Goal: Task Accomplishment & Management: Manage account settings

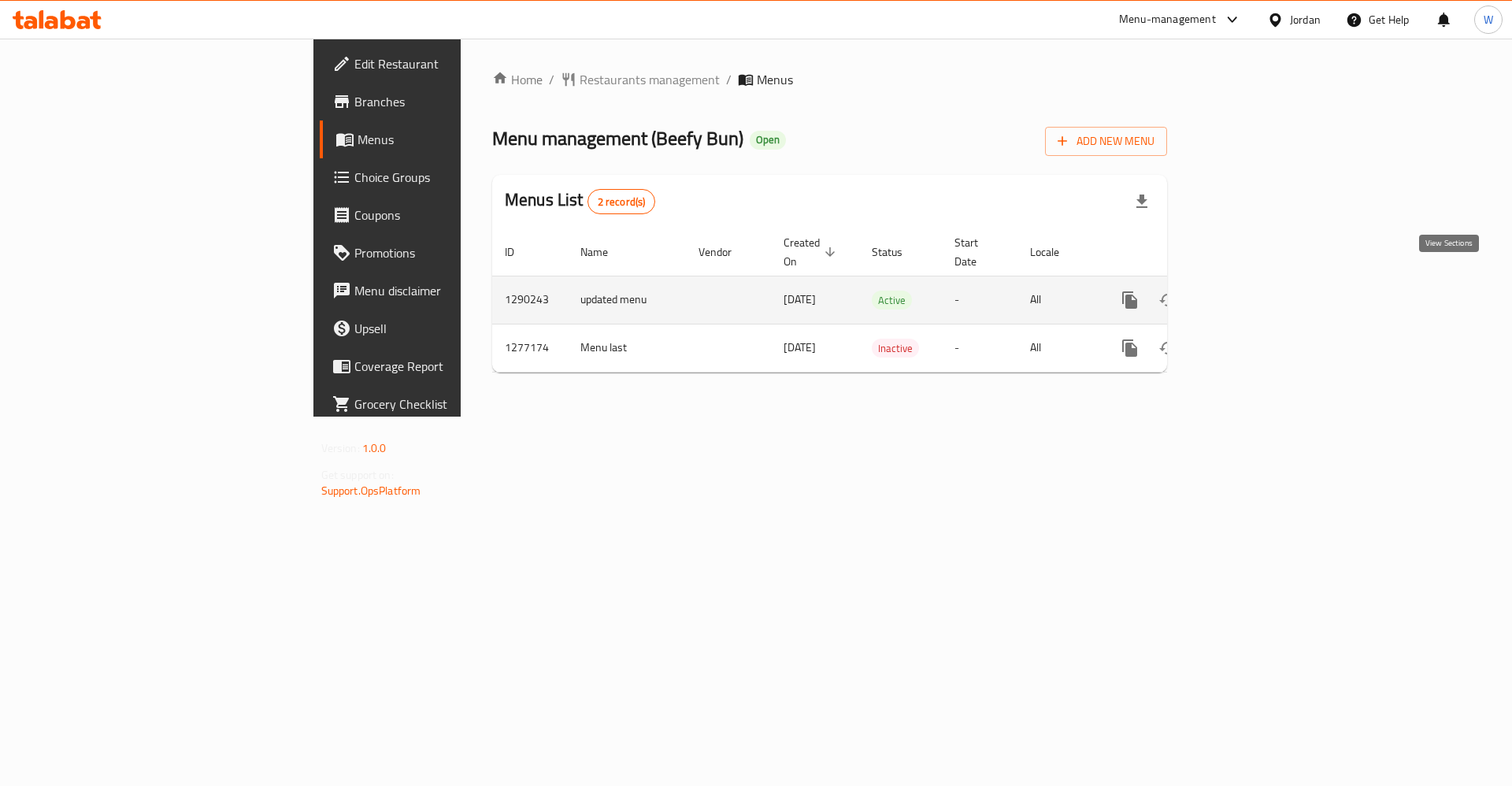
click at [1253, 290] on icon "enhanced table" at bounding box center [1243, 299] width 19 height 19
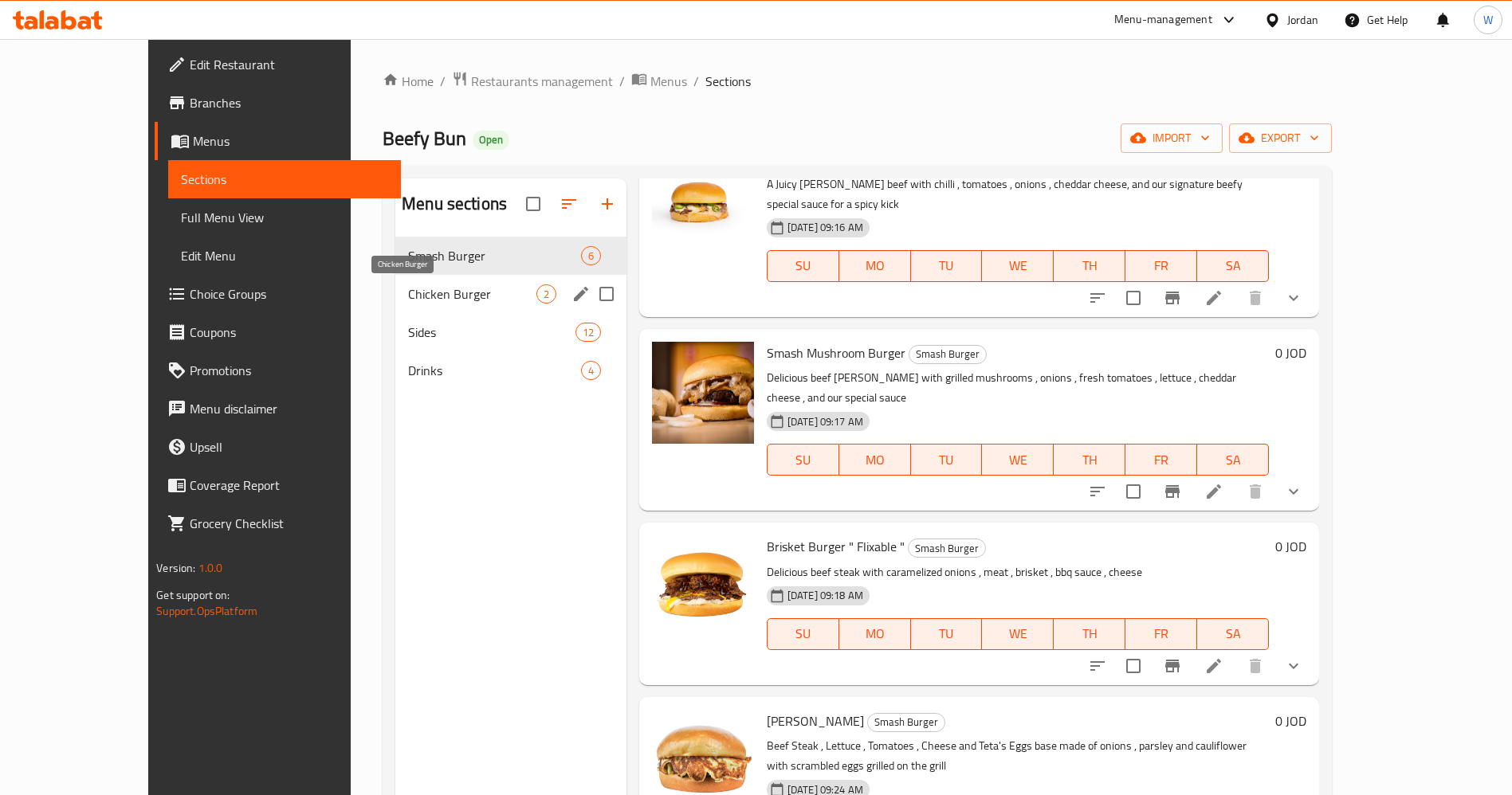
click at [408, 285] on span "Chicken Burger" at bounding box center [472, 294] width 129 height 19
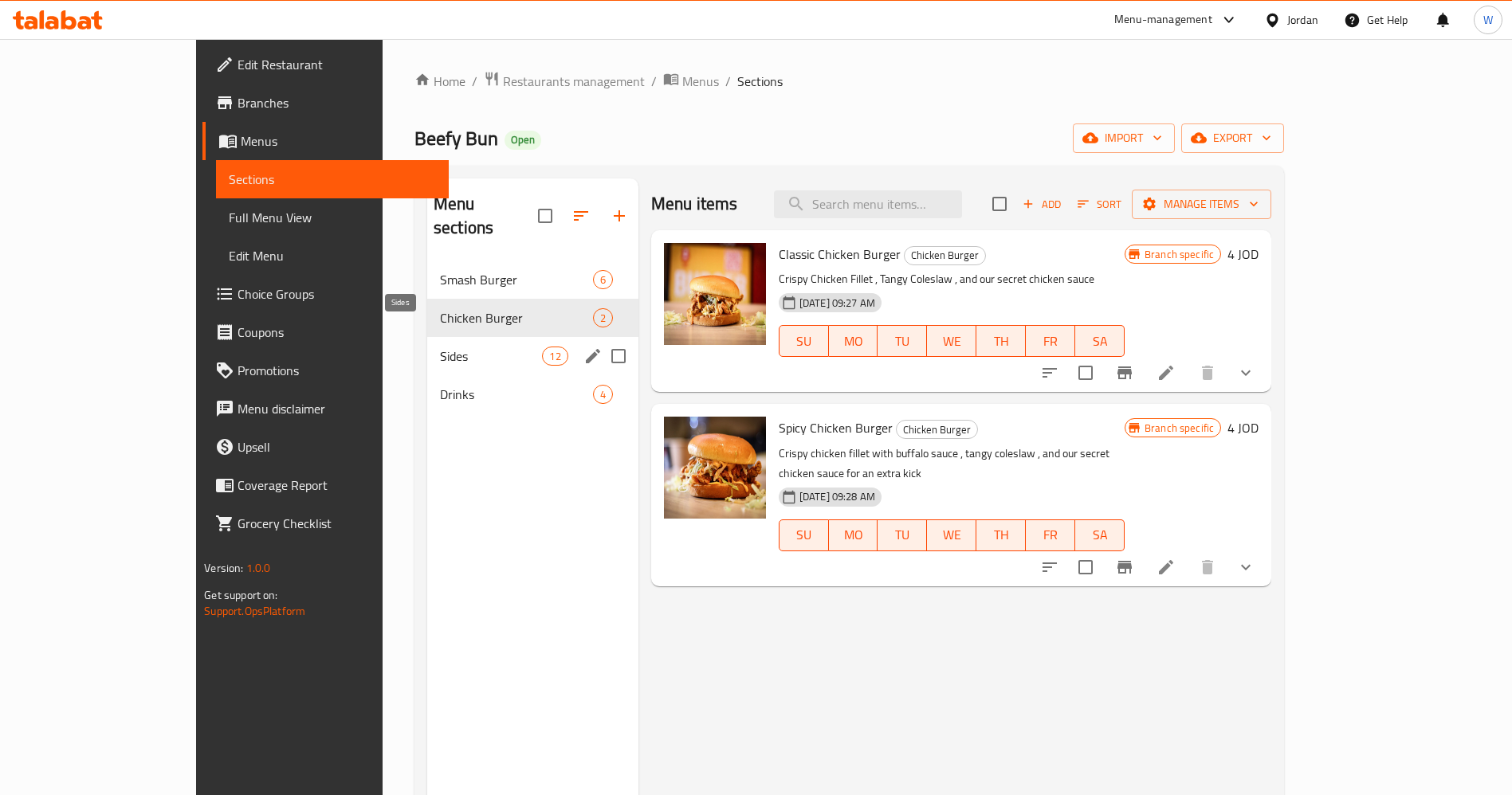
click at [440, 347] on span "Sides" at bounding box center [491, 356] width 103 height 19
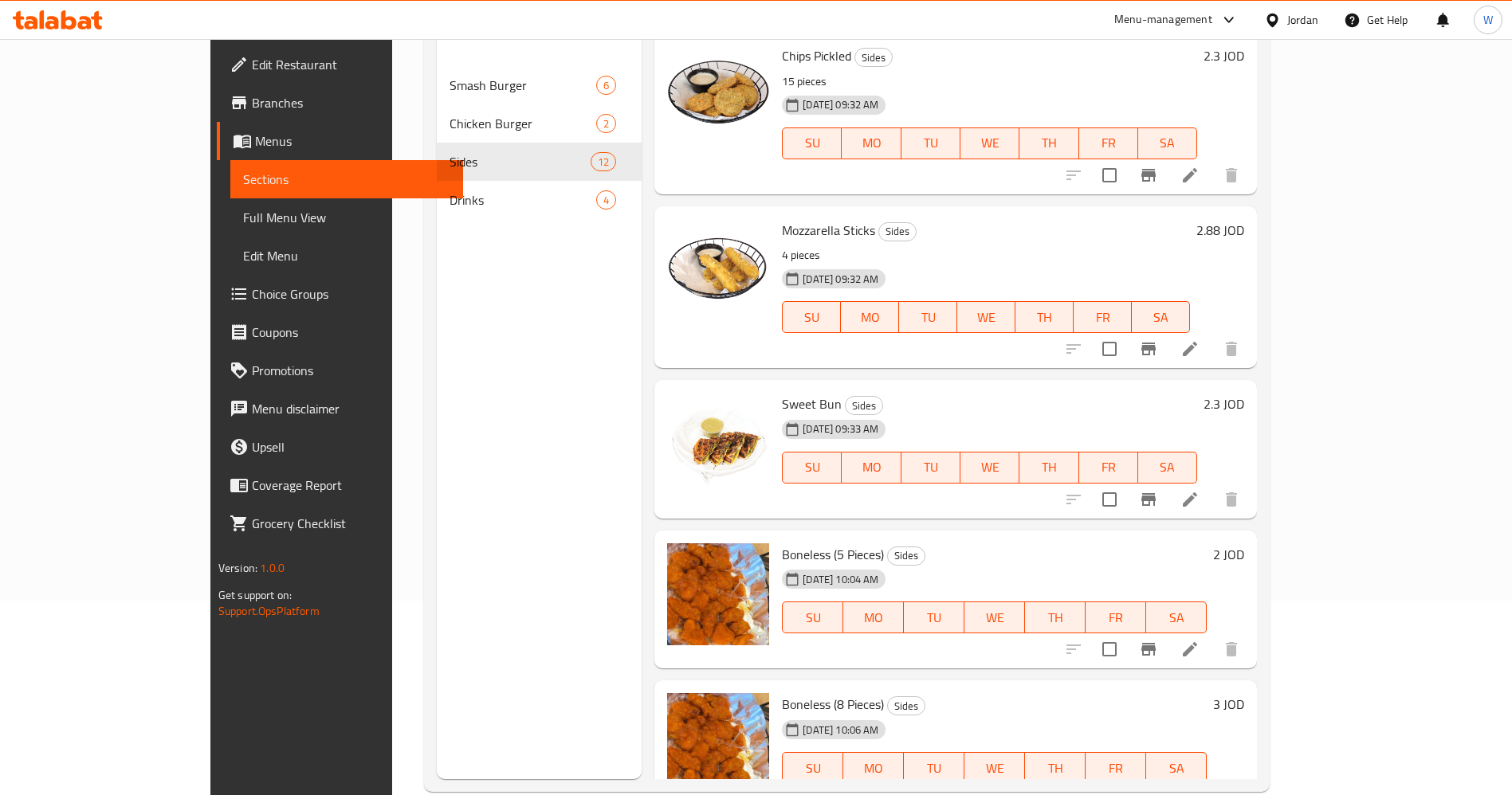
scroll to position [223, 0]
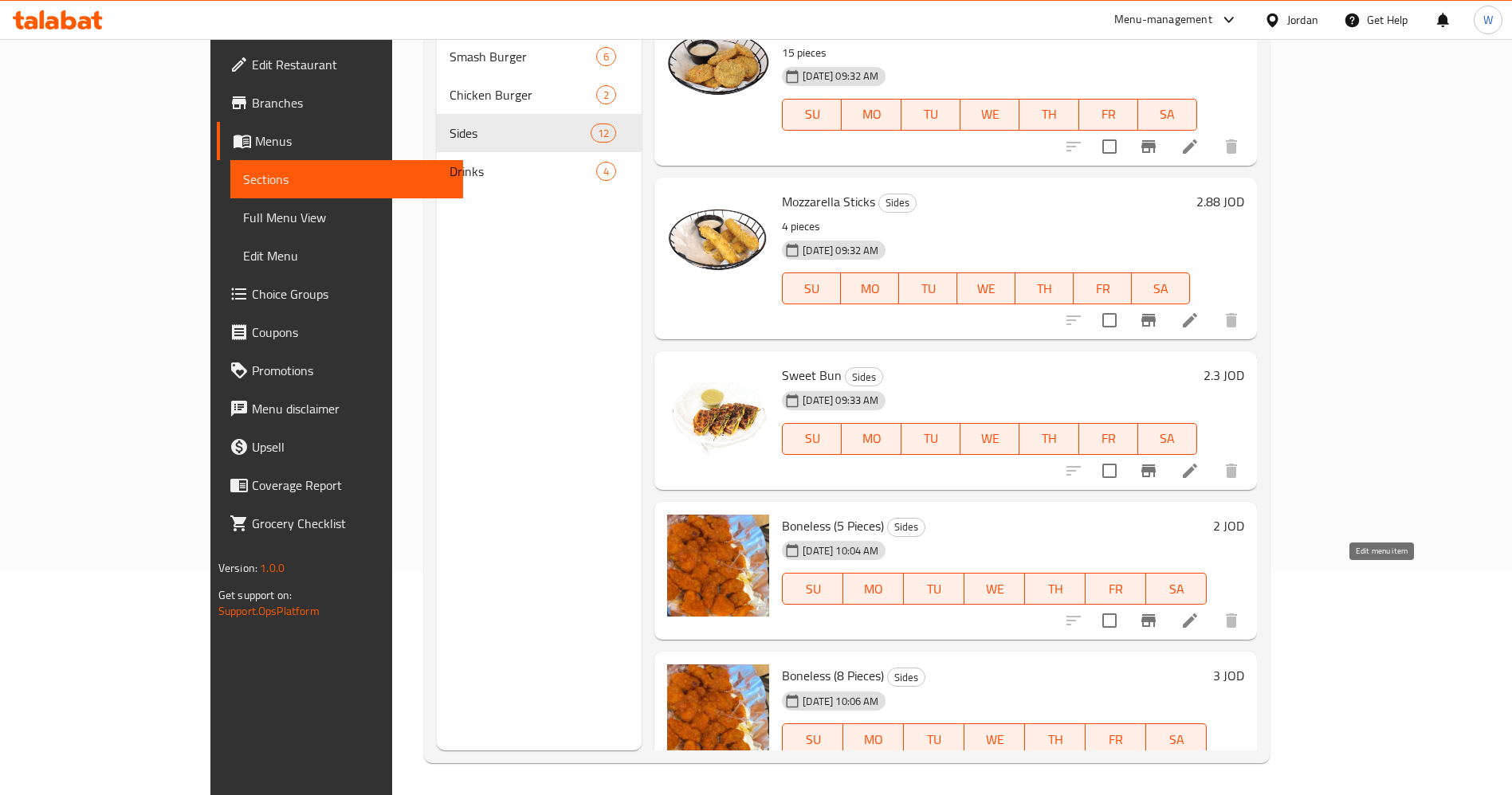
click at [1197, 614] on icon at bounding box center [1190, 621] width 14 height 14
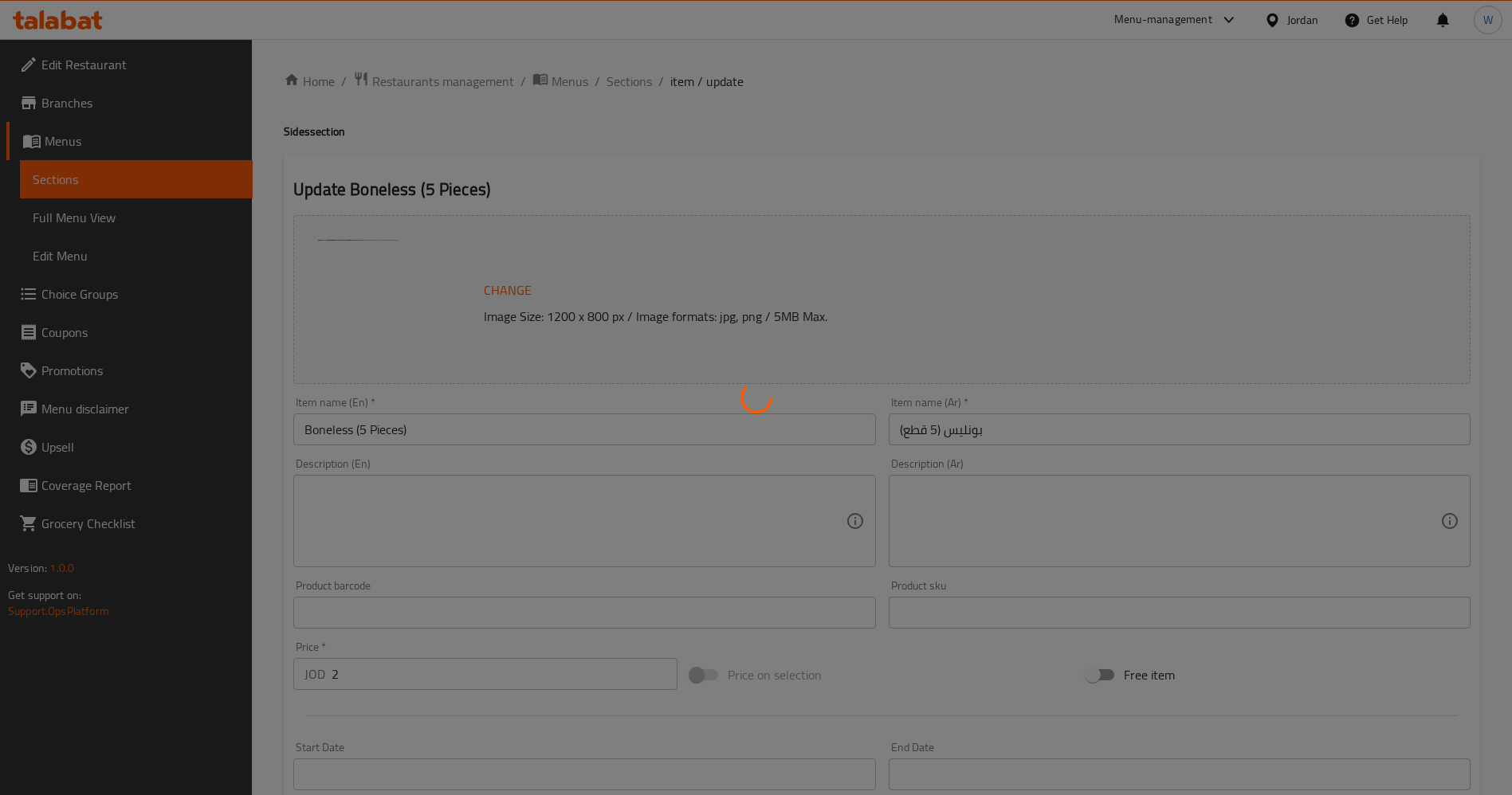
click at [534, 510] on div at bounding box center [756, 397] width 1512 height 795
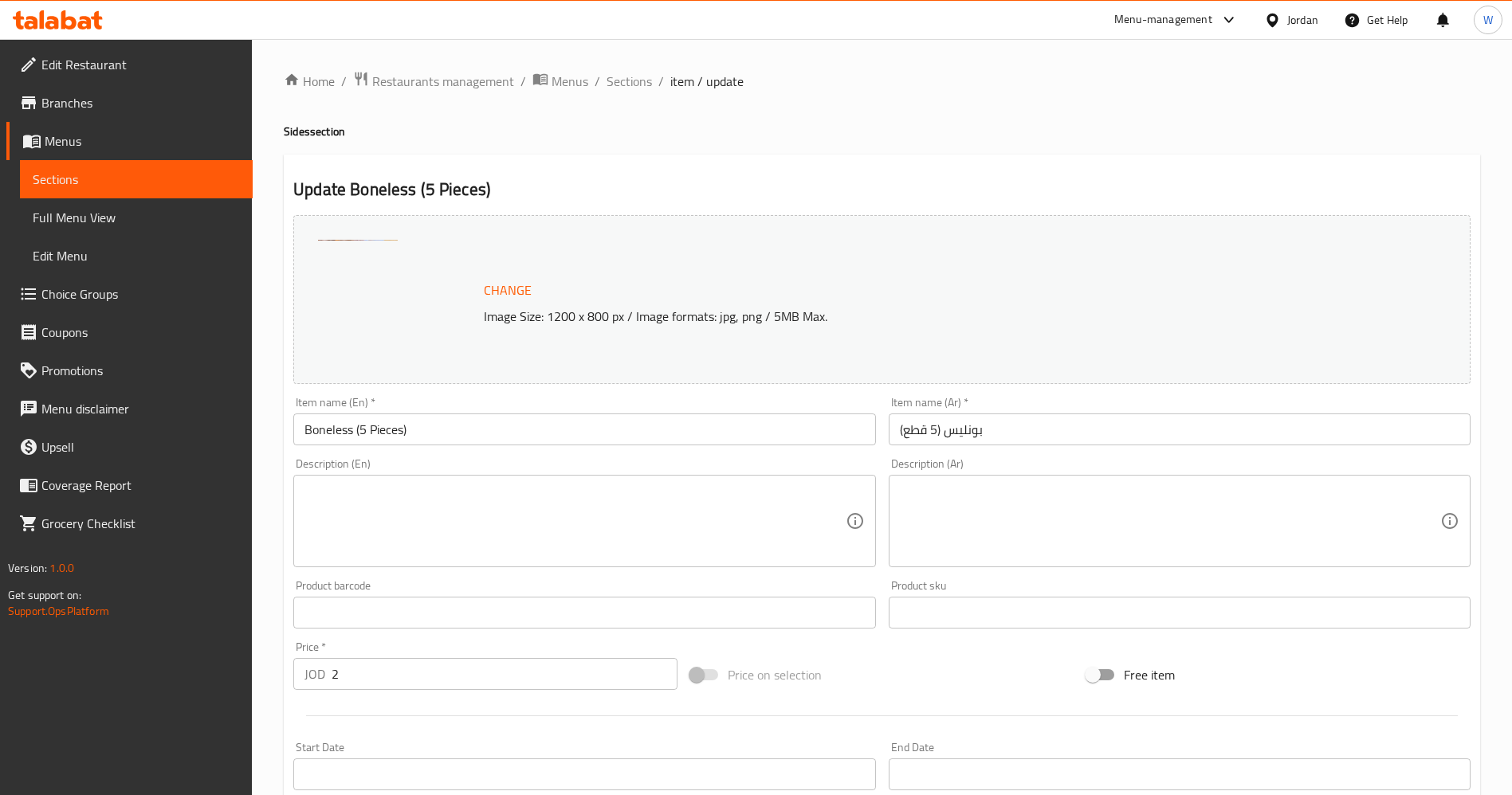
drag, startPoint x: 452, startPoint y: 578, endPoint x: 456, endPoint y: 562, distance: 16.5
click at [451, 576] on div "Product barcode Product barcode" at bounding box center [584, 605] width 595 height 62
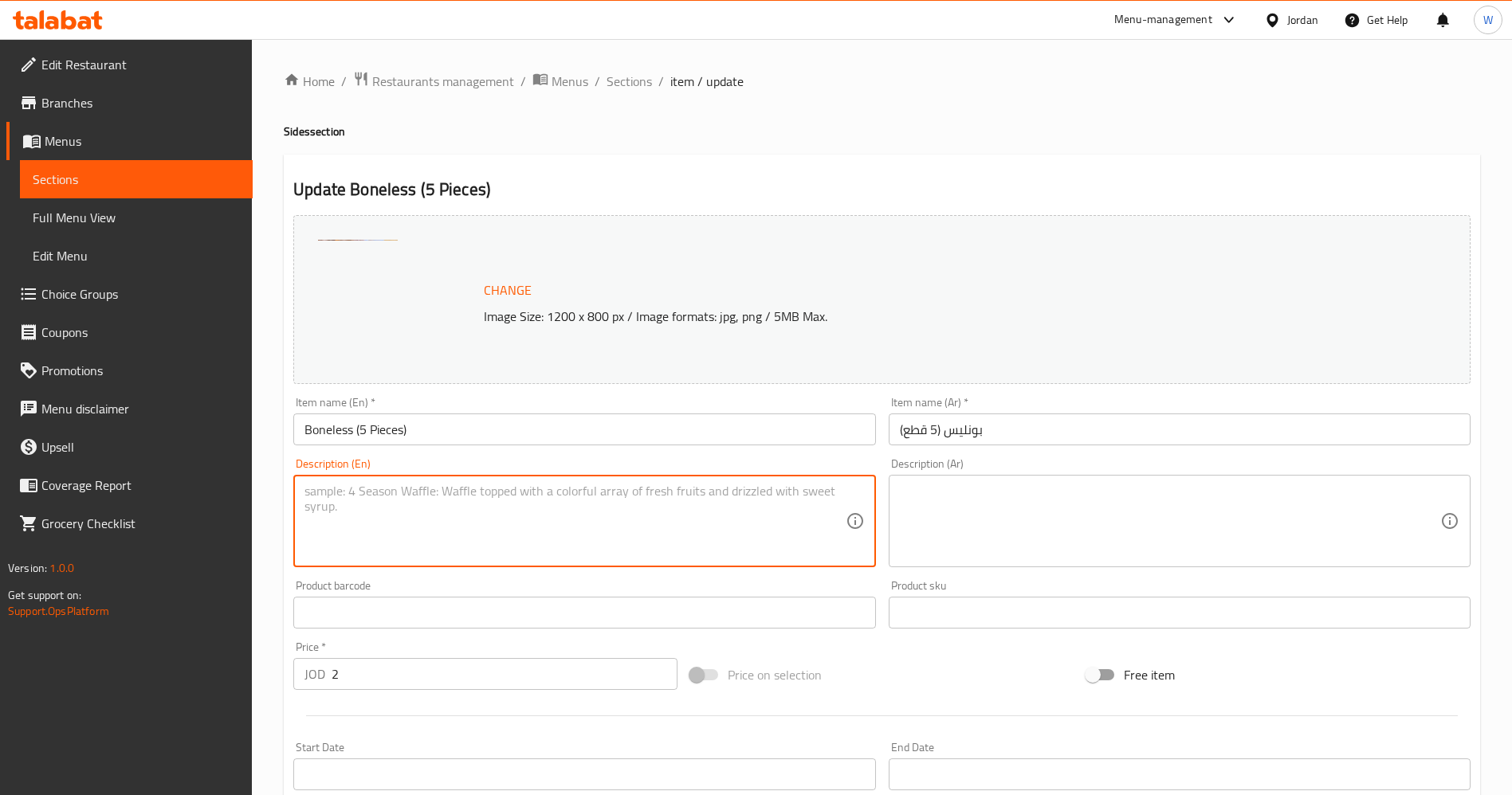
click at [474, 532] on textarea at bounding box center [575, 521] width 541 height 76
type textarea "ٍ"
type textarea "Served with 2 sauces (BBQ and"
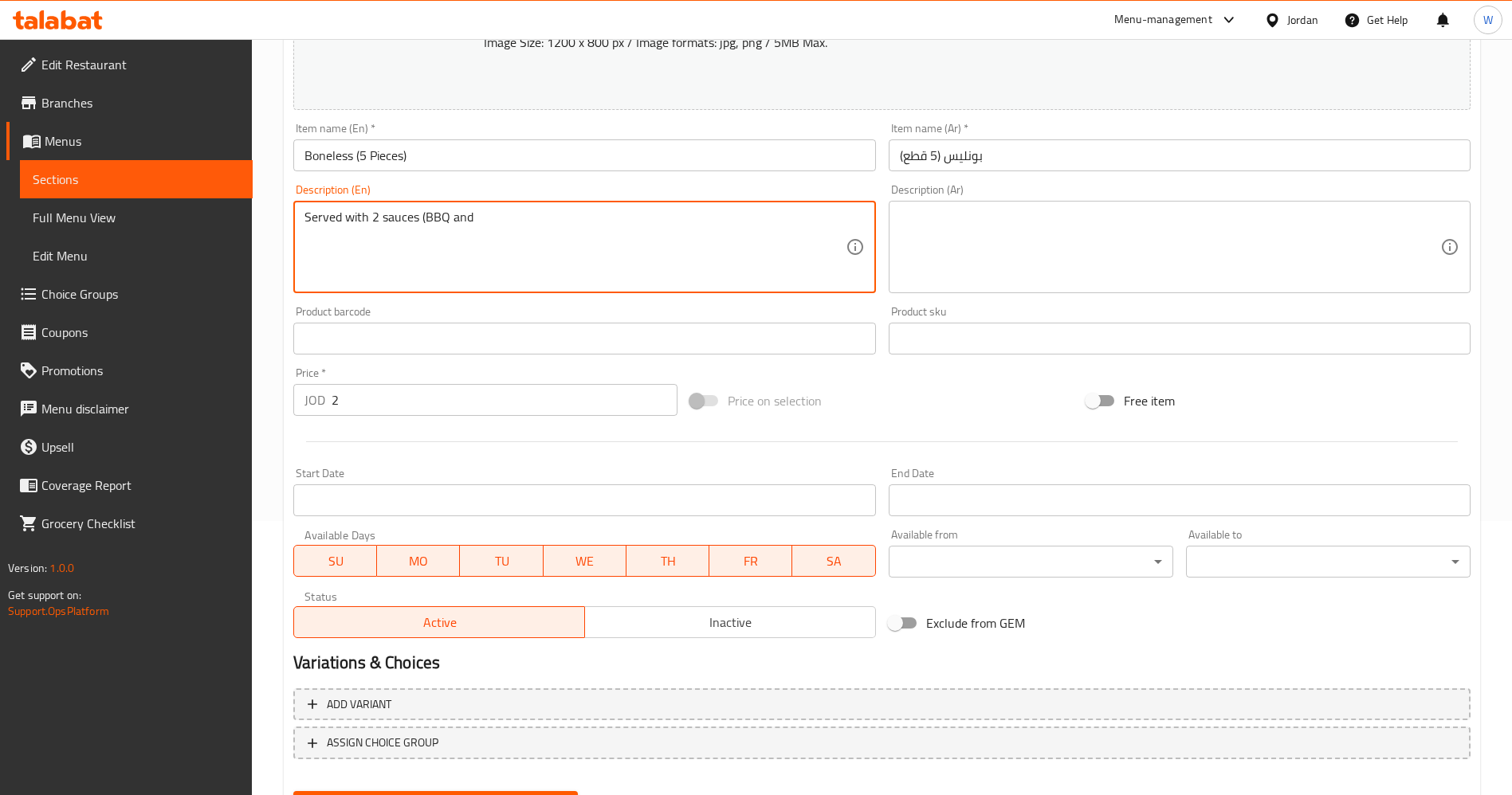
scroll to position [354, 0]
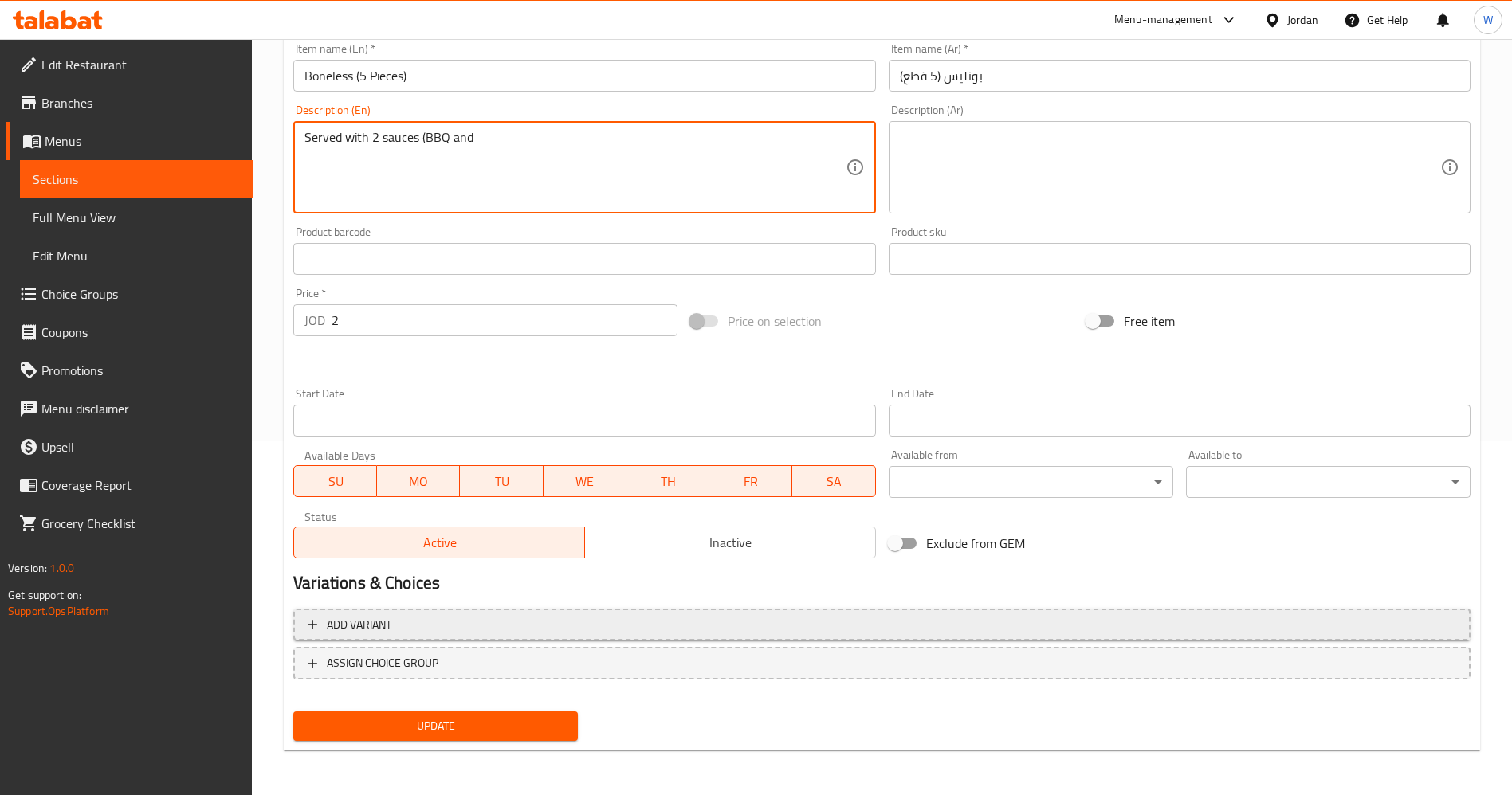
click at [841, 628] on span "Add variant" at bounding box center [882, 625] width 1148 height 20
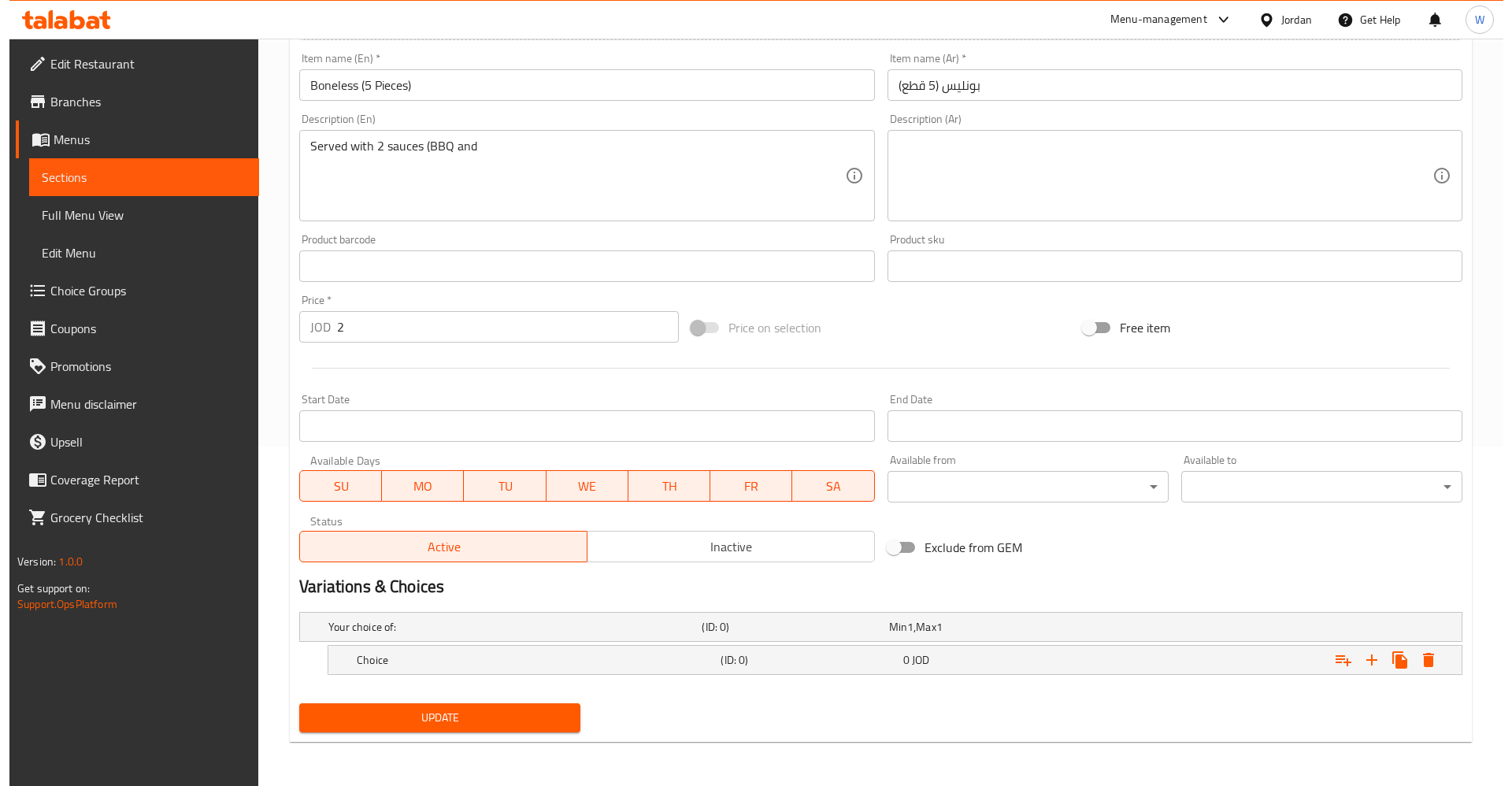
scroll to position [340, 0]
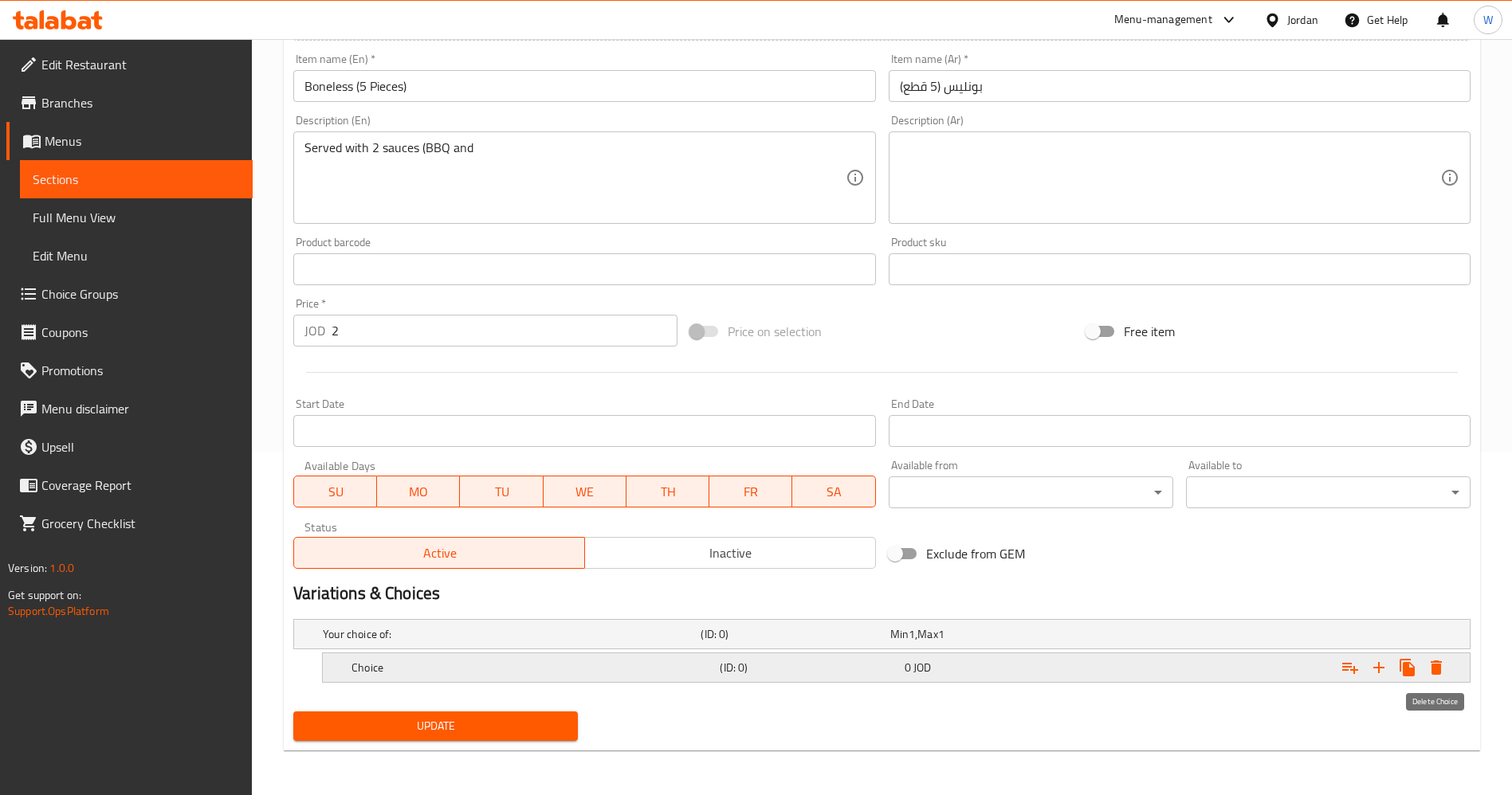
click at [1439, 662] on icon "Expand" at bounding box center [1436, 667] width 11 height 14
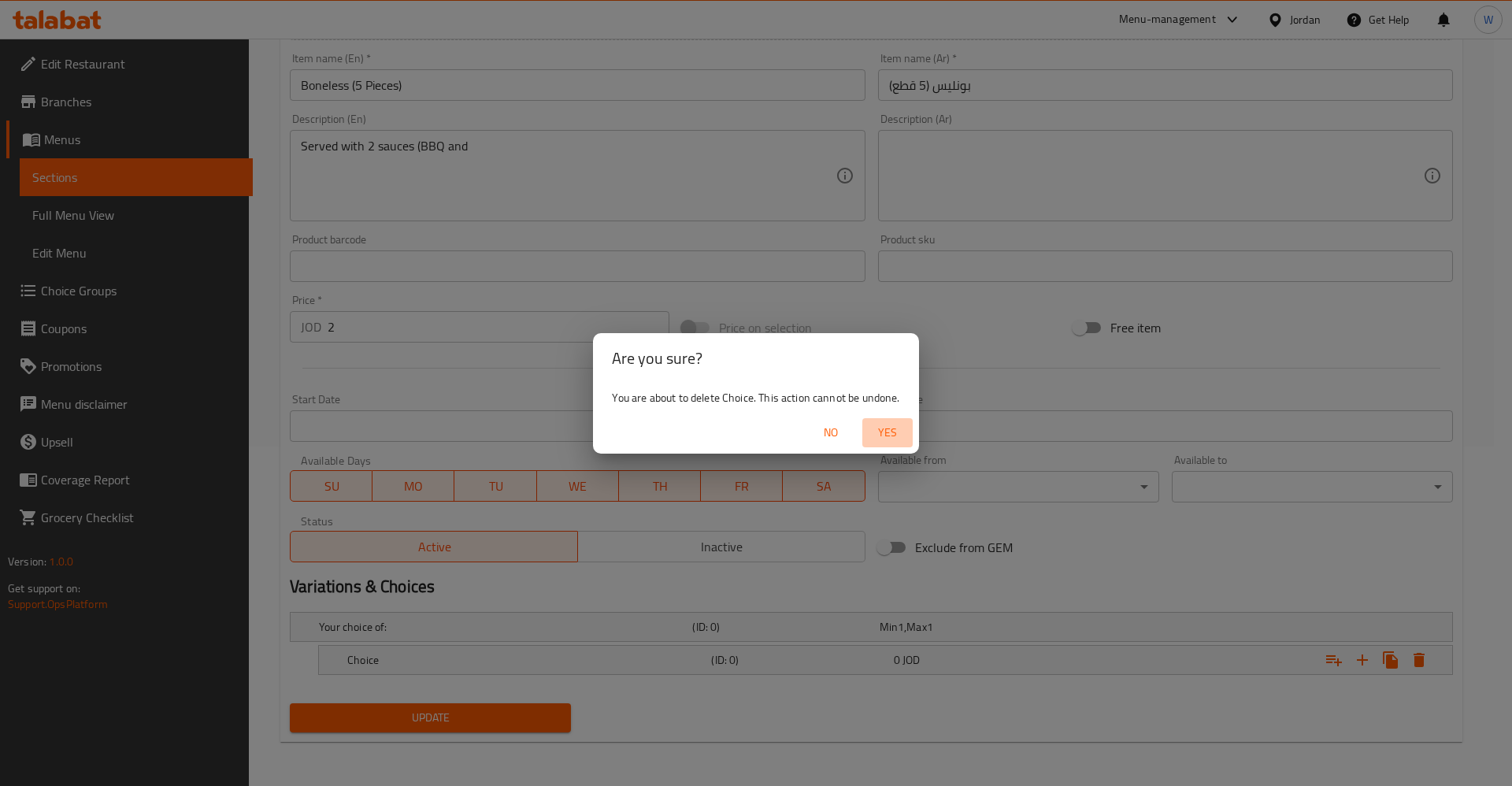
click at [893, 427] on span "Yes" at bounding box center [888, 433] width 38 height 20
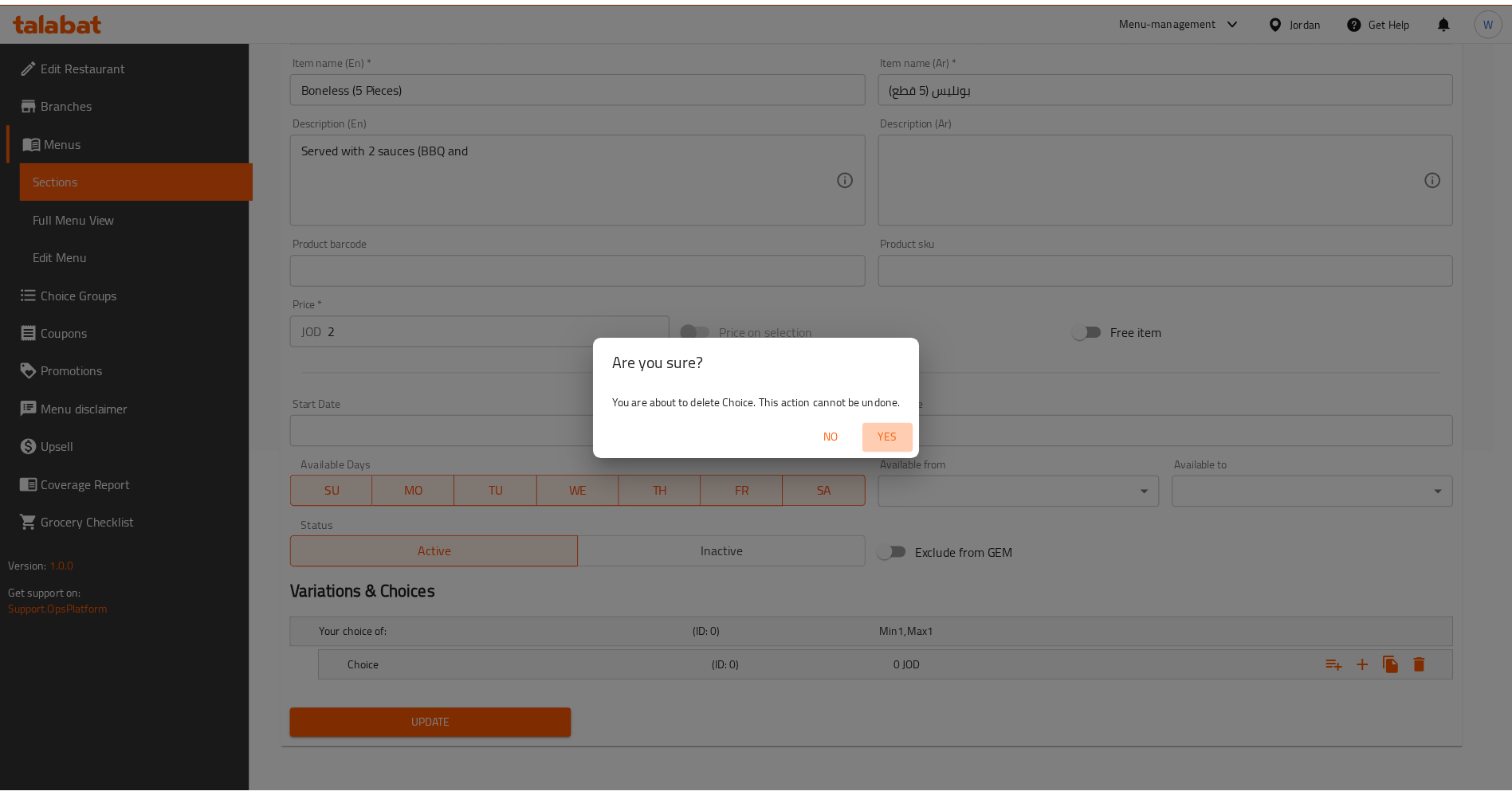
scroll to position [338, 0]
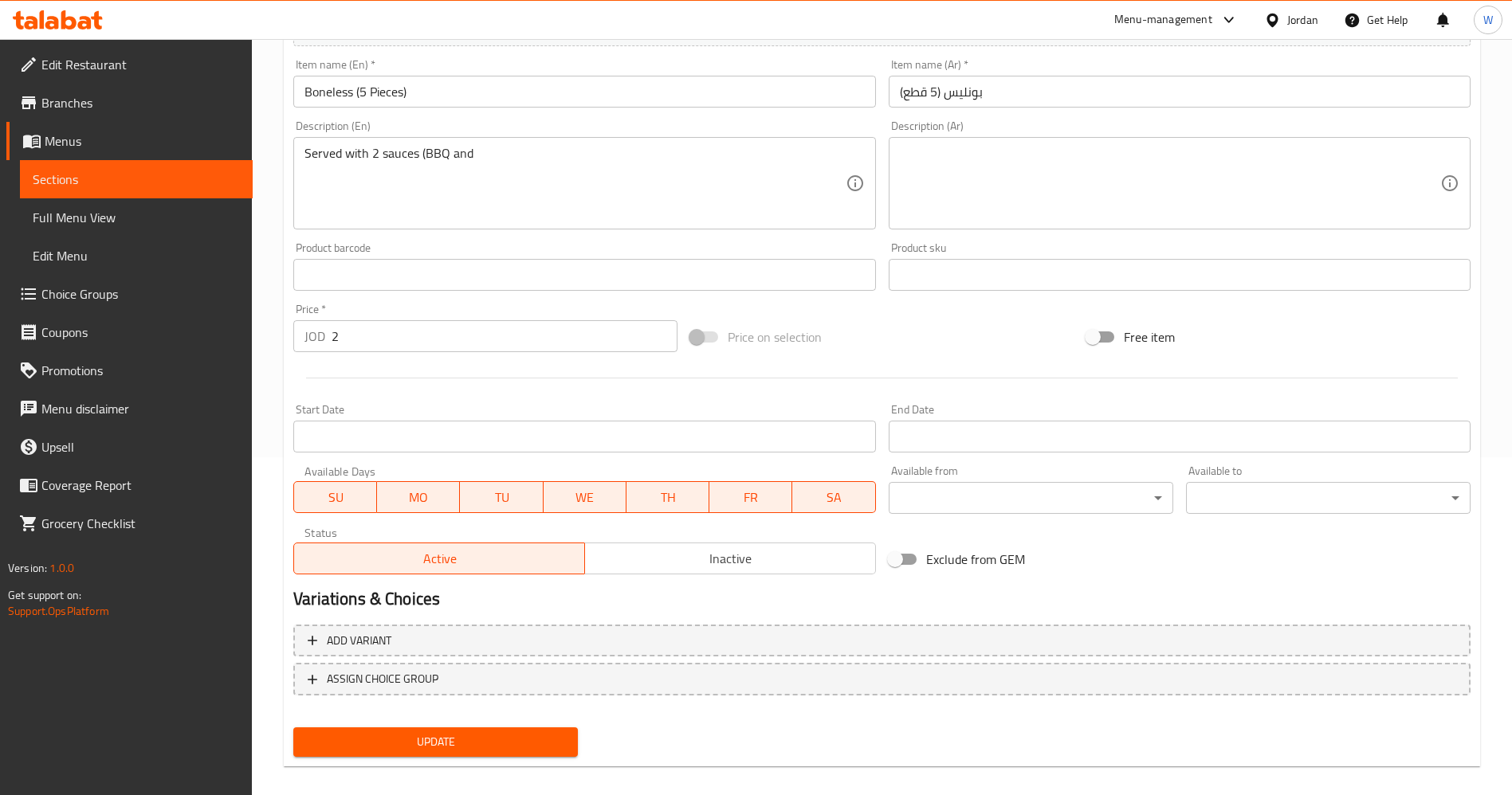
click at [98, 292] on span "Choice Groups" at bounding box center [141, 294] width 199 height 19
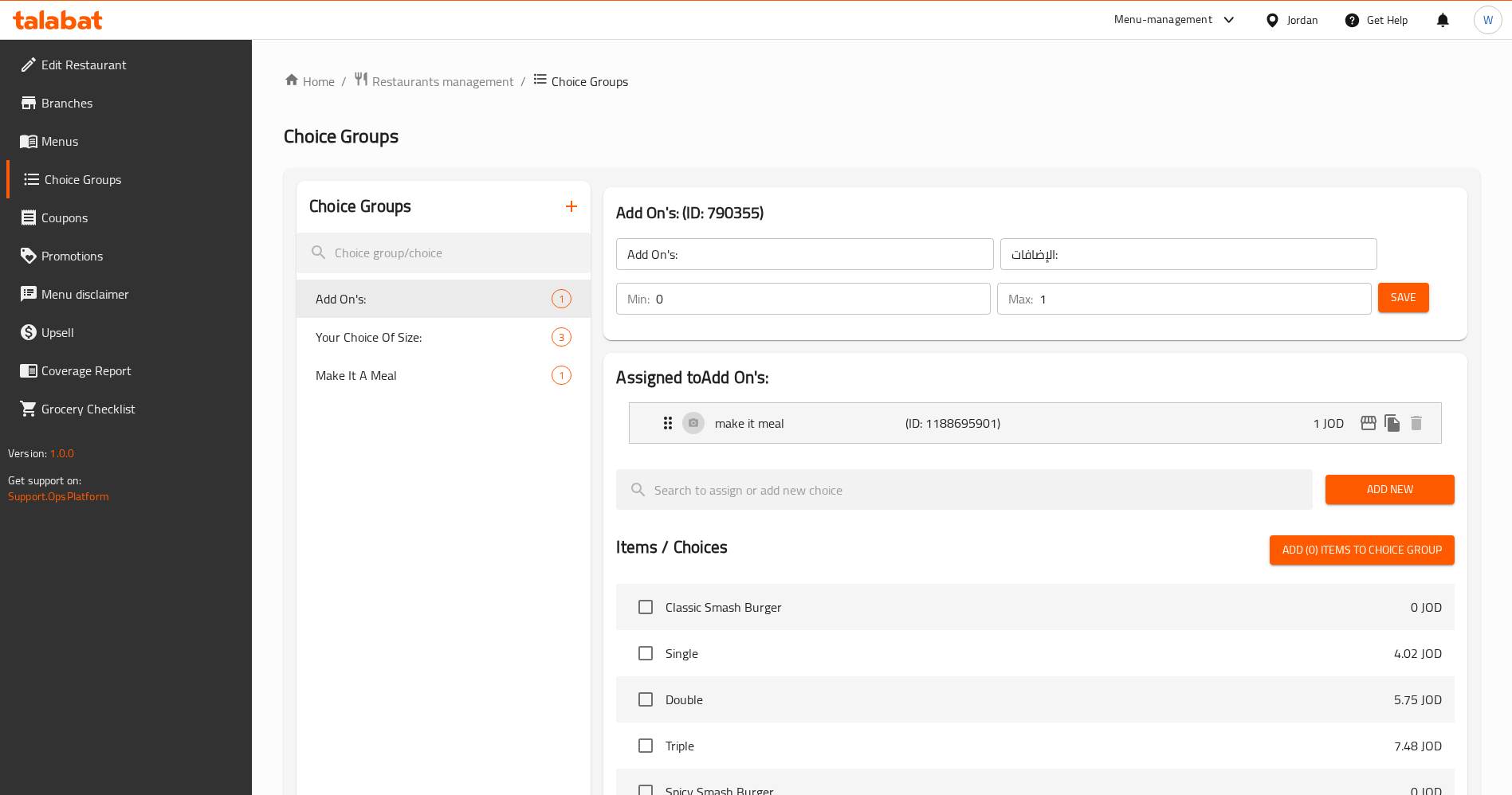
click at [572, 207] on icon "button" at bounding box center [571, 206] width 11 height 11
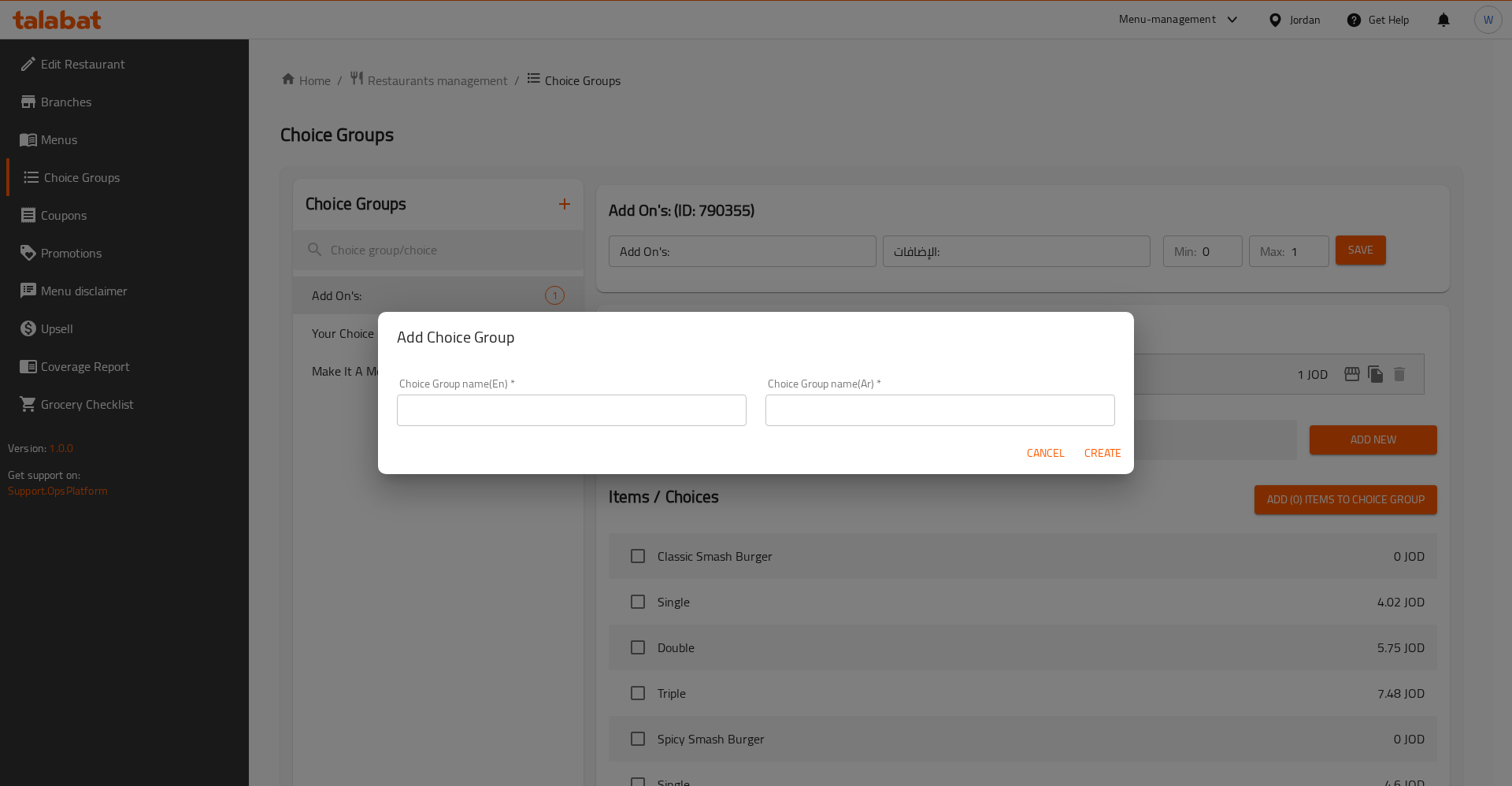
click at [600, 419] on input "text" at bounding box center [571, 411] width 350 height 31
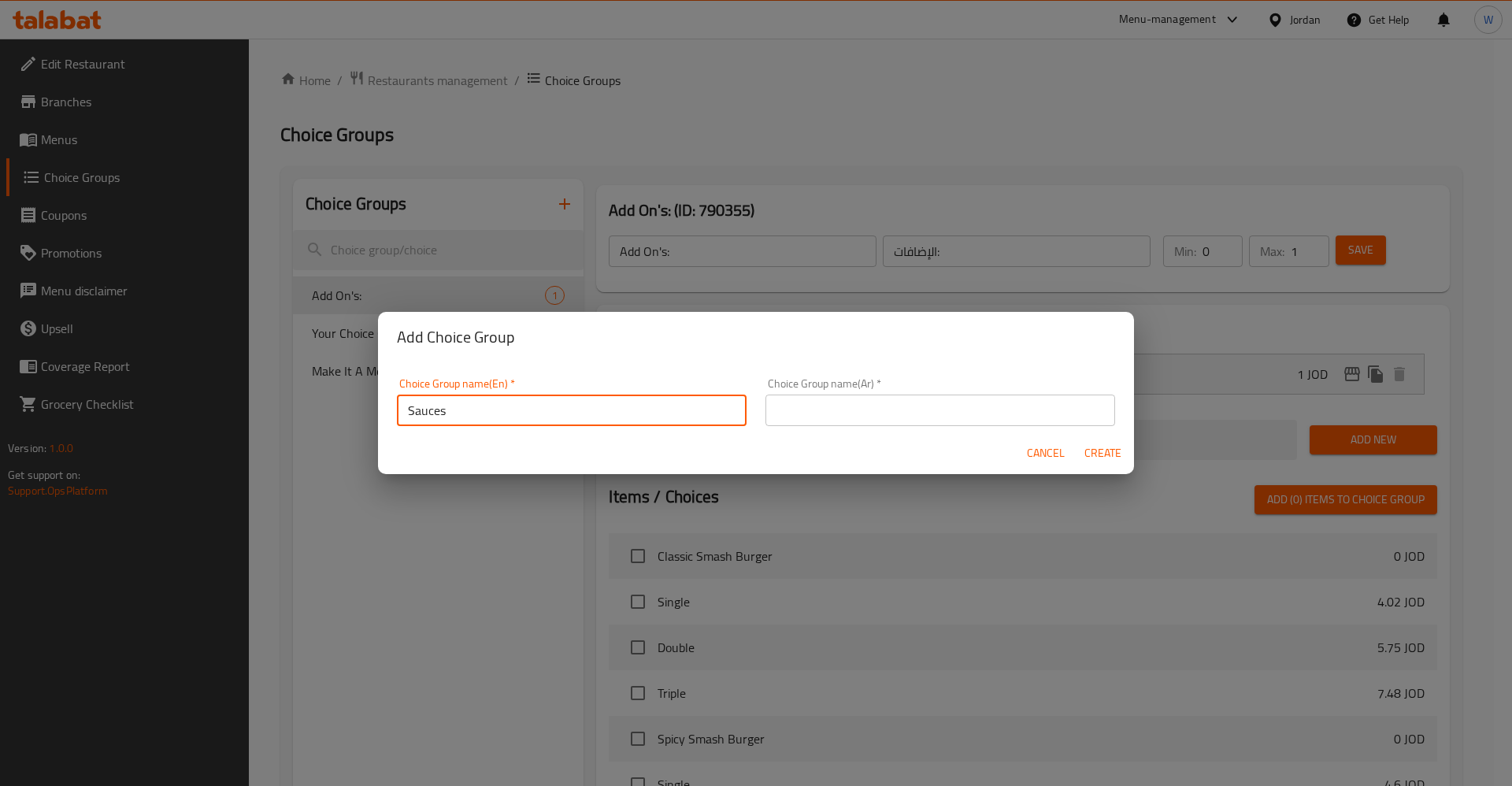
type input "Sauces"
click at [984, 423] on input "text" at bounding box center [940, 411] width 350 height 31
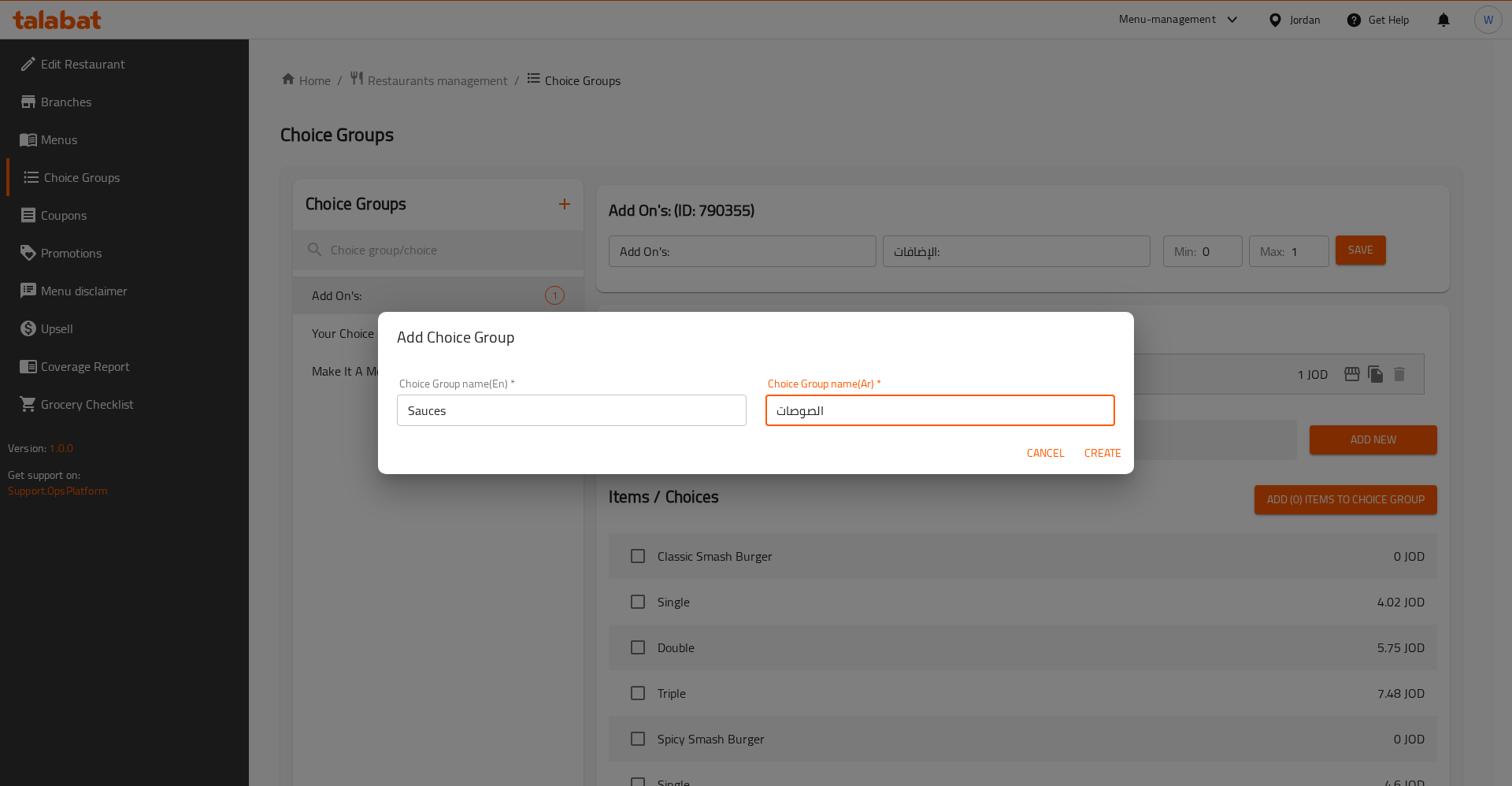
type input "الصوصات"
click at [1089, 445] on span "Create" at bounding box center [1102, 454] width 38 height 20
type input "Sauces"
type input "الصوصات"
type input "0"
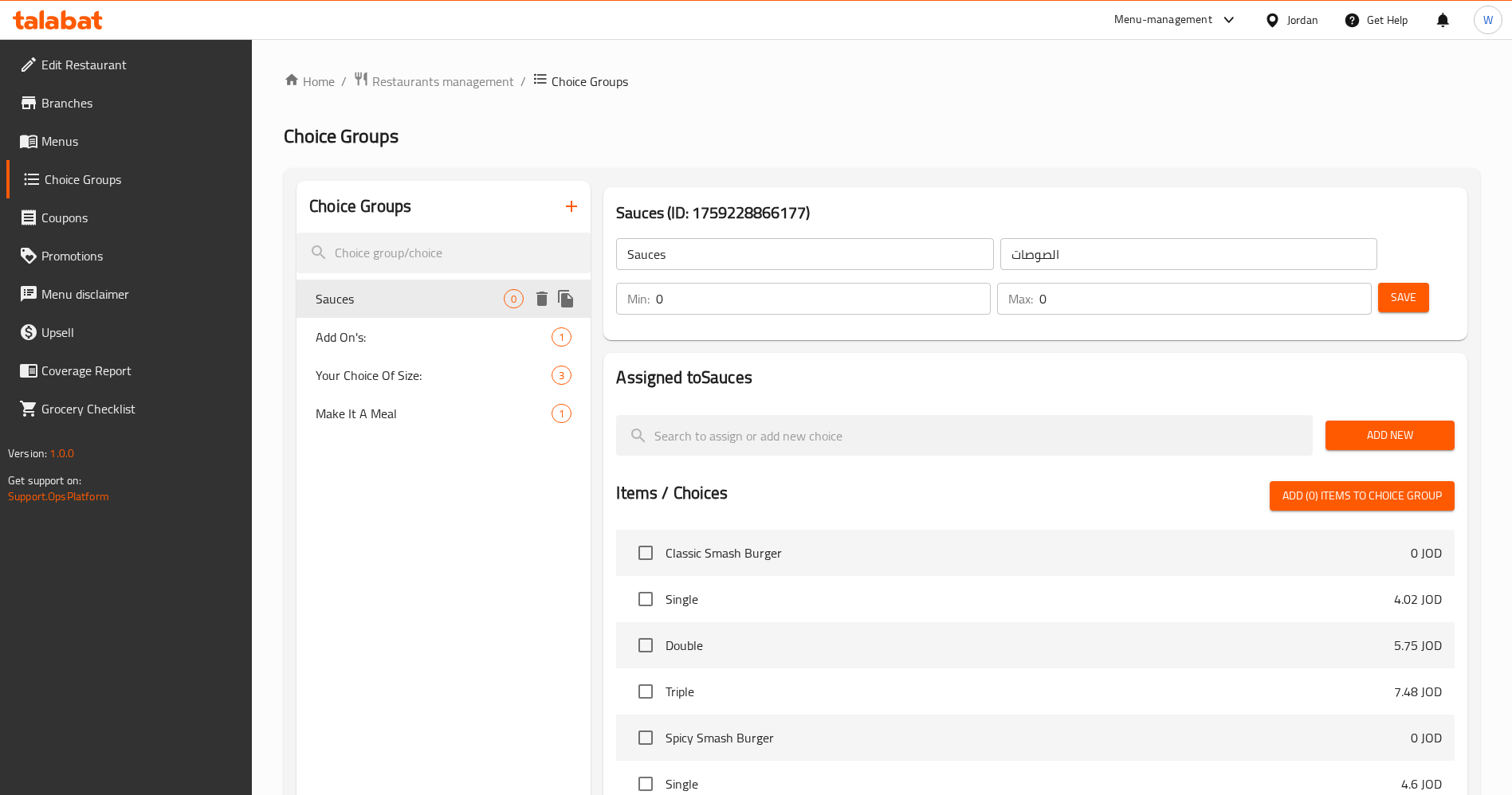
click at [438, 293] on span "Sauces" at bounding box center [409, 299] width 188 height 19
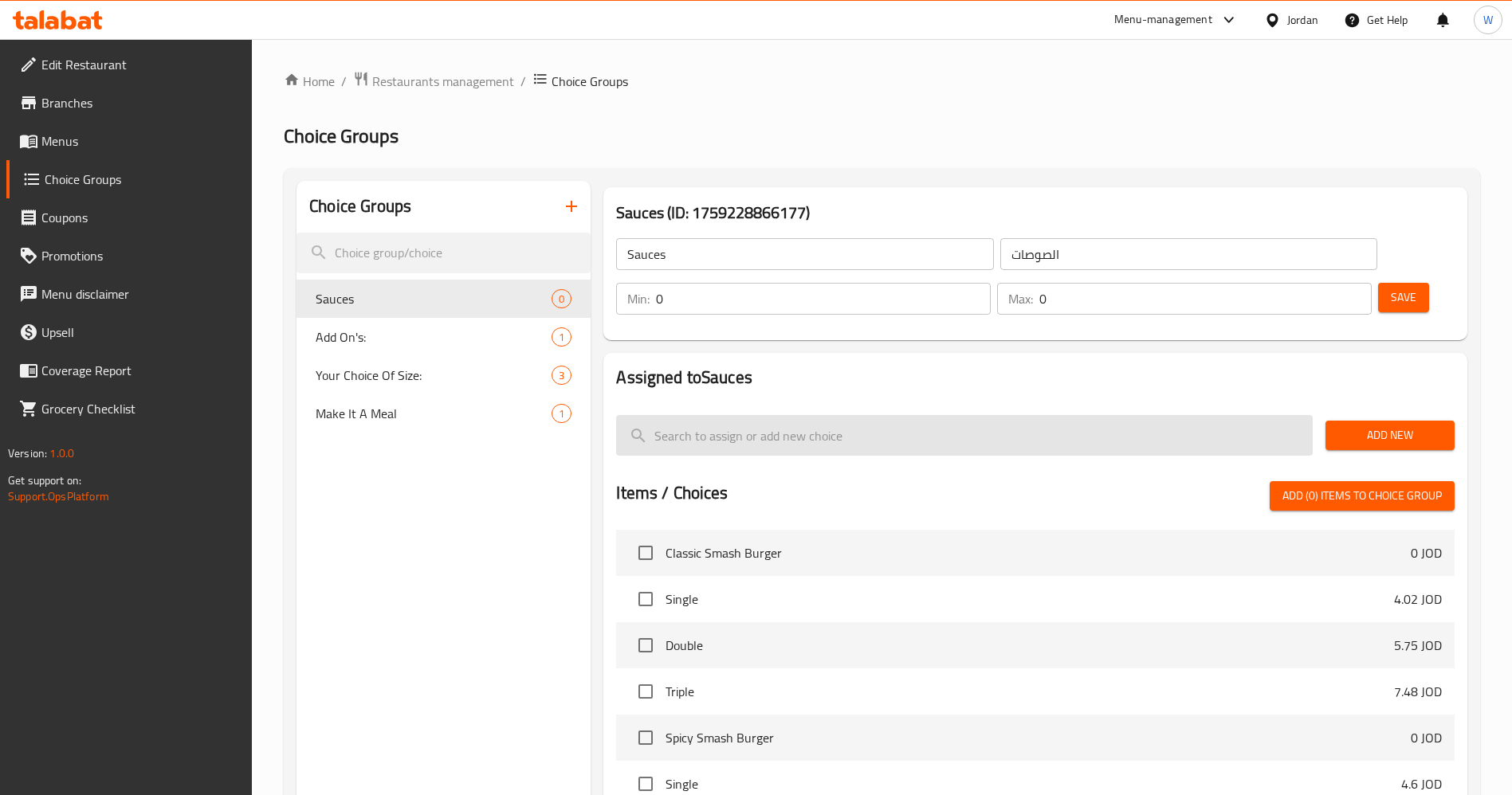
click at [789, 415] on input "search" at bounding box center [964, 435] width 697 height 41
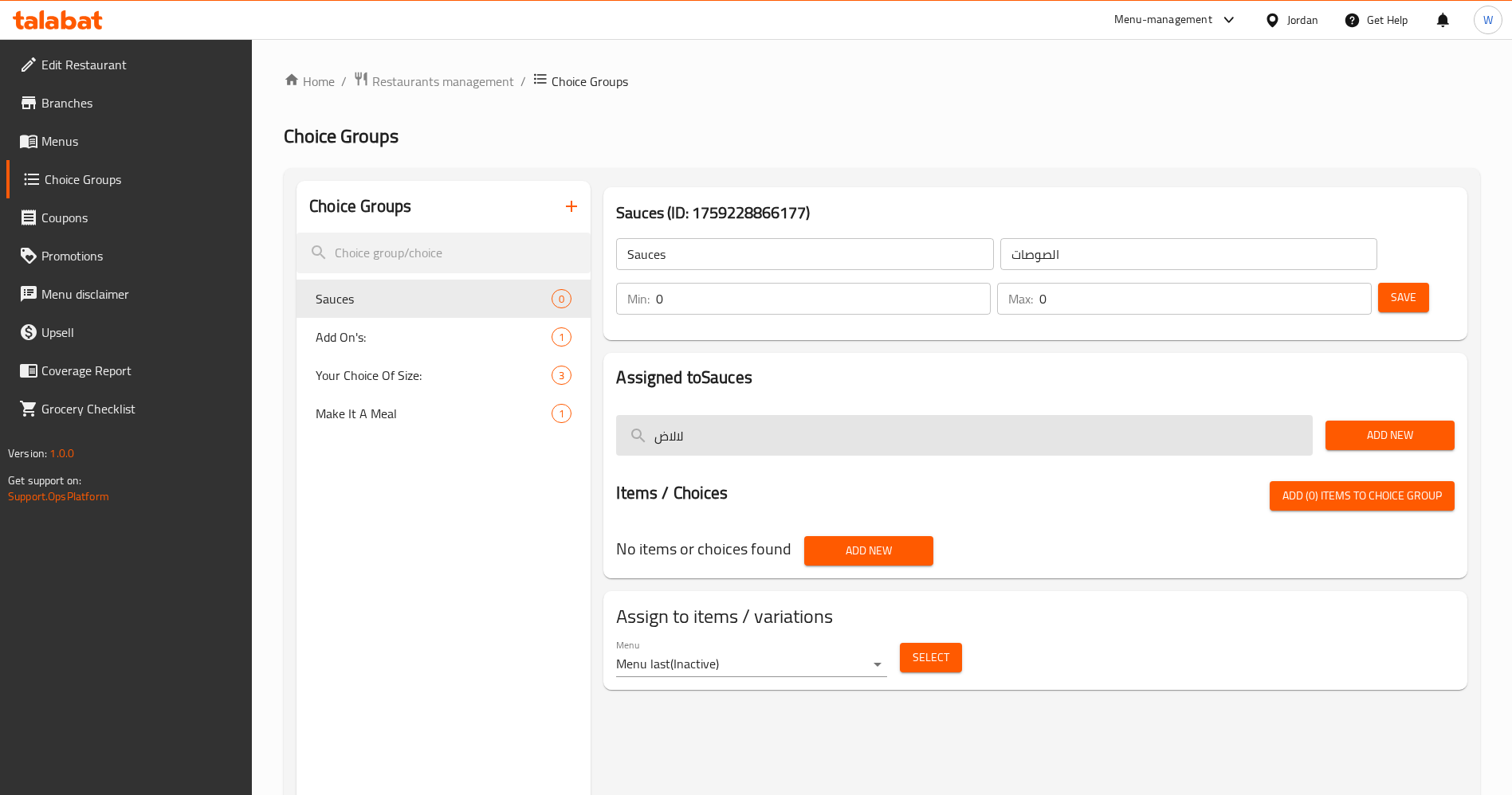
click at [789, 415] on input "لالاض" at bounding box center [964, 435] width 697 height 41
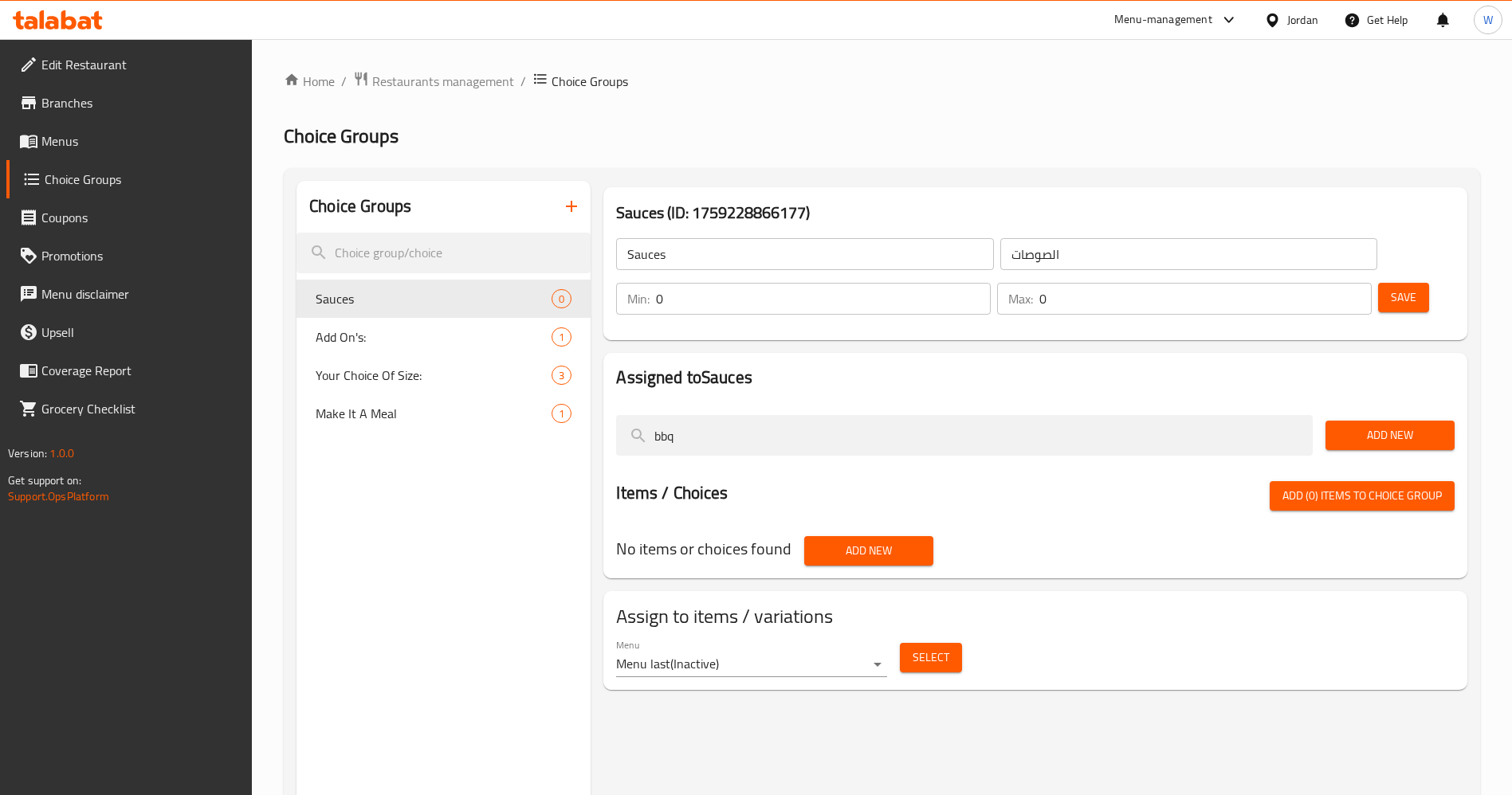
type input "bbq"
click at [1397, 486] on span "Add (0) items to choice group" at bounding box center [1362, 496] width 159 height 20
click at [1420, 420] on button "Add New" at bounding box center [1390, 435] width 129 height 29
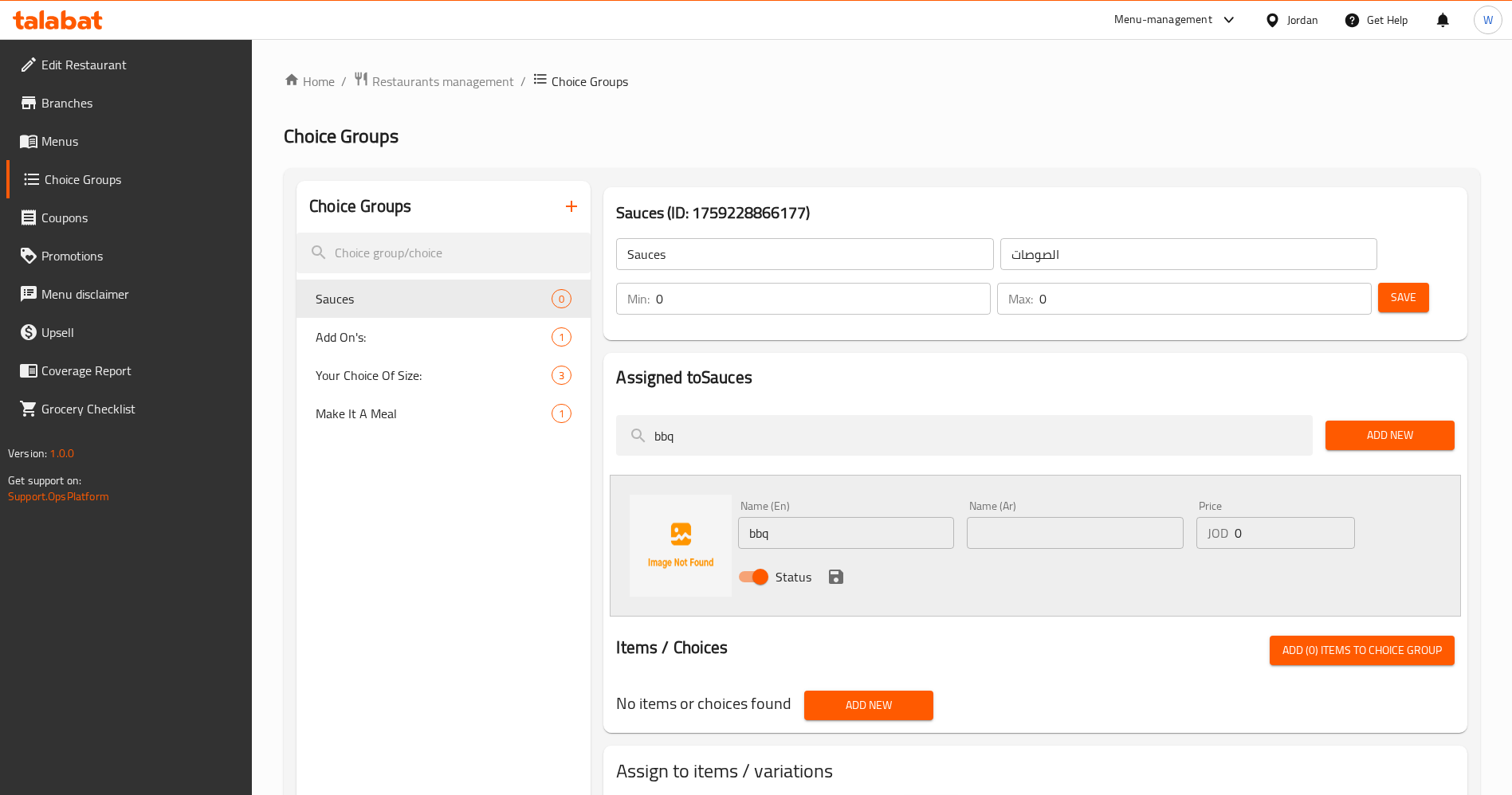
click at [825, 517] on input "bbq" at bounding box center [846, 533] width 216 height 32
type input "BBQ"
click at [1042, 517] on input "text" at bounding box center [1075, 533] width 216 height 32
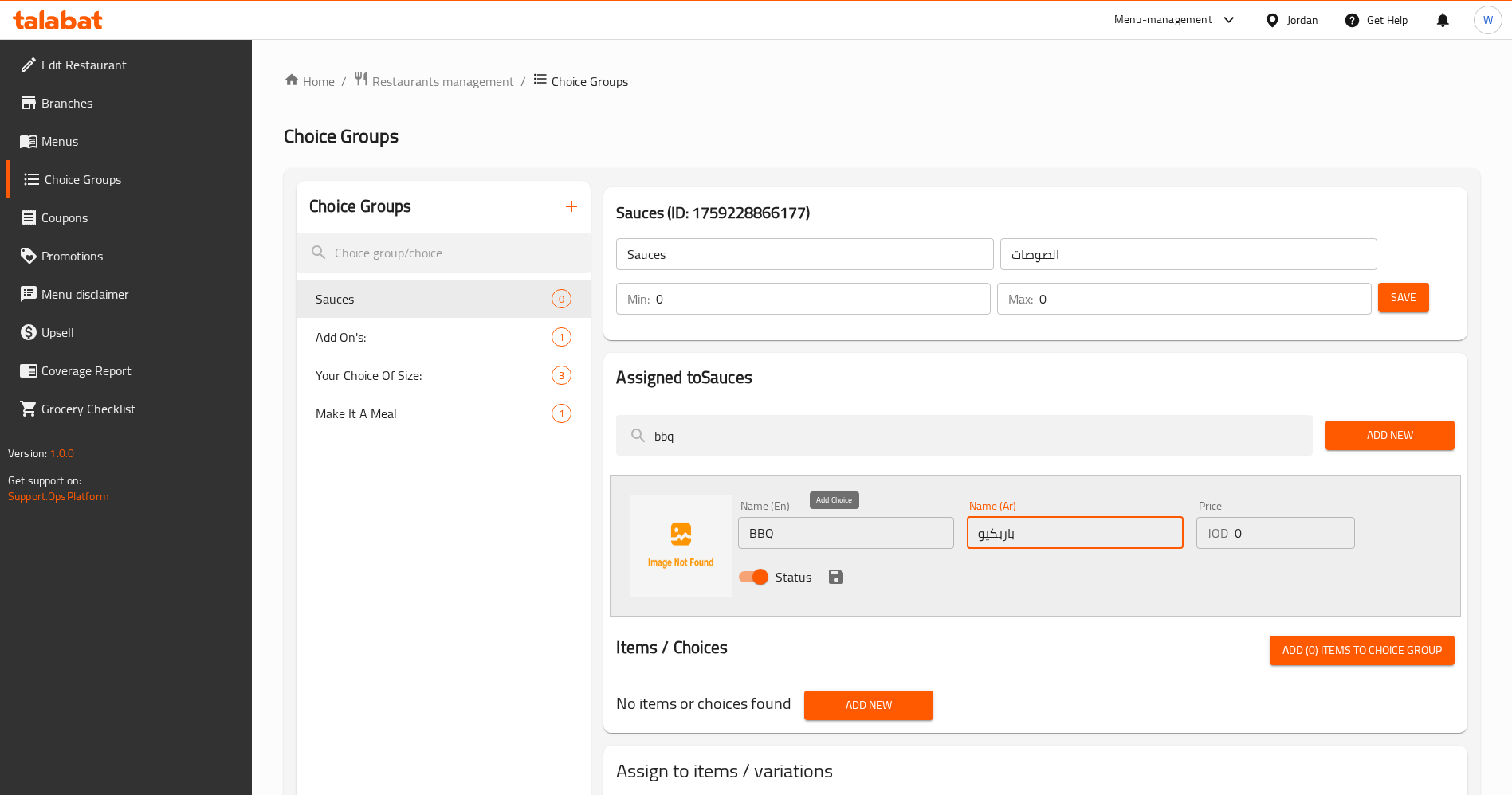
type input "باربكيو"
click at [839, 570] on icon "save" at bounding box center [835, 576] width 14 height 14
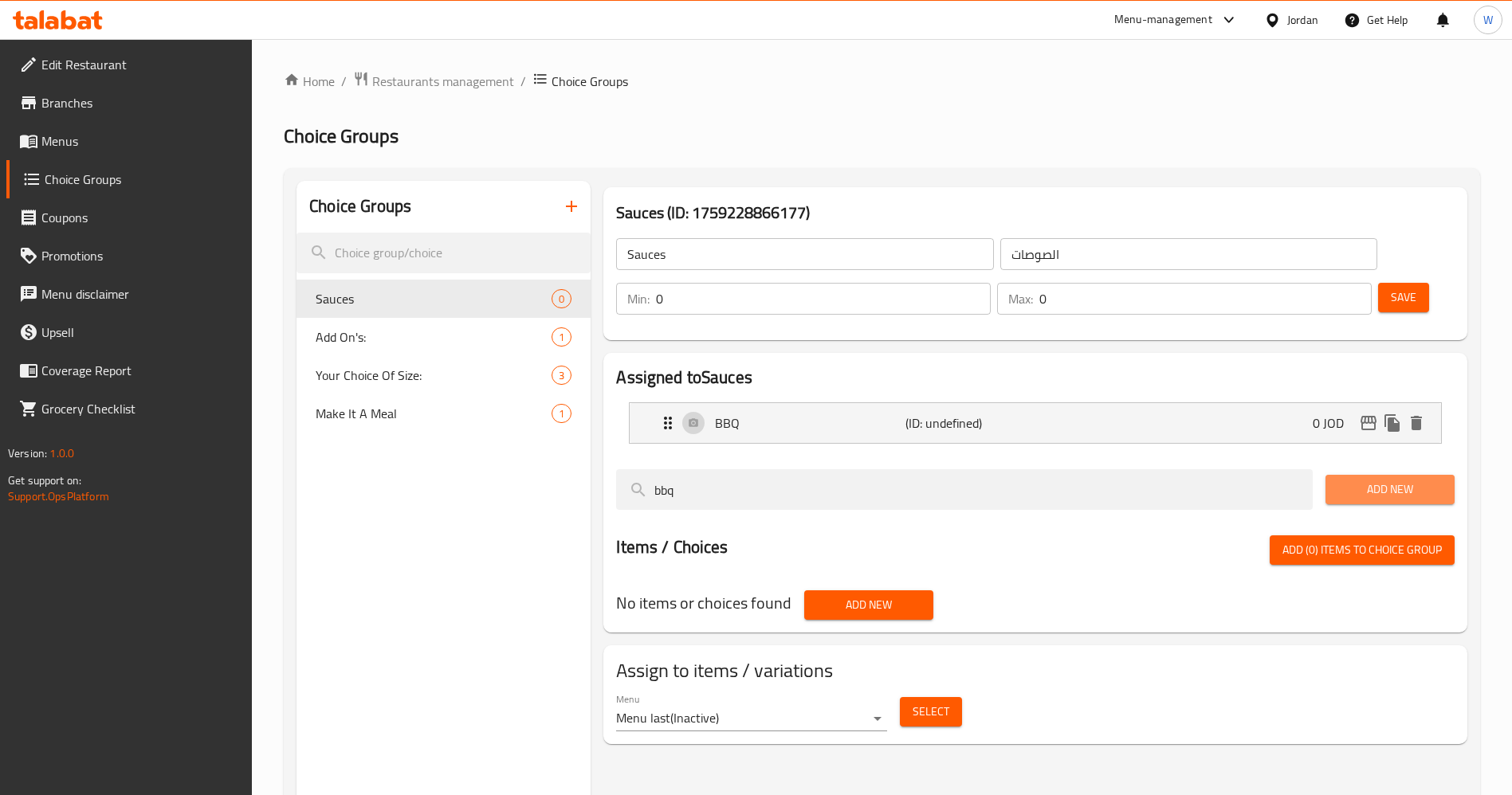
click at [1409, 480] on span "Add New" at bounding box center [1390, 490] width 103 height 20
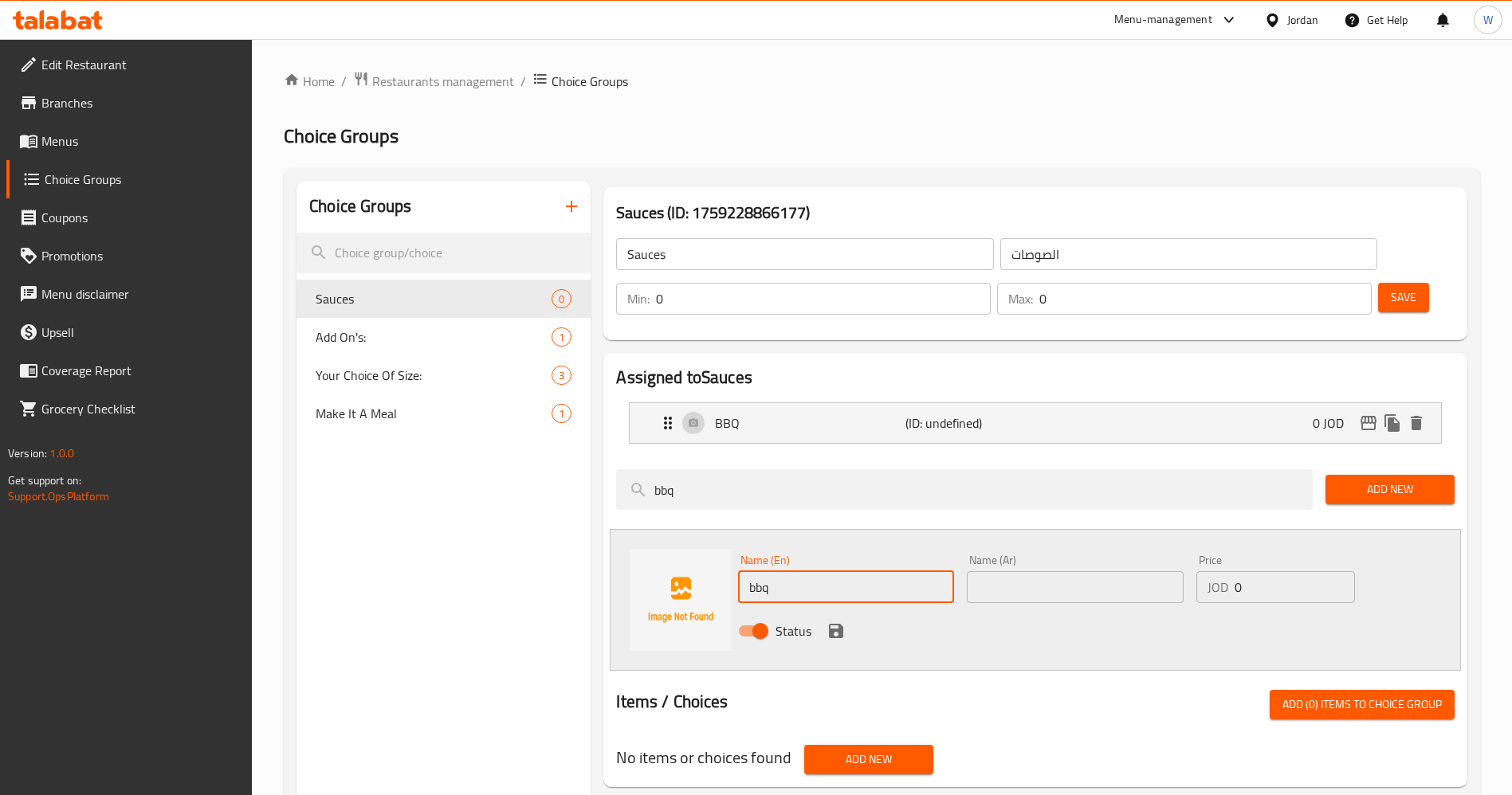
click at [810, 571] on input "bbq" at bounding box center [846, 587] width 216 height 32
type input "ل"
click at [1112, 571] on input "text" at bounding box center [1075, 587] width 216 height 32
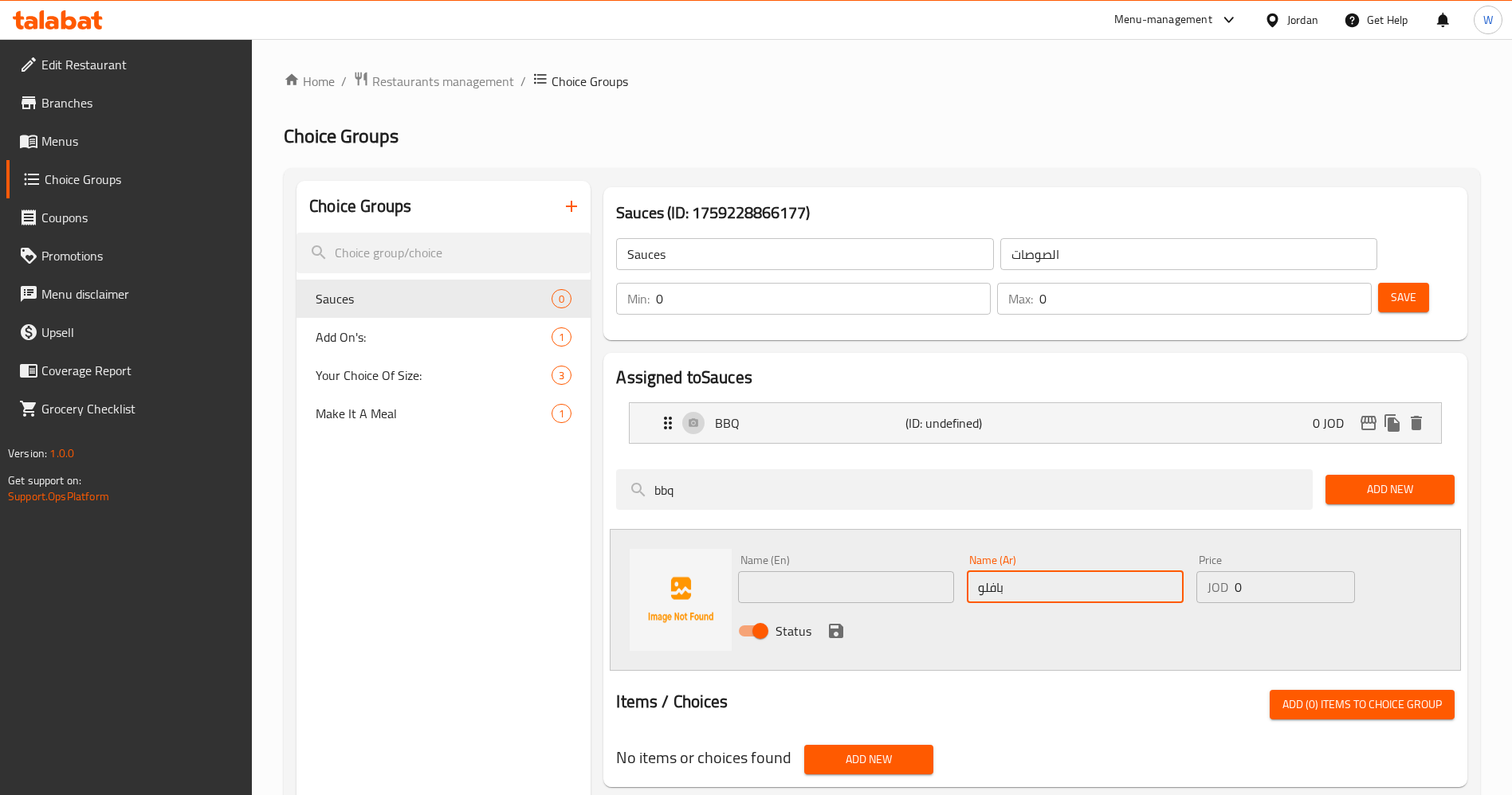
type input "بافلو"
click at [885, 571] on input "text" at bounding box center [846, 587] width 216 height 32
type input "Buffalo"
click at [1051, 571] on input "بافلو" at bounding box center [1075, 587] width 216 height 32
click at [834, 624] on icon "save" at bounding box center [835, 631] width 14 height 14
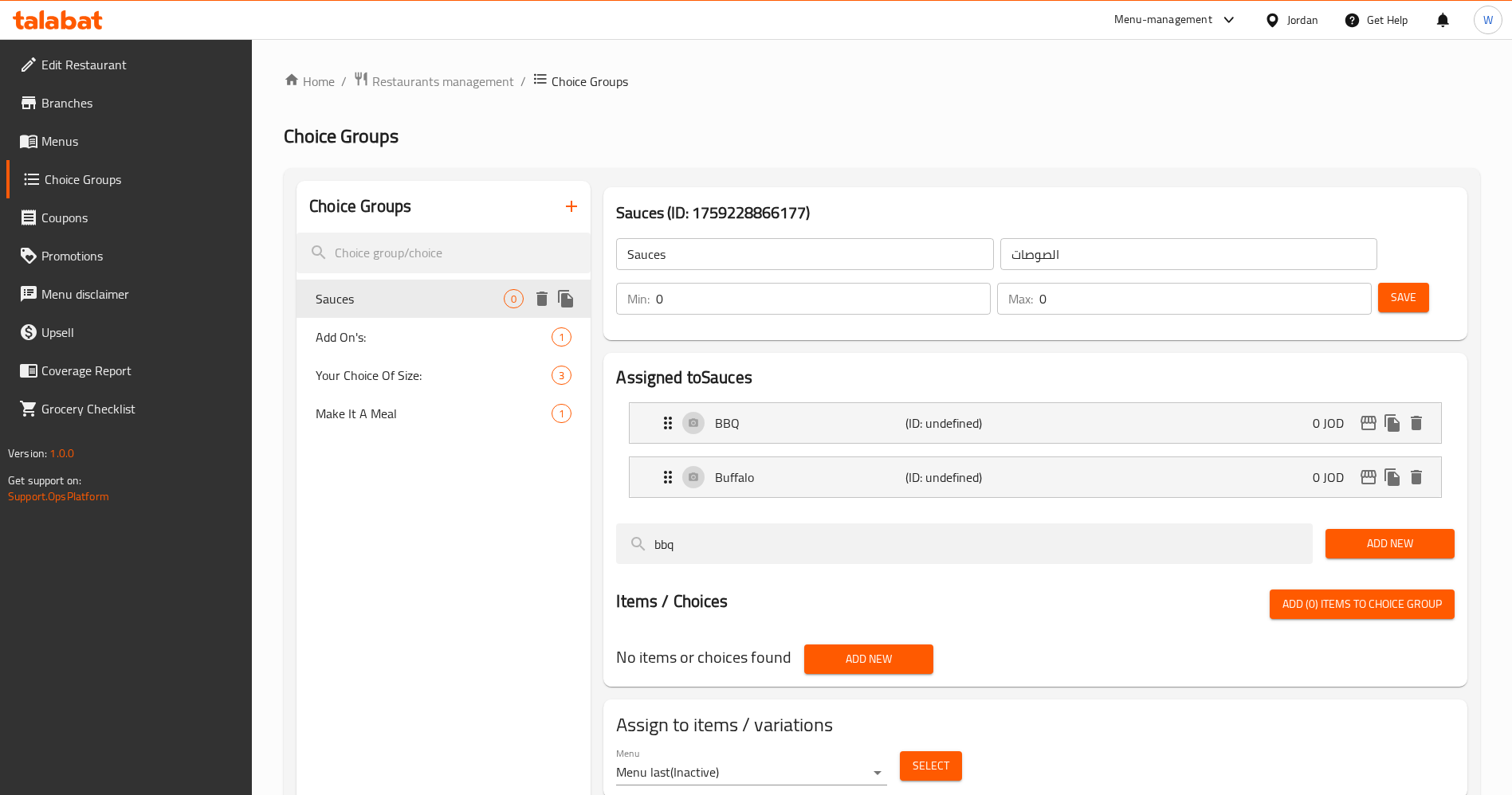
click at [562, 294] on icon "duplicate" at bounding box center [566, 299] width 15 height 18
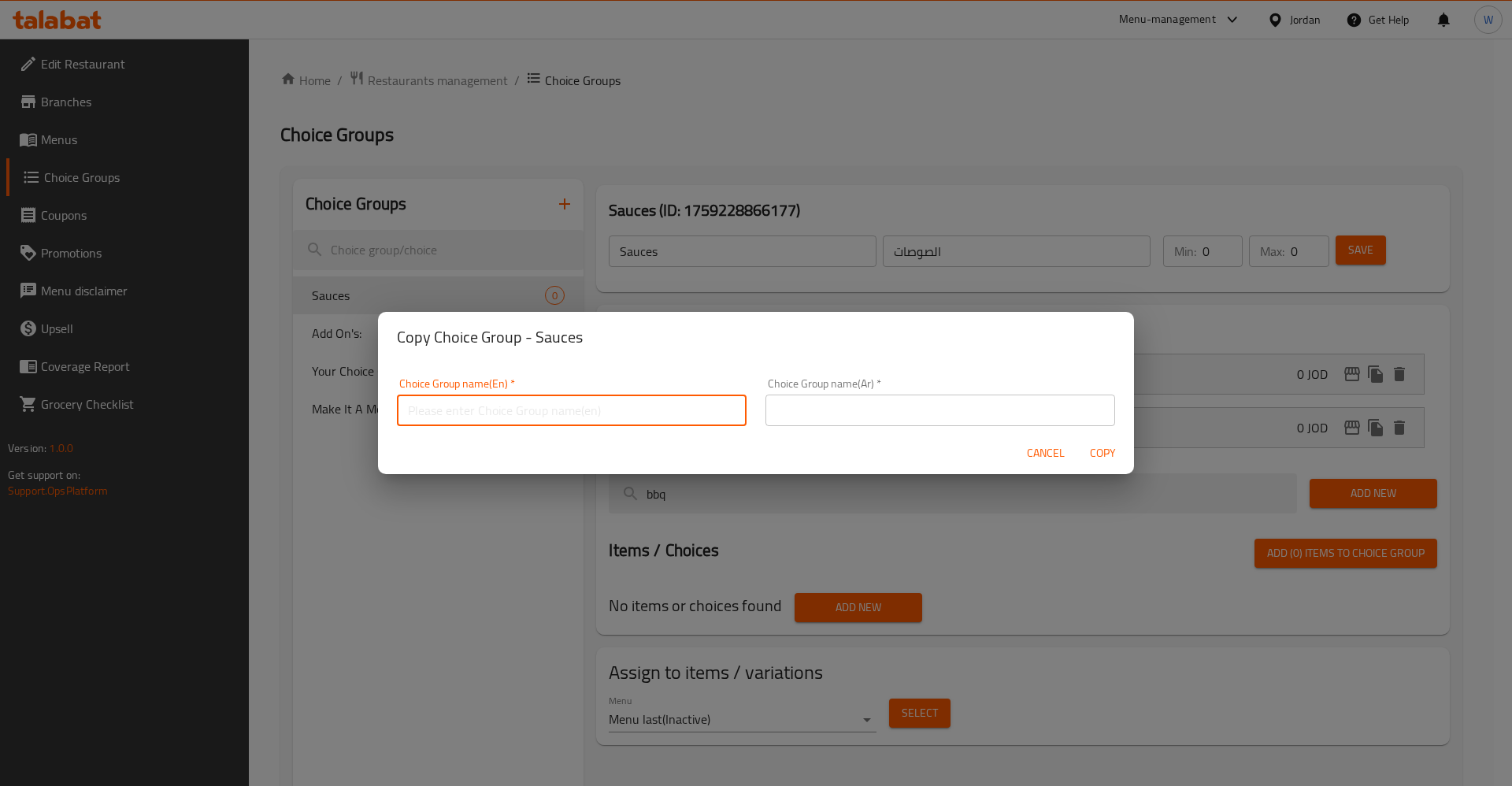
click at [640, 411] on input "text" at bounding box center [571, 411] width 350 height 31
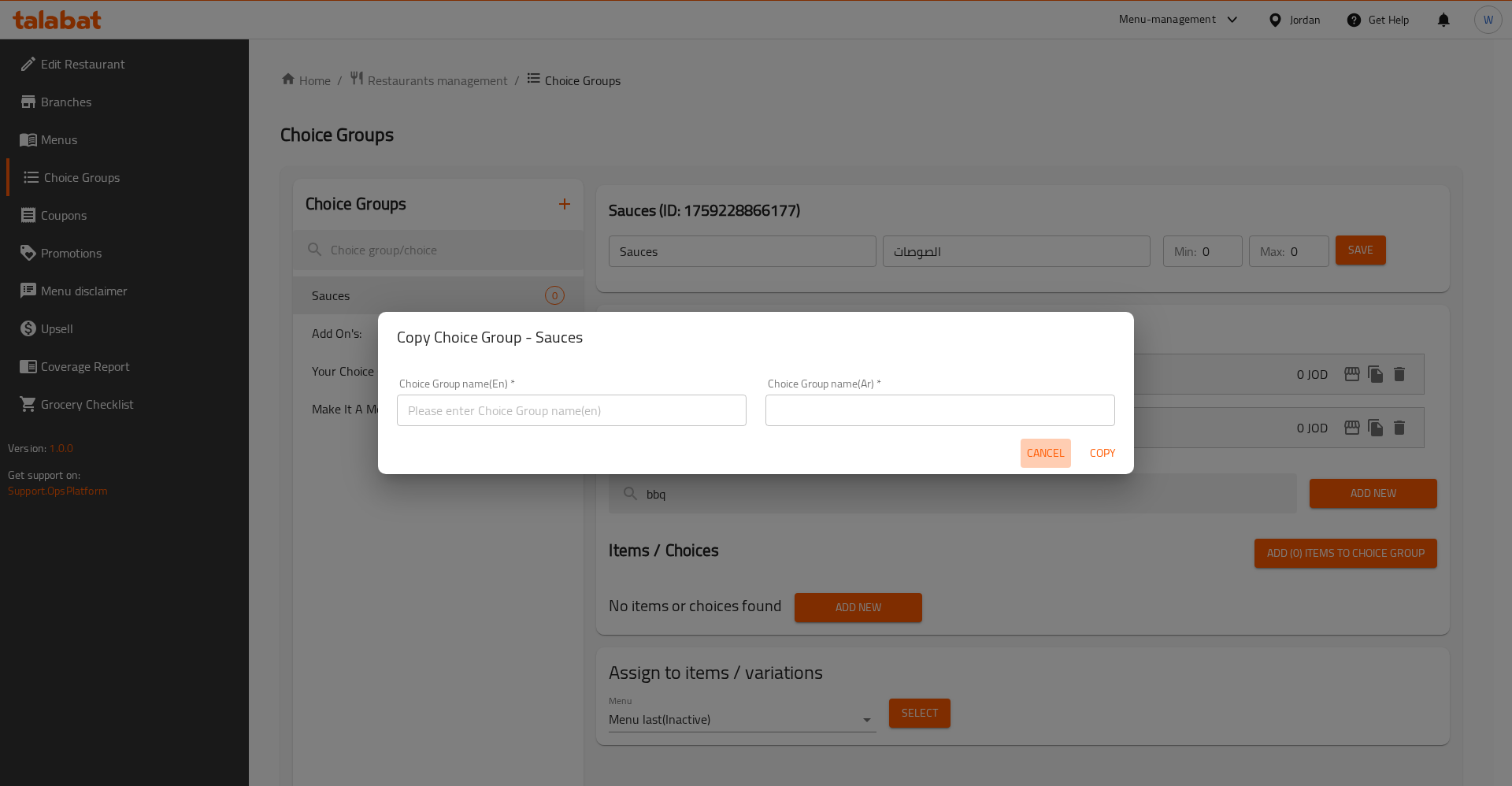
click at [1045, 444] on span "Cancel" at bounding box center [1046, 454] width 38 height 20
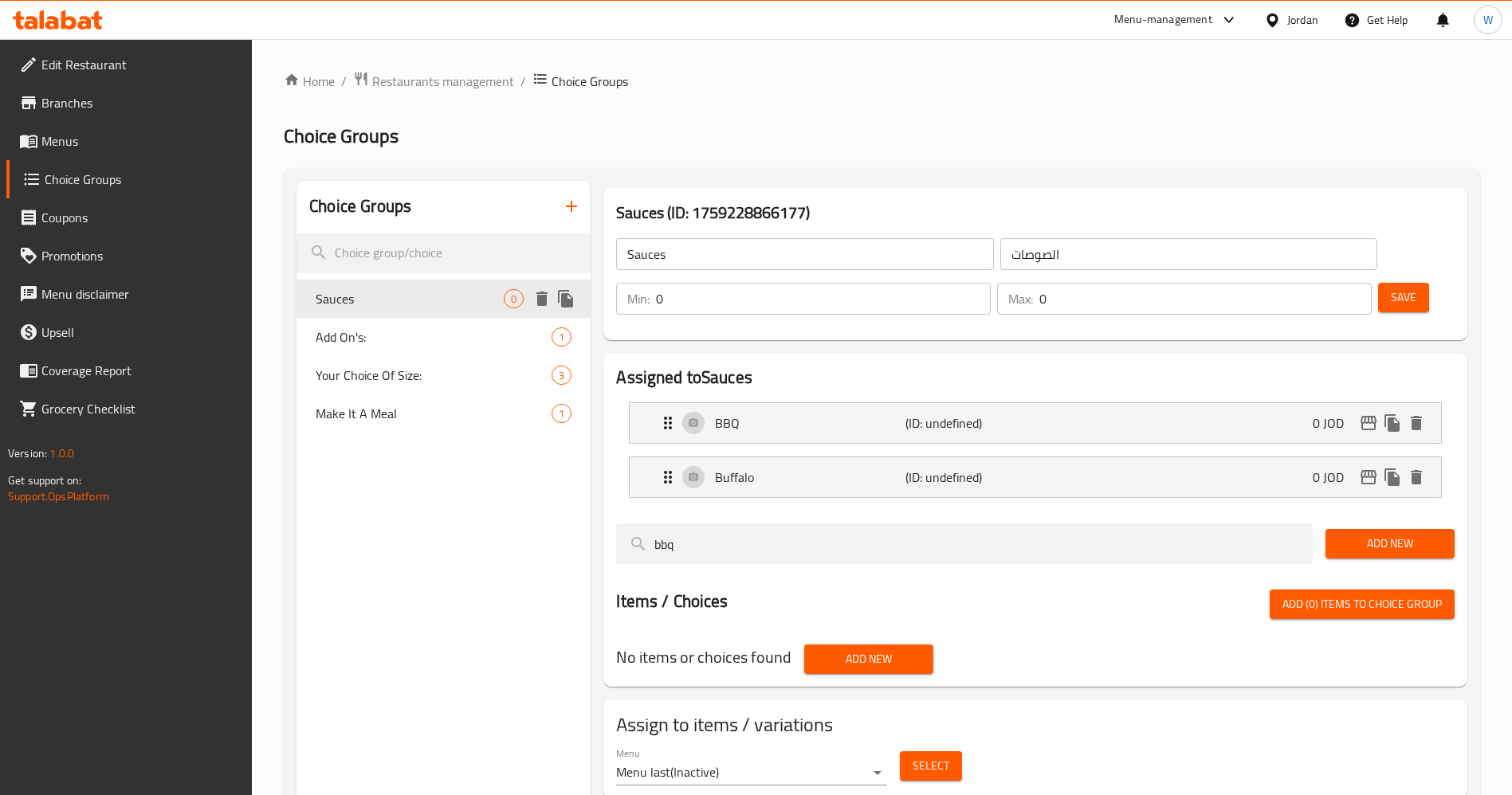
click at [569, 298] on icon "duplicate" at bounding box center [566, 299] width 19 height 19
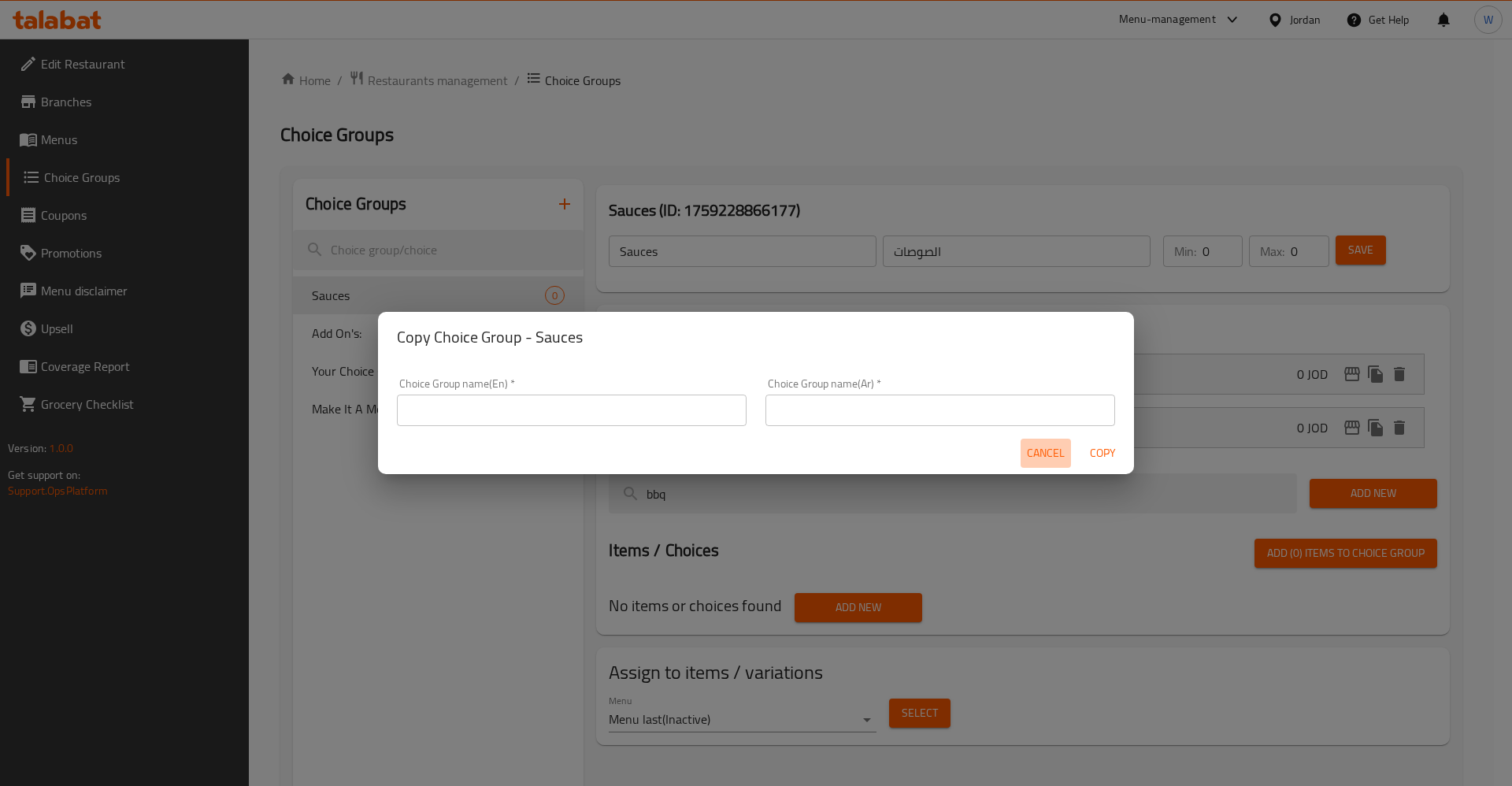
click at [1046, 453] on span "Cancel" at bounding box center [1046, 454] width 38 height 20
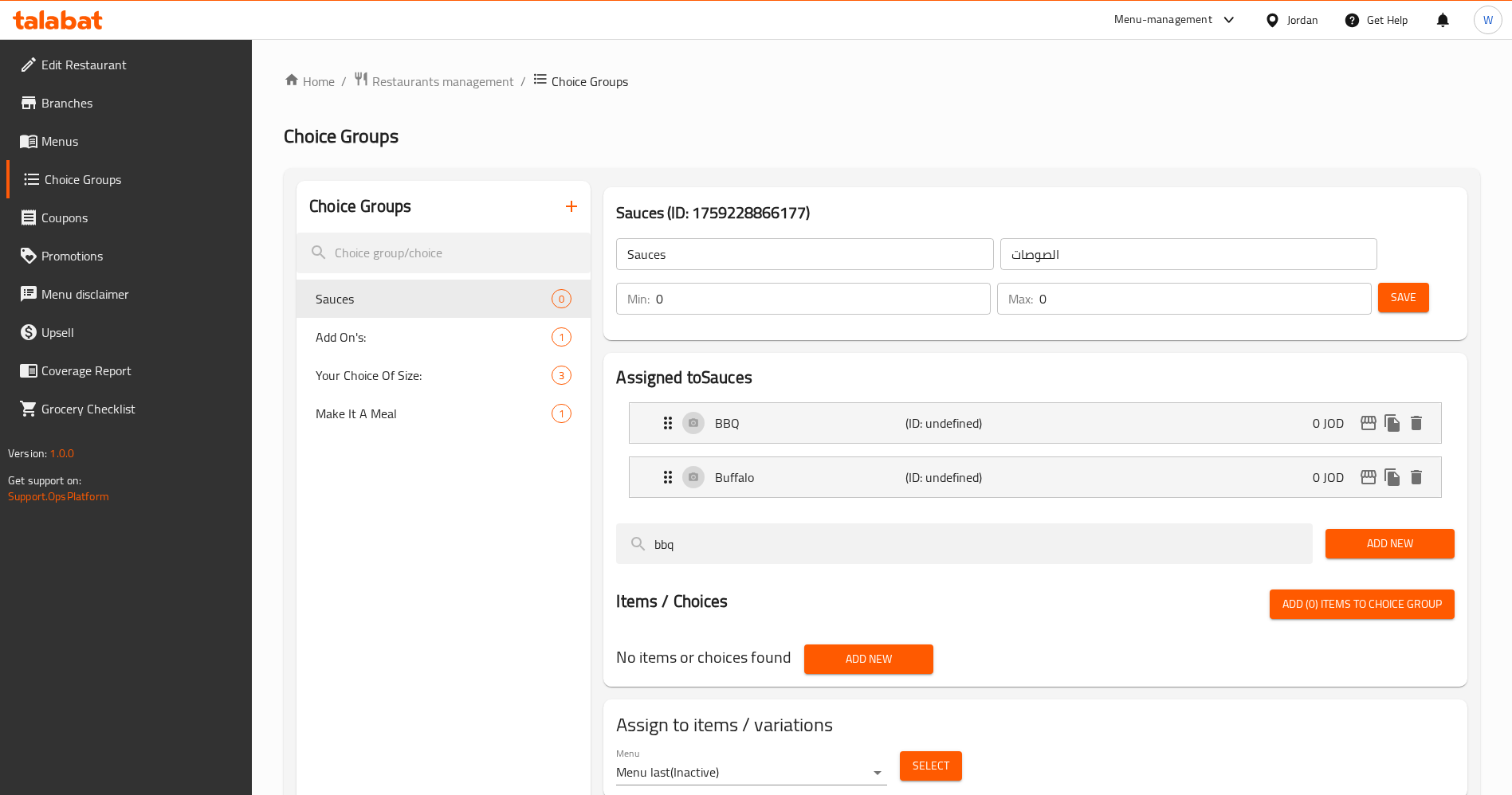
click at [1386, 283] on button "Save" at bounding box center [1404, 297] width 51 height 29
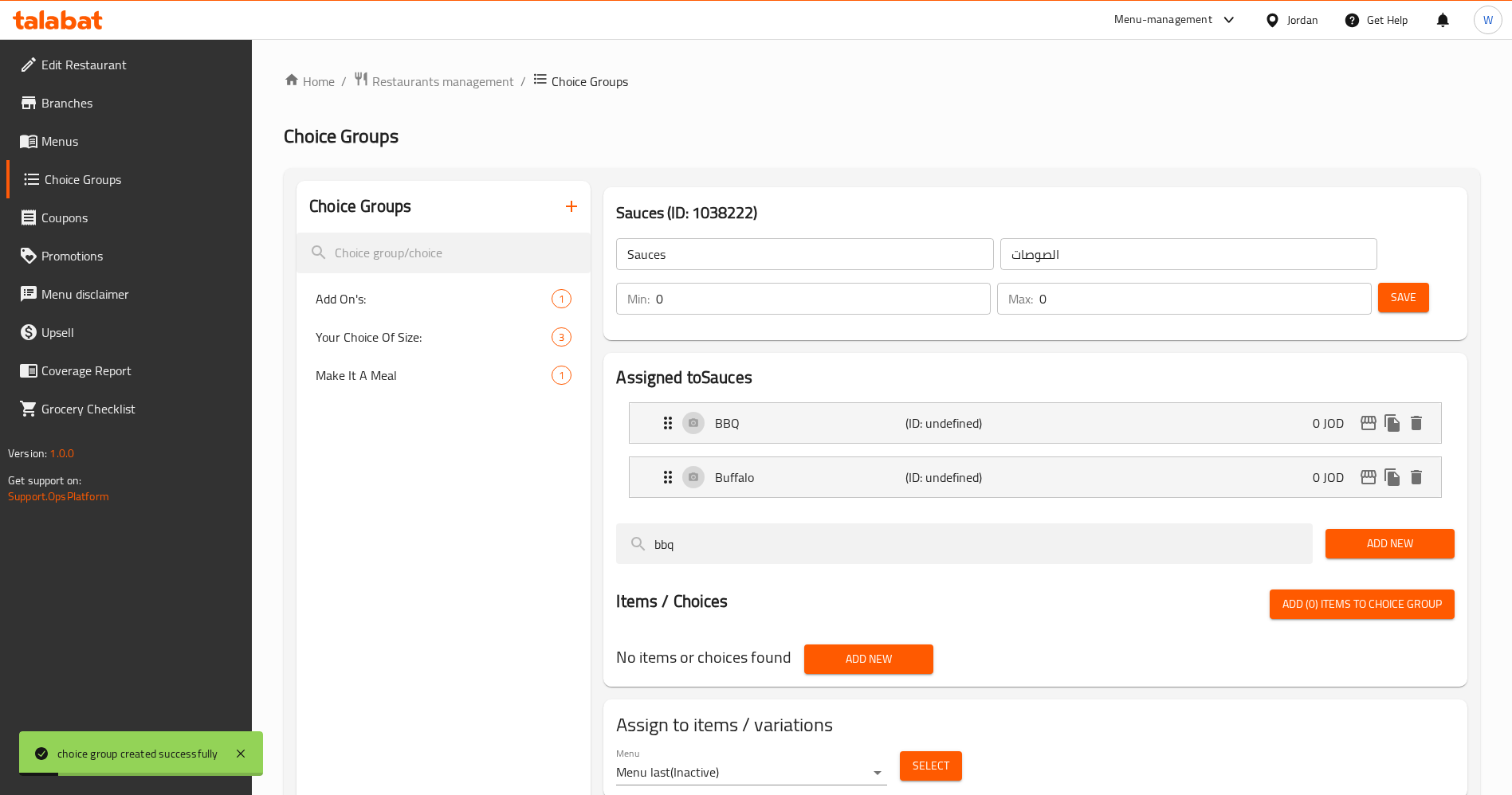
click at [436, 537] on div "Choice Groups Add On's: 1 Your Choice Of Size: 3 Make It A Meal 1" at bounding box center [443, 578] width 294 height 795
click at [78, 177] on span "Choice Groups" at bounding box center [142, 179] width 195 height 19
click at [353, 603] on div "Choice Groups Add On's: 1 Your Choice Of Size: 3 Make It A Meal 1" at bounding box center [443, 578] width 294 height 795
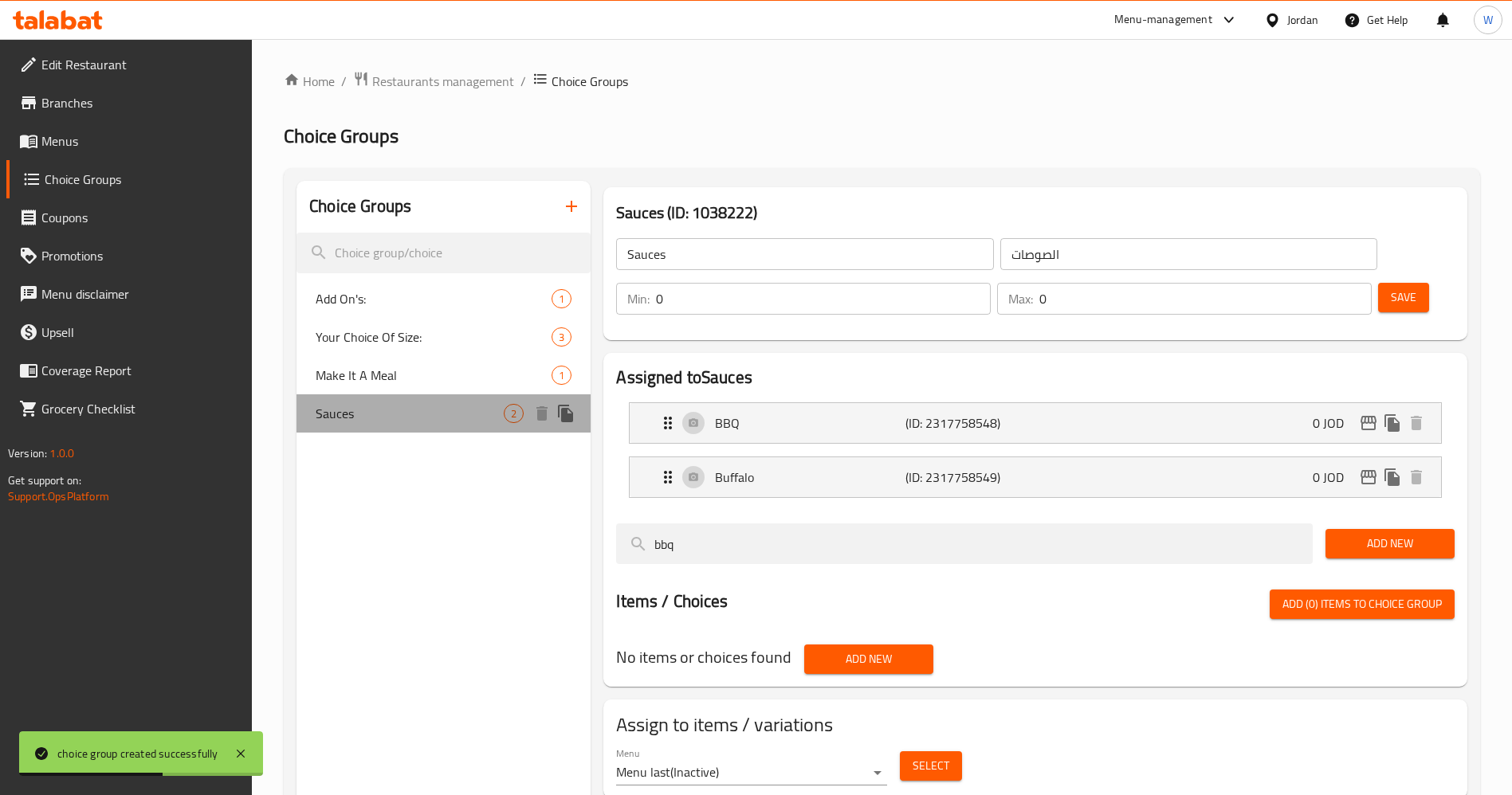
click at [365, 417] on span "Sauces" at bounding box center [409, 413] width 188 height 19
click at [574, 412] on icon "duplicate" at bounding box center [566, 413] width 19 height 19
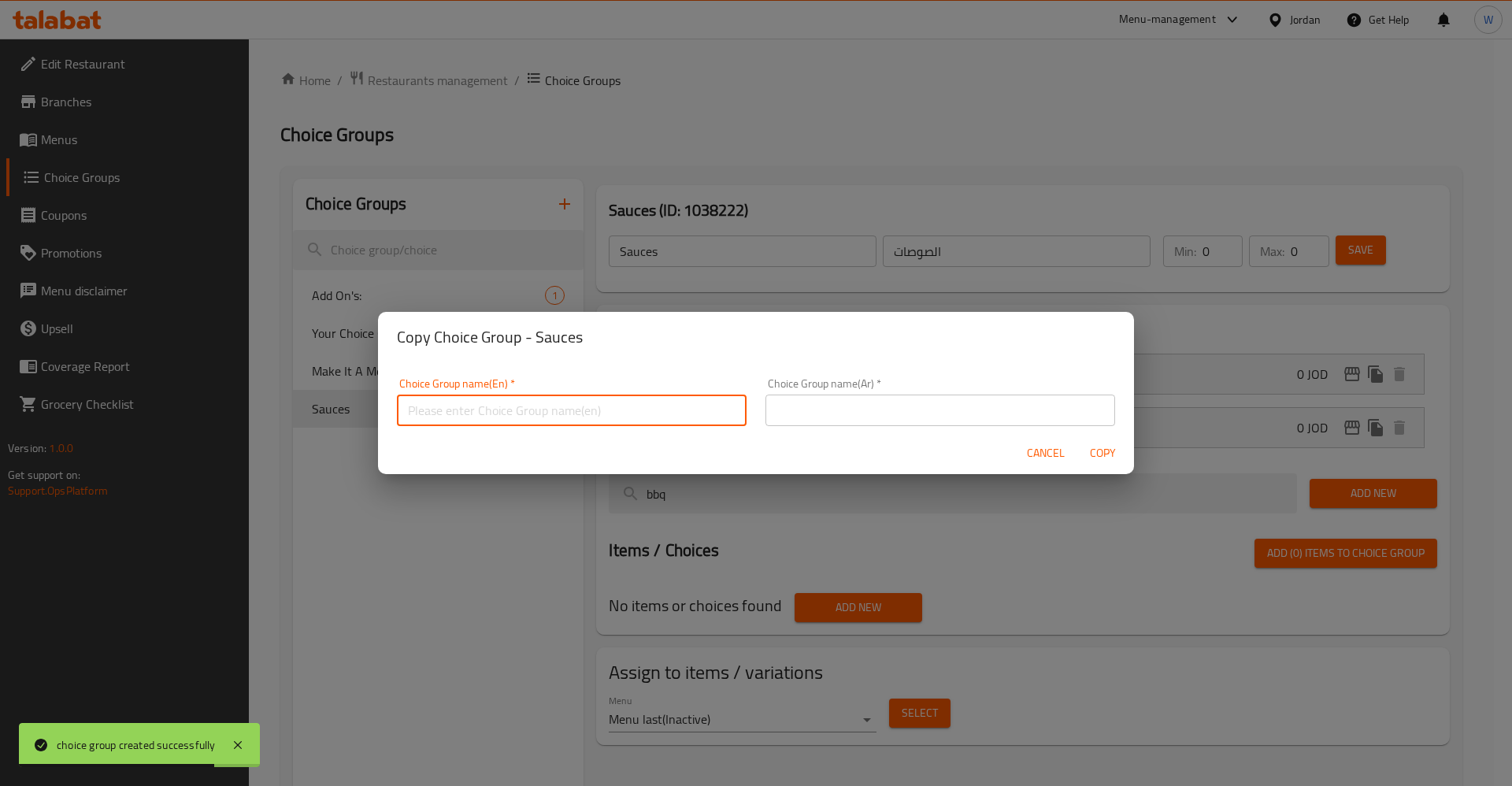
click at [584, 419] on input "text" at bounding box center [571, 411] width 350 height 31
type input "Sauce 2"
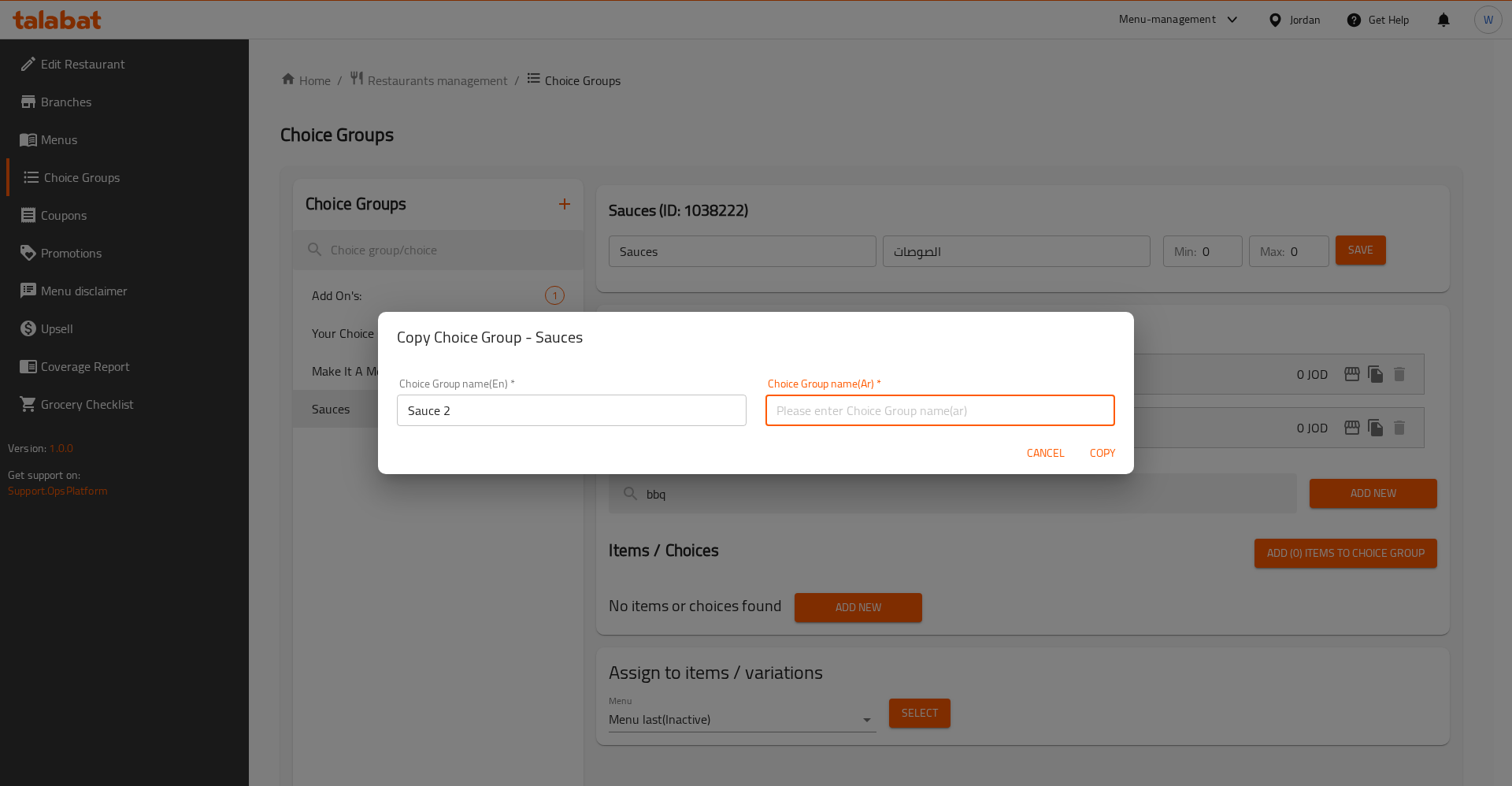
click at [880, 419] on input "text" at bounding box center [940, 411] width 350 height 31
type input "الصوص 2"
click at [1107, 449] on span "Copy" at bounding box center [1102, 454] width 38 height 20
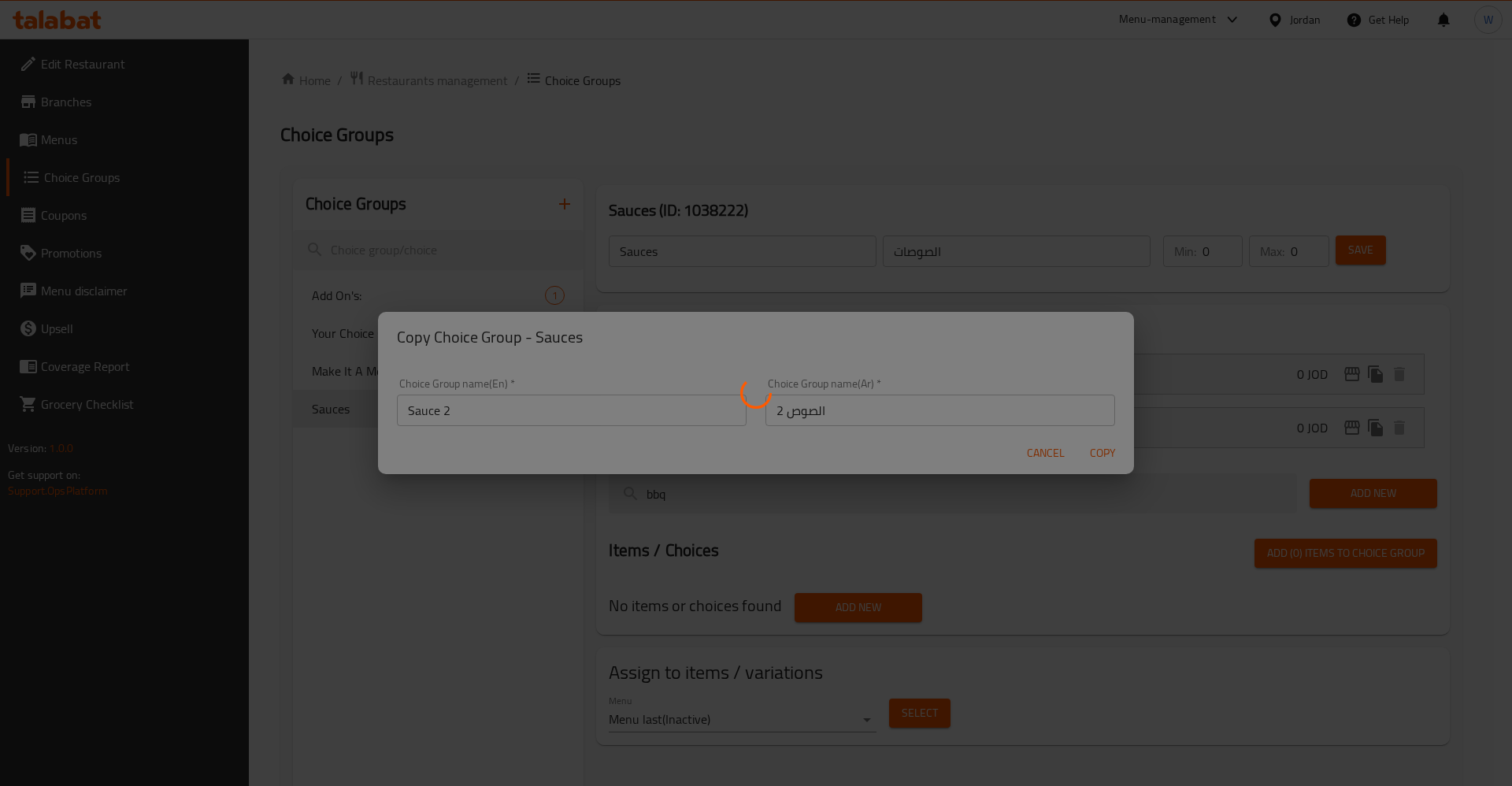
type input "Sauce 2"
type input "الصوص 2"
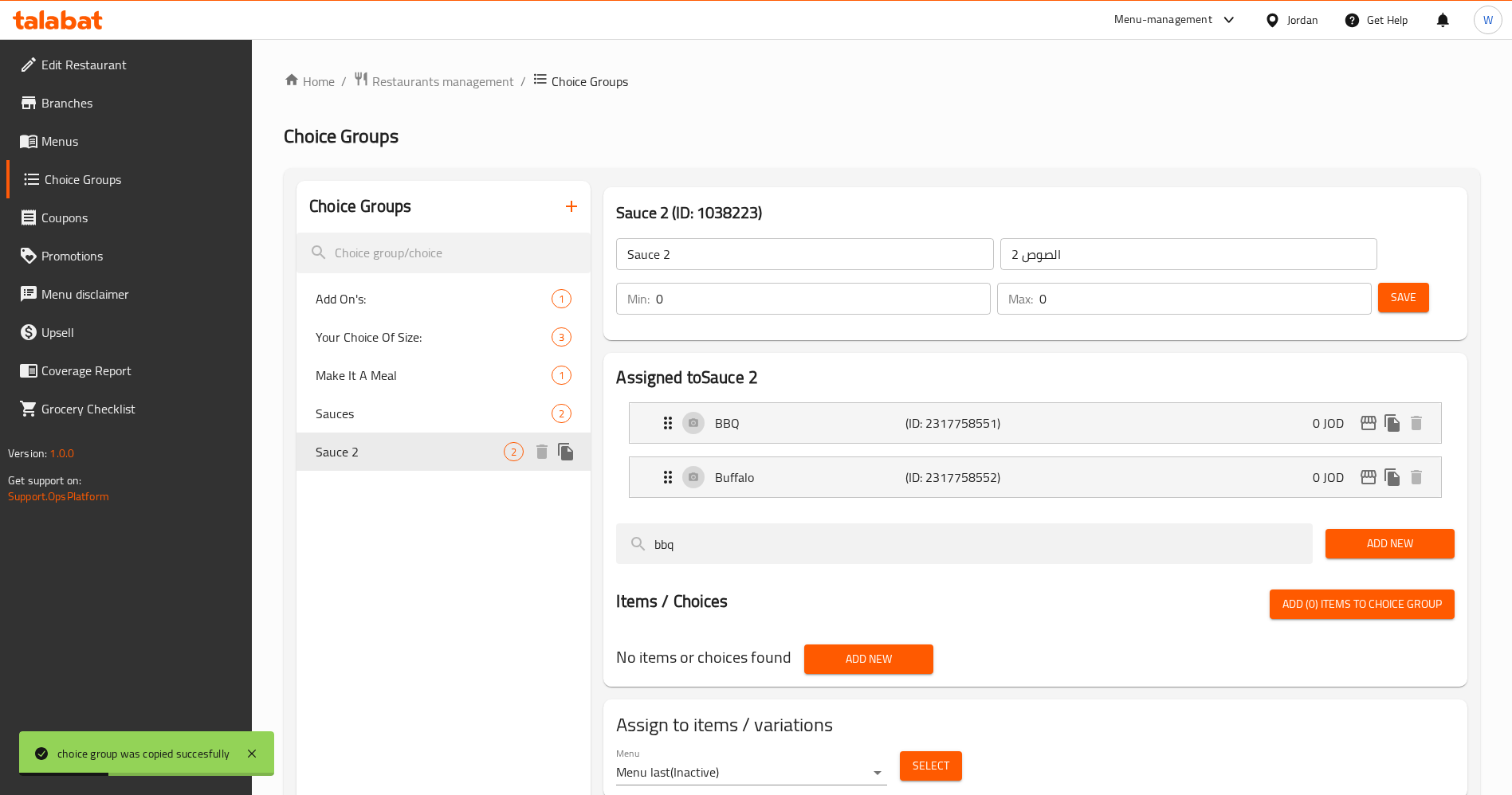
click at [416, 464] on div "Sauce 2 2" at bounding box center [443, 452] width 294 height 38
drag, startPoint x: 431, startPoint y: 455, endPoint x: 462, endPoint y: 500, distance: 54.6
click at [463, 500] on div "Choice Groups Add On's: 1 Your Choice Of Size: 3 Make It A Meal 1 Sauces 2 Sauc…" at bounding box center [443, 578] width 294 height 795
click at [571, 408] on icon "duplicate" at bounding box center [566, 413] width 19 height 19
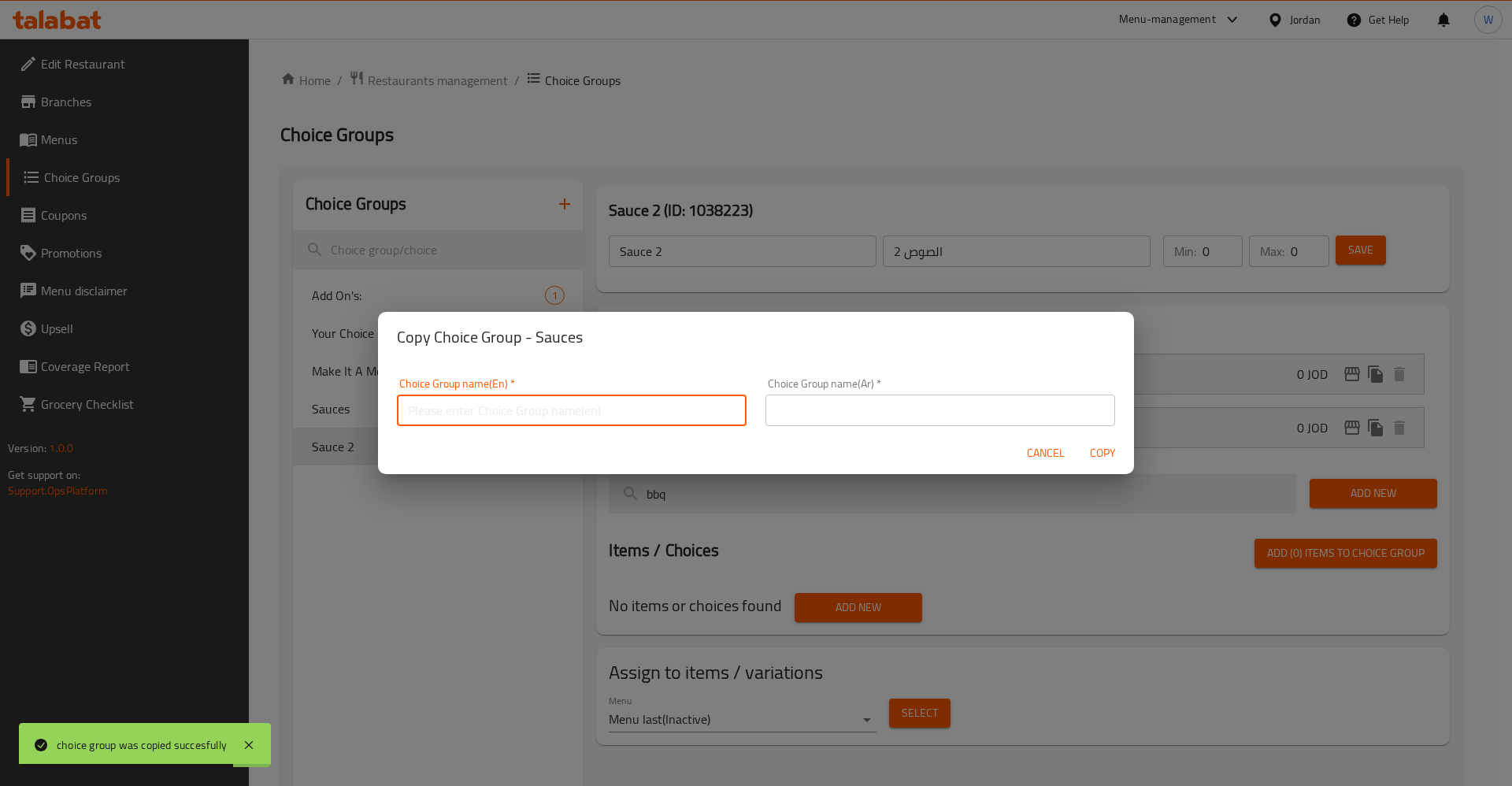
click at [566, 405] on input "text" at bounding box center [571, 411] width 350 height 31
type input "ٍ"
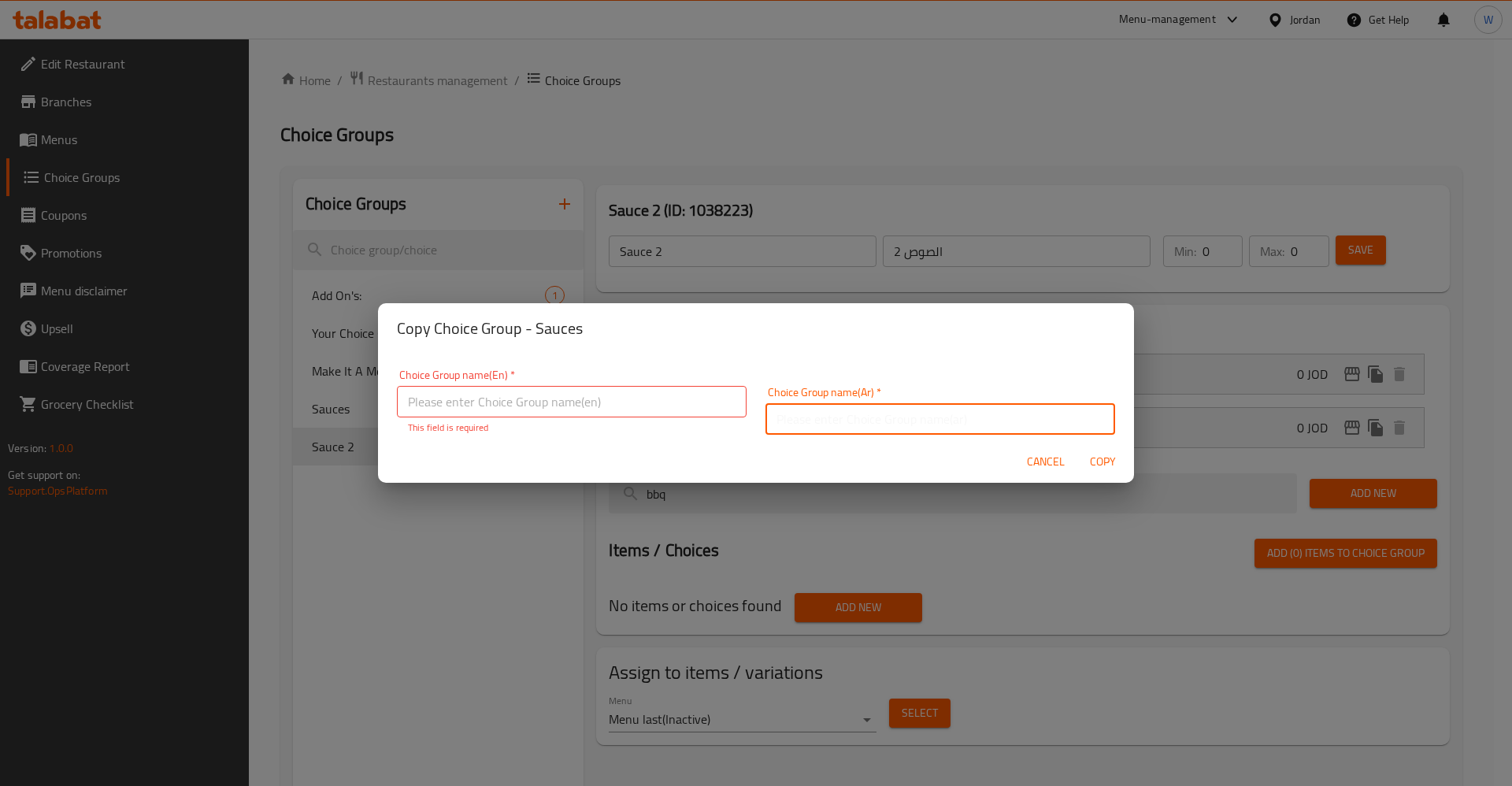
click at [869, 412] on input "text" at bounding box center [940, 419] width 350 height 31
type input "صوص"
click at [692, 392] on input "text" at bounding box center [571, 402] width 350 height 31
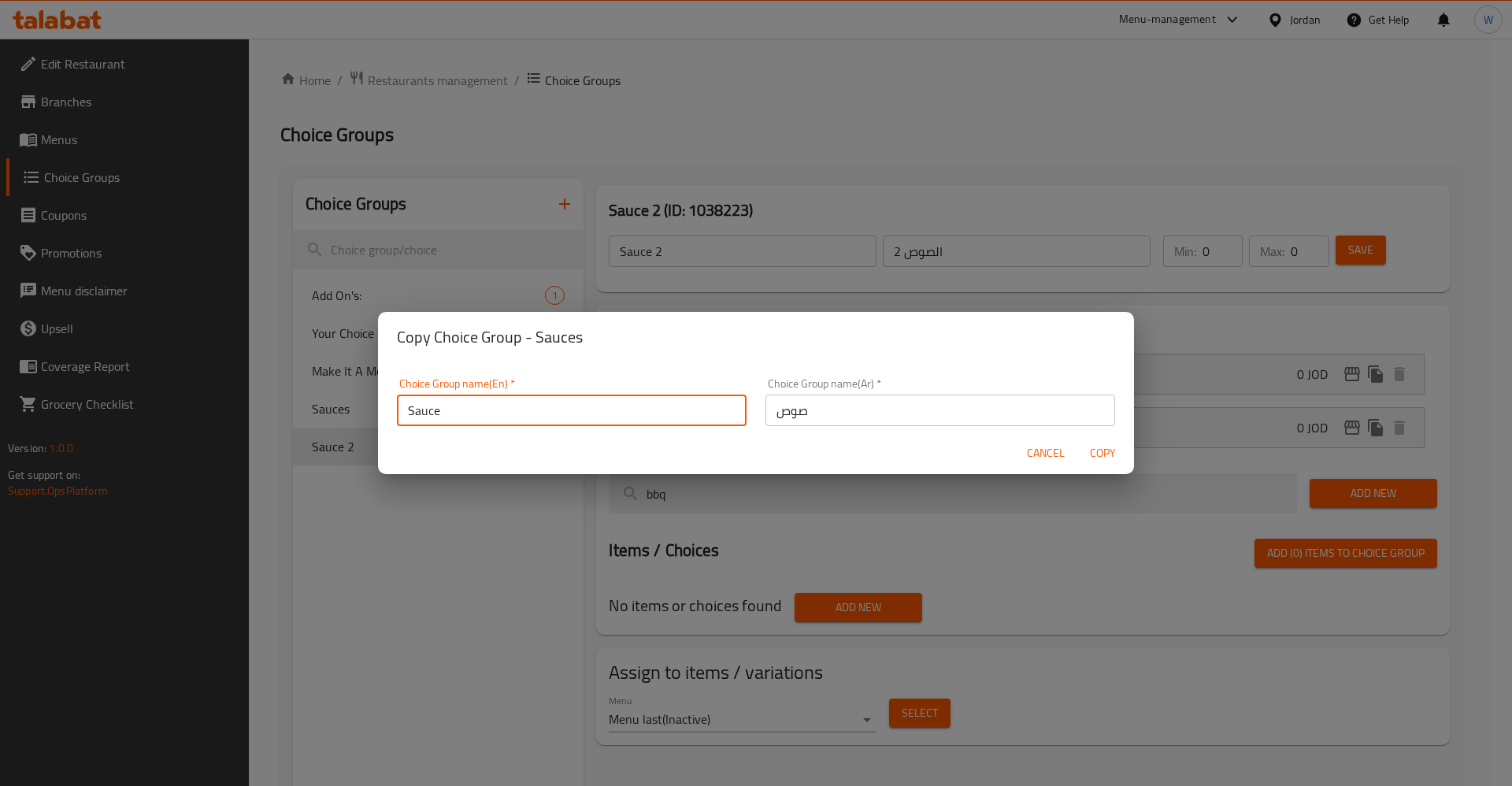
type input "Sauce"
click at [1093, 444] on span "Copy" at bounding box center [1102, 454] width 38 height 20
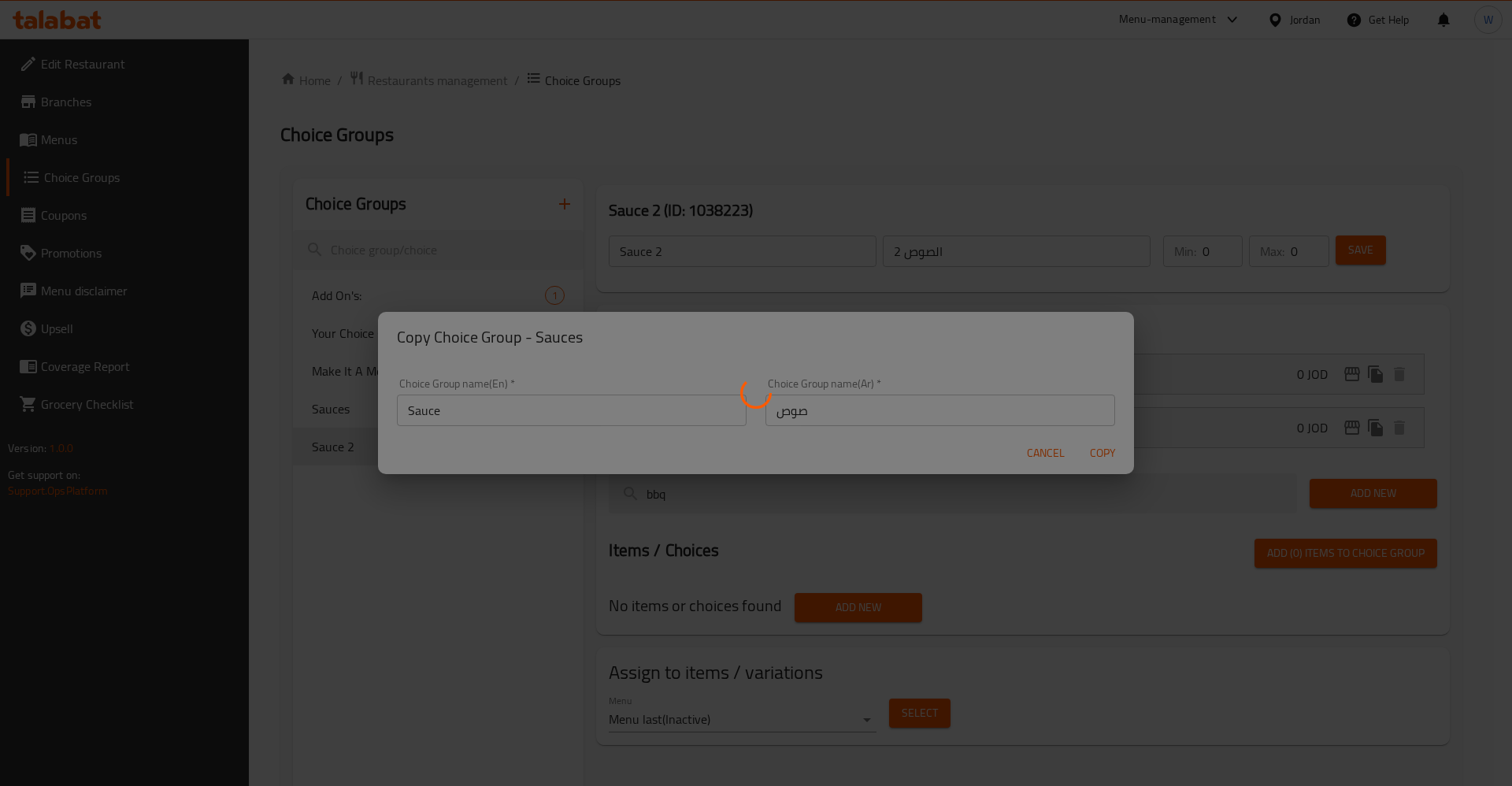
type input "Sauce"
type input "صوص"
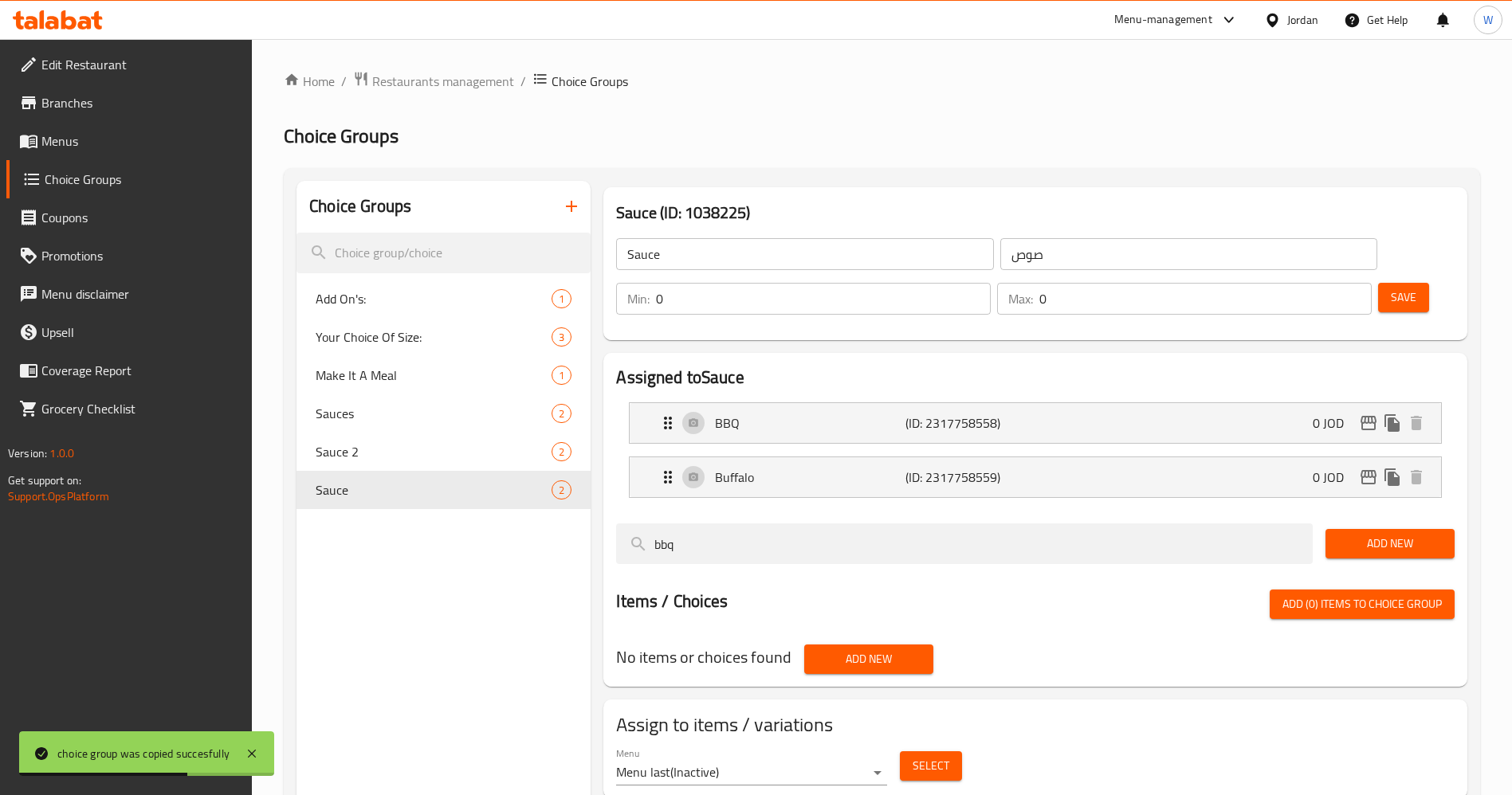
click at [64, 135] on span "Menus" at bounding box center [141, 141] width 199 height 19
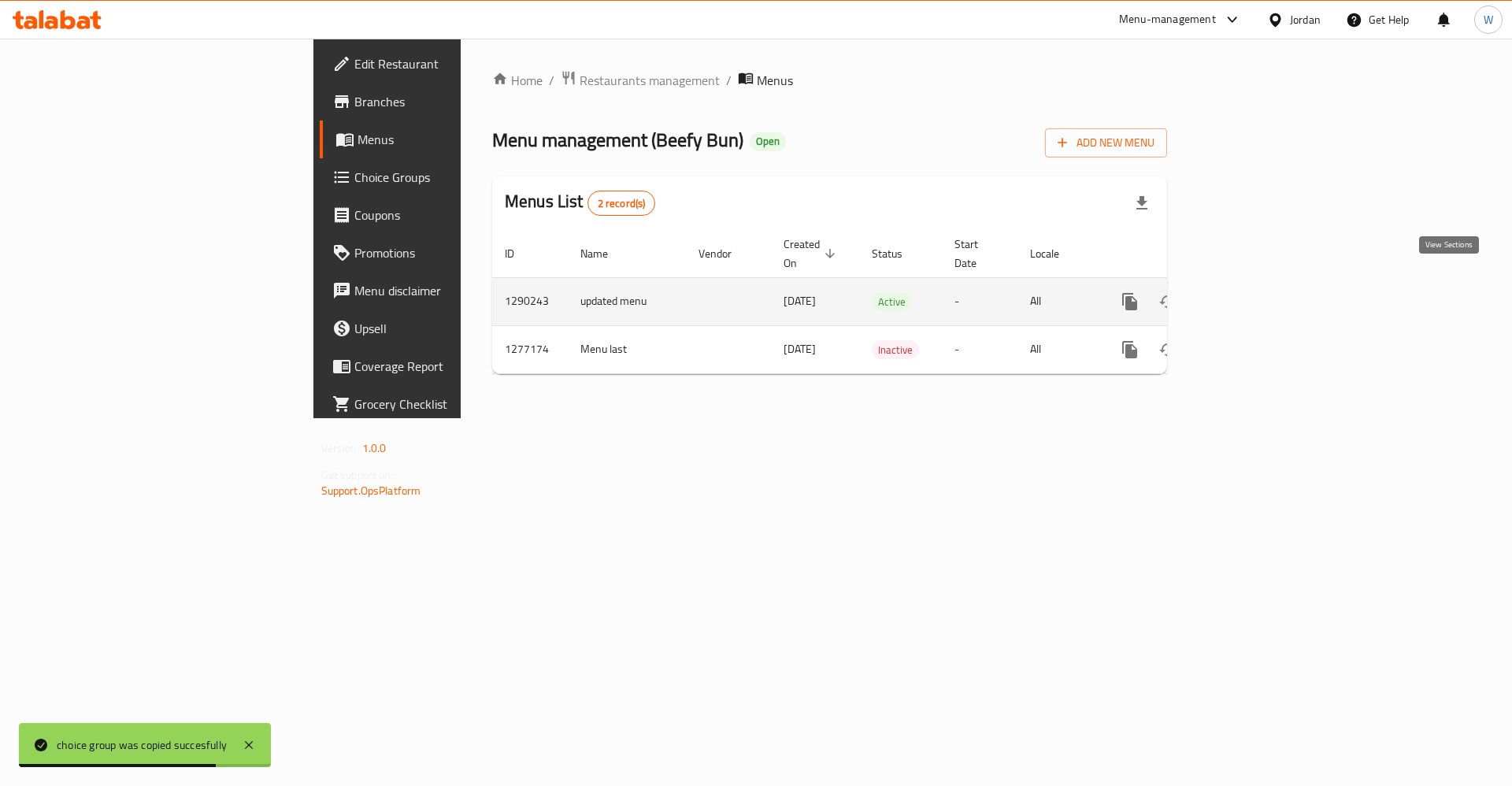
click at [1251, 294] on icon "enhanced table" at bounding box center [1243, 301] width 14 height 14
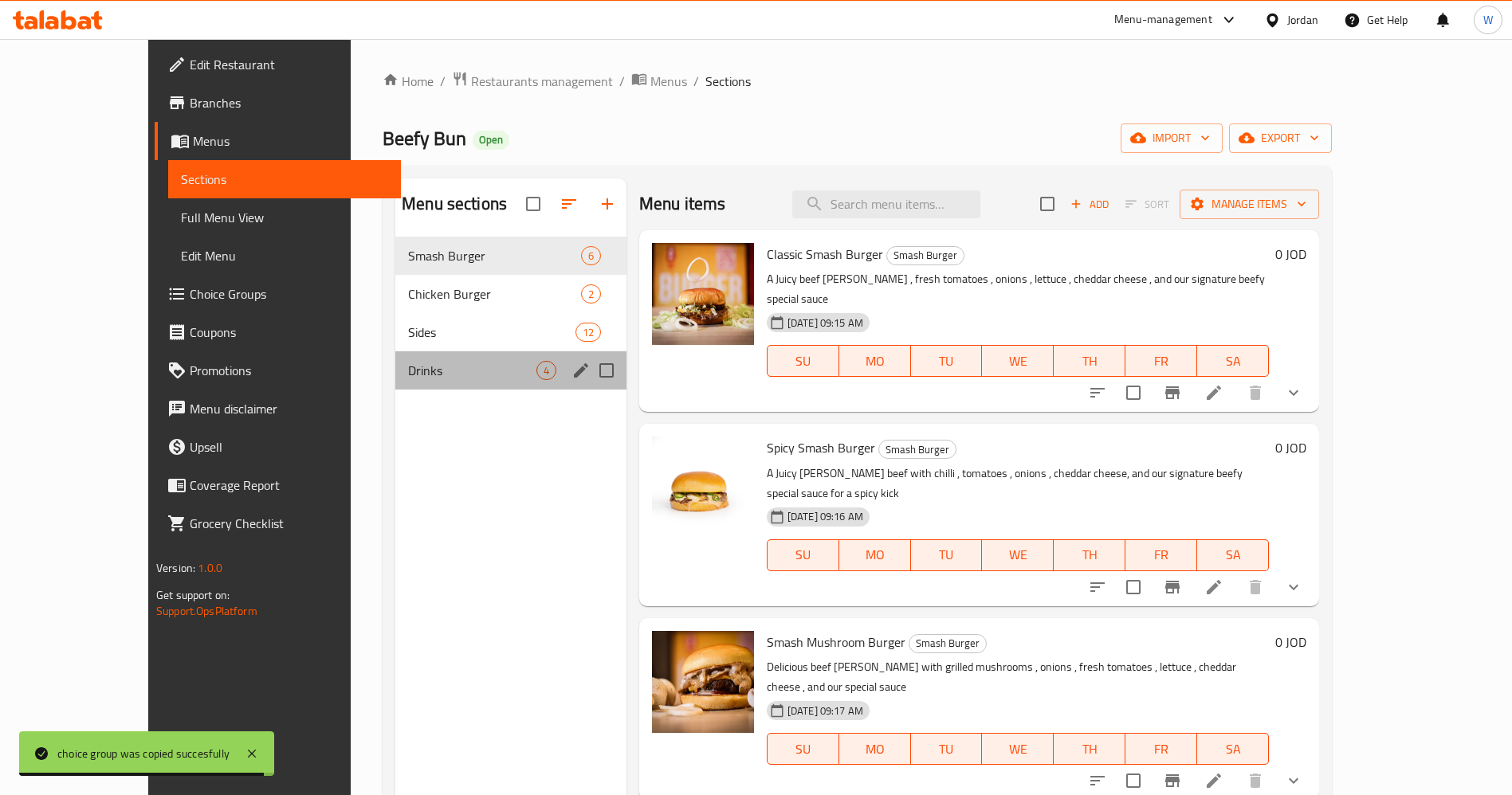
click at [396, 353] on div "Drinks 4" at bounding box center [511, 370] width 231 height 38
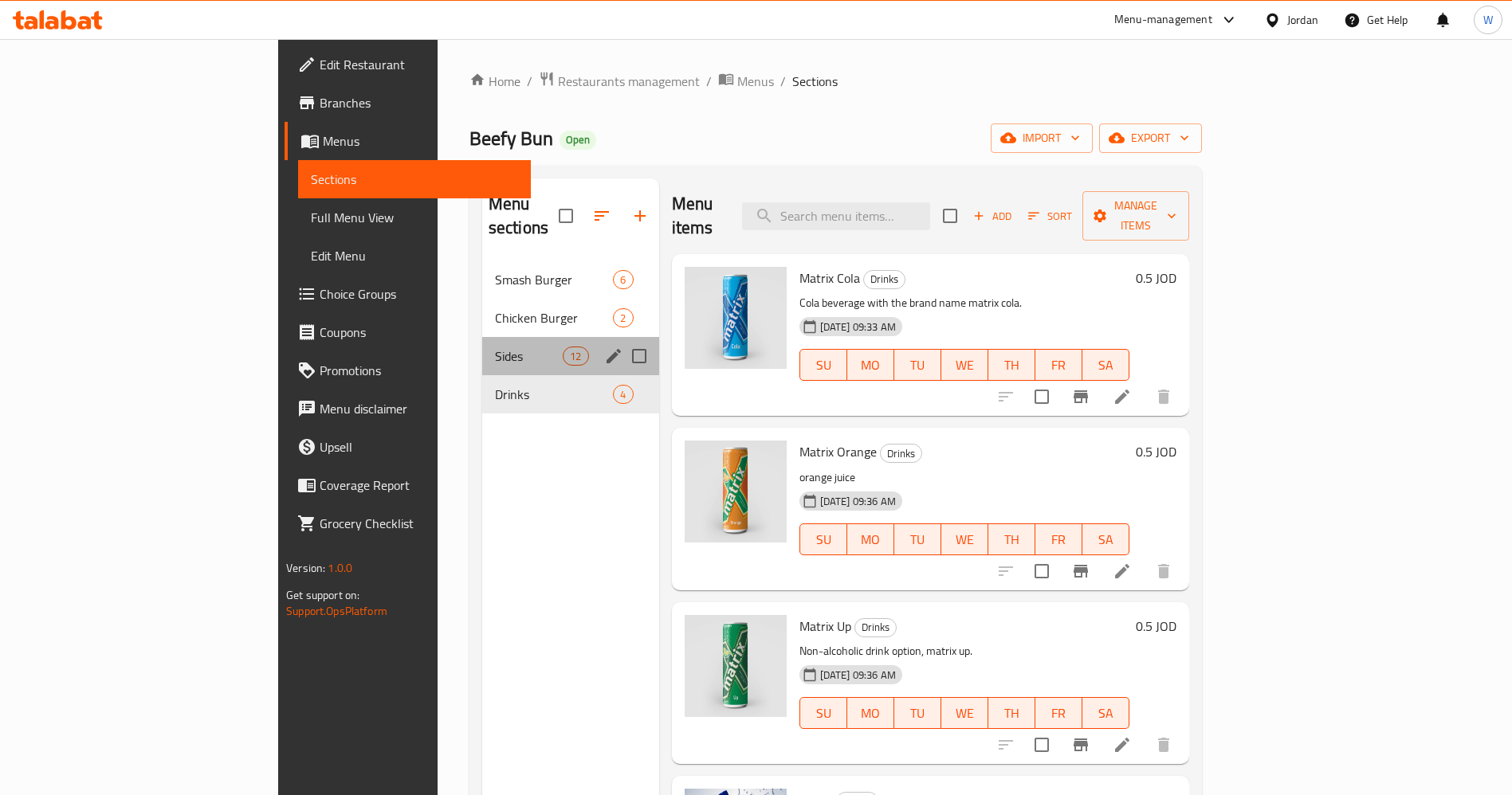
click at [482, 337] on div "Sides 12" at bounding box center [571, 356] width 177 height 38
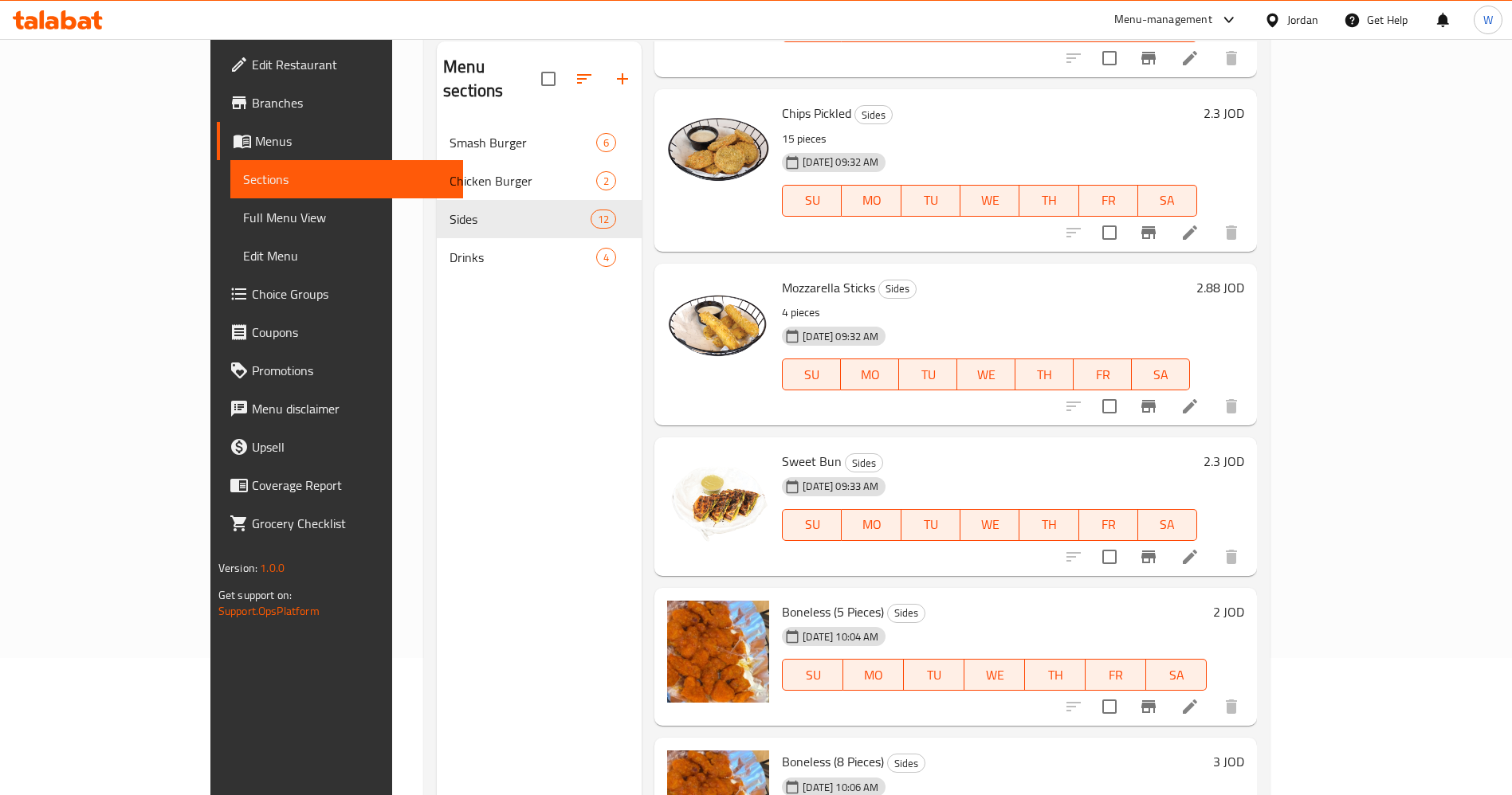
scroll to position [223, 0]
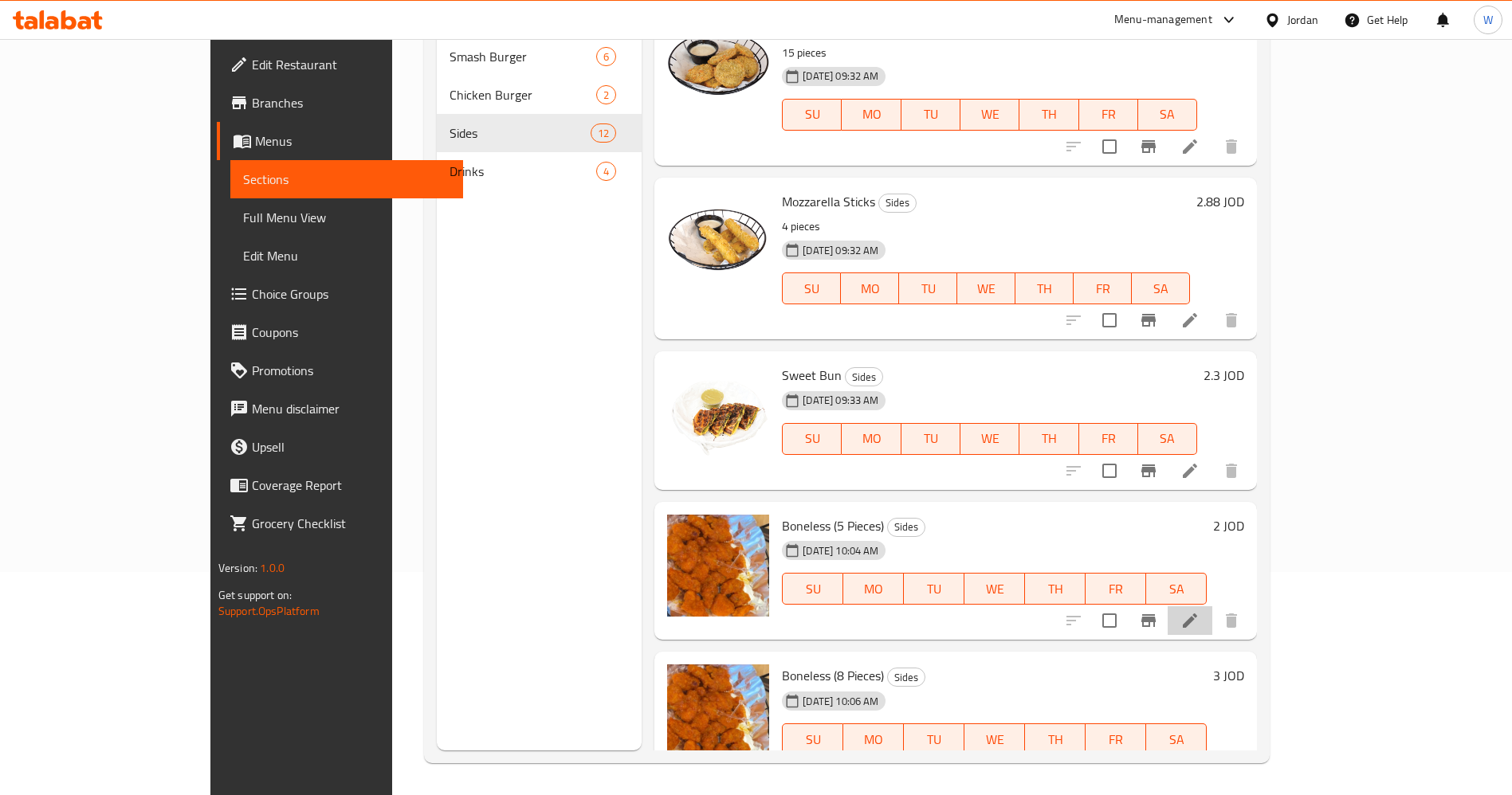
click at [1197, 614] on icon at bounding box center [1190, 621] width 14 height 14
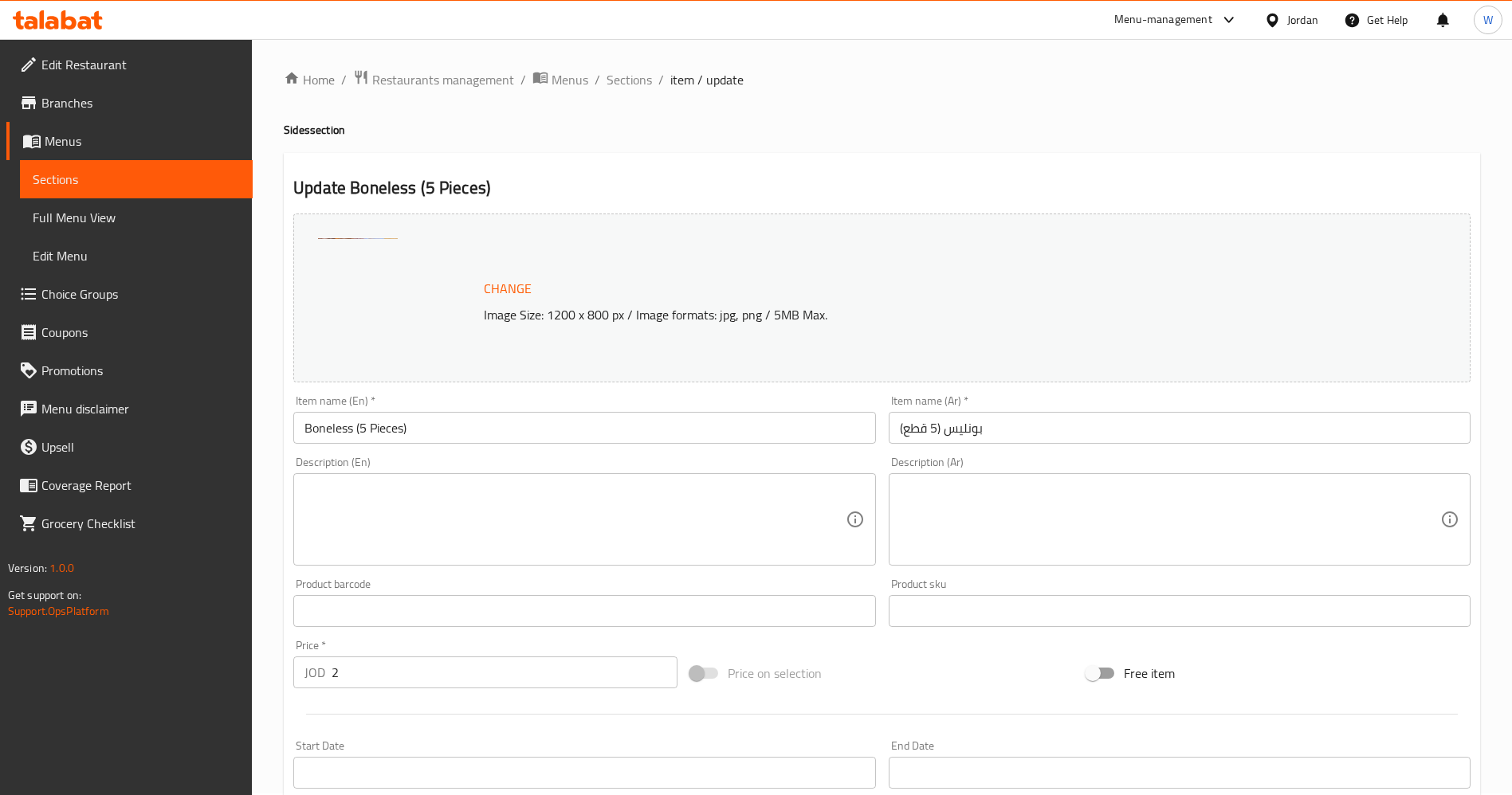
scroll to position [354, 0]
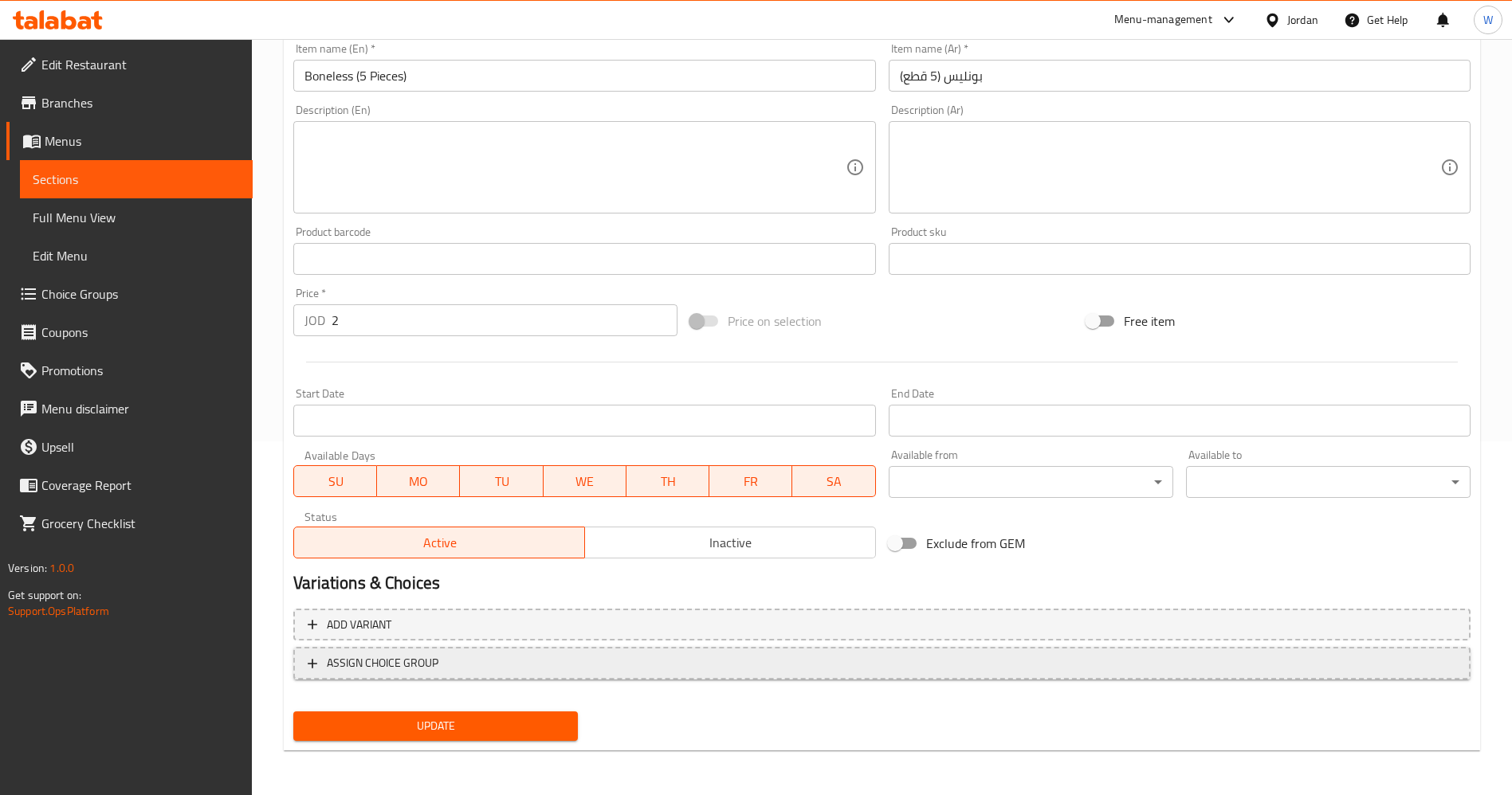
click at [498, 662] on span "ASSIGN CHOICE GROUP" at bounding box center [882, 663] width 1148 height 20
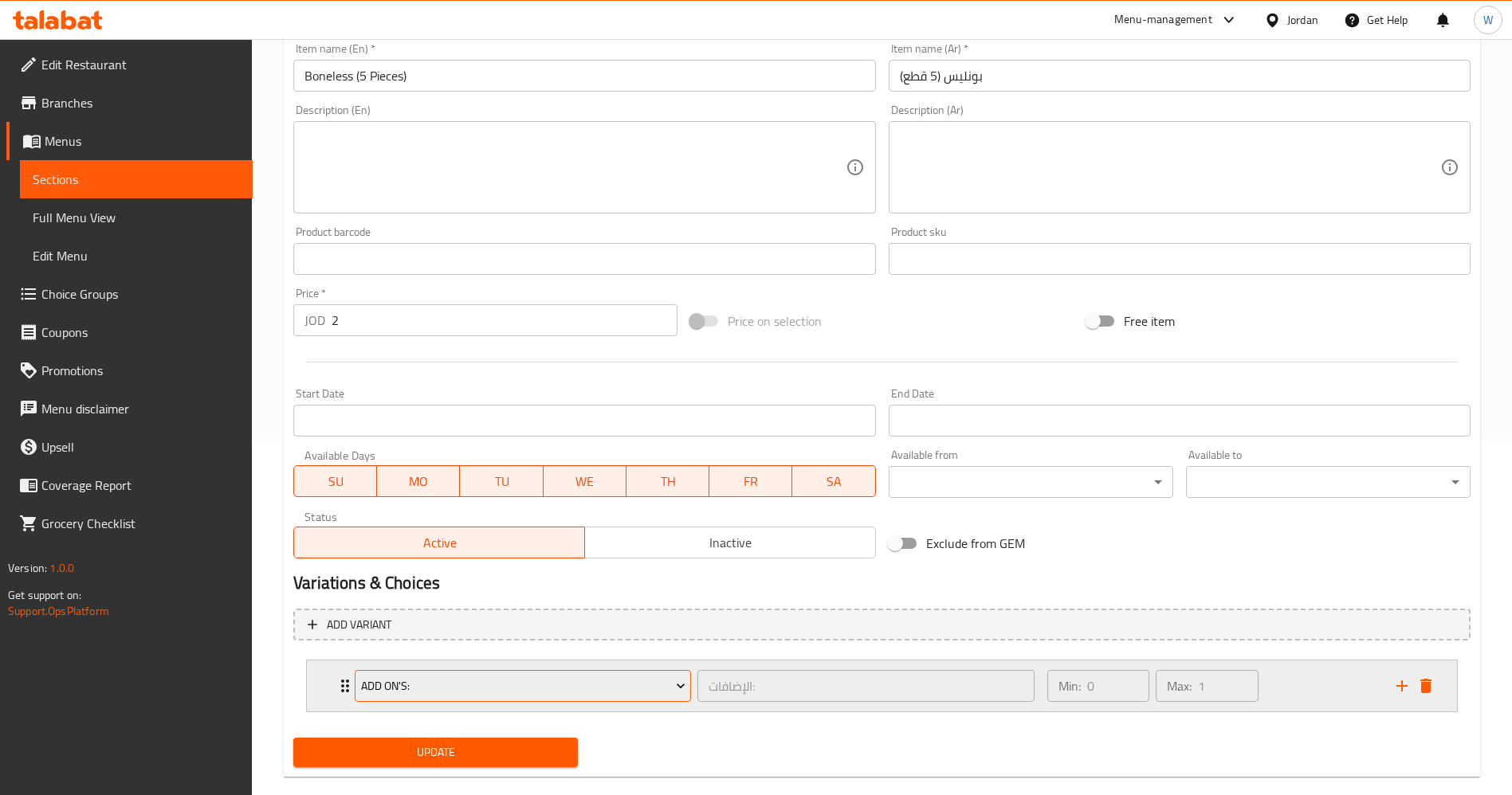
click at [487, 697] on button "Add On's:" at bounding box center [522, 686] width 336 height 32
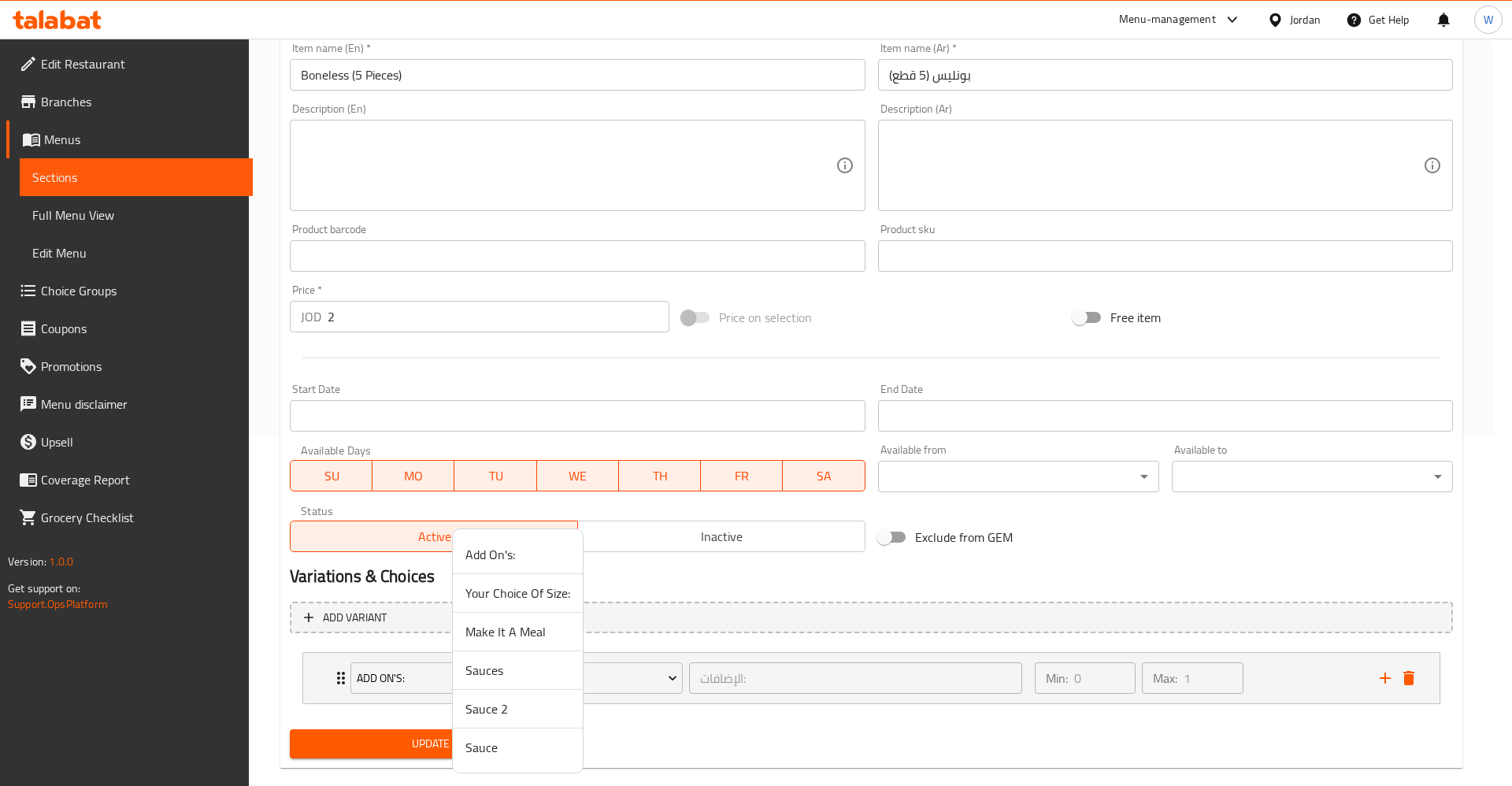
click at [477, 674] on span "Sauces" at bounding box center [518, 670] width 105 height 19
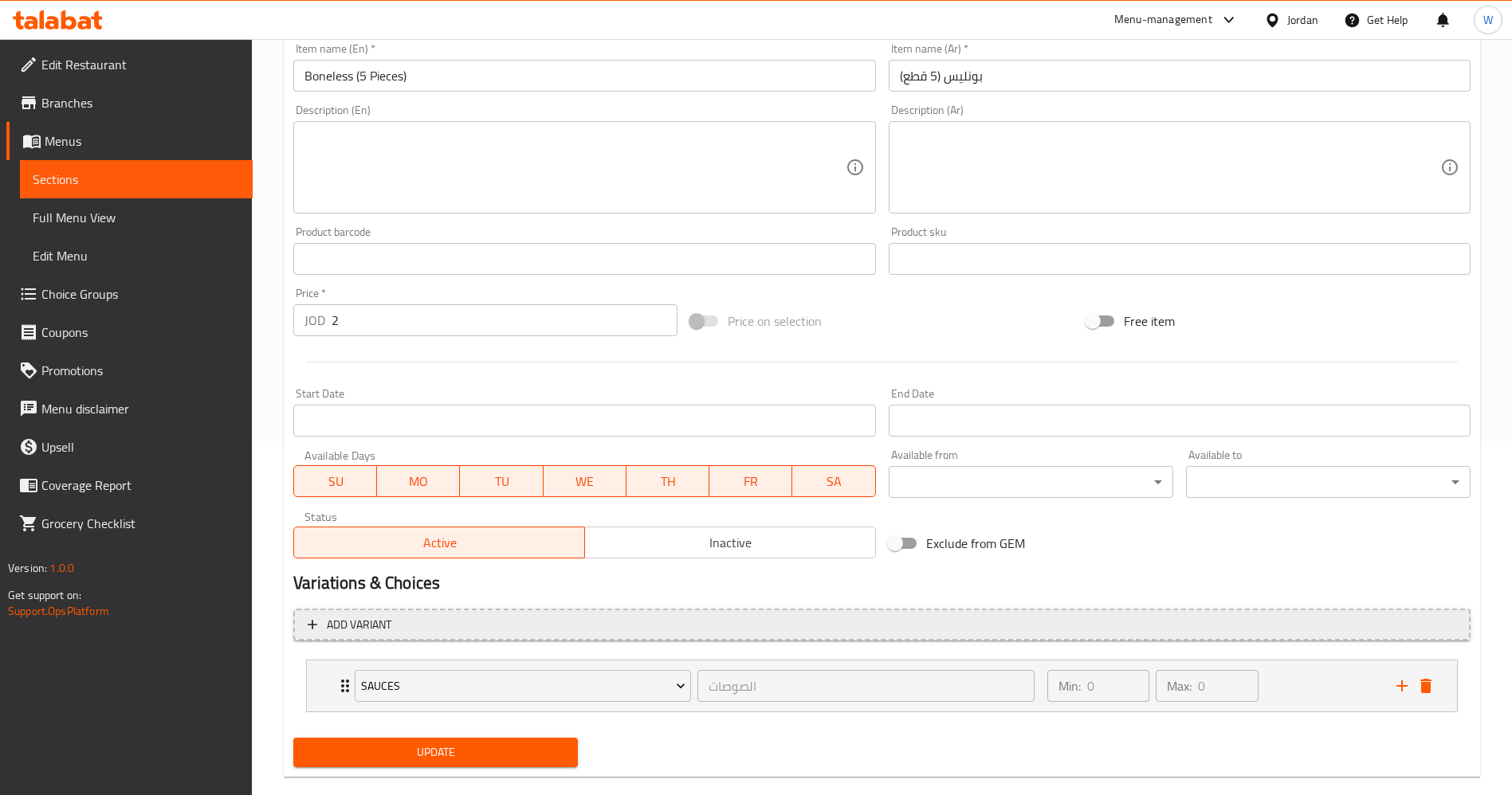
scroll to position [380, 0]
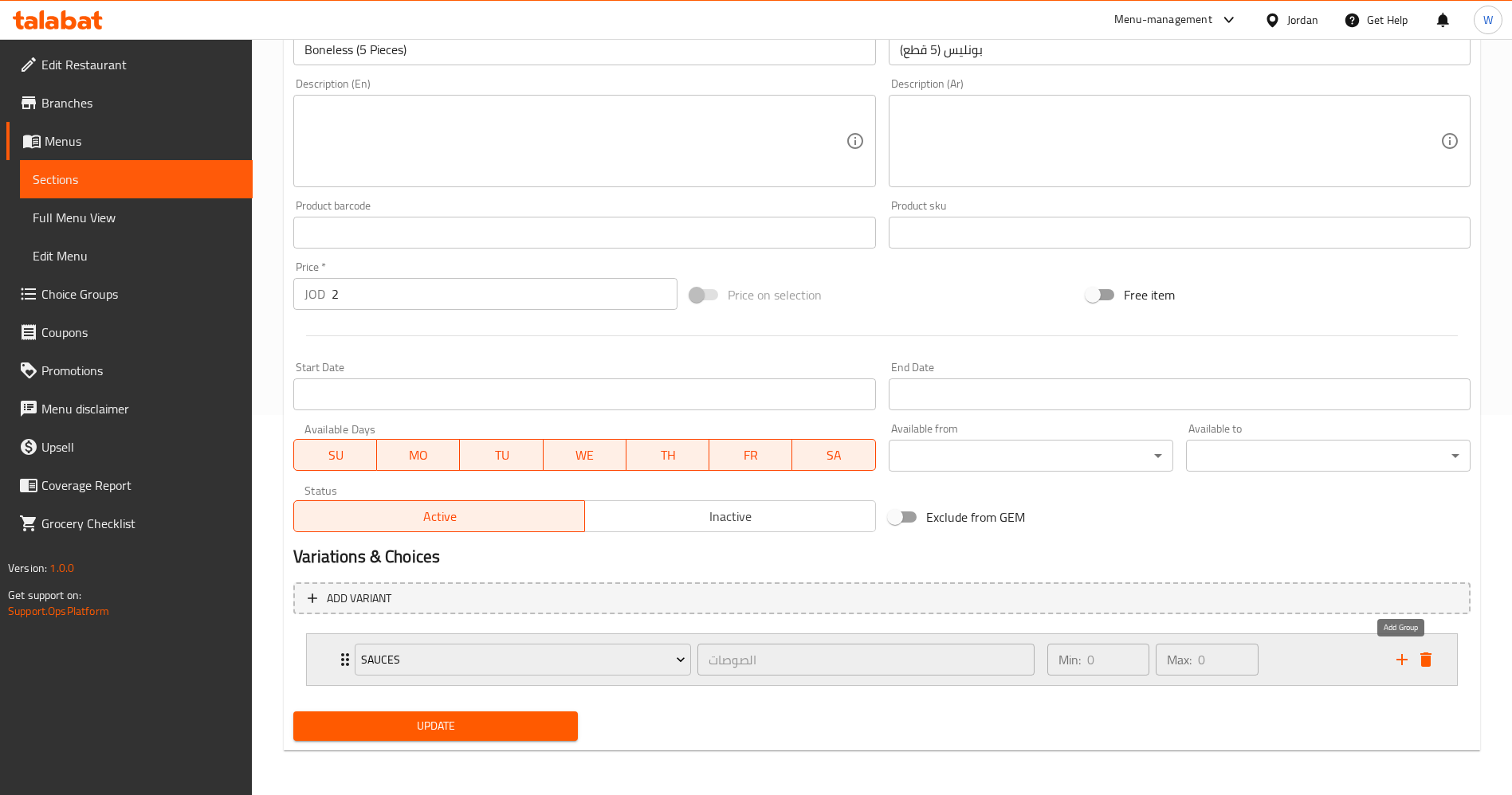
click at [1398, 662] on icon "add" at bounding box center [1402, 659] width 19 height 19
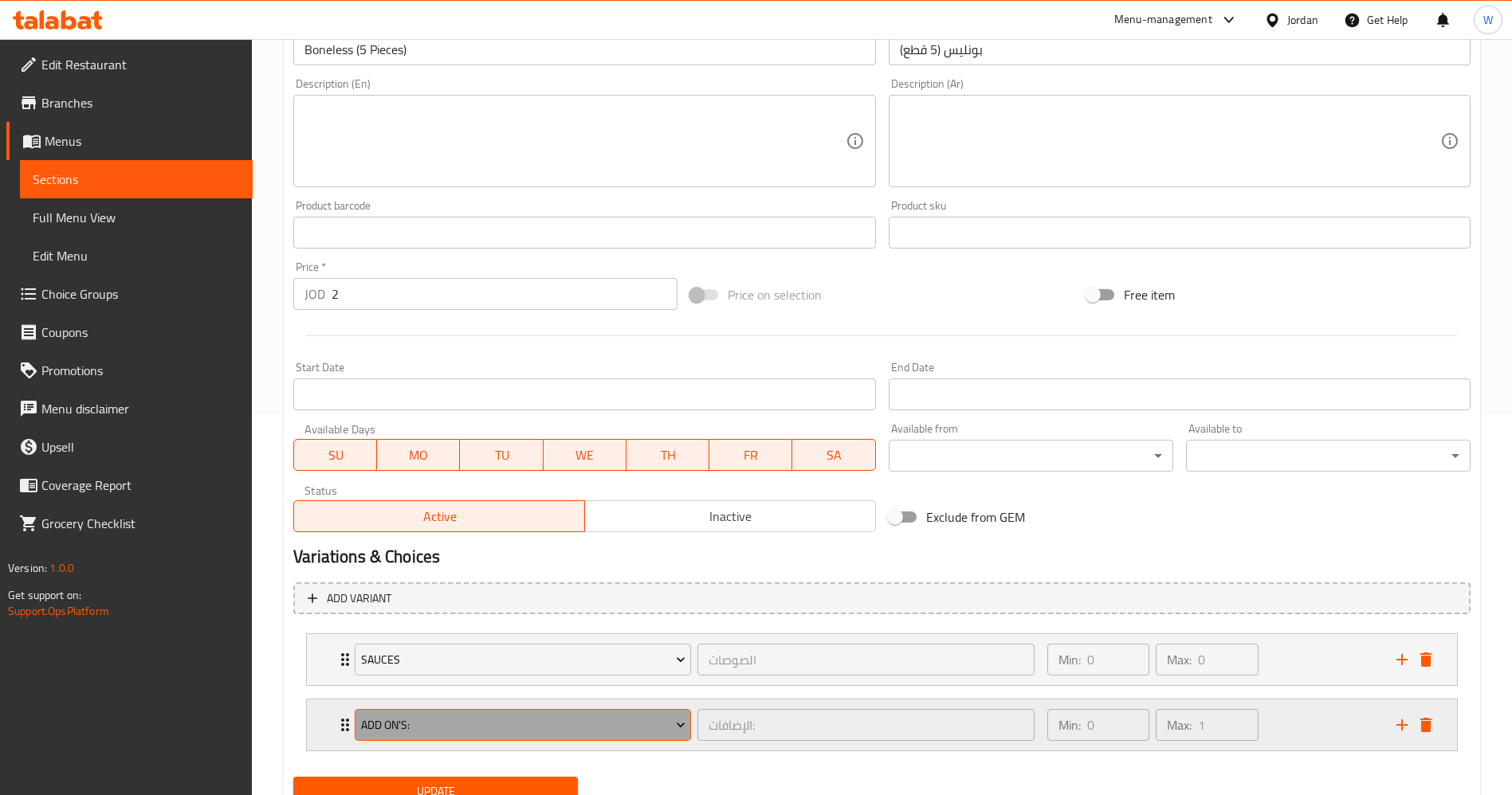
click at [552, 730] on span "Add On's:" at bounding box center [523, 726] width 325 height 20
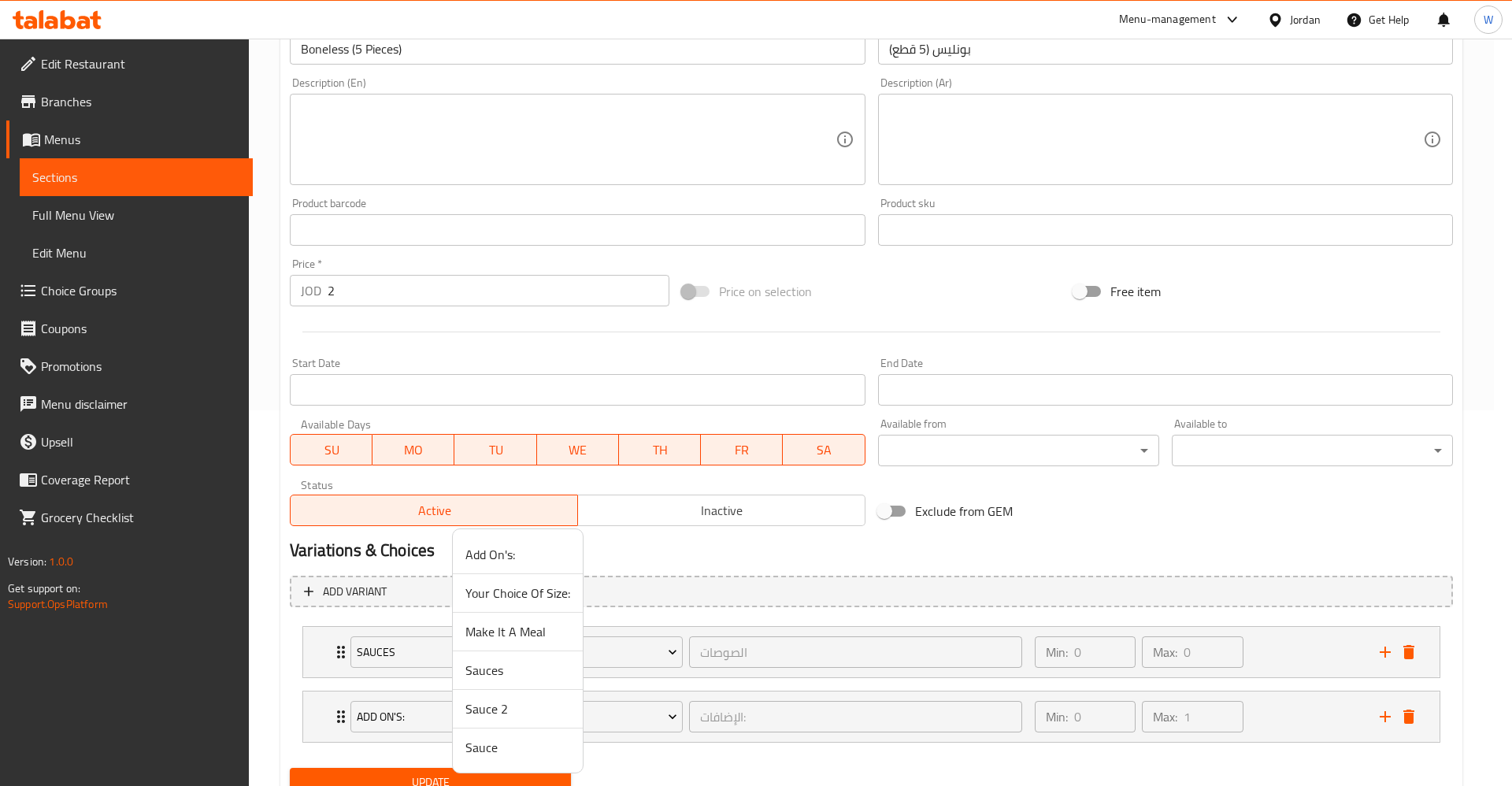
click at [484, 747] on span "Sauce" at bounding box center [518, 747] width 105 height 19
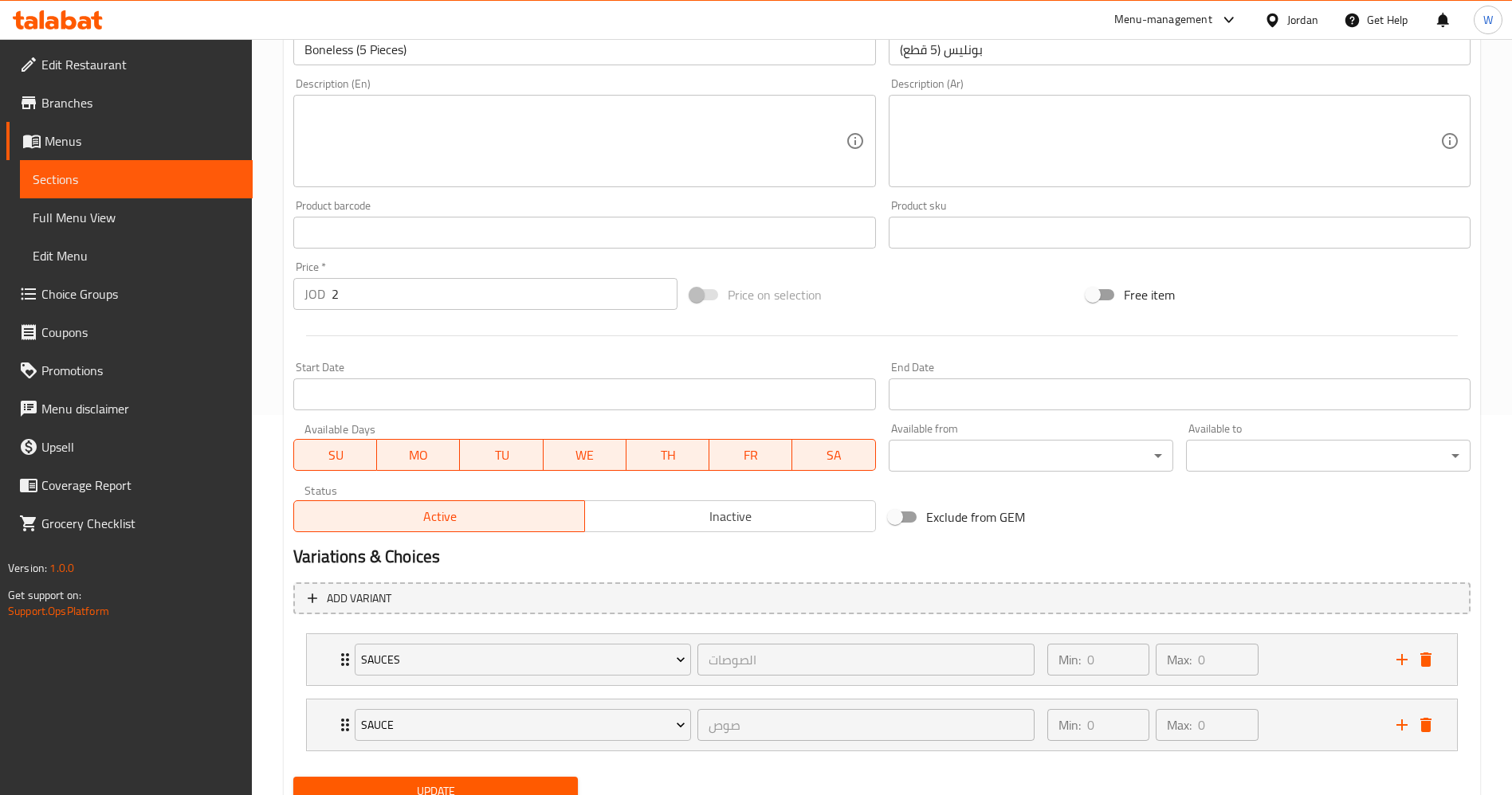
scroll to position [445, 0]
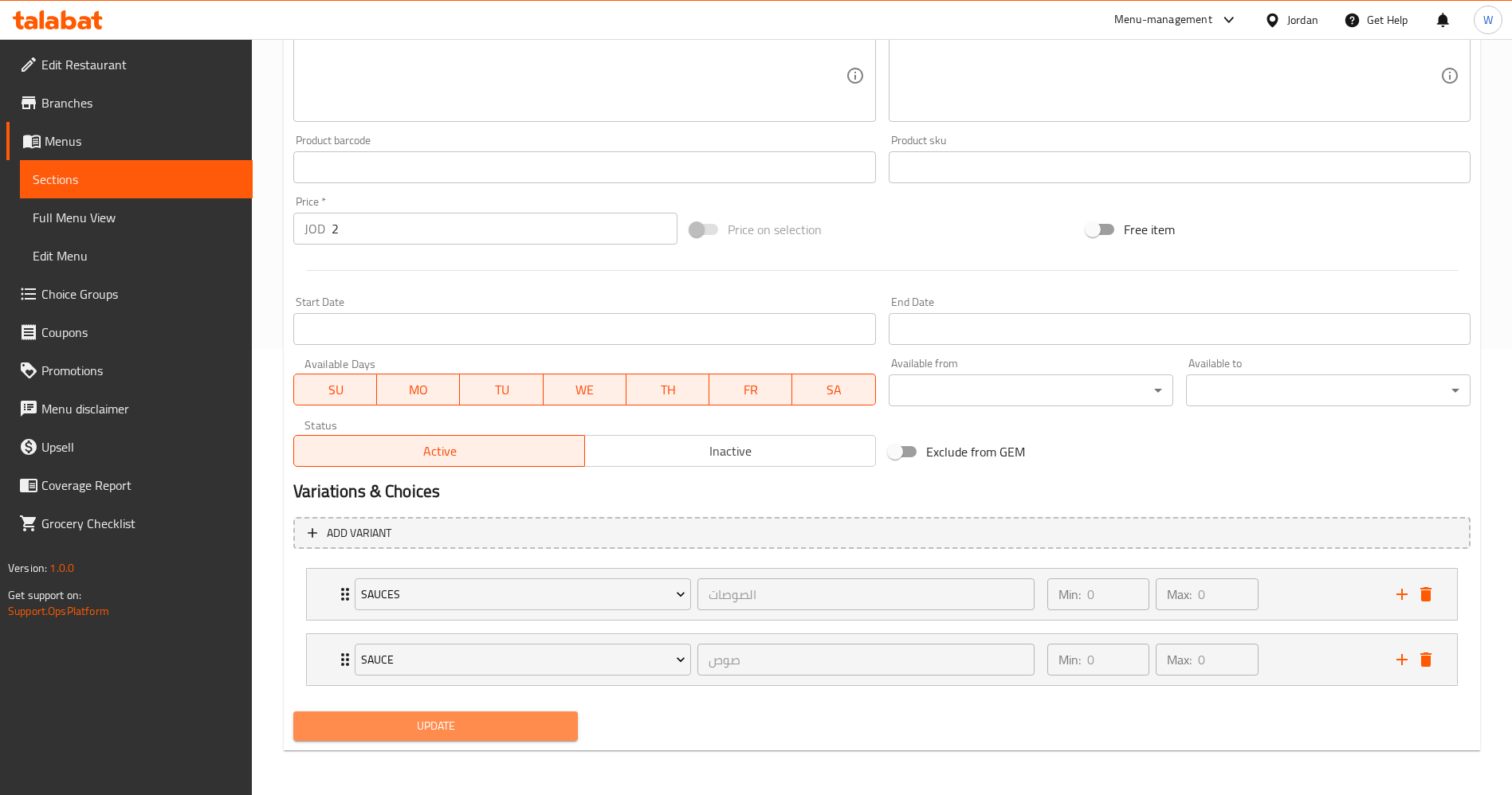
click at [512, 719] on span "Update" at bounding box center [436, 727] width 259 height 20
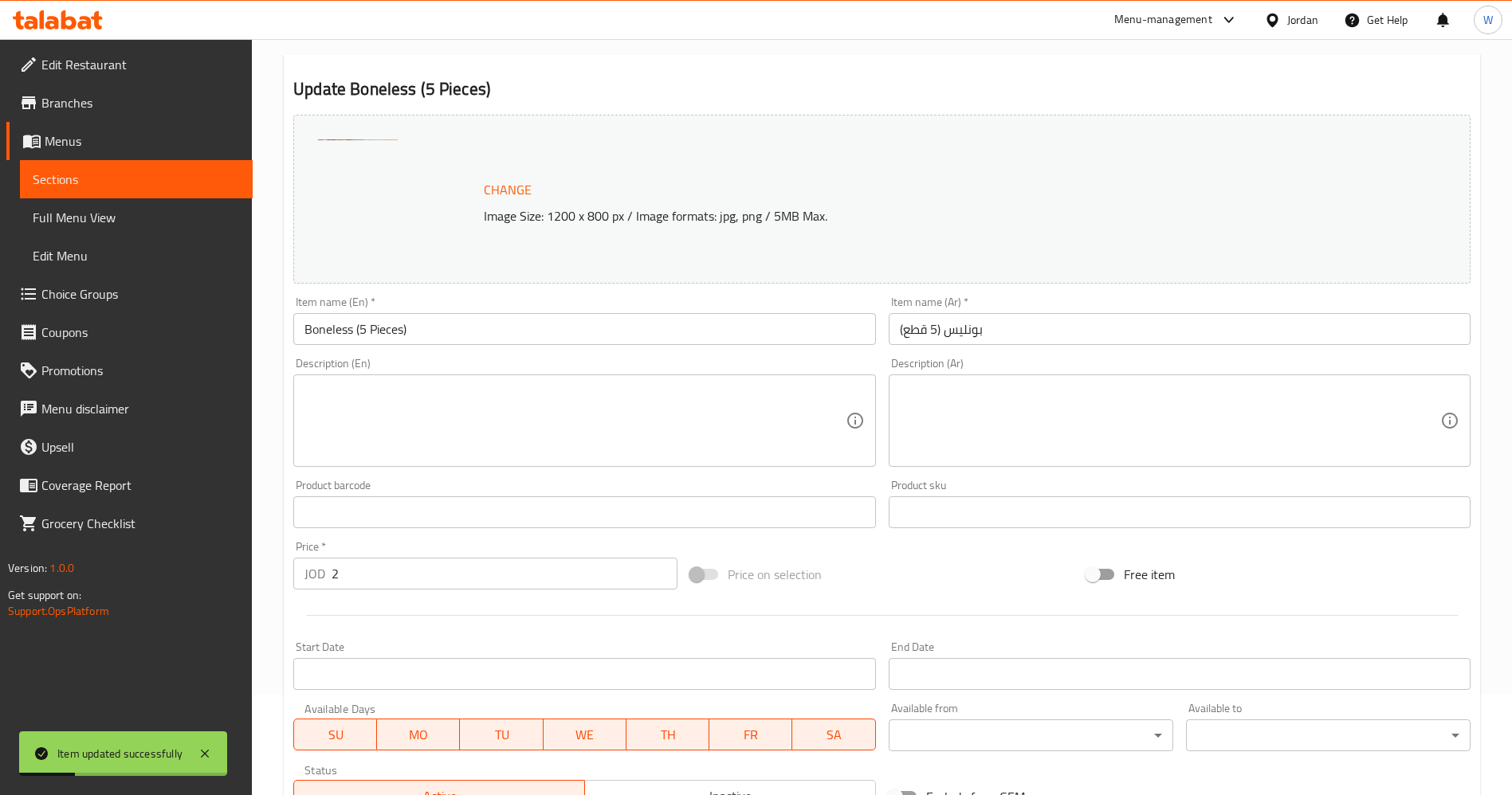
scroll to position [0, 0]
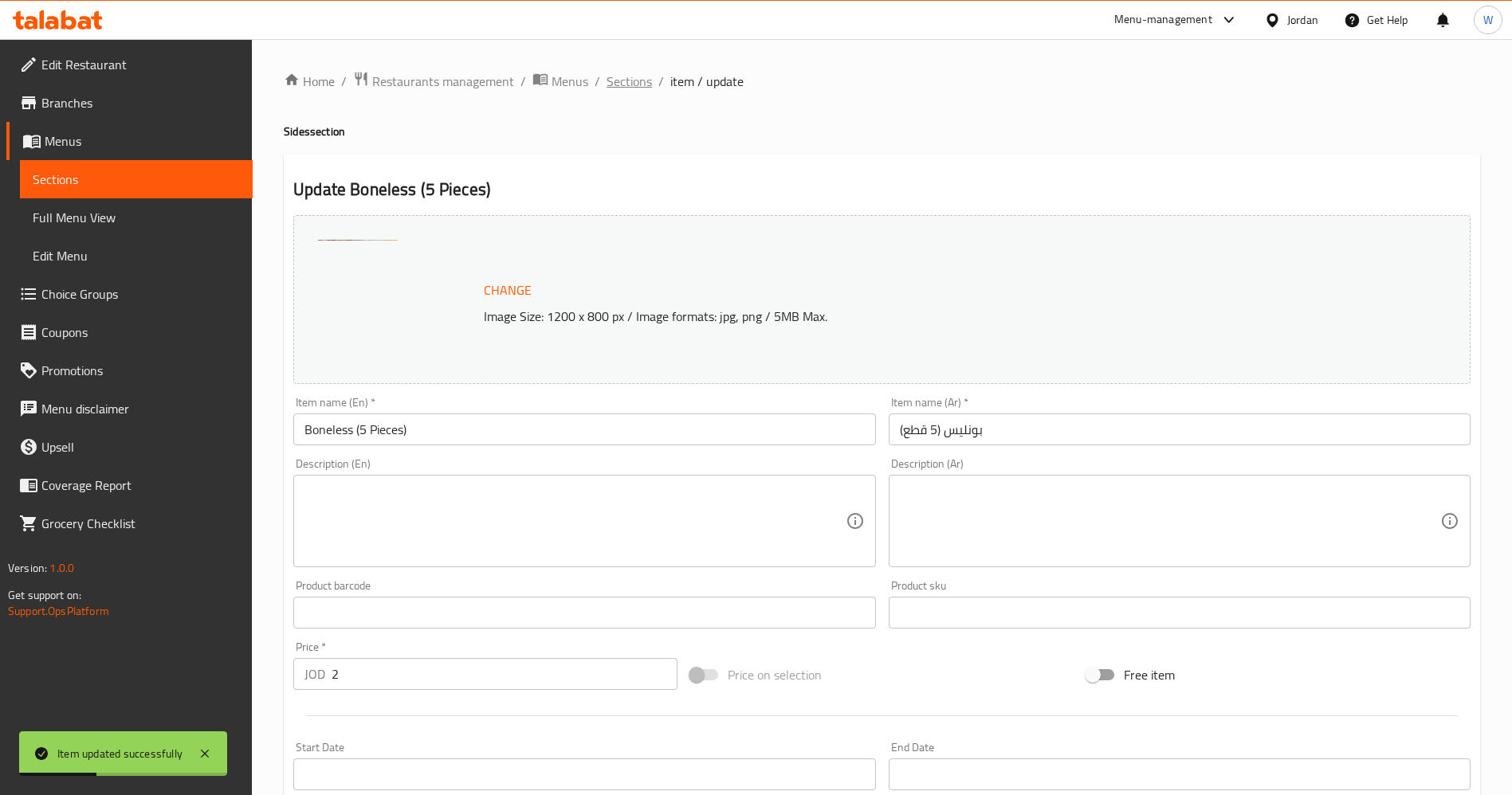
click at [631, 80] on span "Sections" at bounding box center [629, 81] width 45 height 19
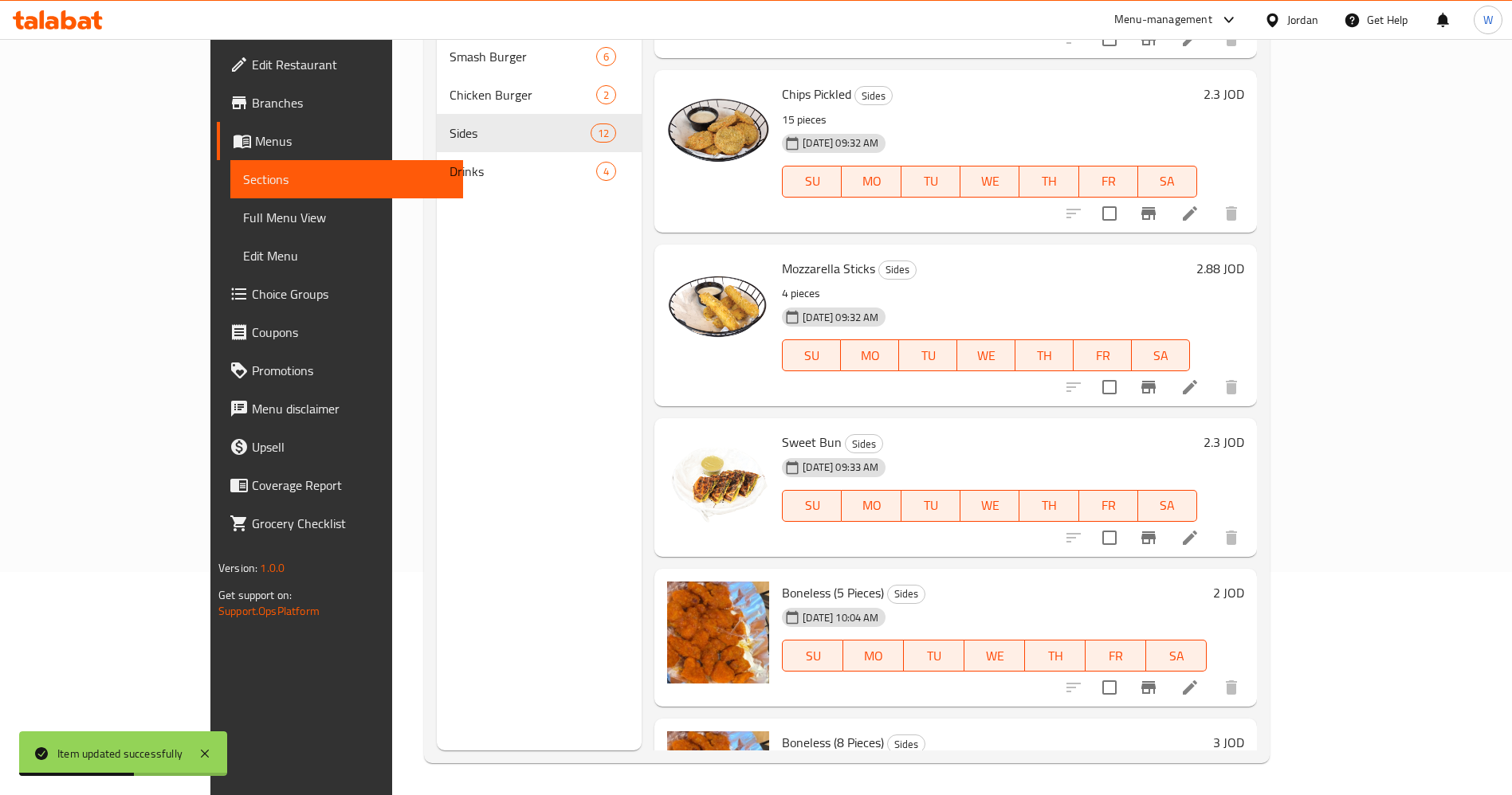
scroll to position [1262, 0]
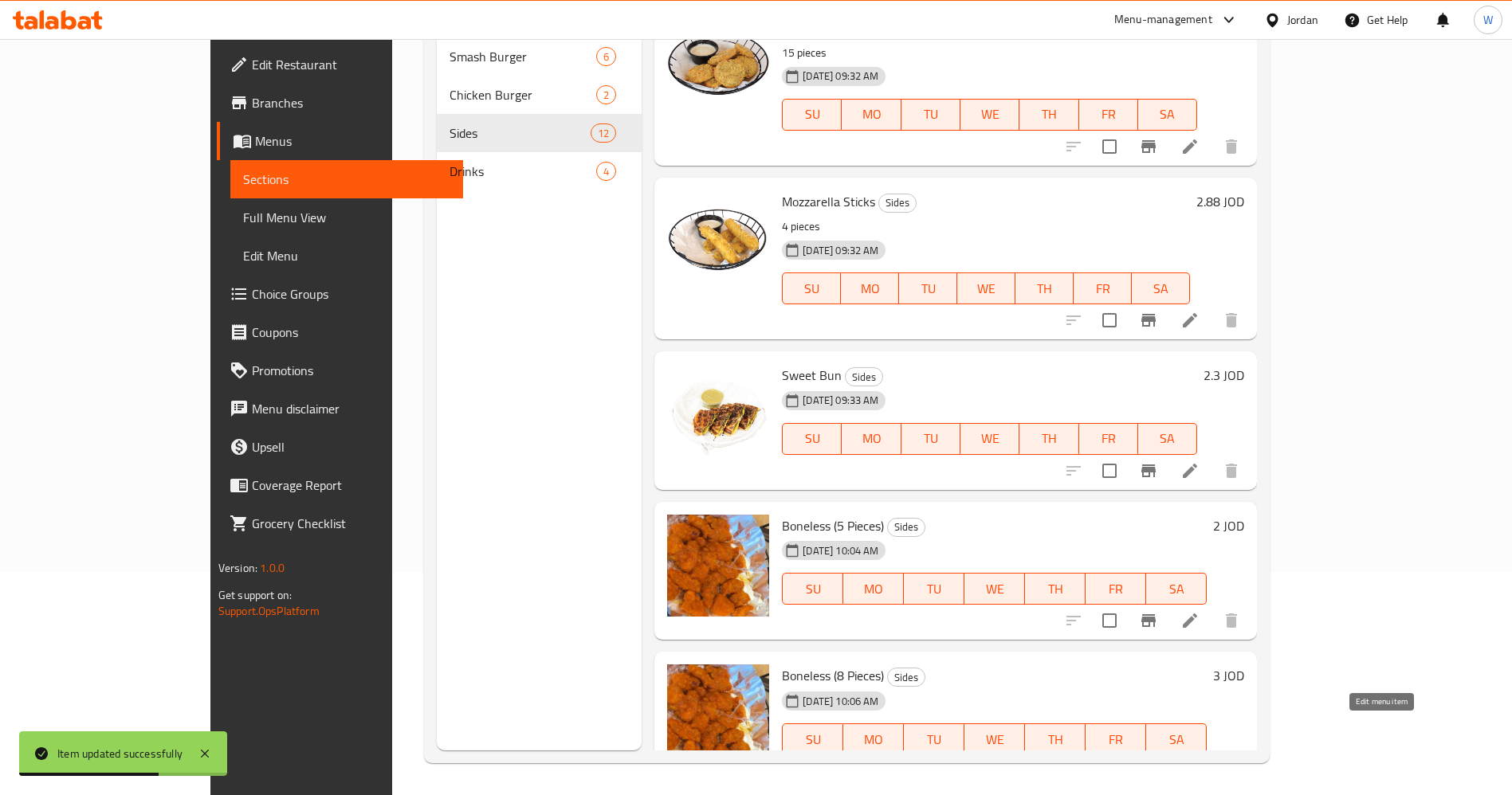
click at [1197, 764] on icon at bounding box center [1190, 771] width 14 height 14
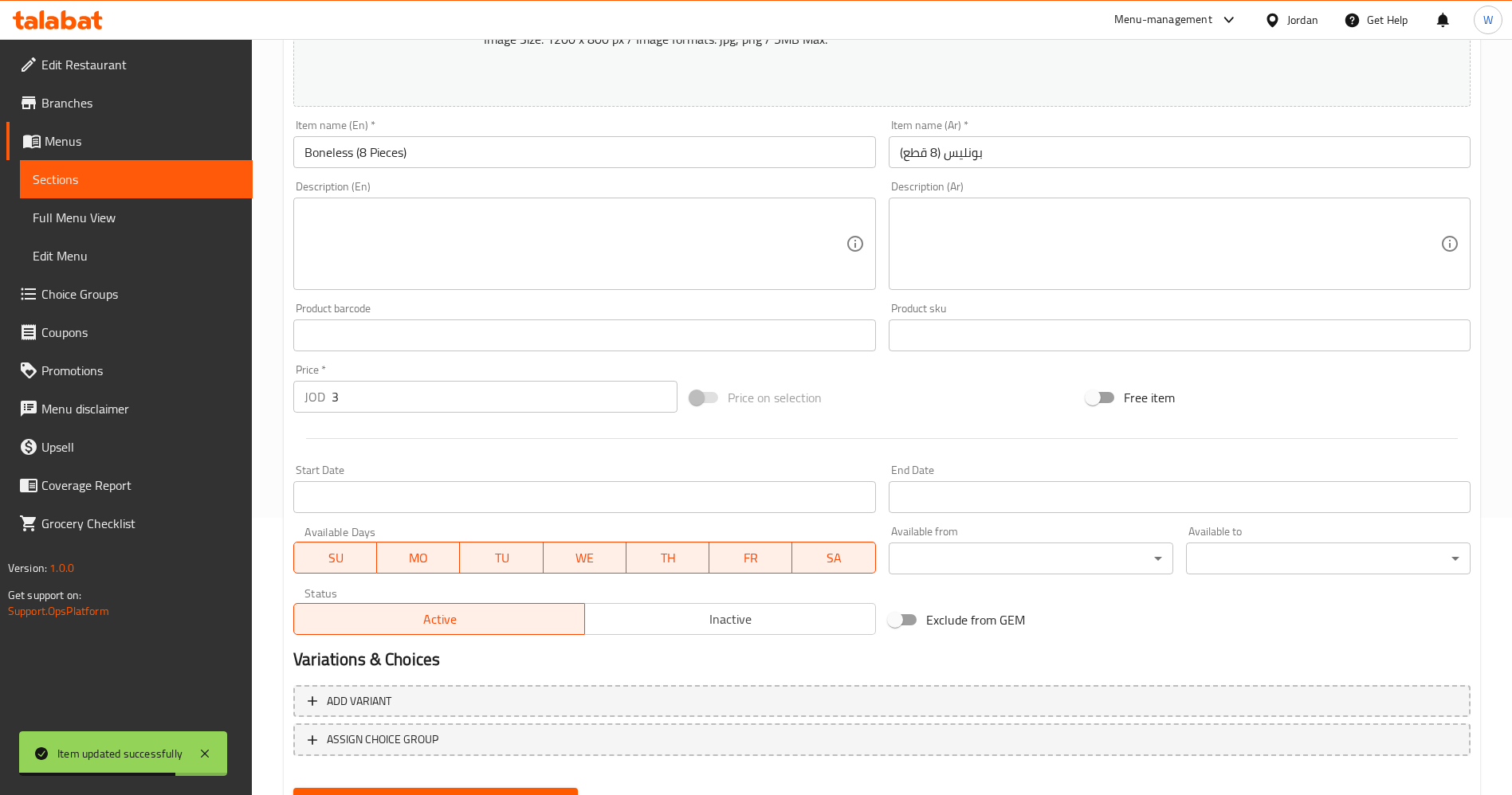
scroll to position [354, 0]
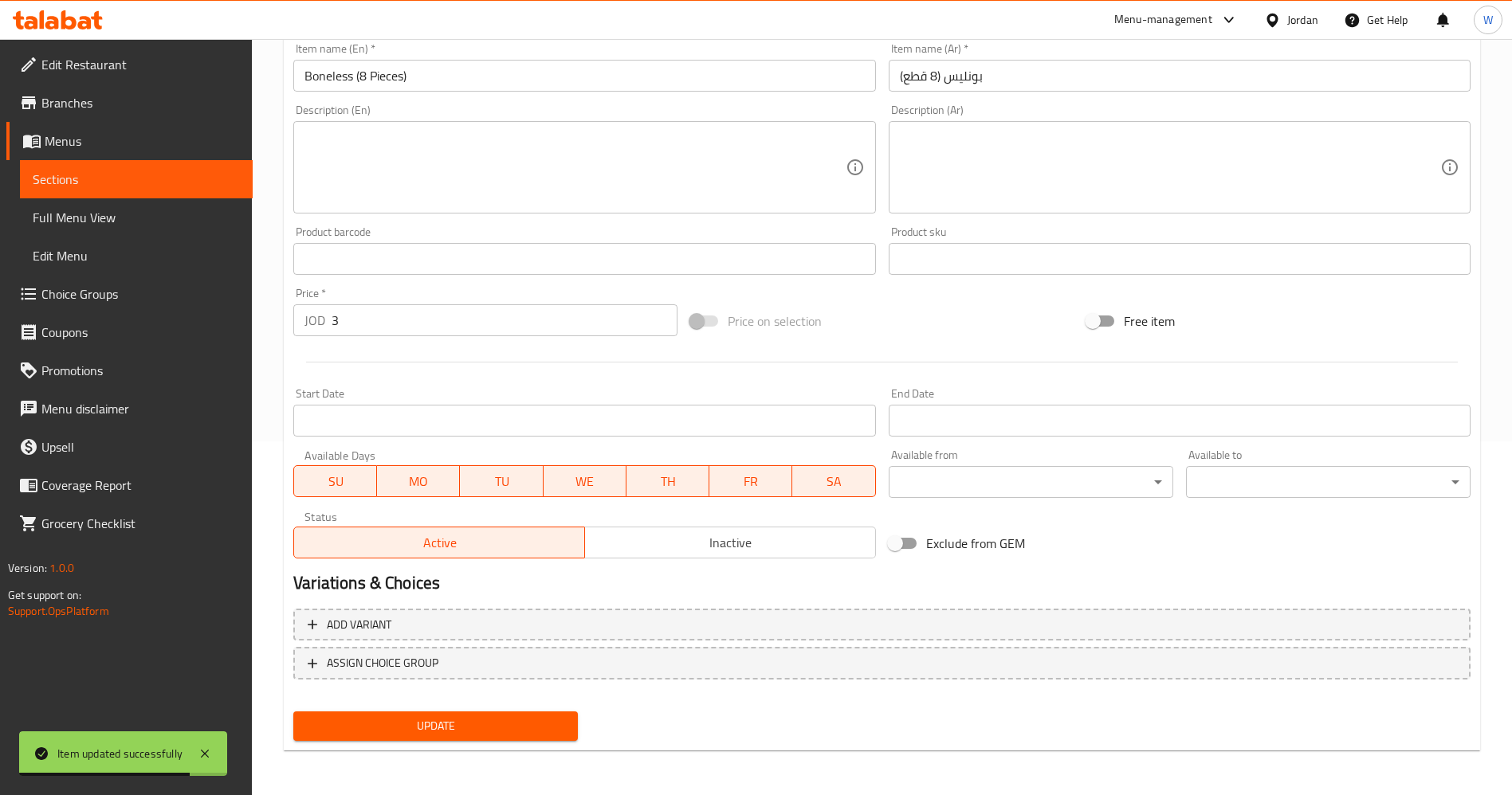
click at [627, 681] on div "Add variant ASSIGN CHOICE GROUP" at bounding box center [882, 654] width 1190 height 103
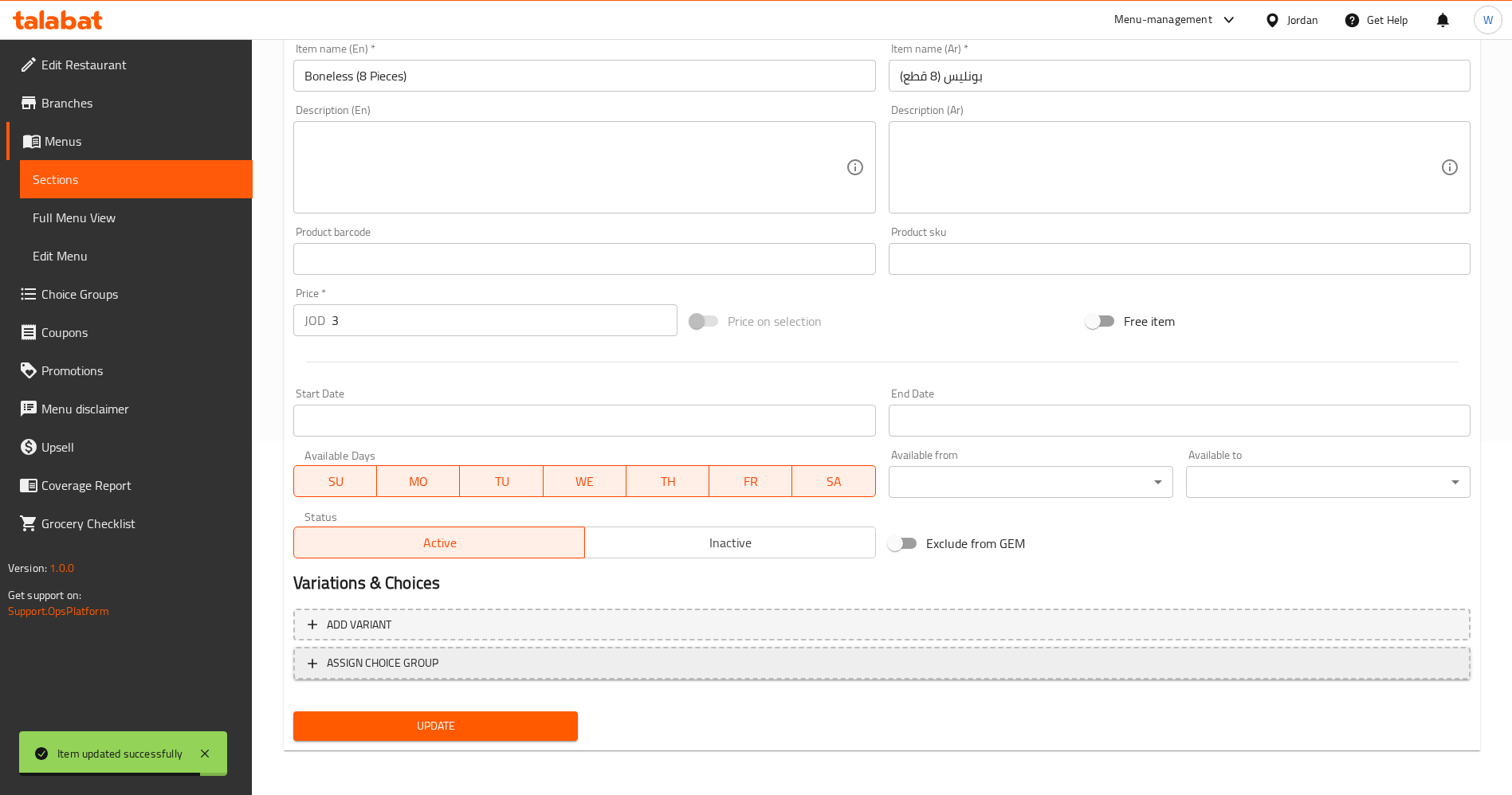
click at [628, 676] on button "ASSIGN CHOICE GROUP" at bounding box center [882, 663] width 1177 height 33
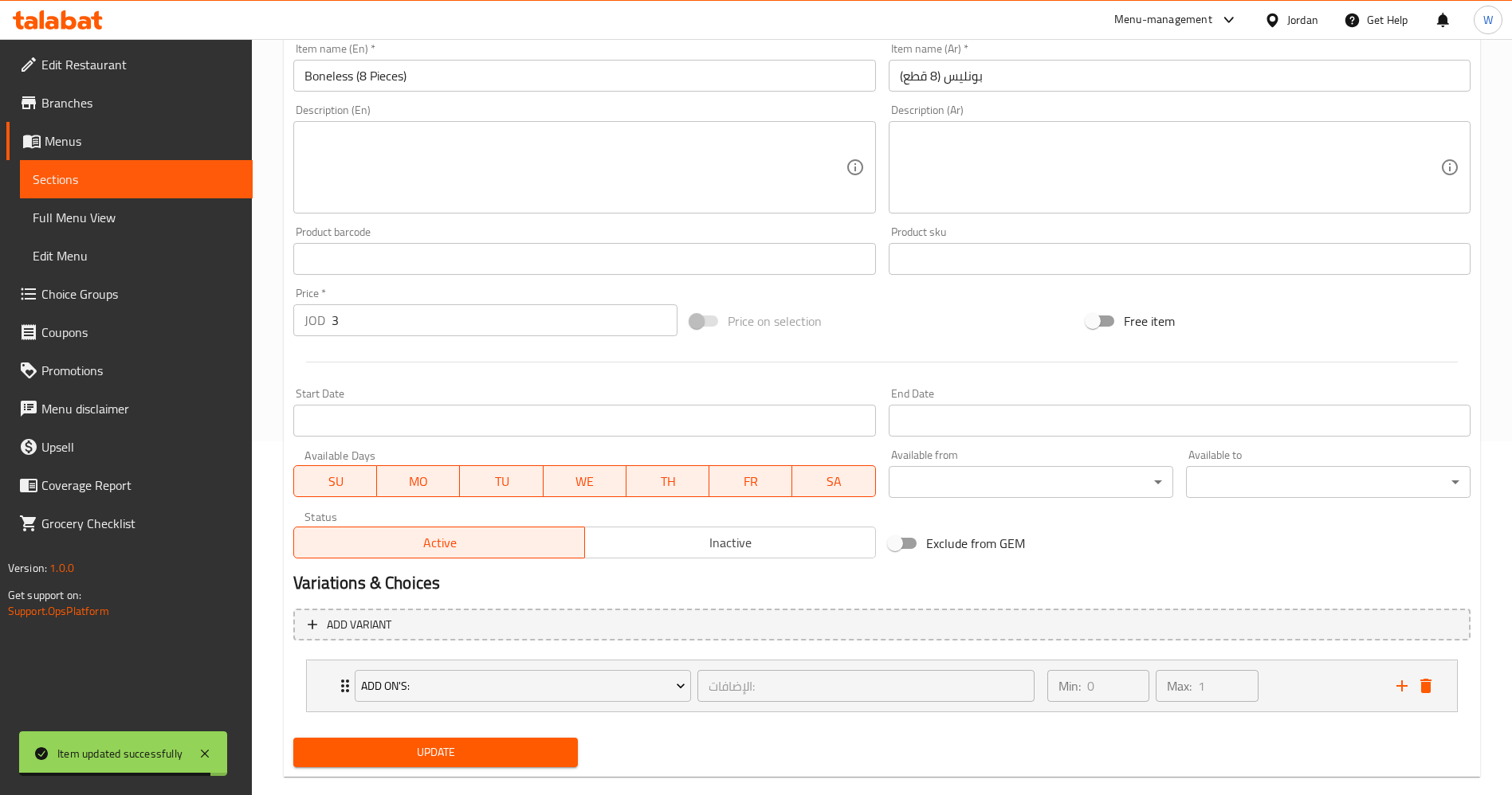
scroll to position [380, 0]
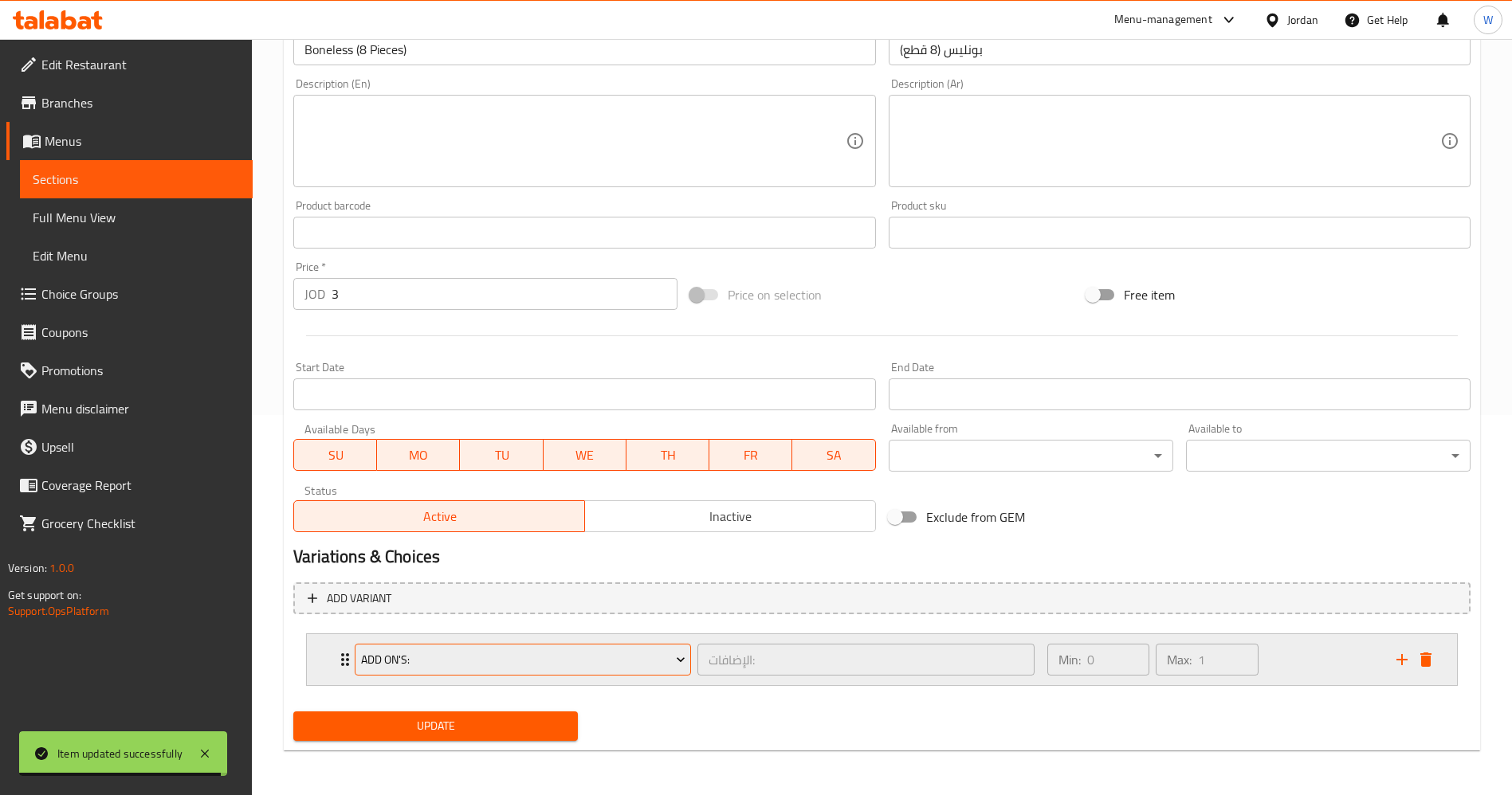
click at [573, 674] on button "Add On's:" at bounding box center [522, 660] width 336 height 32
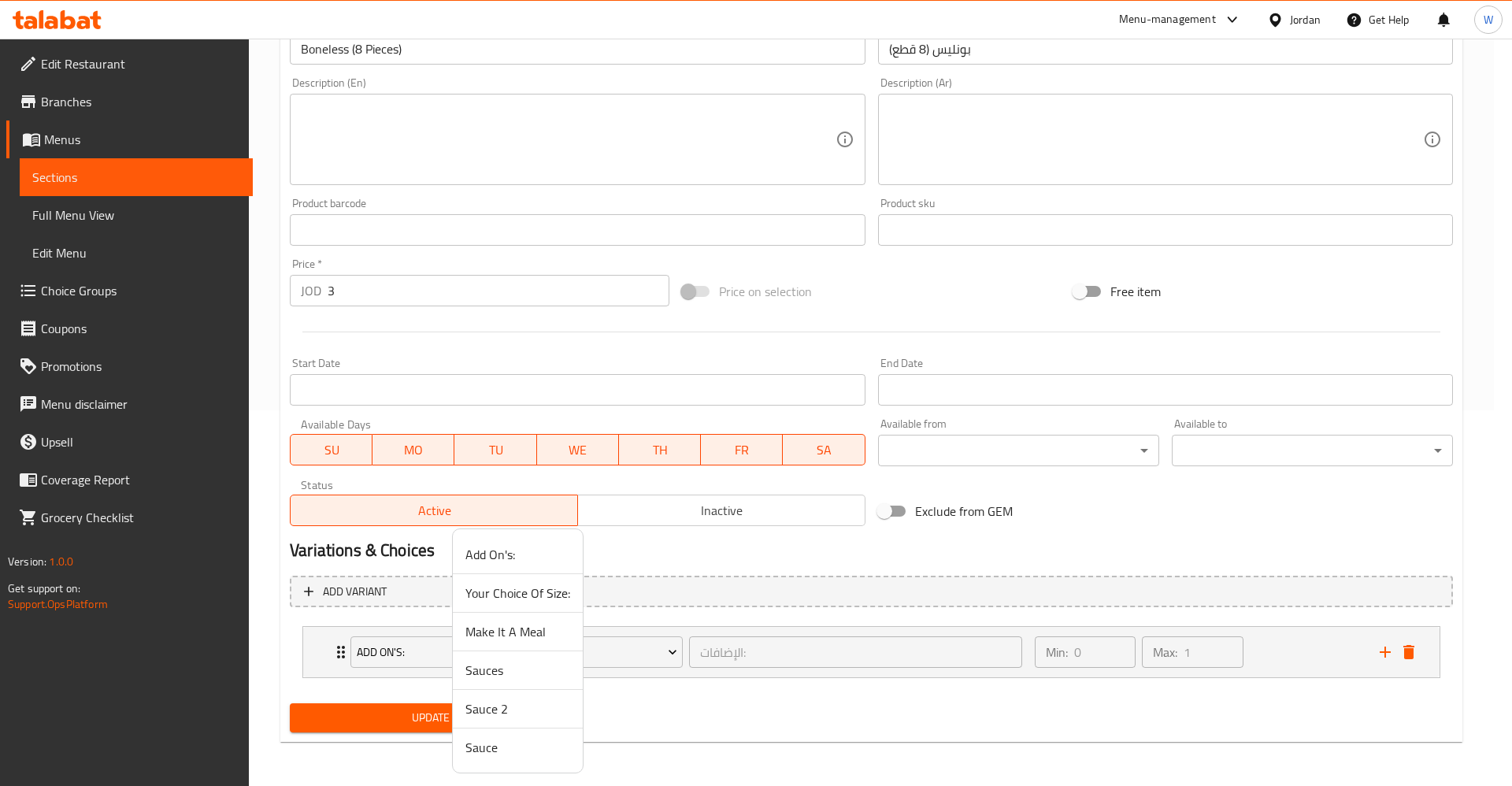
click at [476, 673] on span "Sauces" at bounding box center [518, 670] width 105 height 19
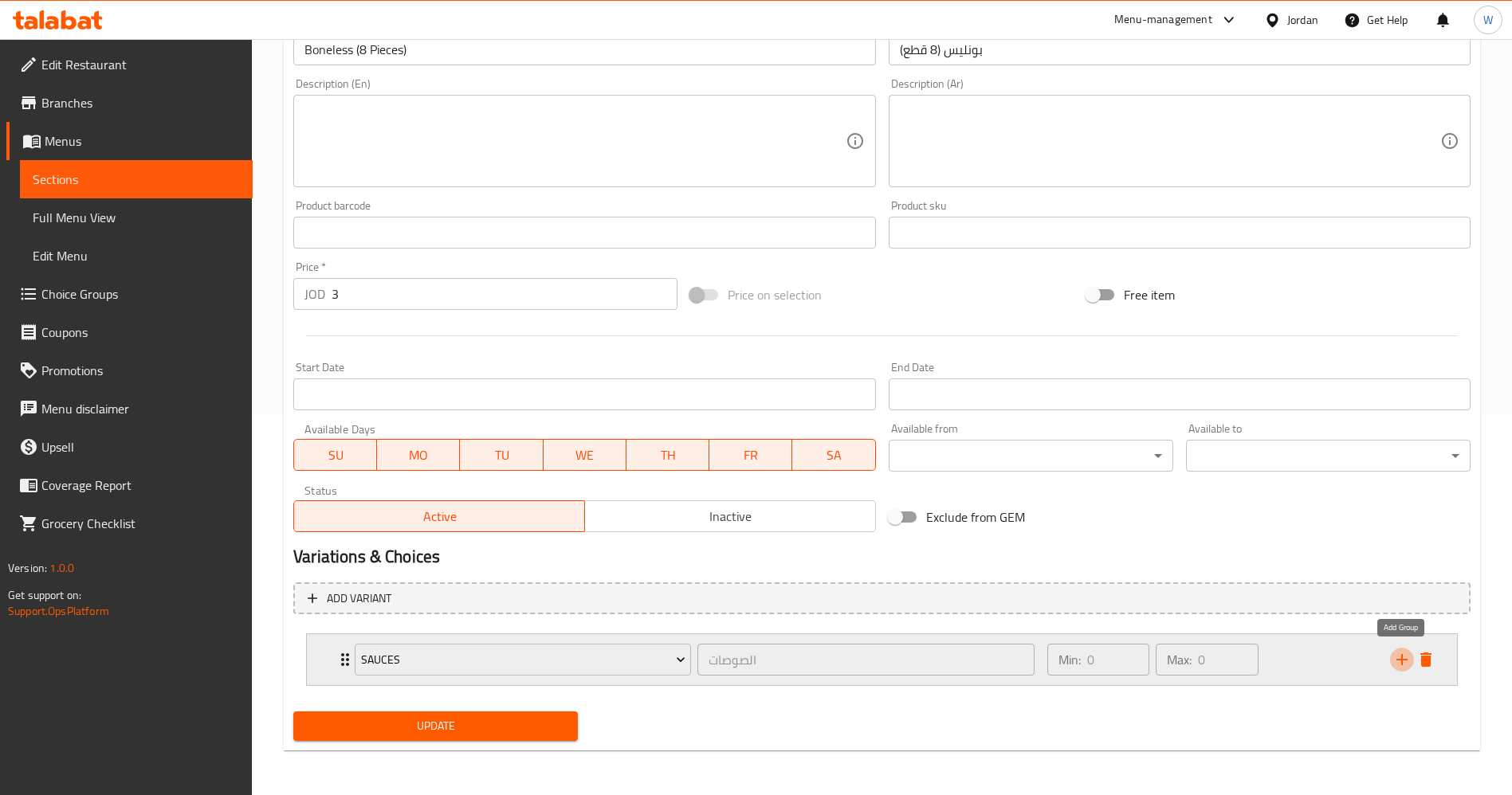
click at [1403, 660] on icon "add" at bounding box center [1402, 659] width 11 height 11
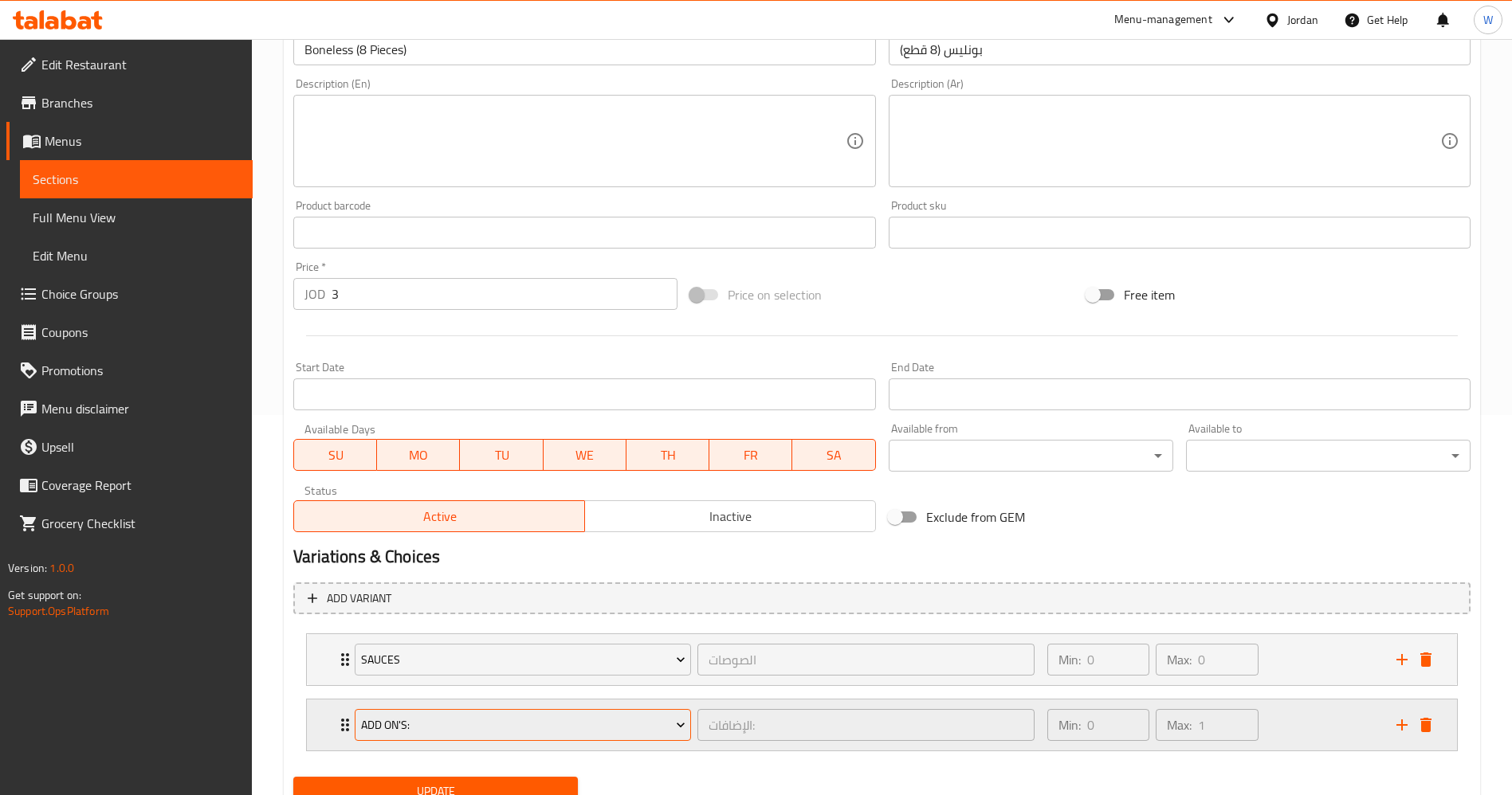
scroll to position [445, 0]
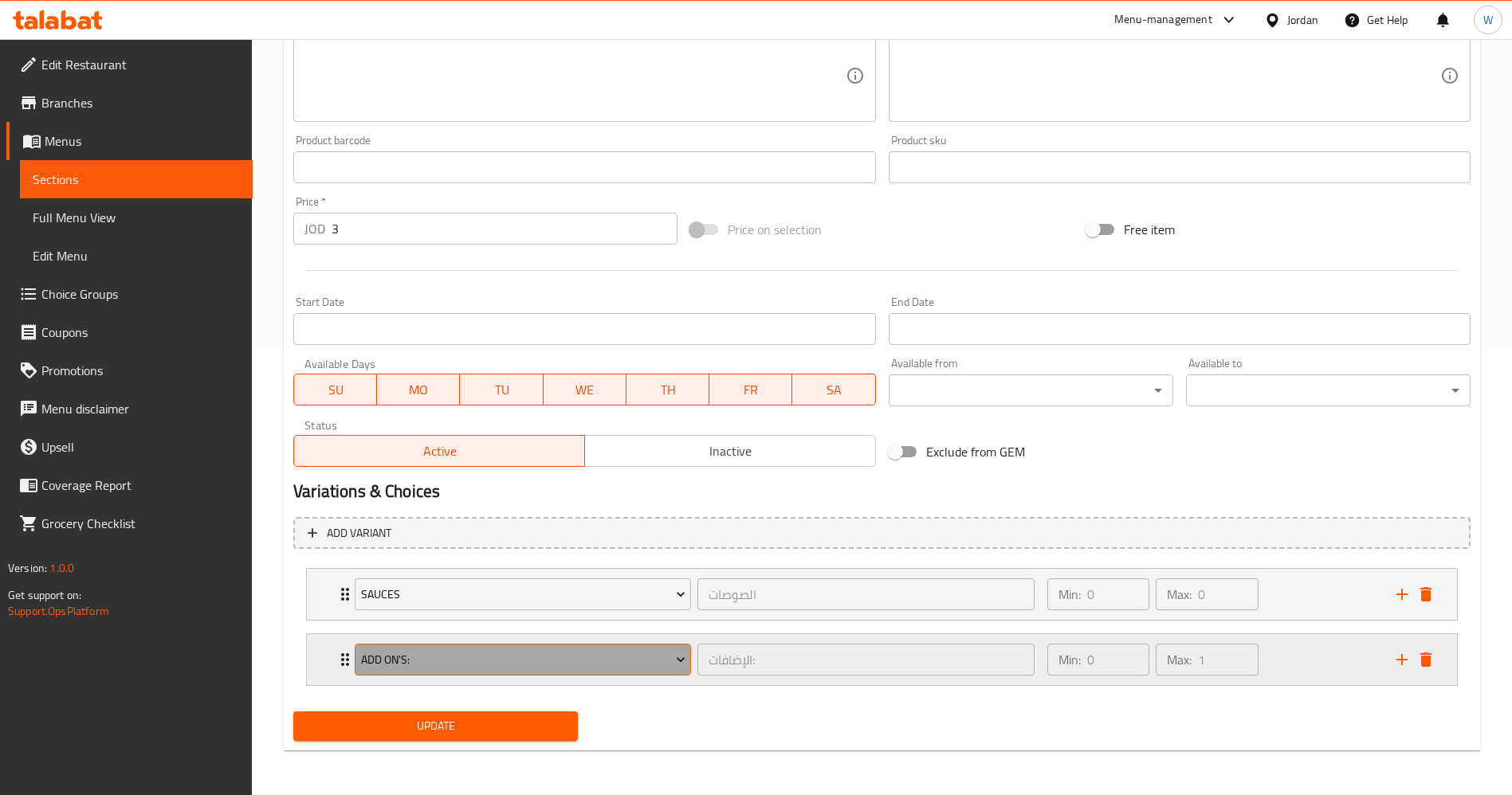
click at [599, 664] on span "Add On's:" at bounding box center [523, 660] width 325 height 20
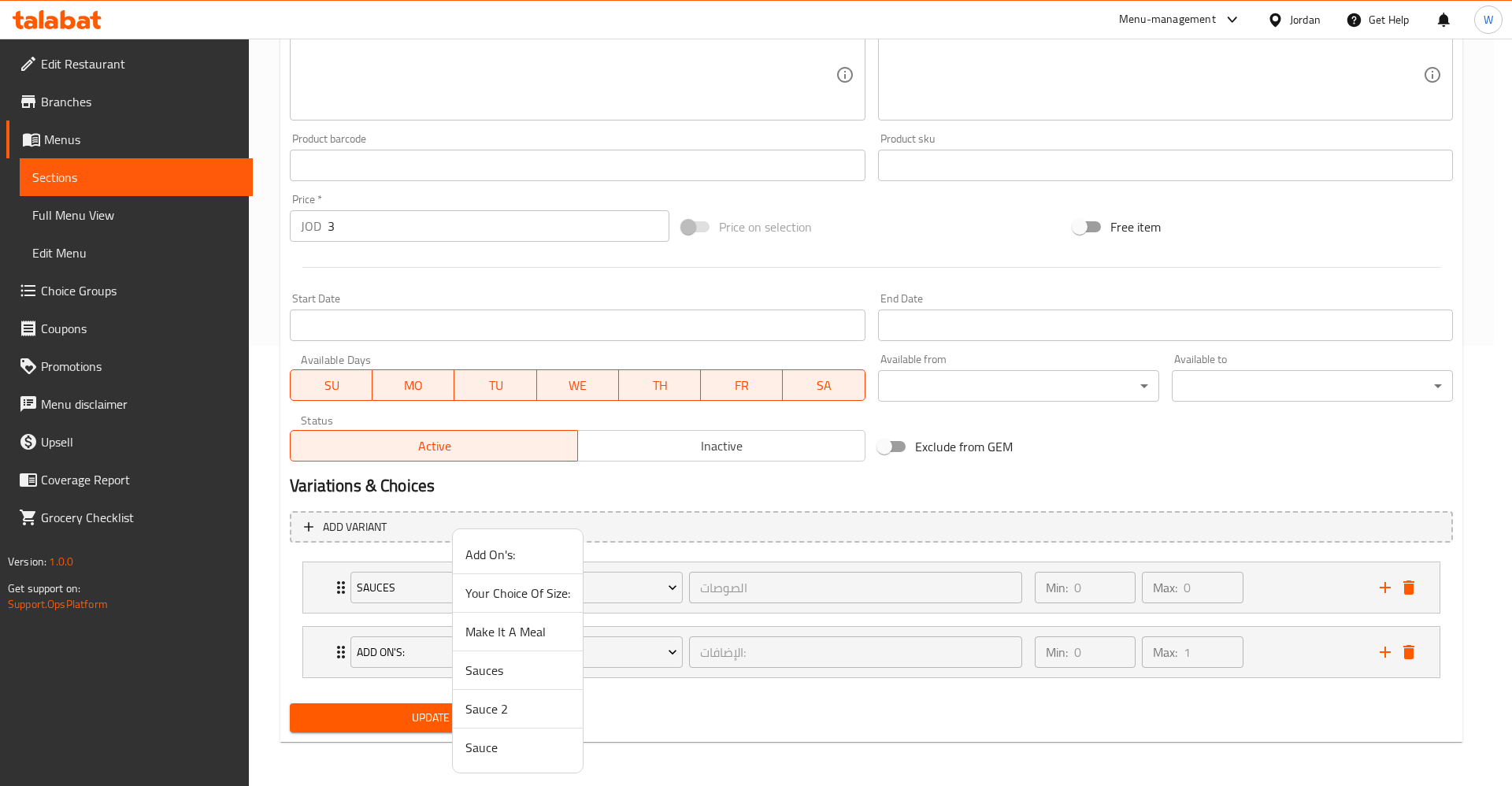
click at [459, 741] on li "Sauce" at bounding box center [518, 748] width 130 height 38
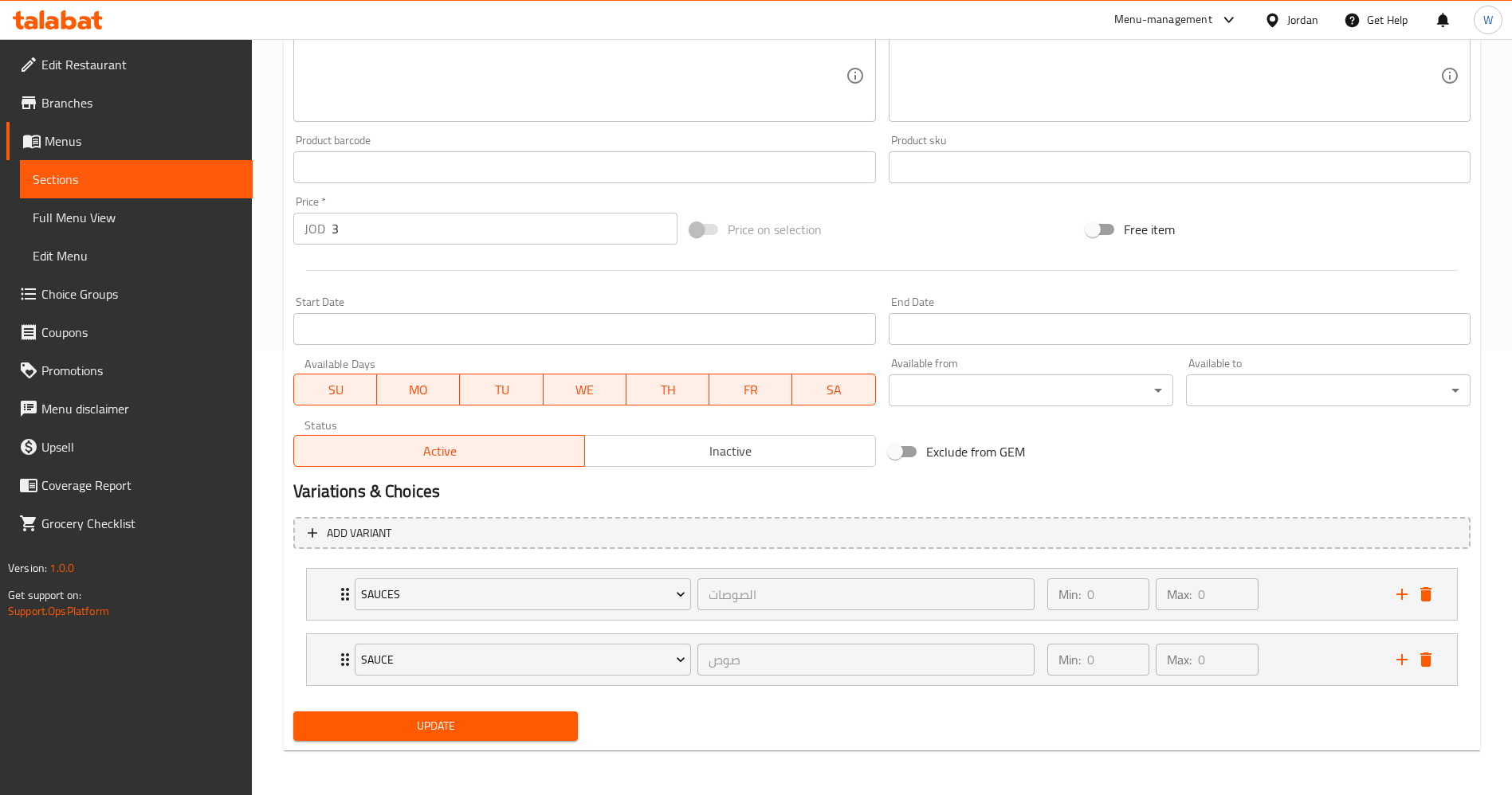
click at [474, 721] on span "Update" at bounding box center [436, 727] width 259 height 20
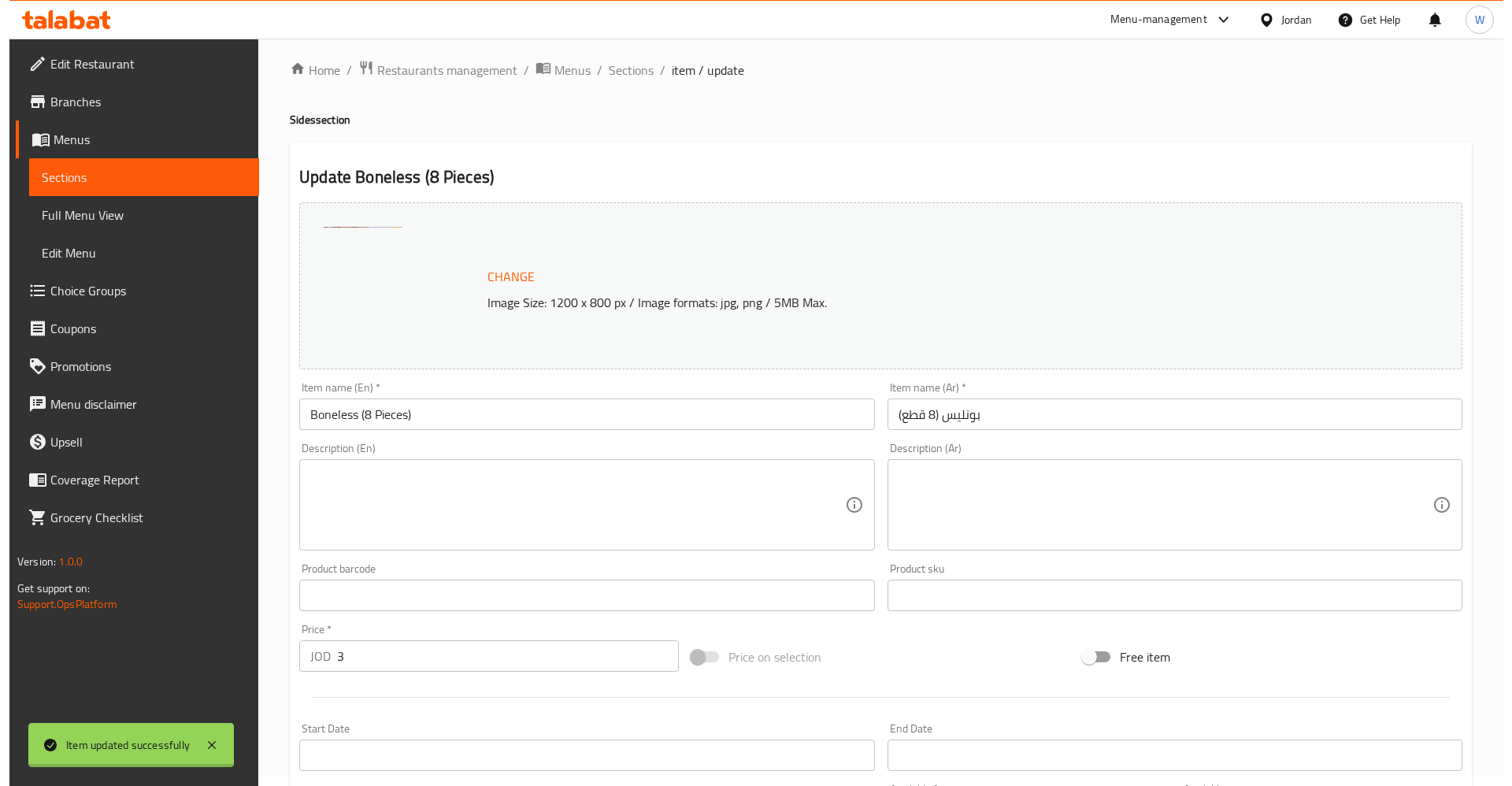
scroll to position [0, 0]
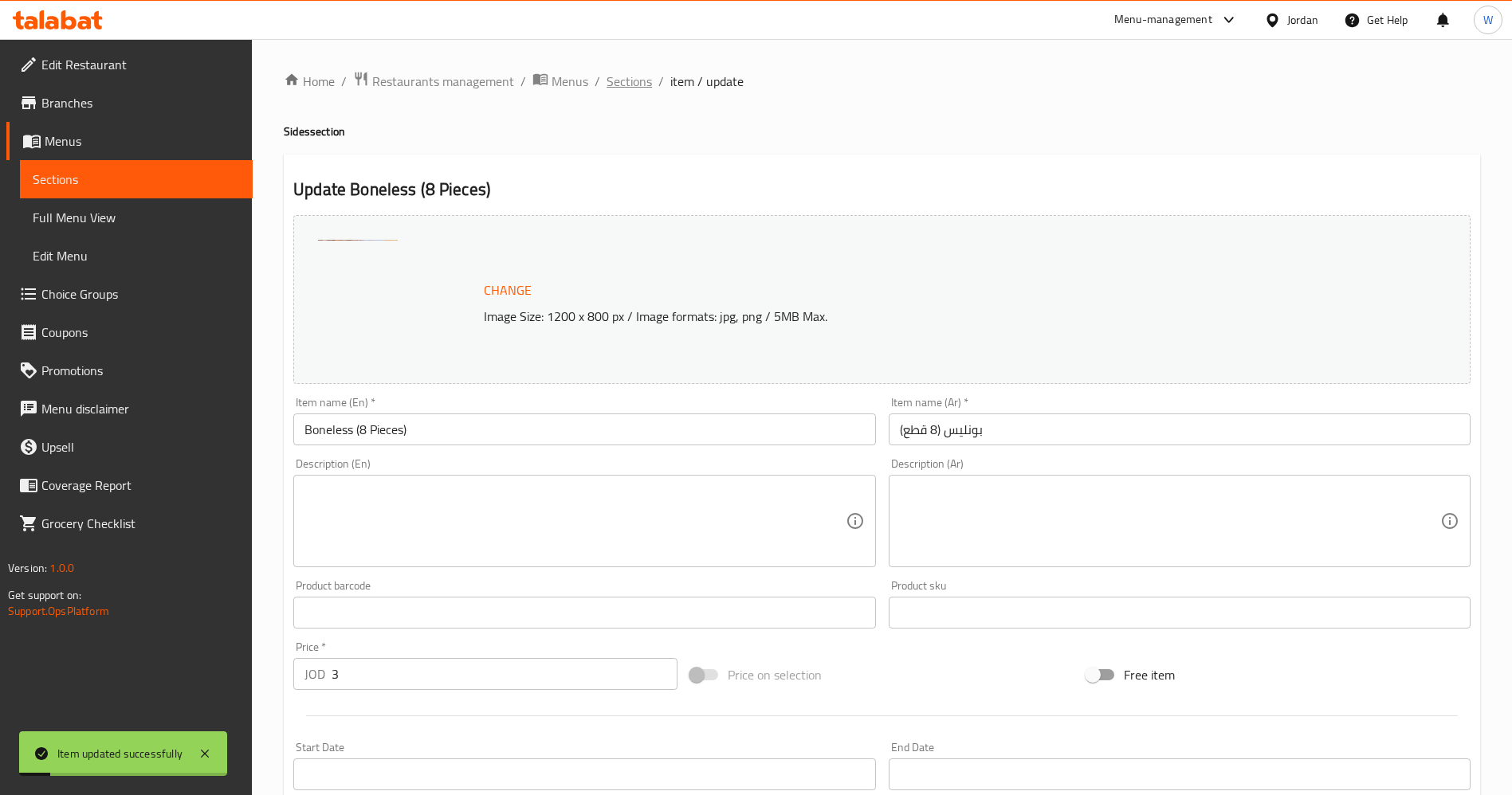
click at [622, 88] on span "Sections" at bounding box center [629, 81] width 45 height 19
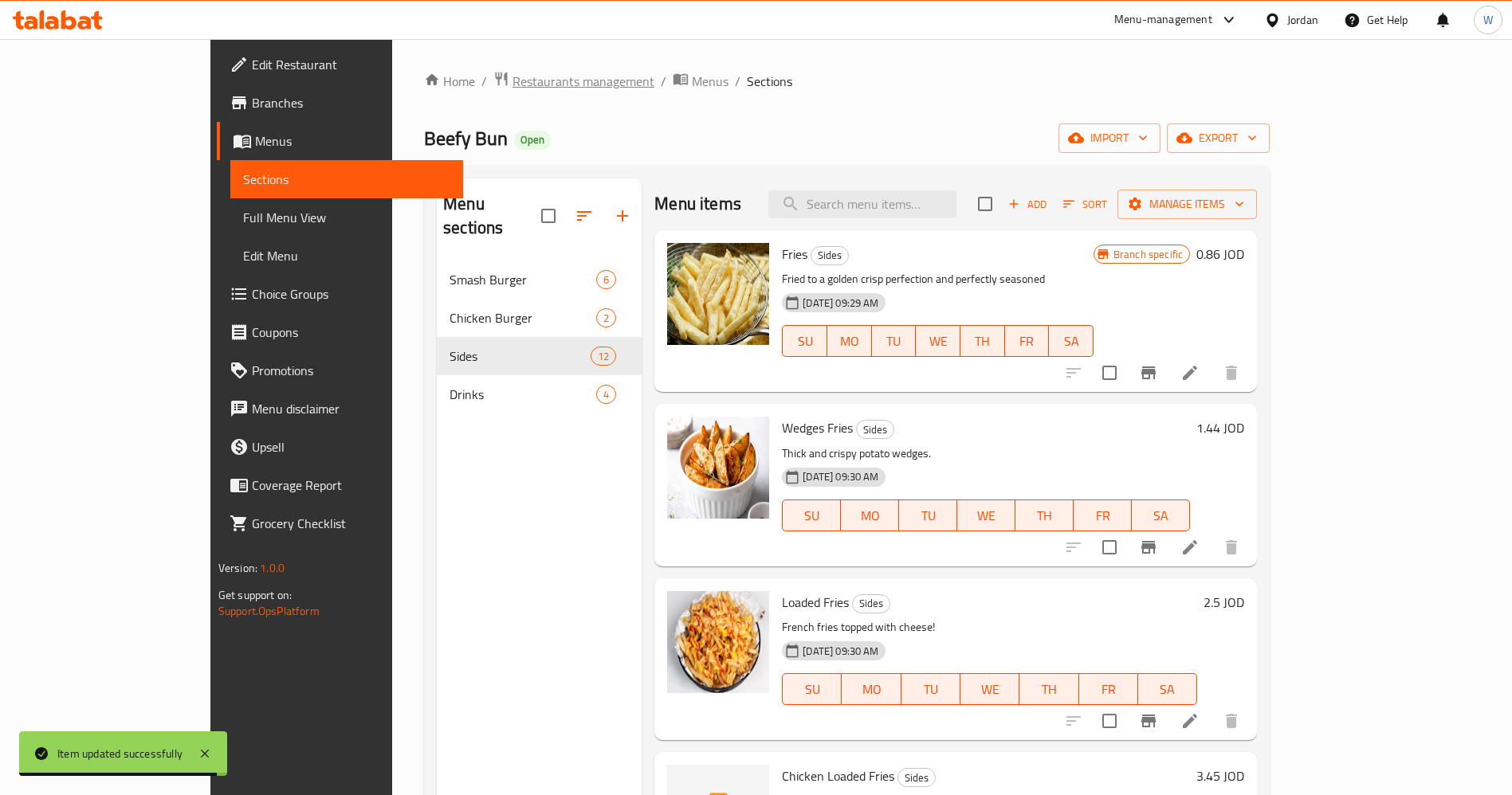
click at [512, 80] on span "Restaurants management" at bounding box center [583, 81] width 142 height 19
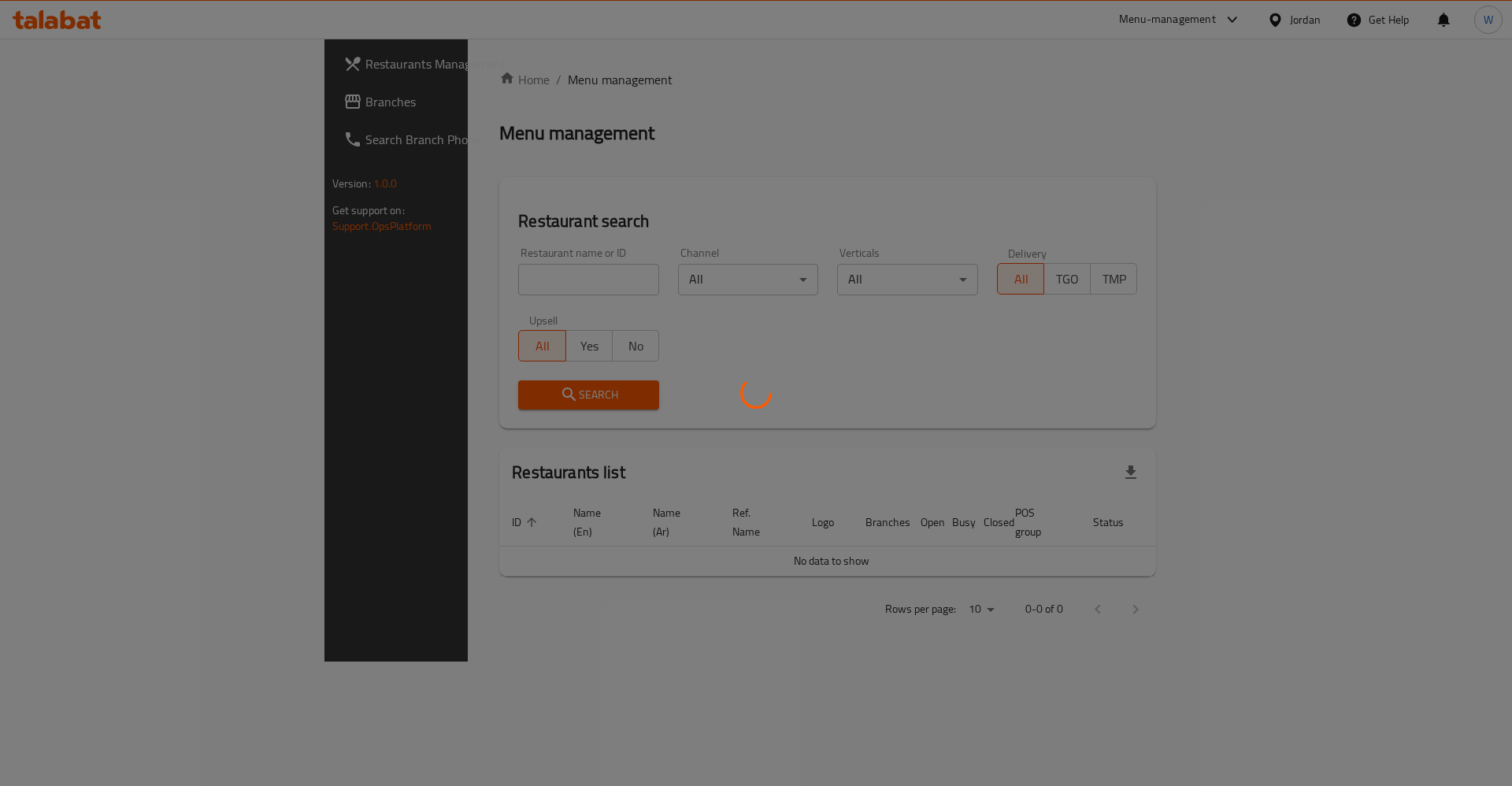
click at [414, 271] on div at bounding box center [756, 393] width 1512 height 786
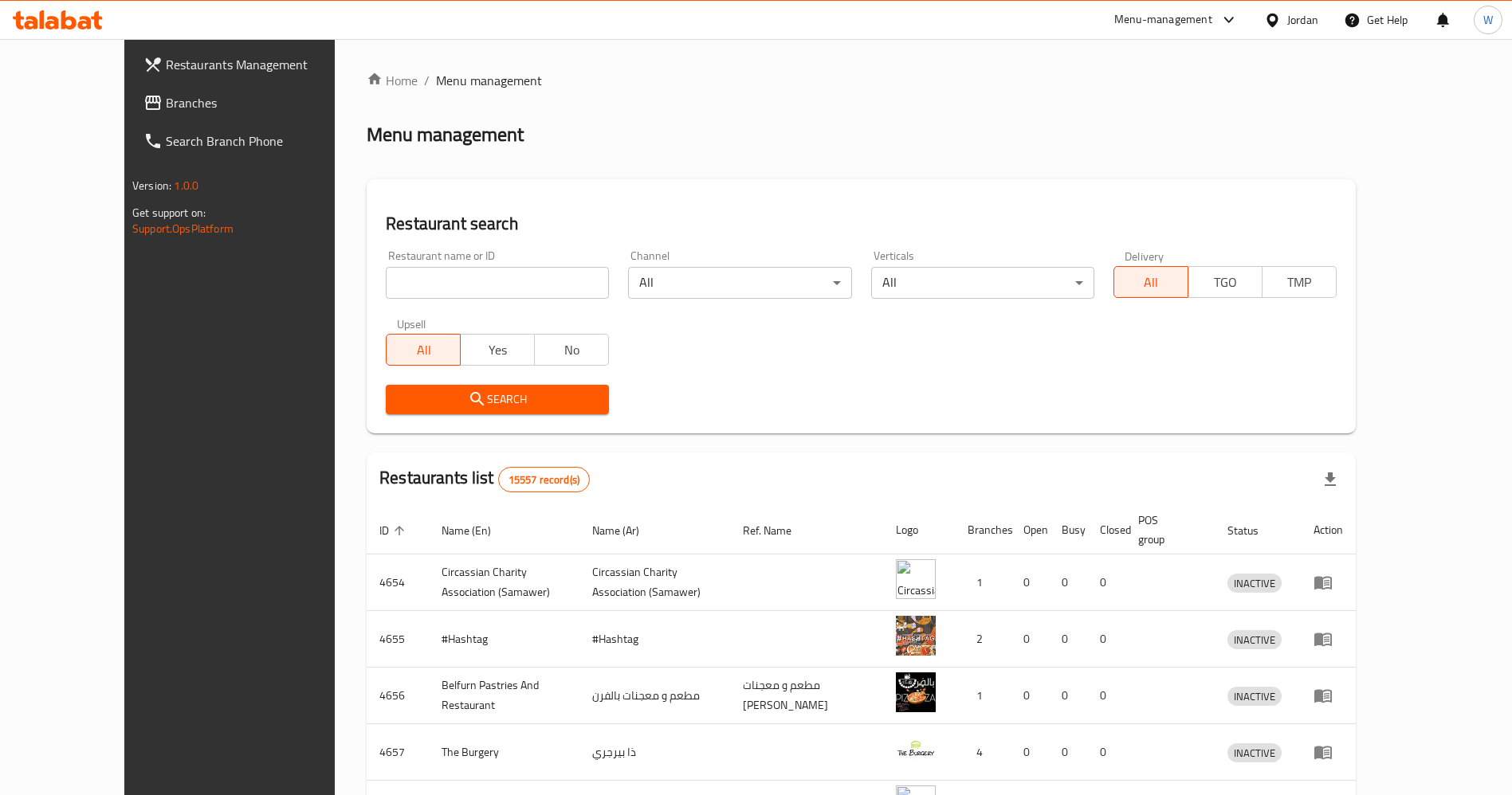
click at [426, 279] on input "search" at bounding box center [496, 283] width 223 height 32
click button "Search" at bounding box center [496, 399] width 223 height 29
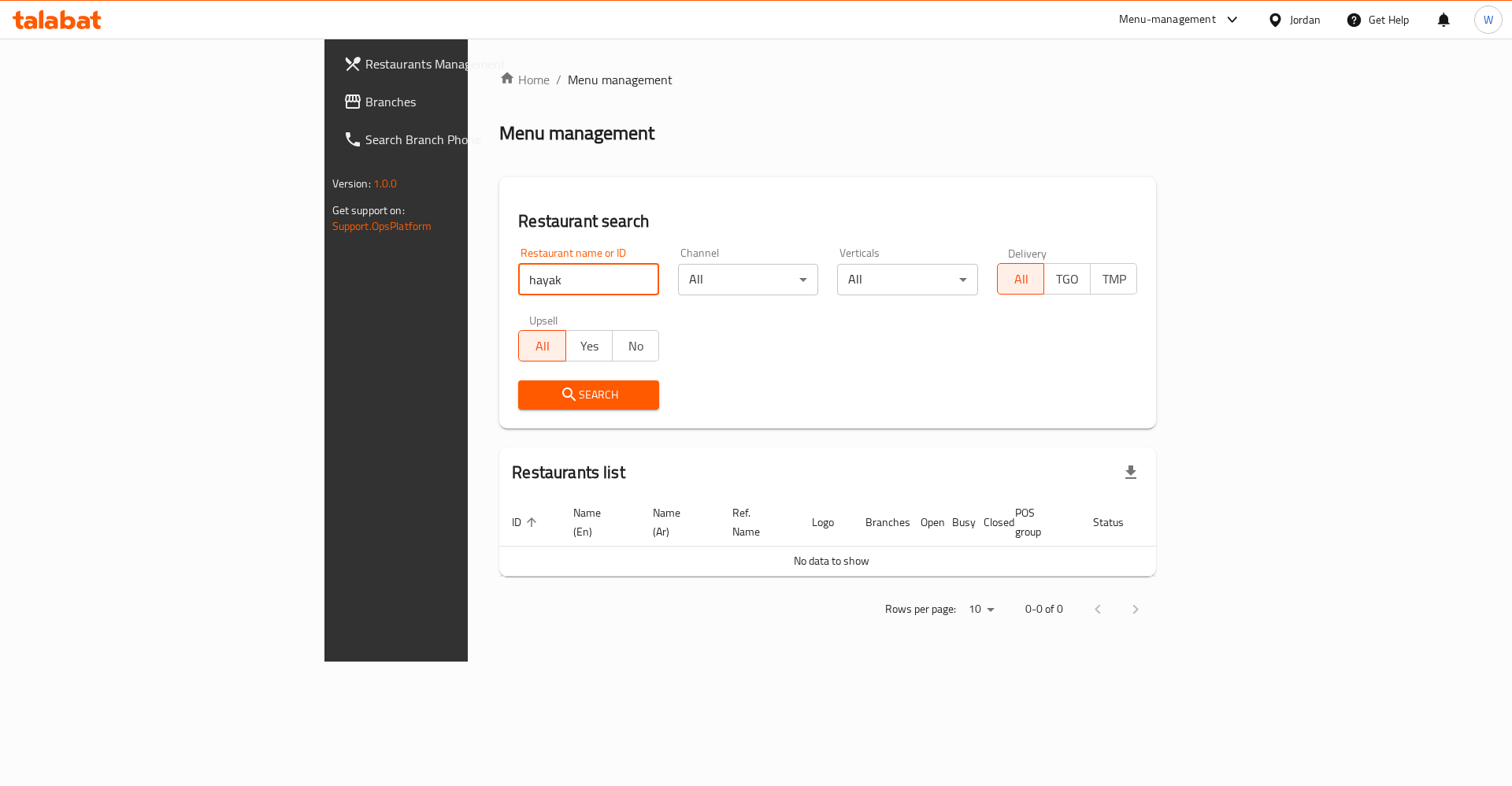
click at [519, 289] on input "hayak" at bounding box center [589, 280] width 141 height 31
type input "حياك ارابيا"
click button "Search" at bounding box center [589, 394] width 141 height 29
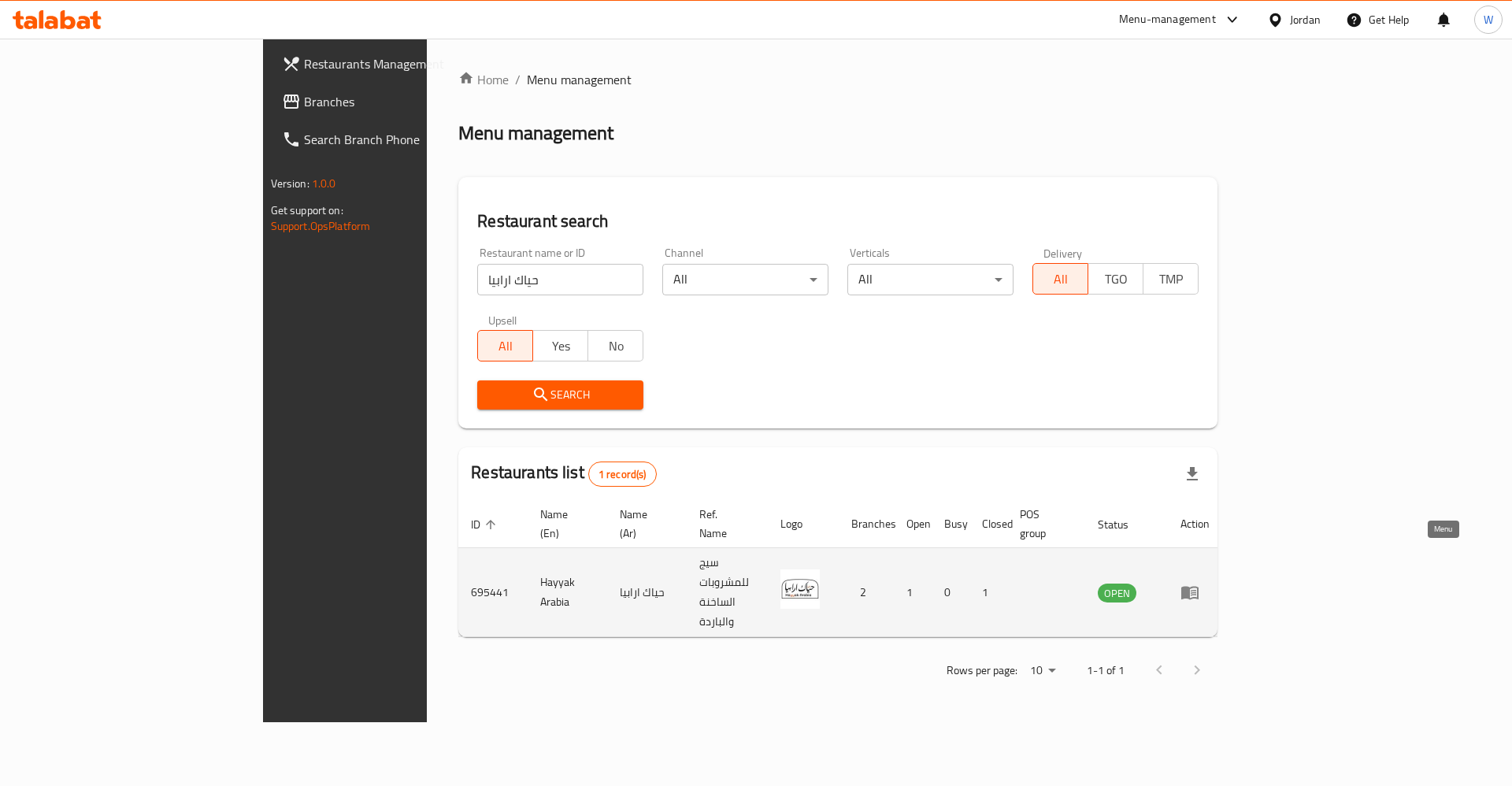
click at [1196, 590] on icon "enhanced table" at bounding box center [1193, 593] width 6 height 7
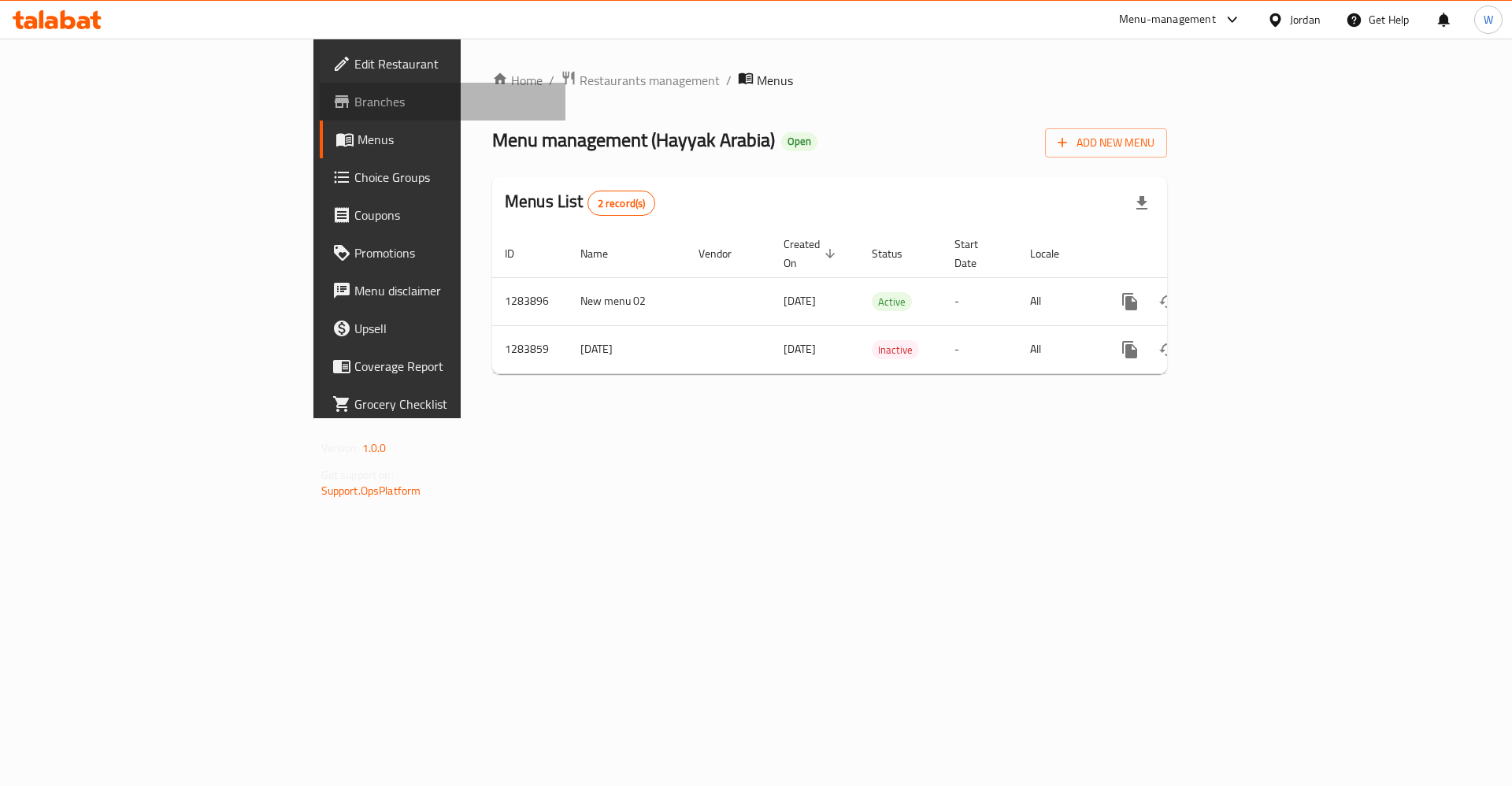
click at [355, 105] on span "Branches" at bounding box center [454, 101] width 200 height 19
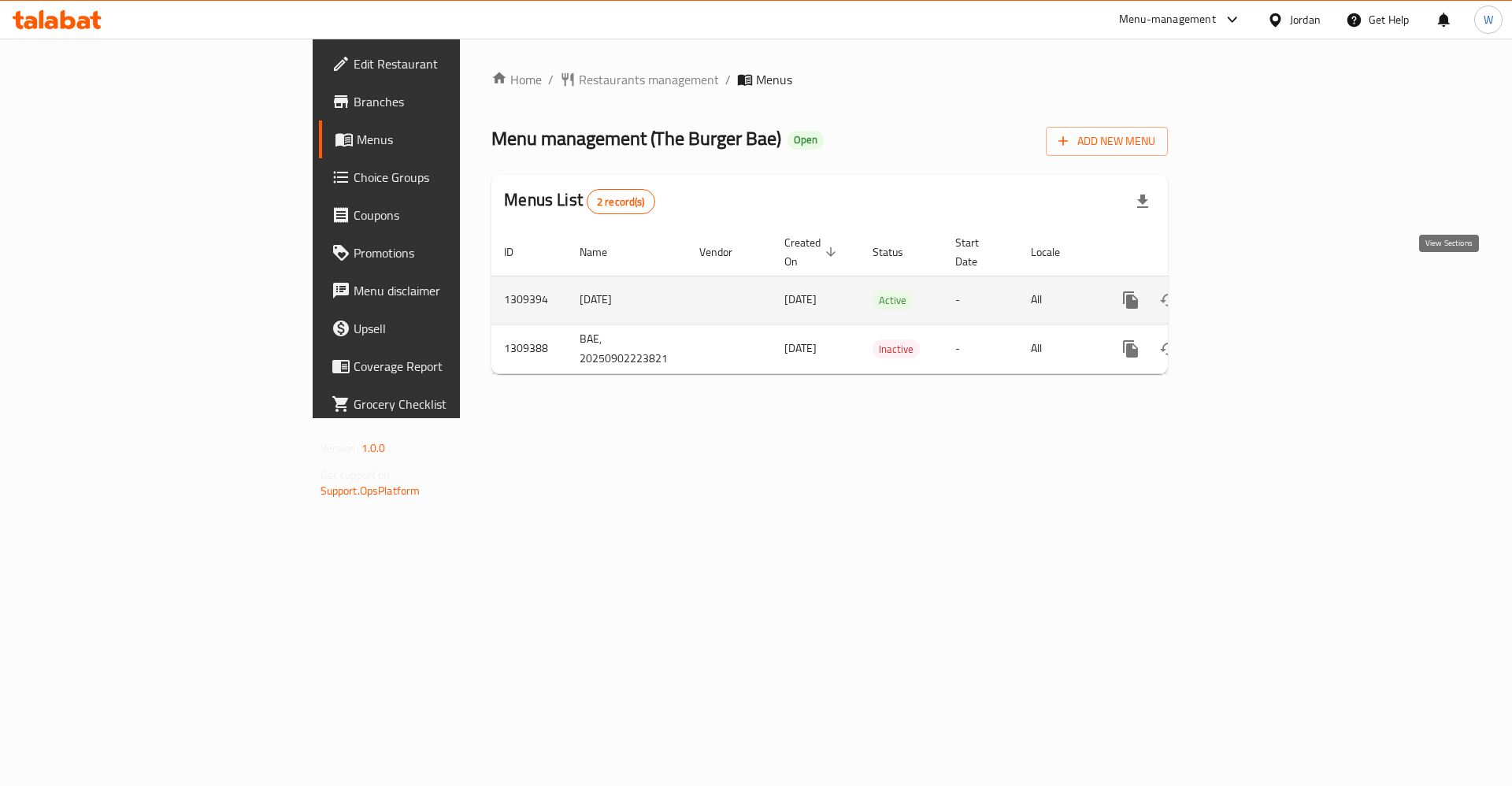
click at [1254, 290] on icon "enhanced table" at bounding box center [1244, 299] width 19 height 19
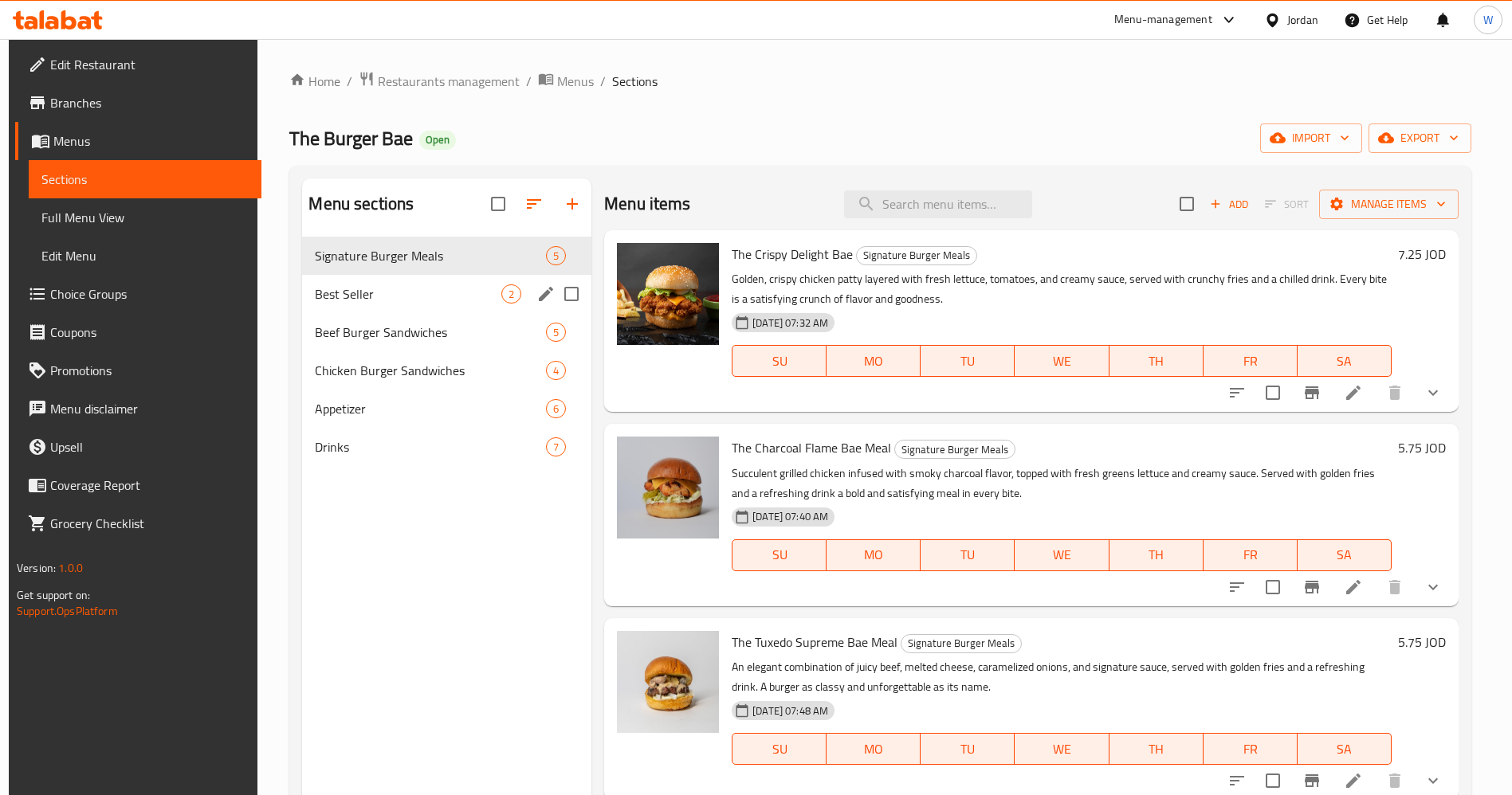
click at [404, 296] on span "Best Seller" at bounding box center [408, 294] width 187 height 19
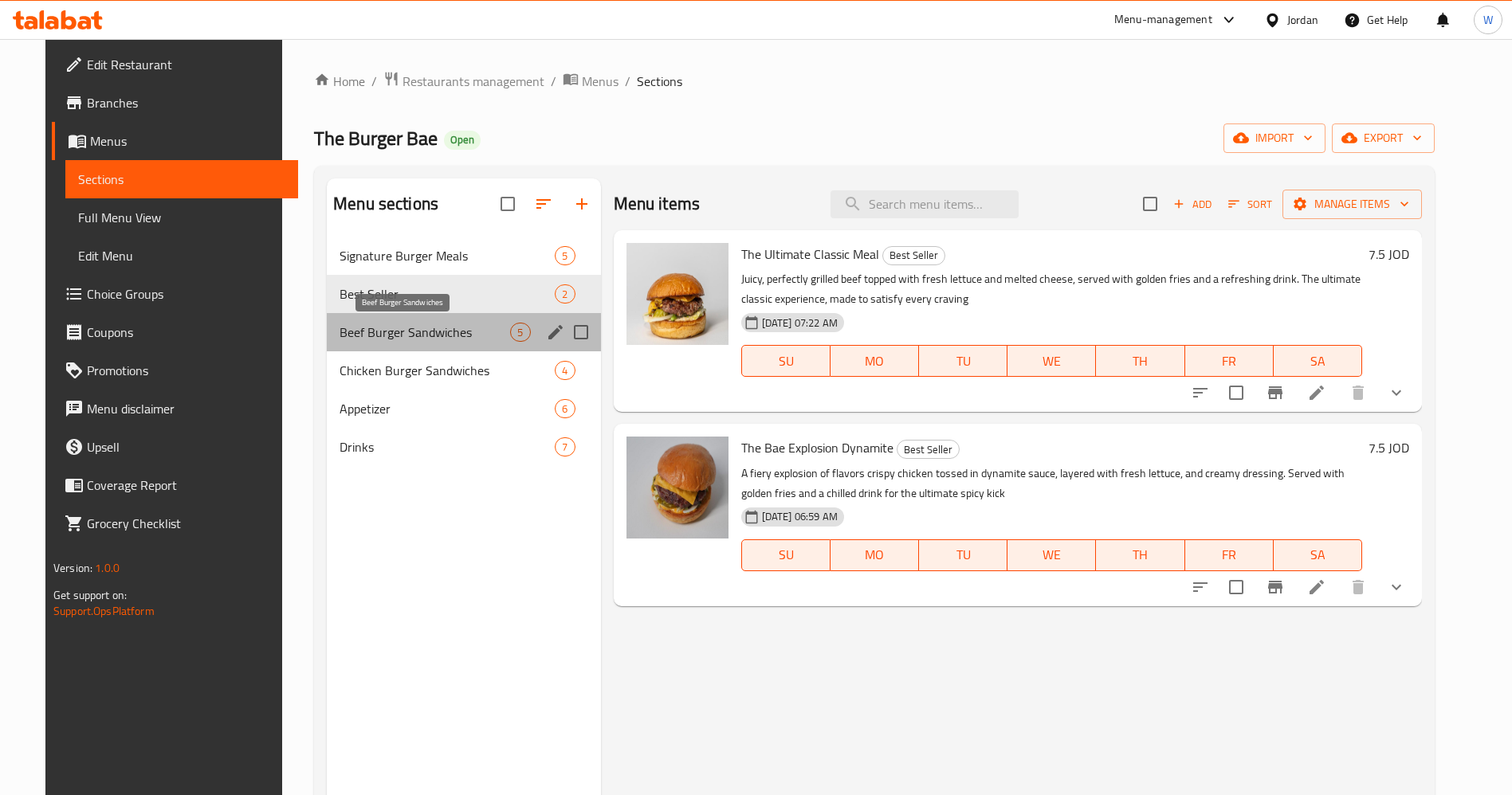
click at [381, 334] on span "Beef Burger Sandwiches" at bounding box center [425, 332] width 170 height 19
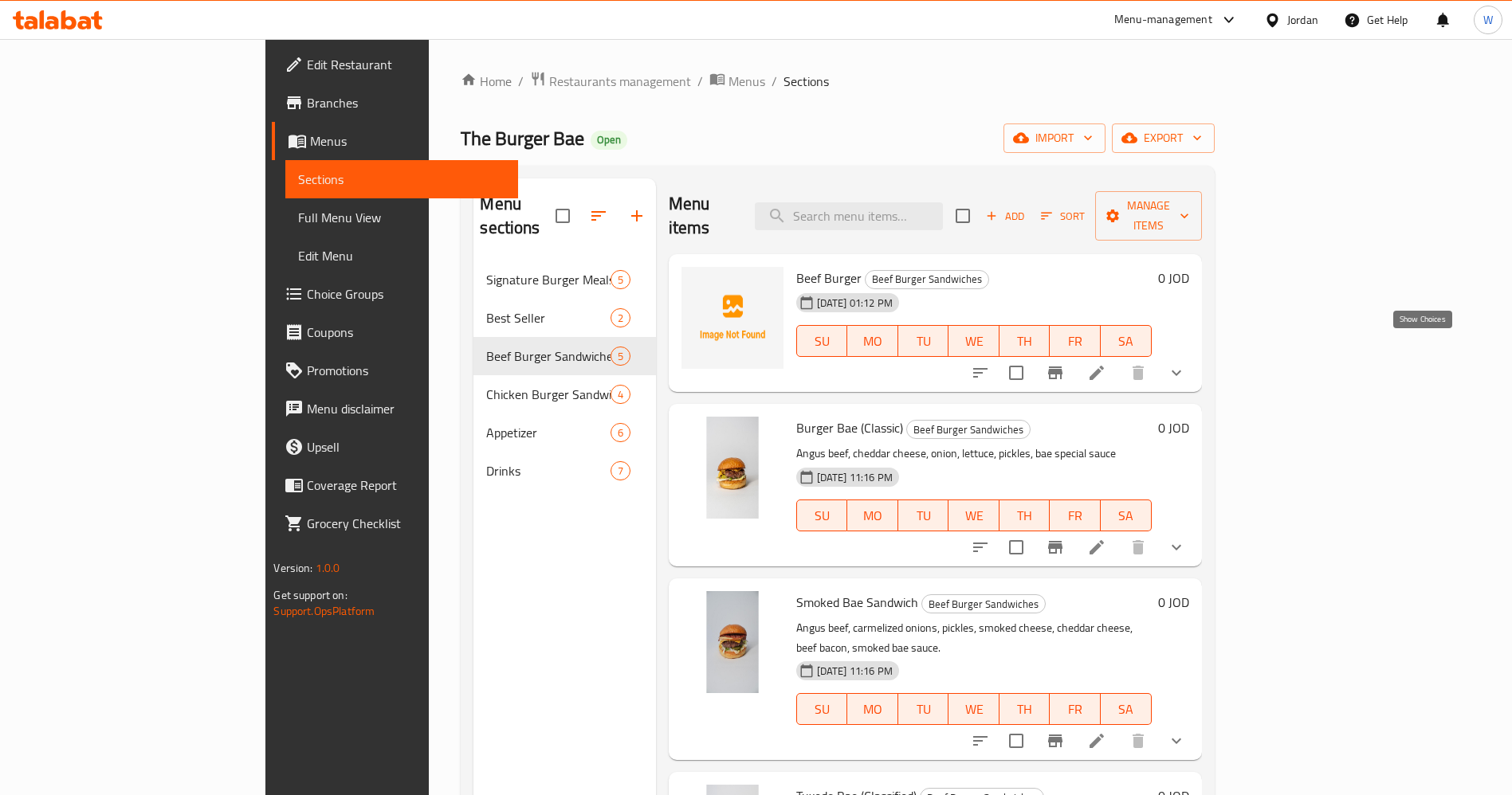
click at [1186, 364] on icon "show more" at bounding box center [1176, 373] width 19 height 19
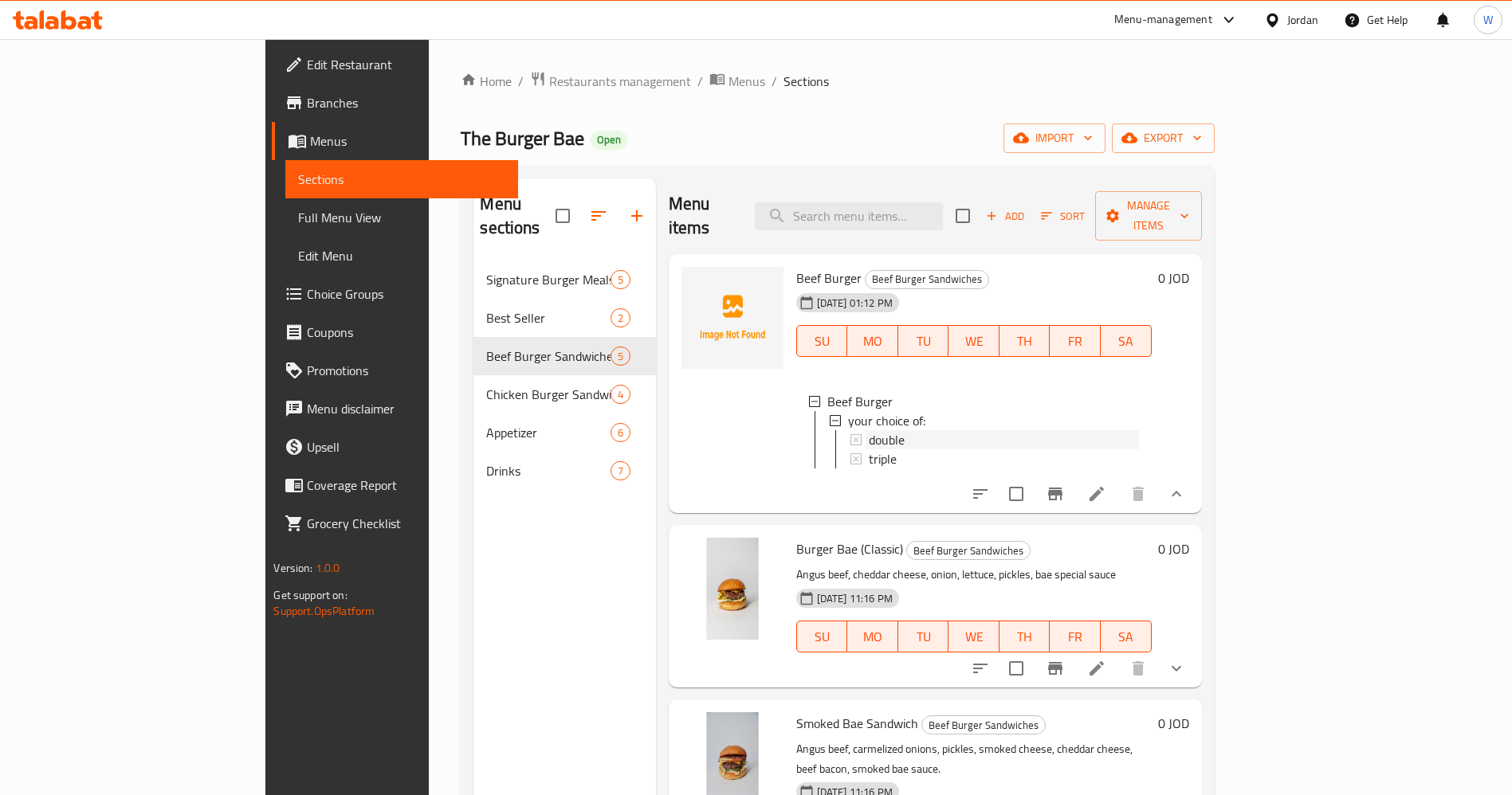
click at [869, 430] on div "double" at bounding box center [1004, 440] width 270 height 19
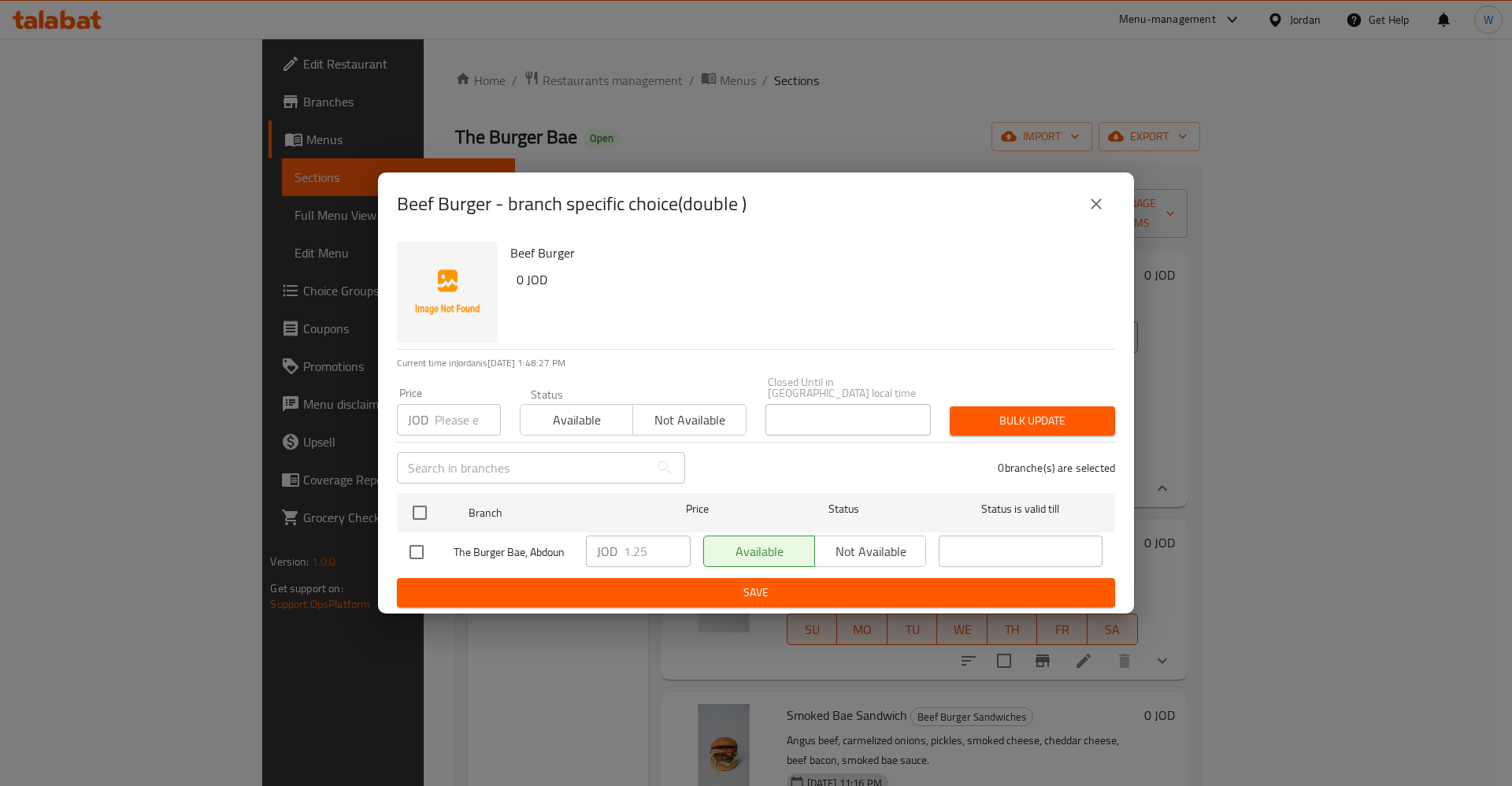
click at [1099, 210] on icon "close" at bounding box center [1096, 204] width 19 height 19
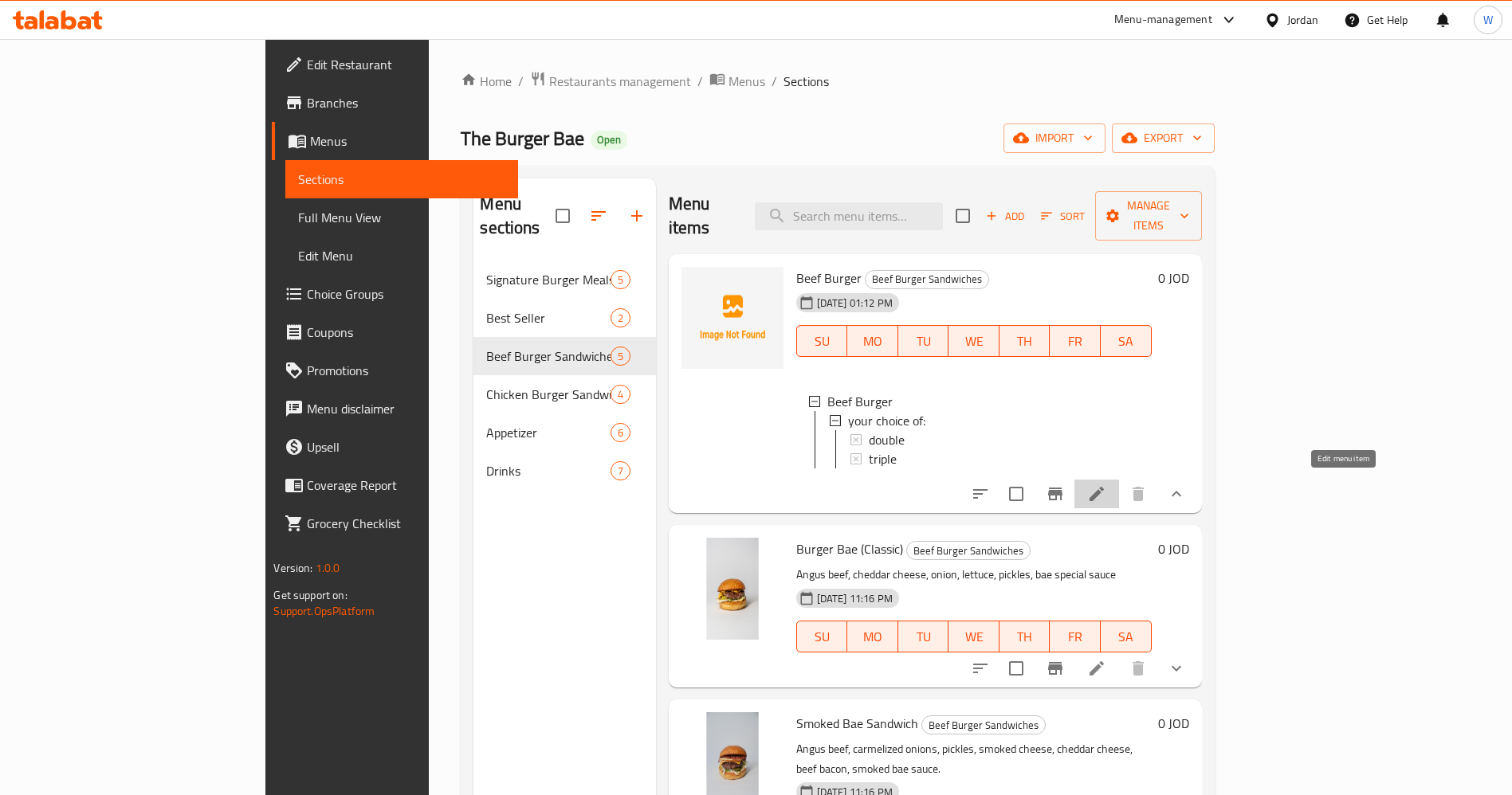
click at [1106, 486] on icon at bounding box center [1096, 494] width 19 height 19
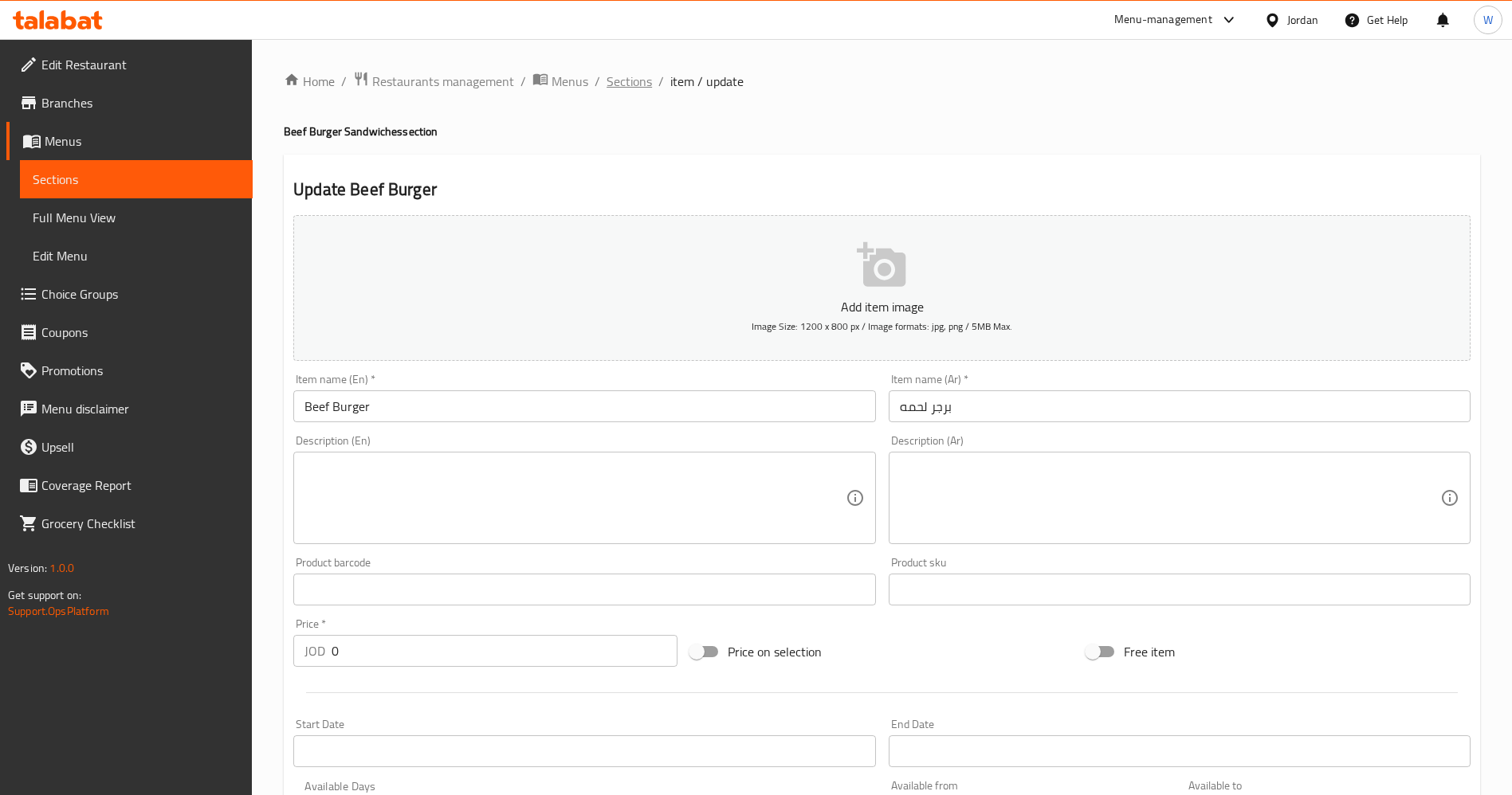
click at [632, 80] on span "Sections" at bounding box center [629, 81] width 45 height 19
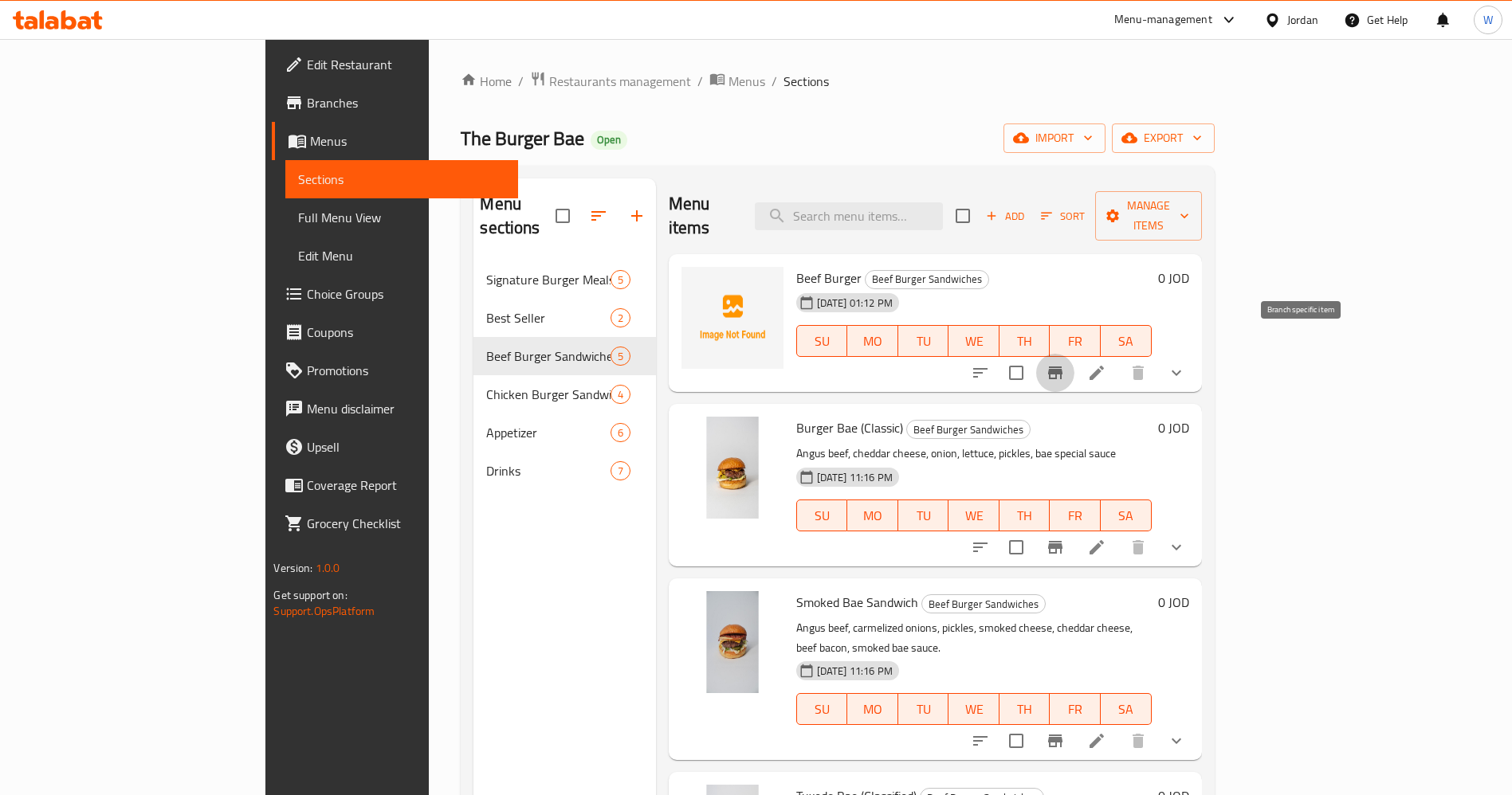
click at [1062, 366] on icon "Branch-specific-item" at bounding box center [1055, 372] width 14 height 13
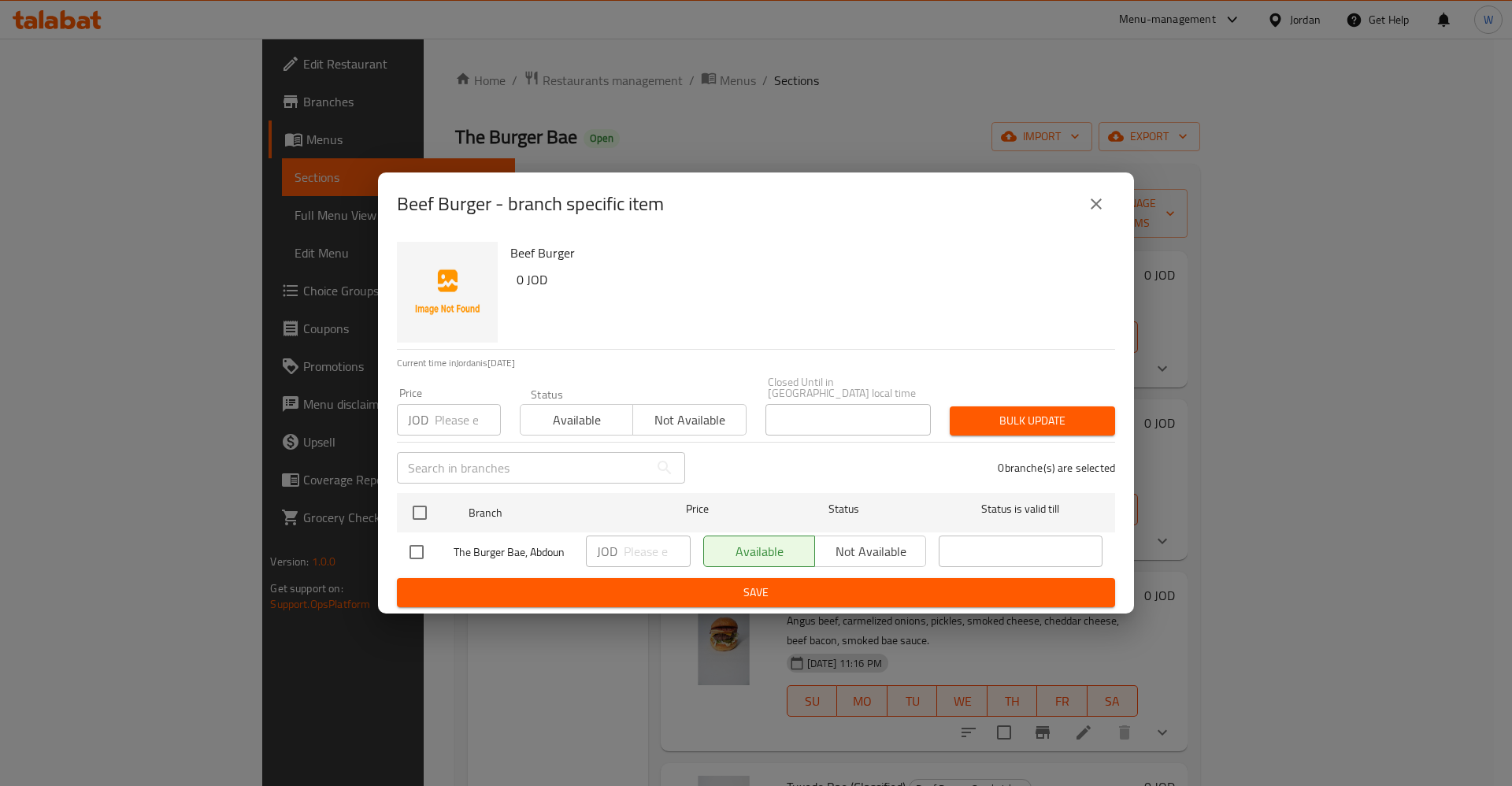
click at [861, 544] on div "Available Not available" at bounding box center [815, 552] width 223 height 31
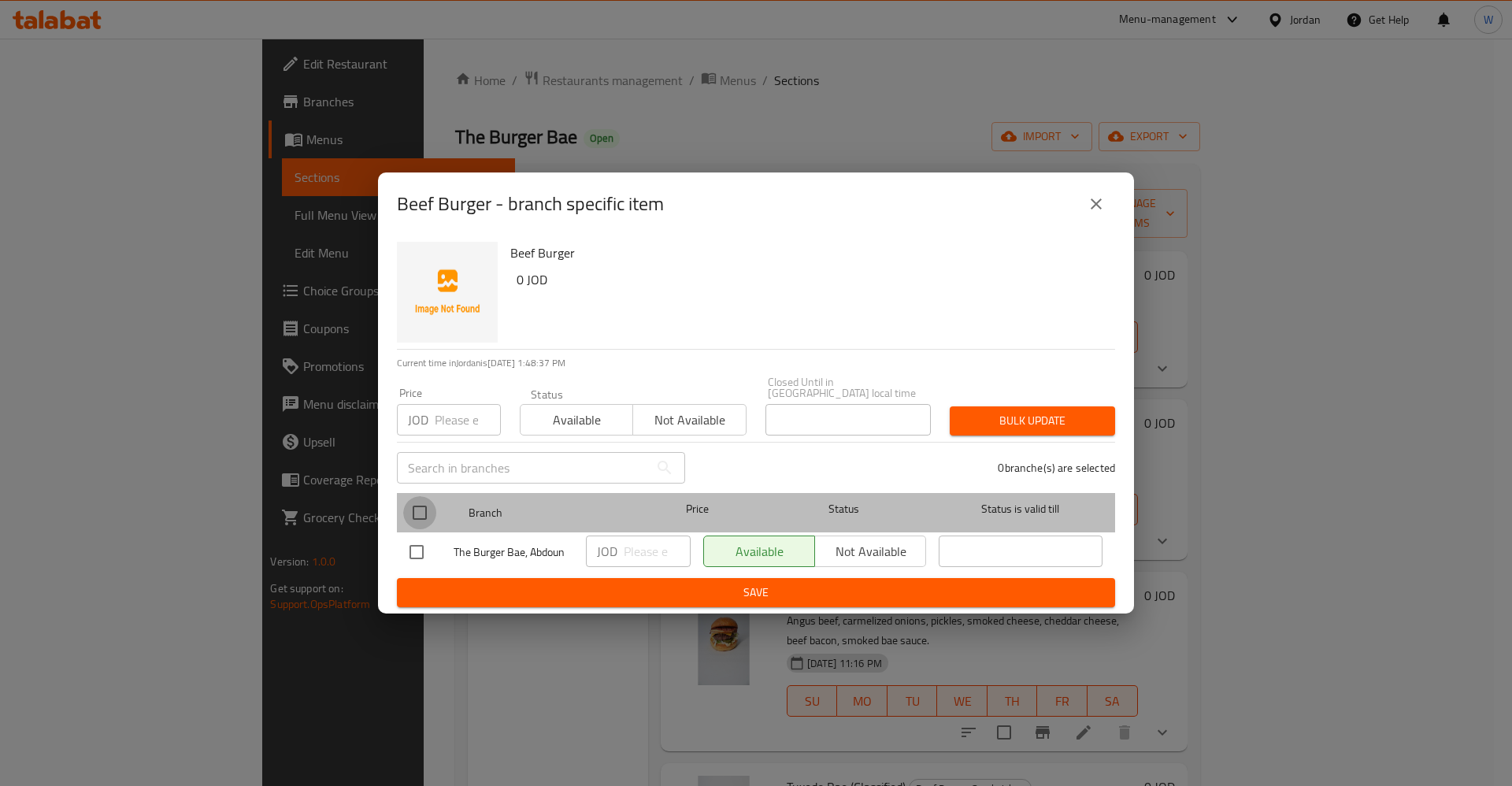
click at [411, 511] on input "checkbox" at bounding box center [420, 513] width 33 height 33
checkbox input "true"
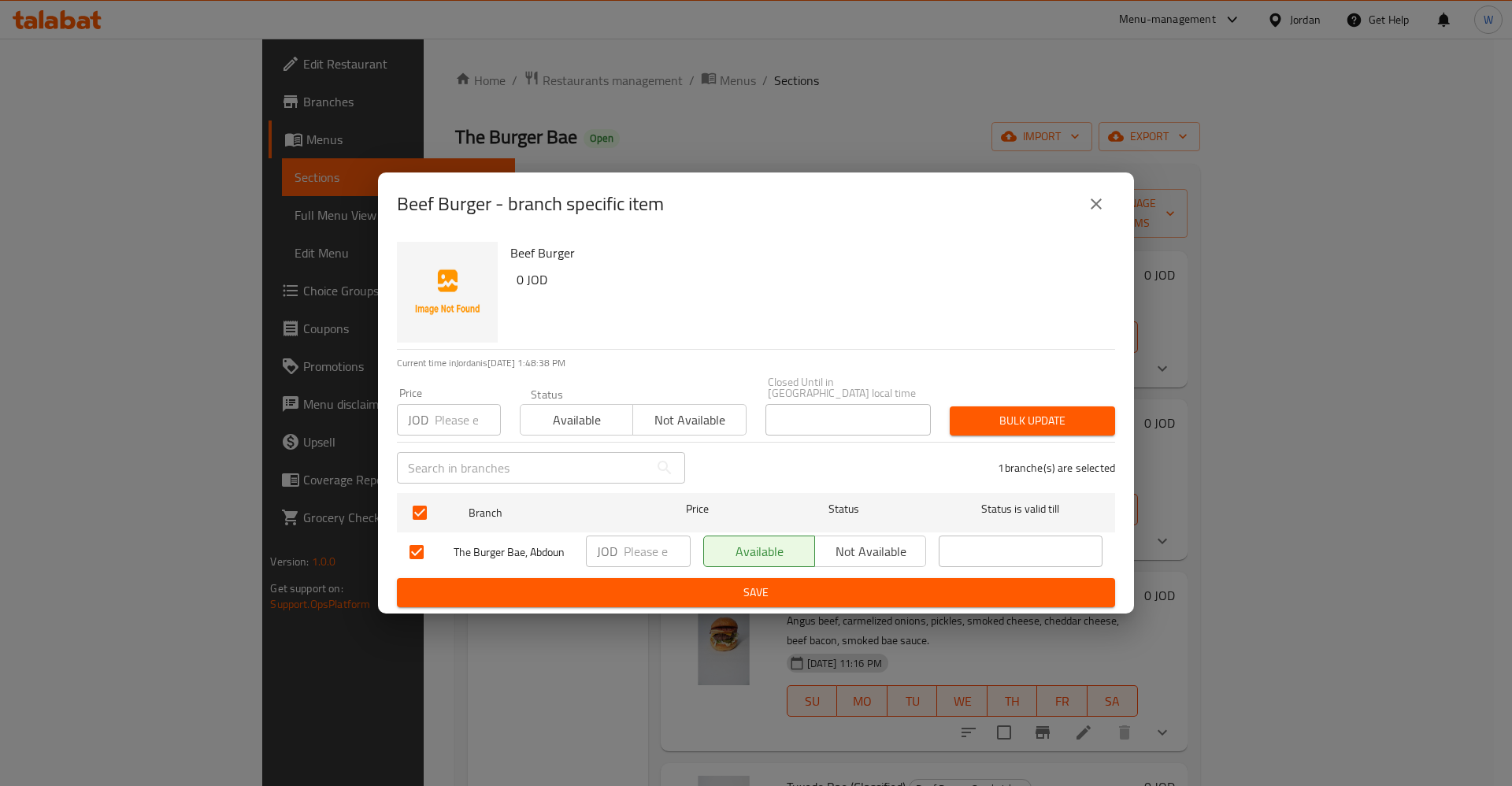
click at [848, 548] on span "Not available" at bounding box center [870, 552] width 98 height 23
click at [845, 583] on span "Save" at bounding box center [756, 593] width 693 height 20
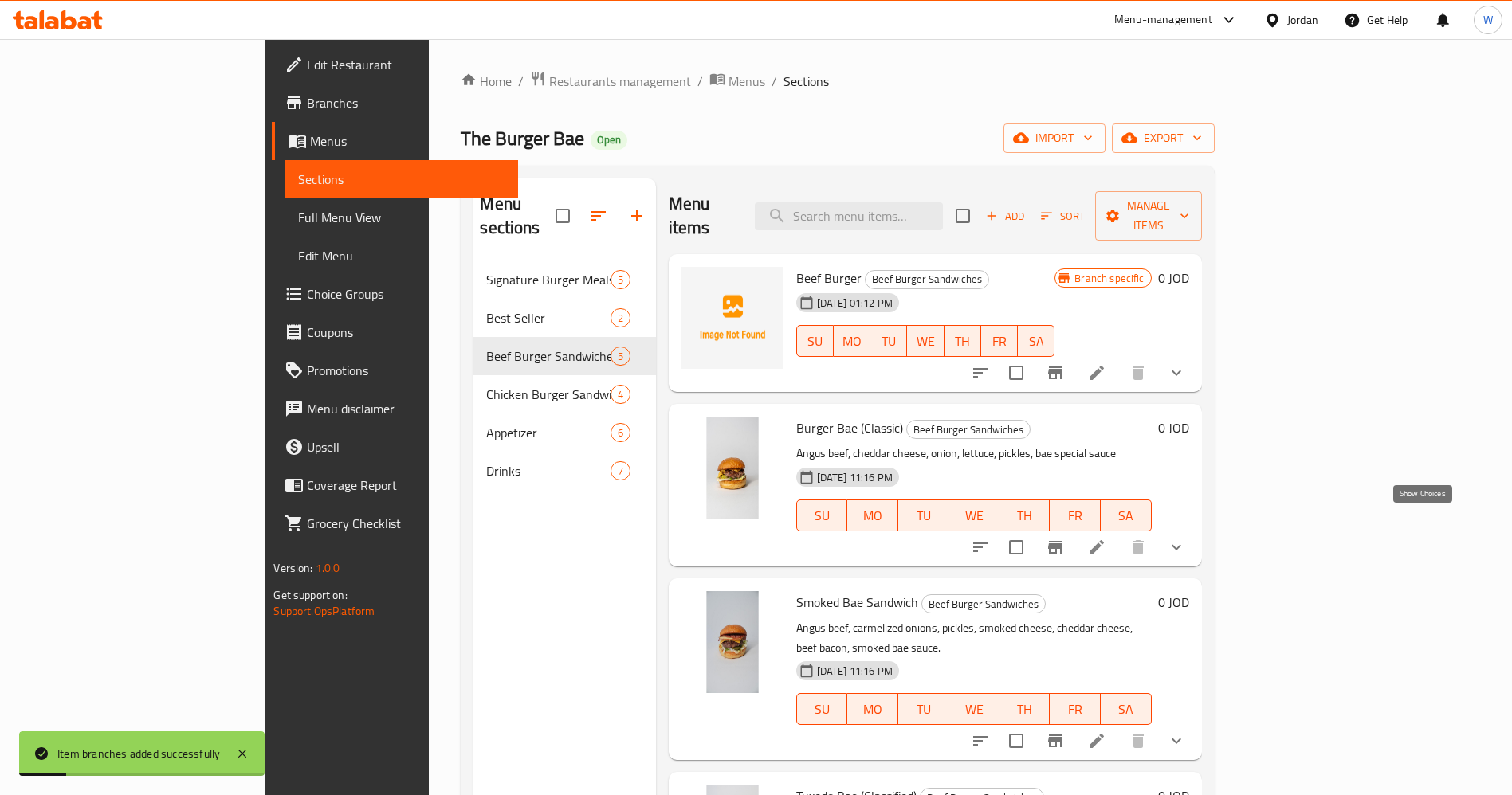
click at [1186, 538] on icon "show more" at bounding box center [1176, 547] width 19 height 19
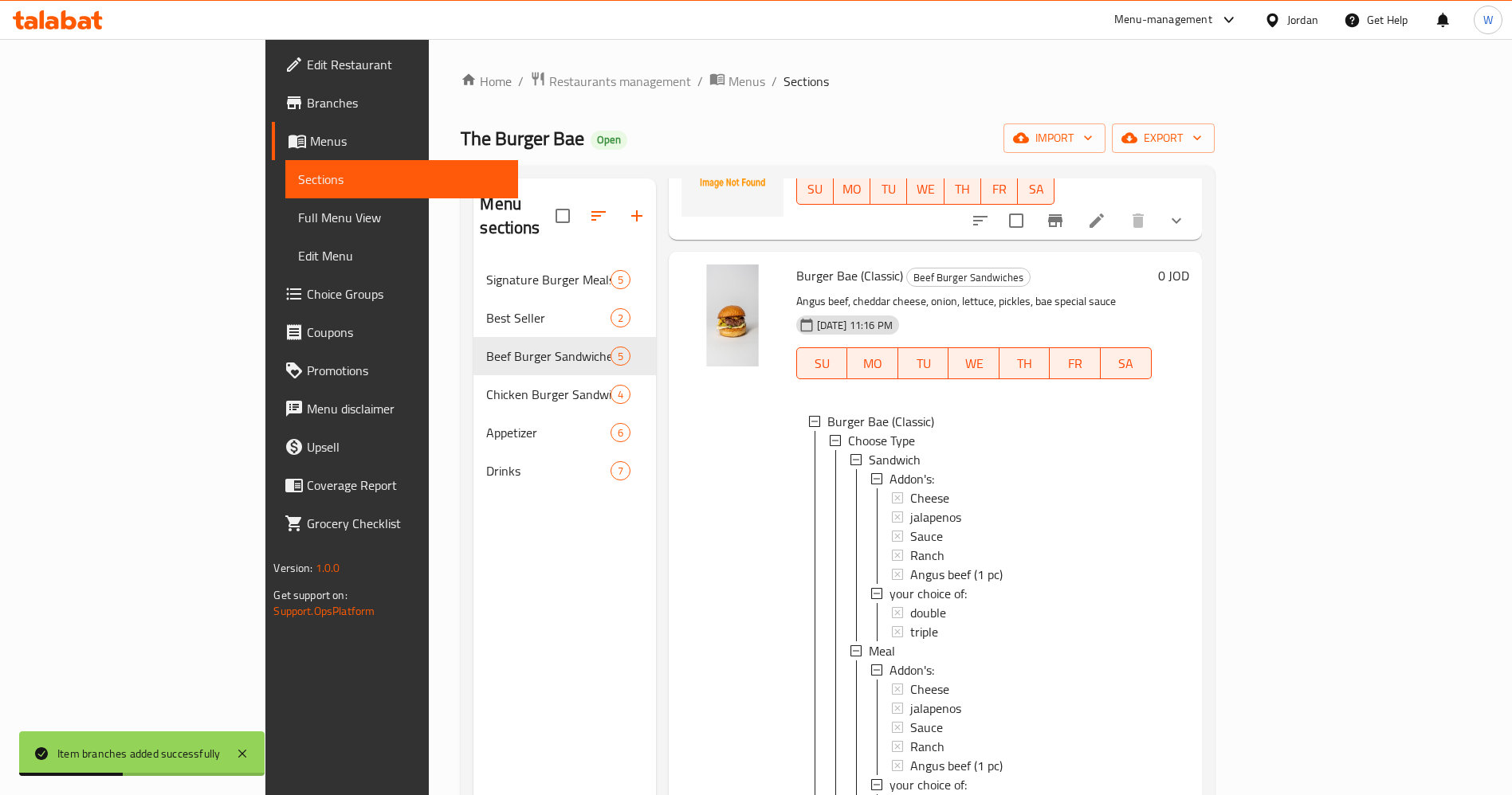
scroll to position [239, 0]
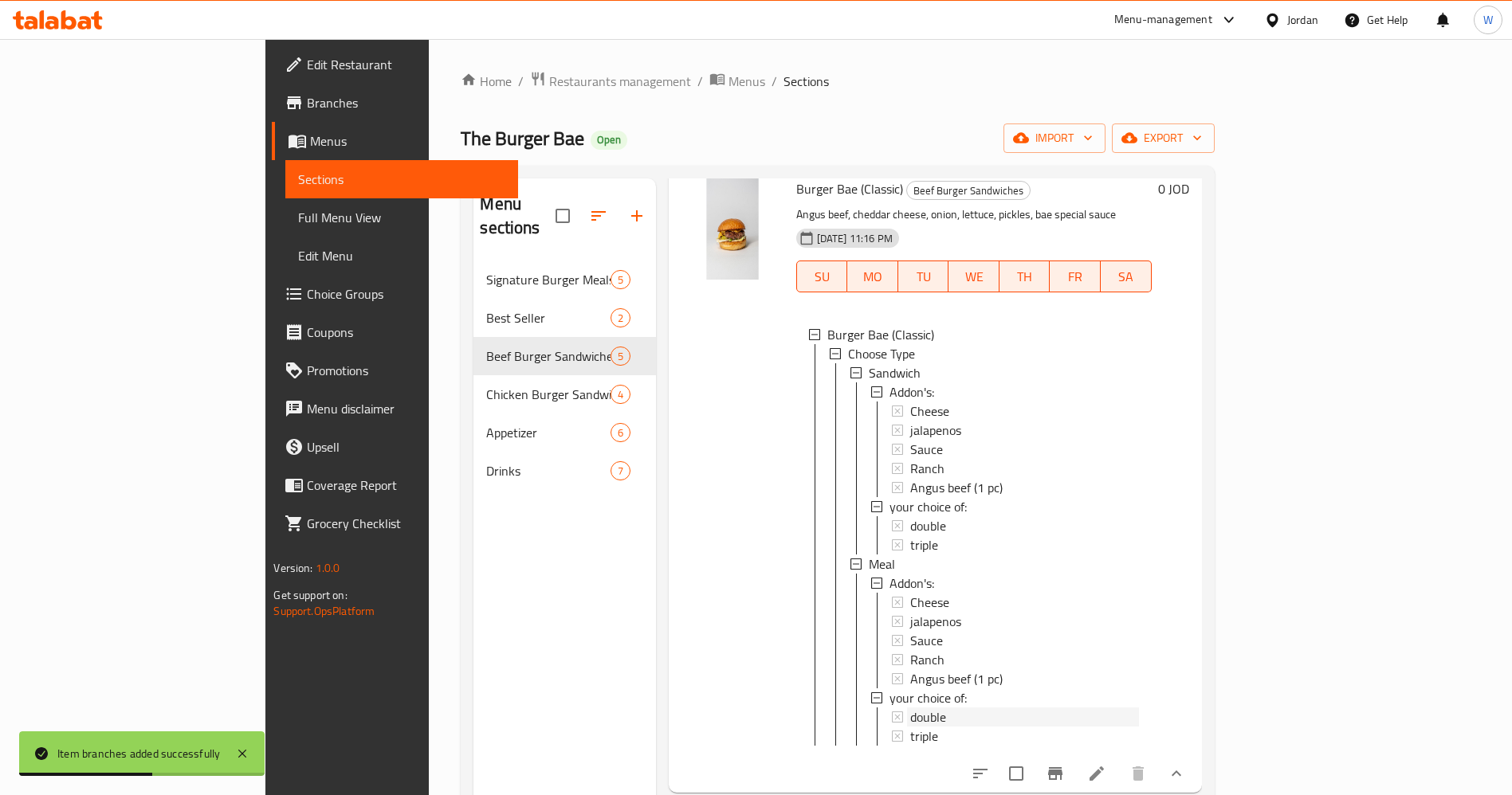
click at [910, 707] on div "double" at bounding box center [1025, 717] width 229 height 19
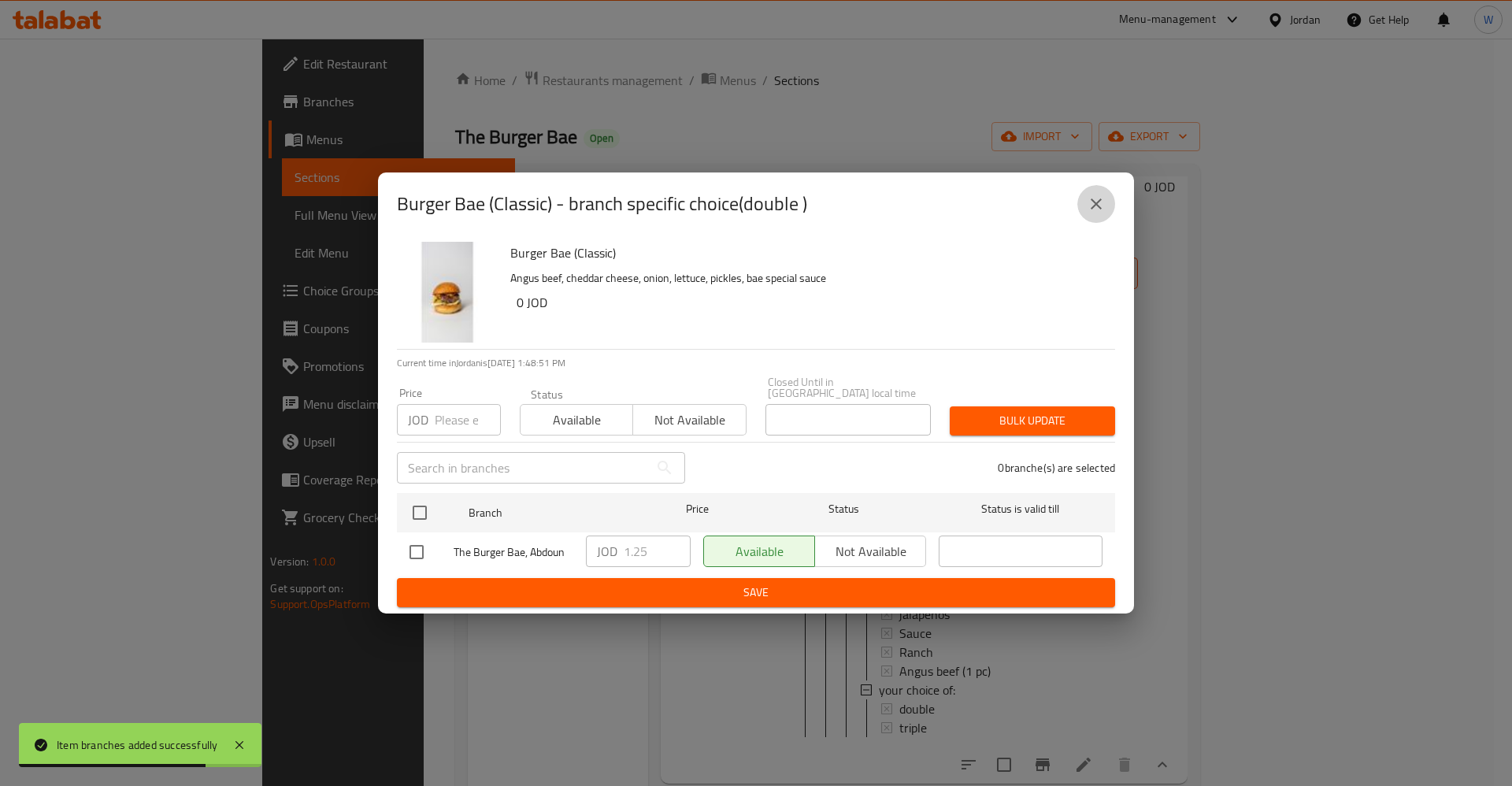
click at [1095, 206] on icon "close" at bounding box center [1096, 204] width 19 height 19
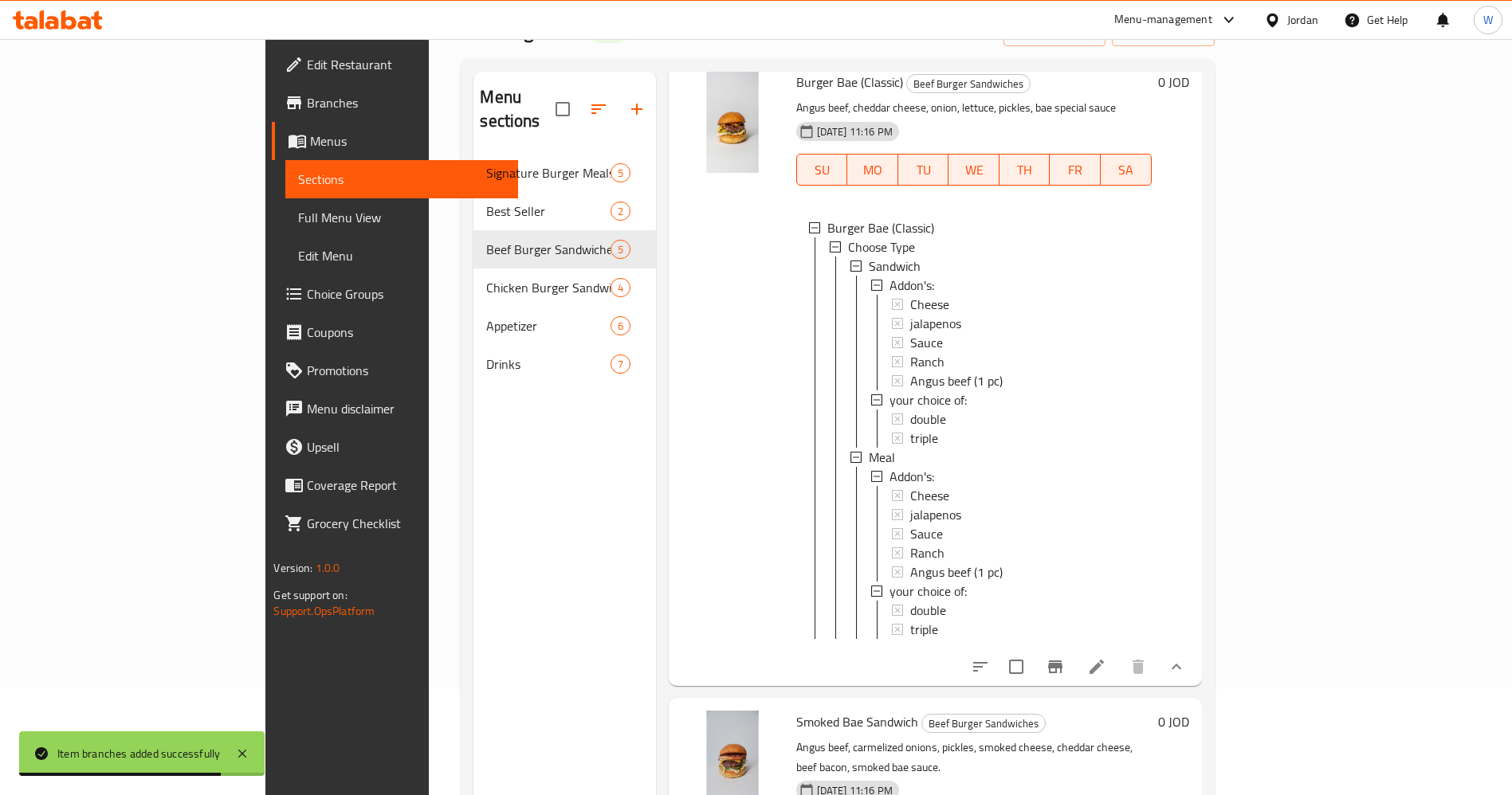
scroll to position [223, 0]
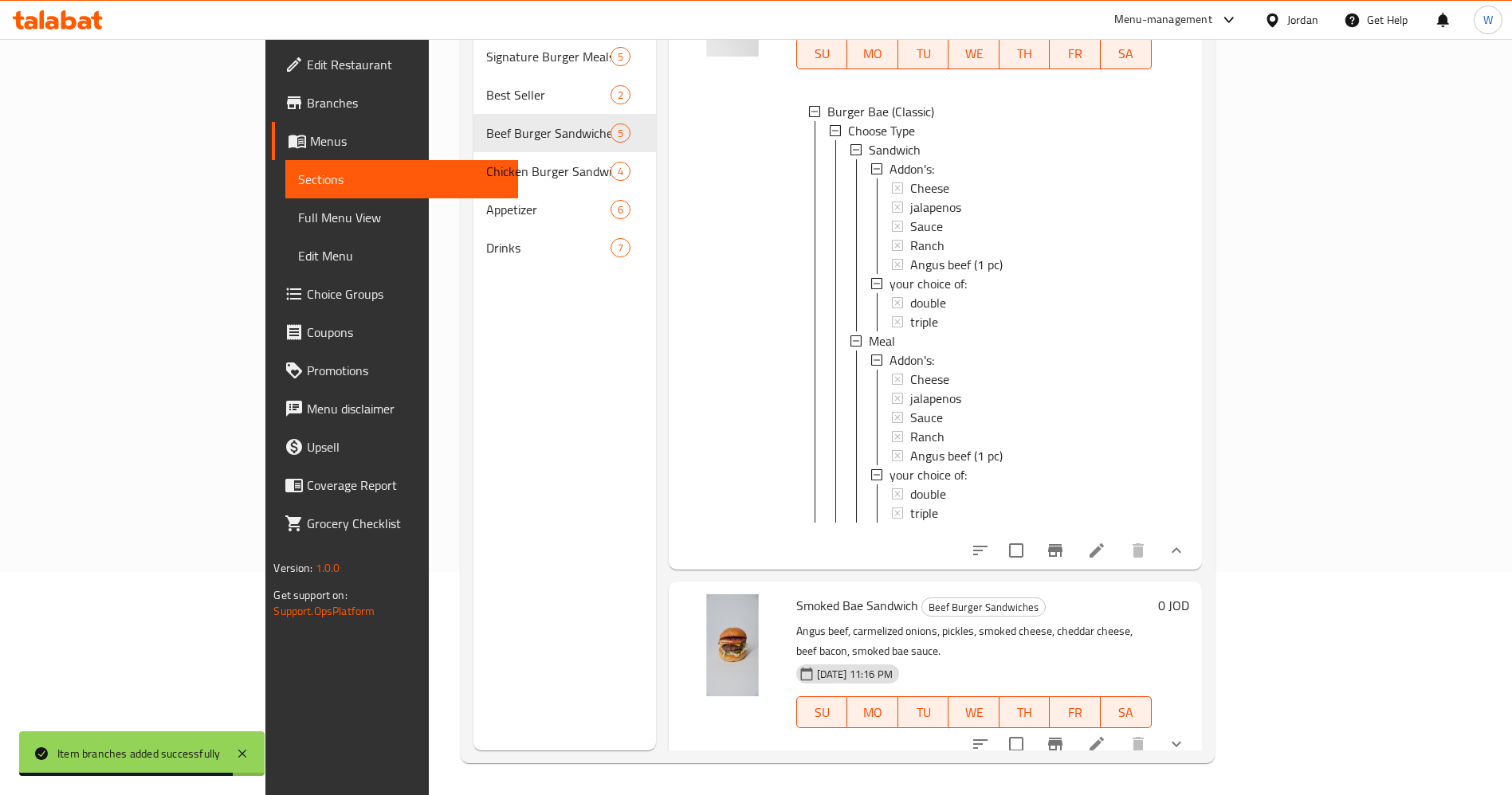
click at [1065, 541] on icon "Branch-specific-item" at bounding box center [1055, 551] width 19 height 19
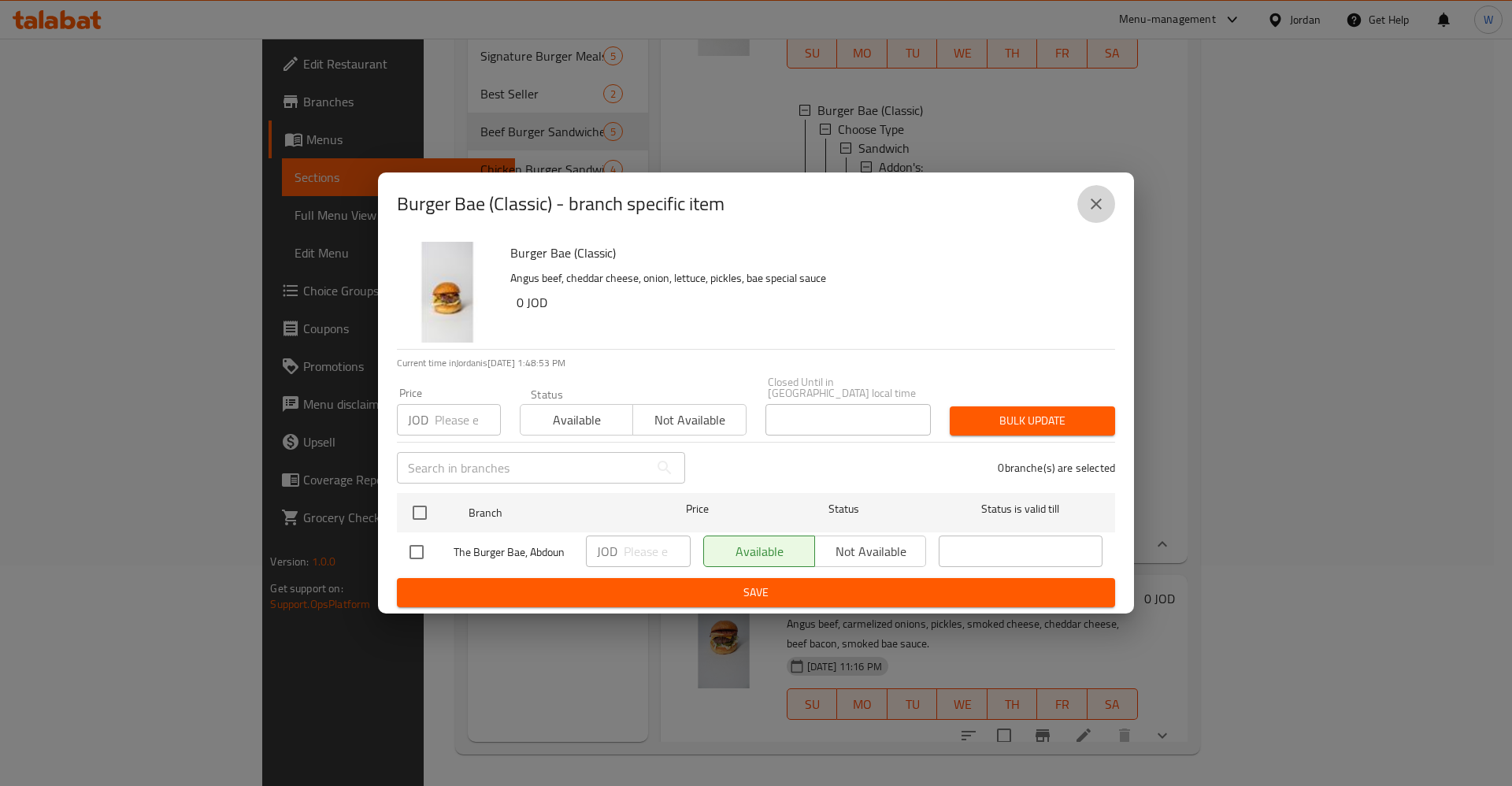
click at [1083, 215] on button "close" at bounding box center [1096, 204] width 38 height 38
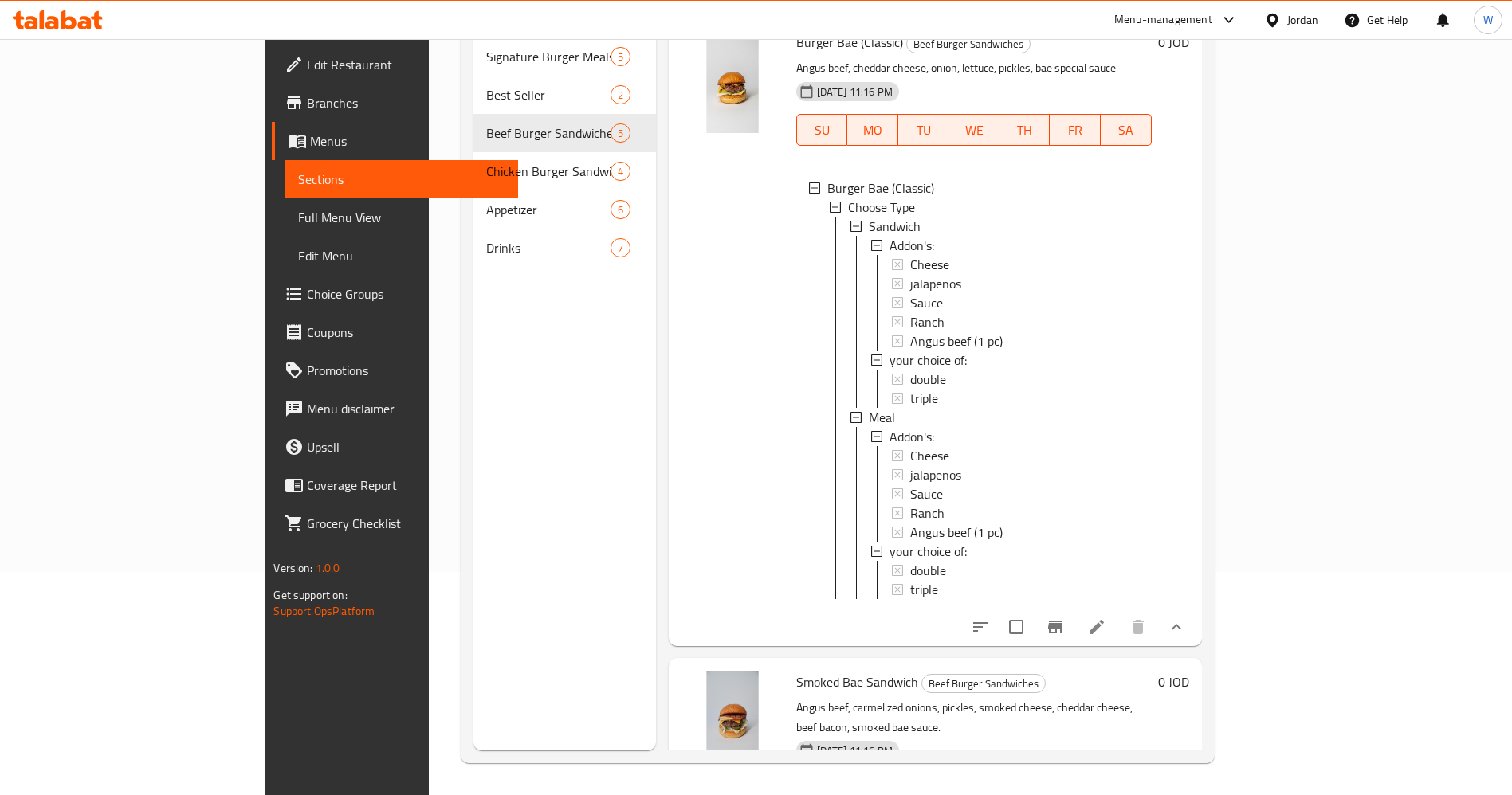
scroll to position [239, 0]
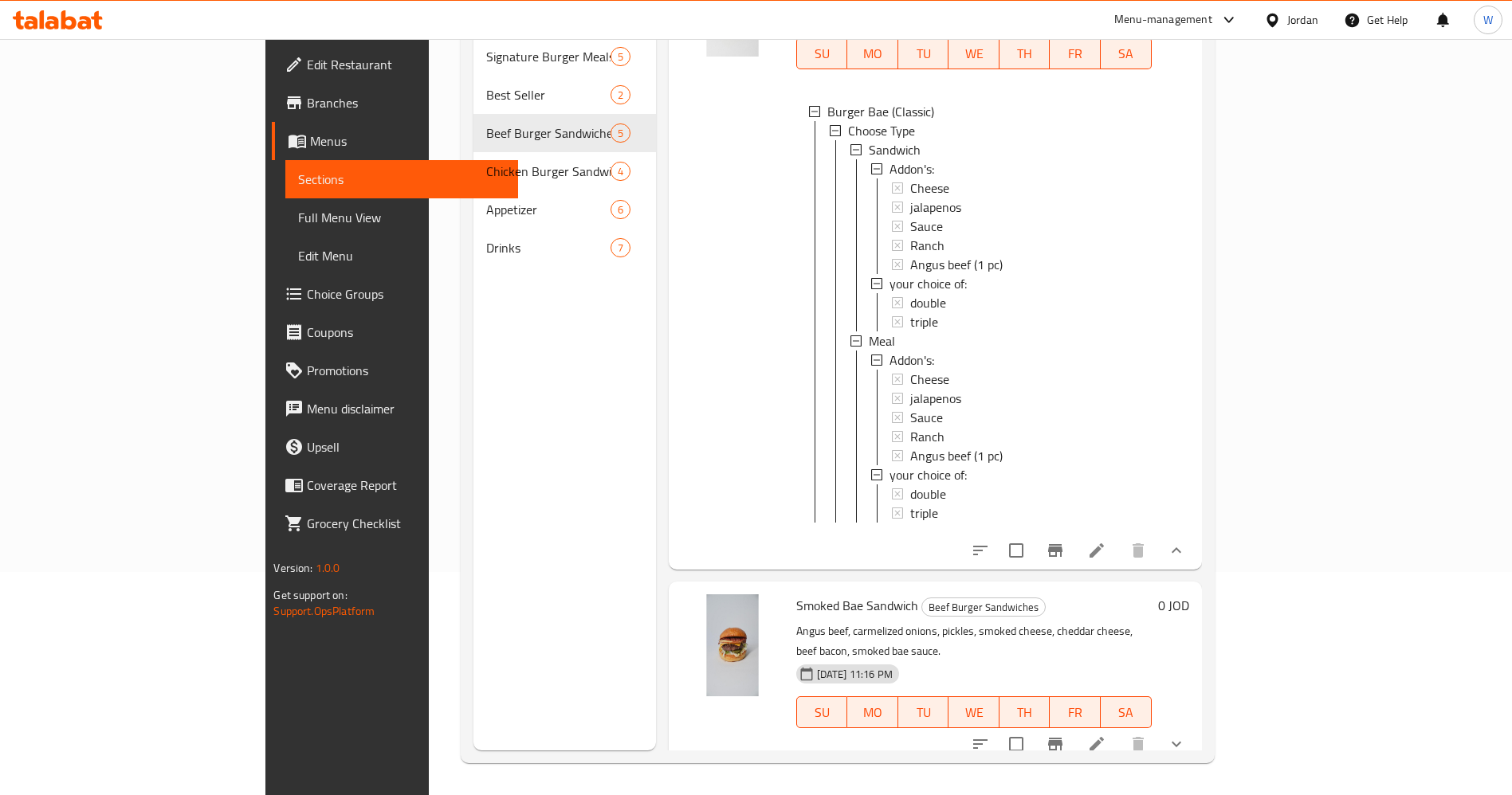
click at [1104, 545] on icon at bounding box center [1096, 550] width 14 height 14
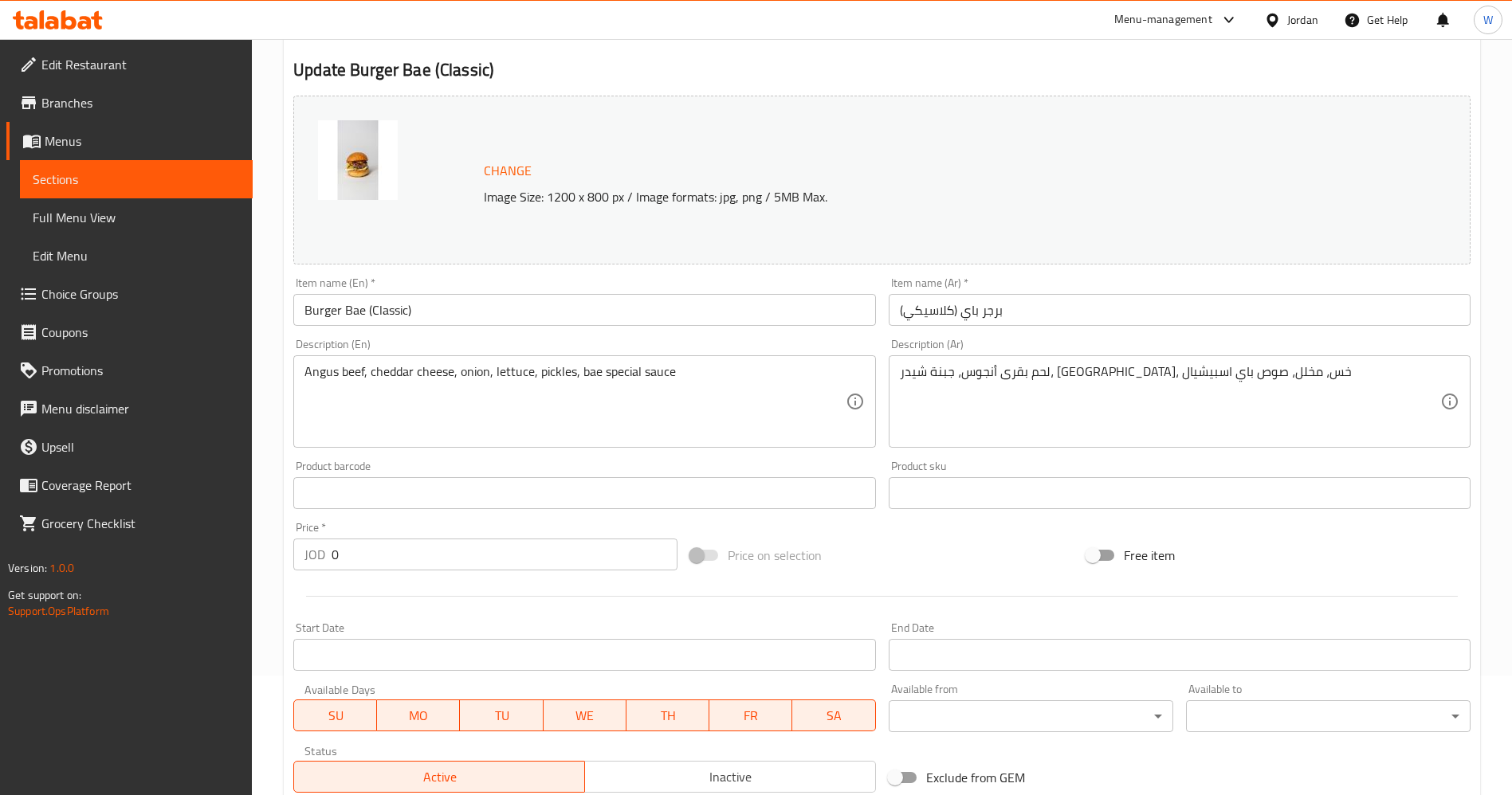
scroll to position [597, 0]
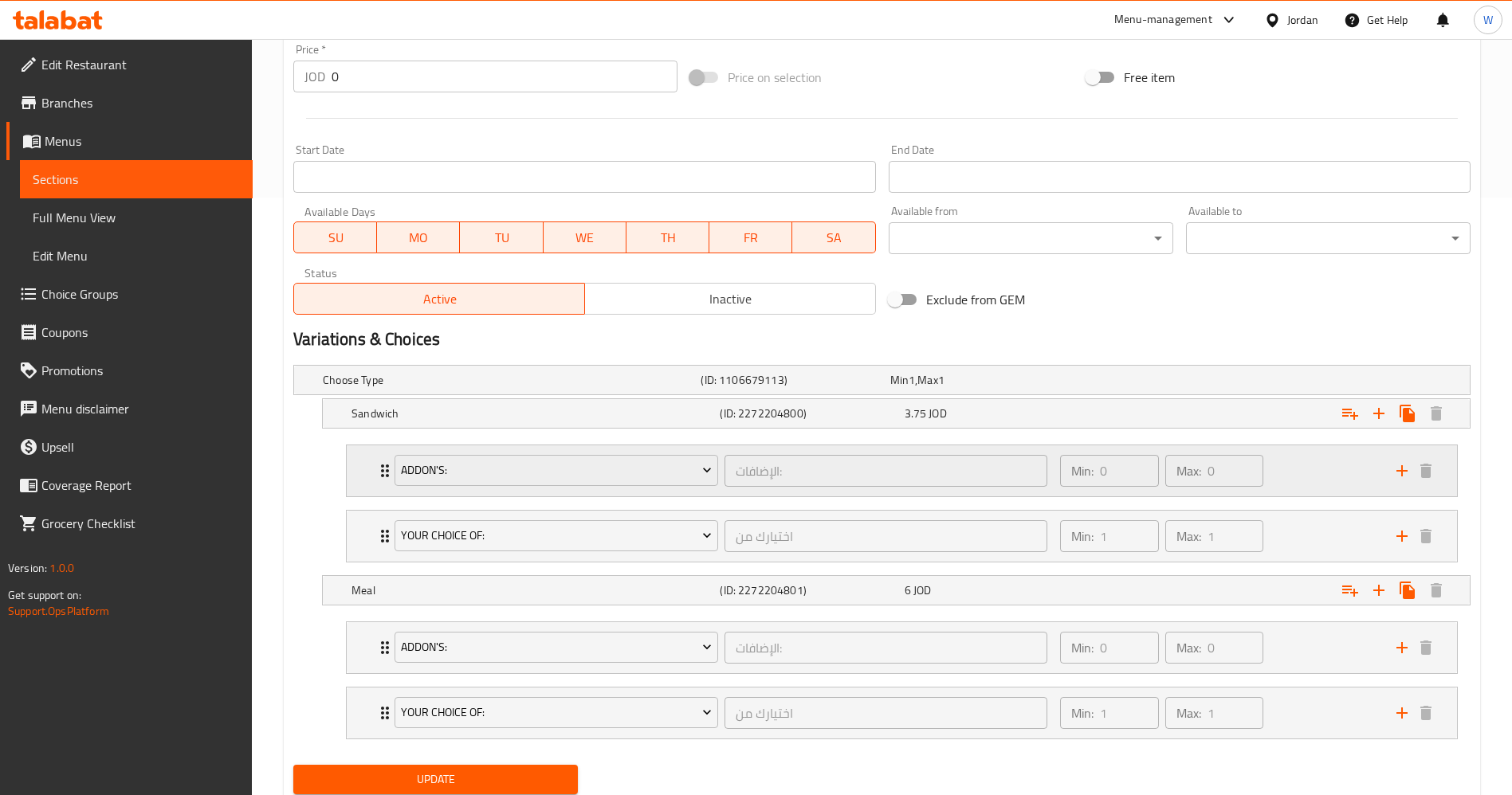
click at [1288, 469] on div "Min: 0 ​ Max: 0 ​" at bounding box center [1218, 470] width 336 height 51
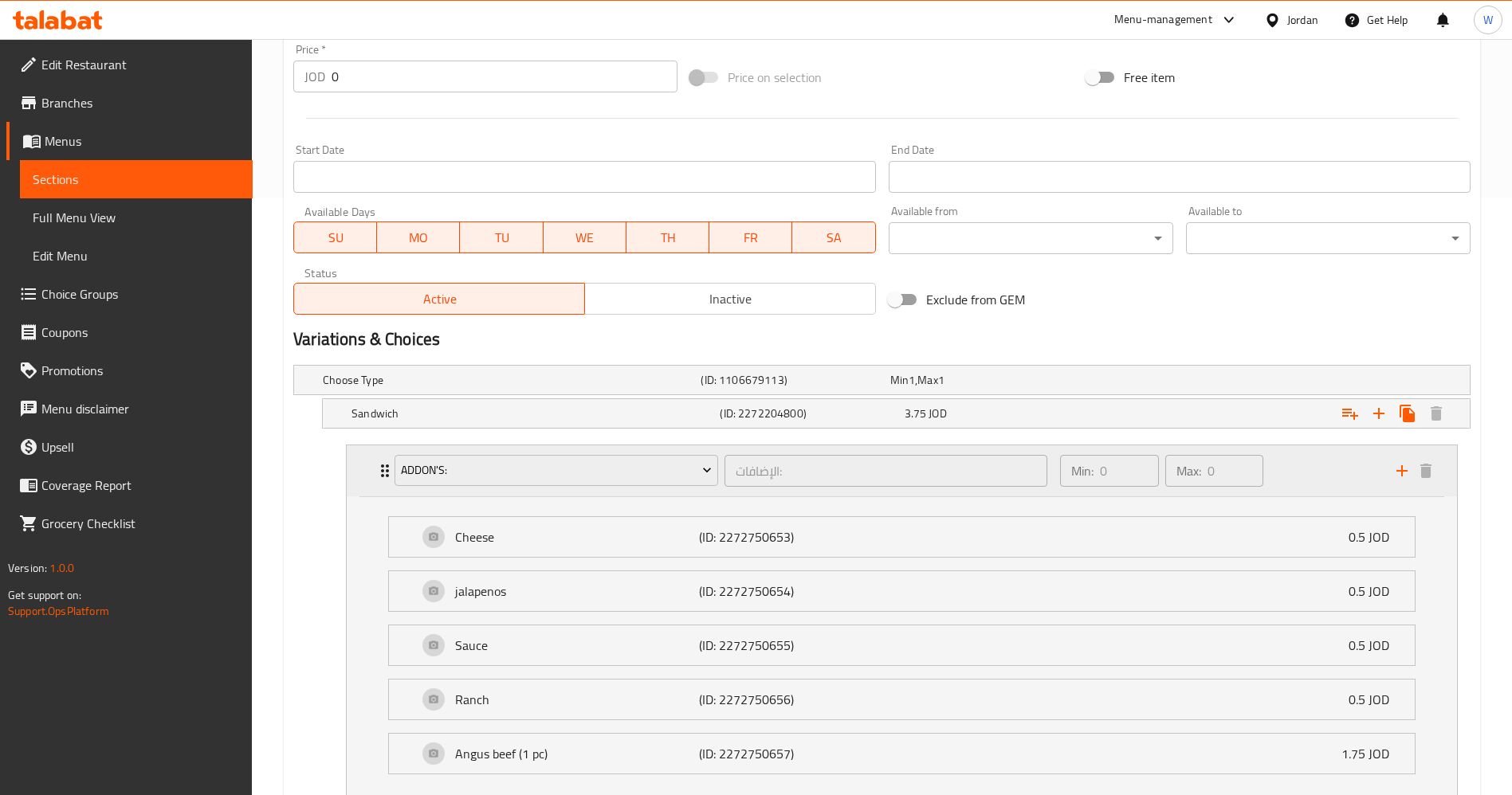
click at [1288, 469] on div "Min: 0 ​ Max: 0 ​" at bounding box center [1218, 470] width 336 height 51
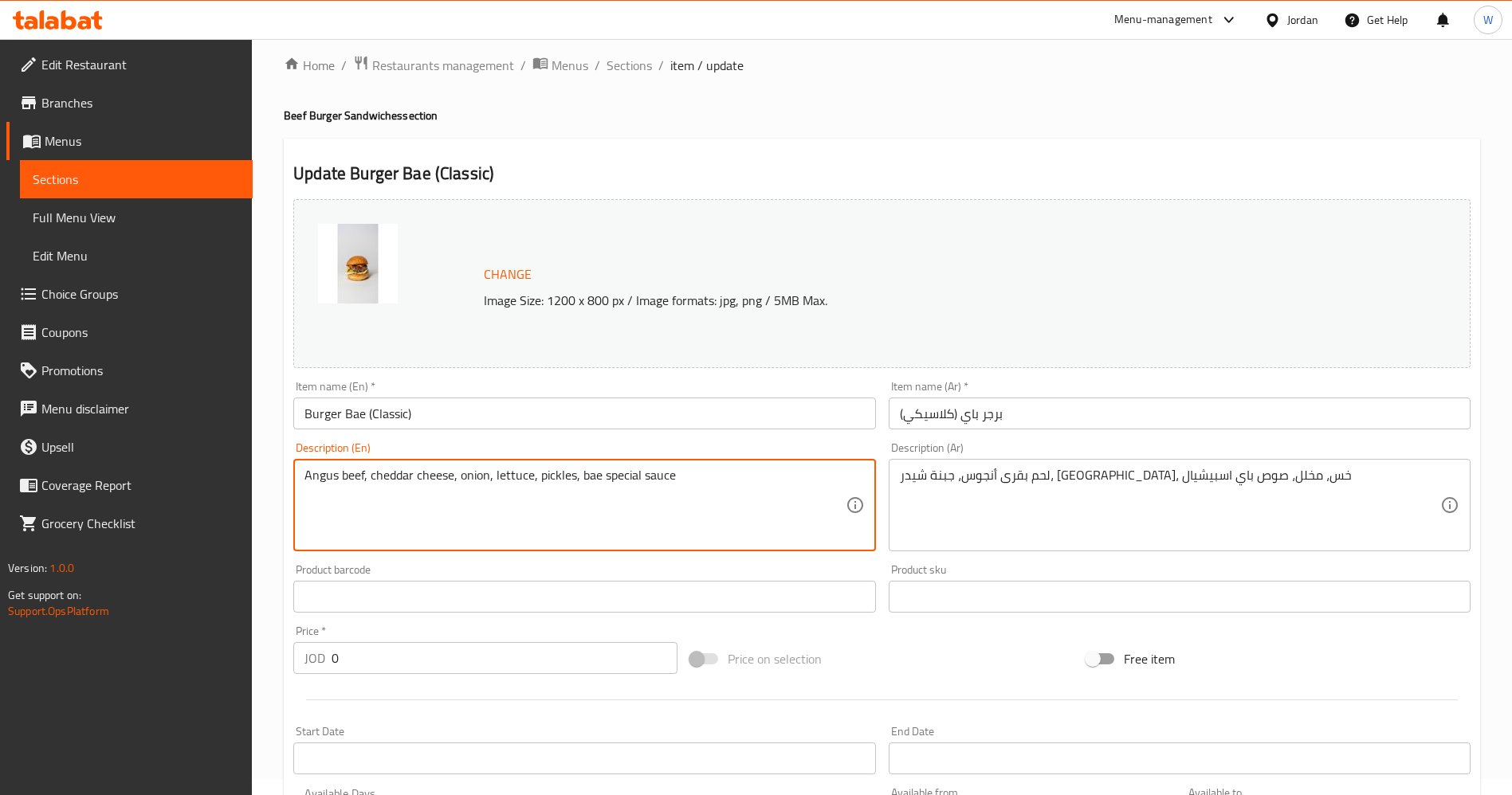
scroll to position [0, 0]
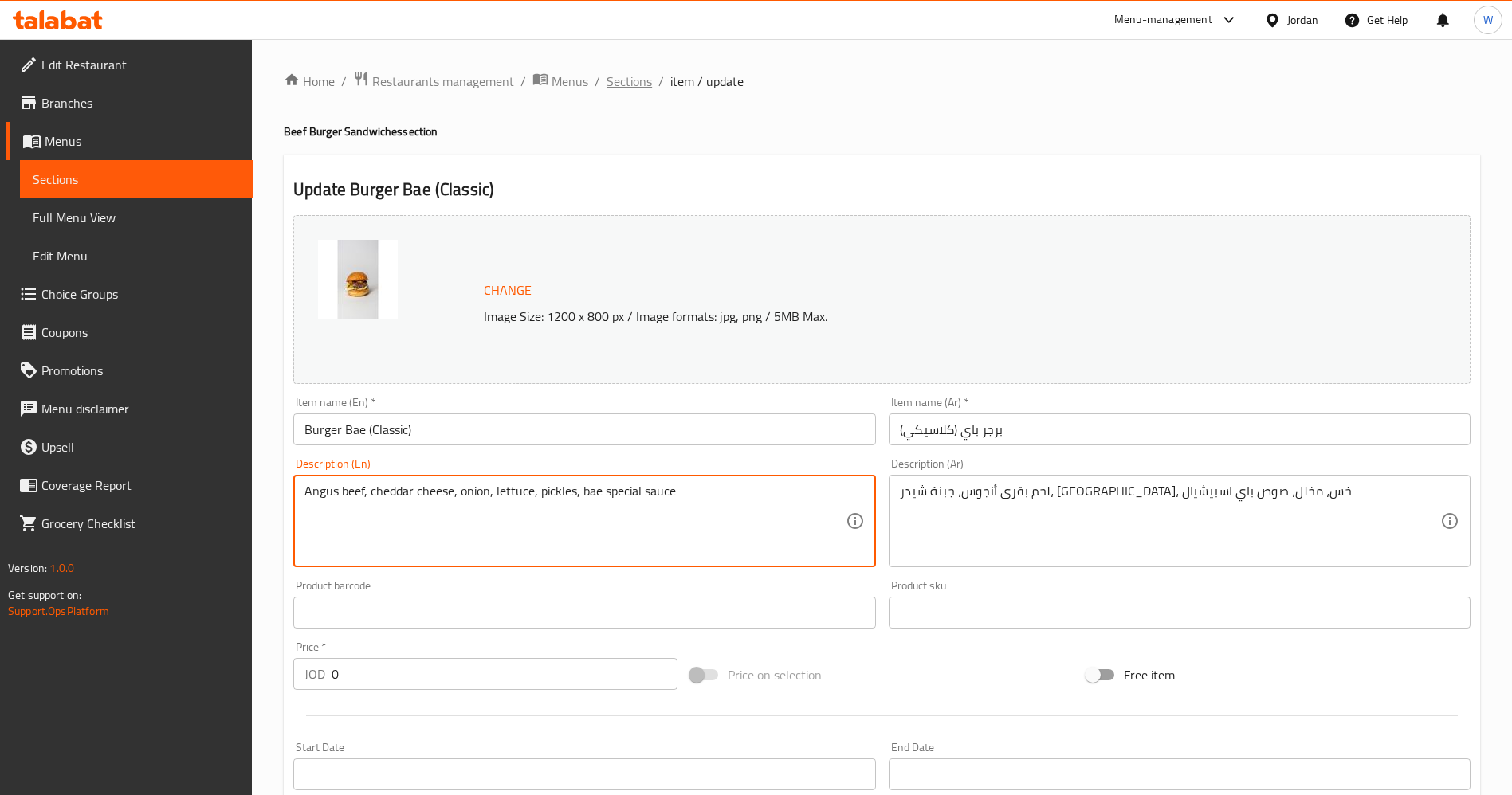
click at [629, 88] on span "Sections" at bounding box center [629, 81] width 45 height 19
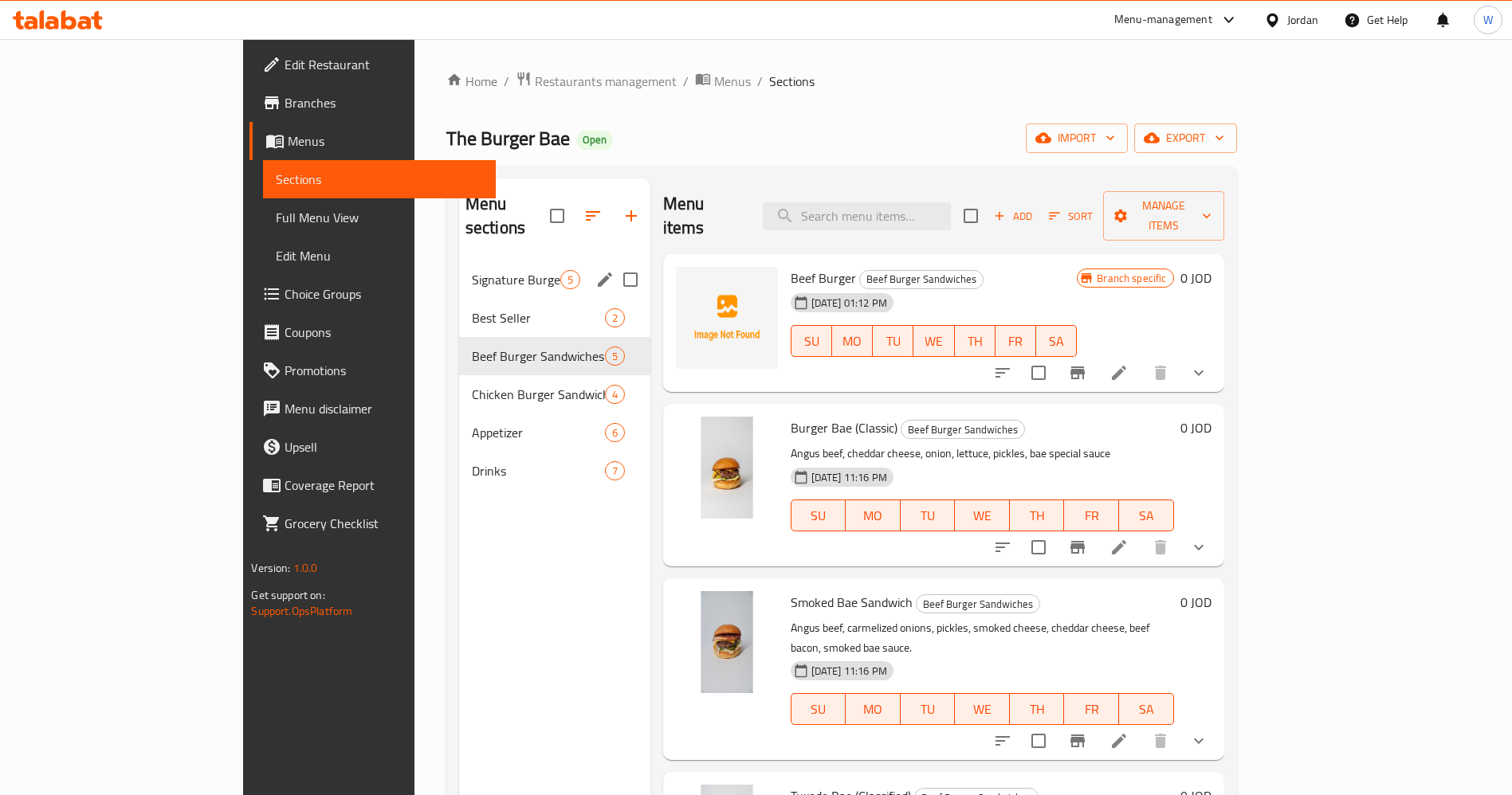
click at [471, 270] on span "Signature Burger Meals" at bounding box center [516, 279] width 88 height 19
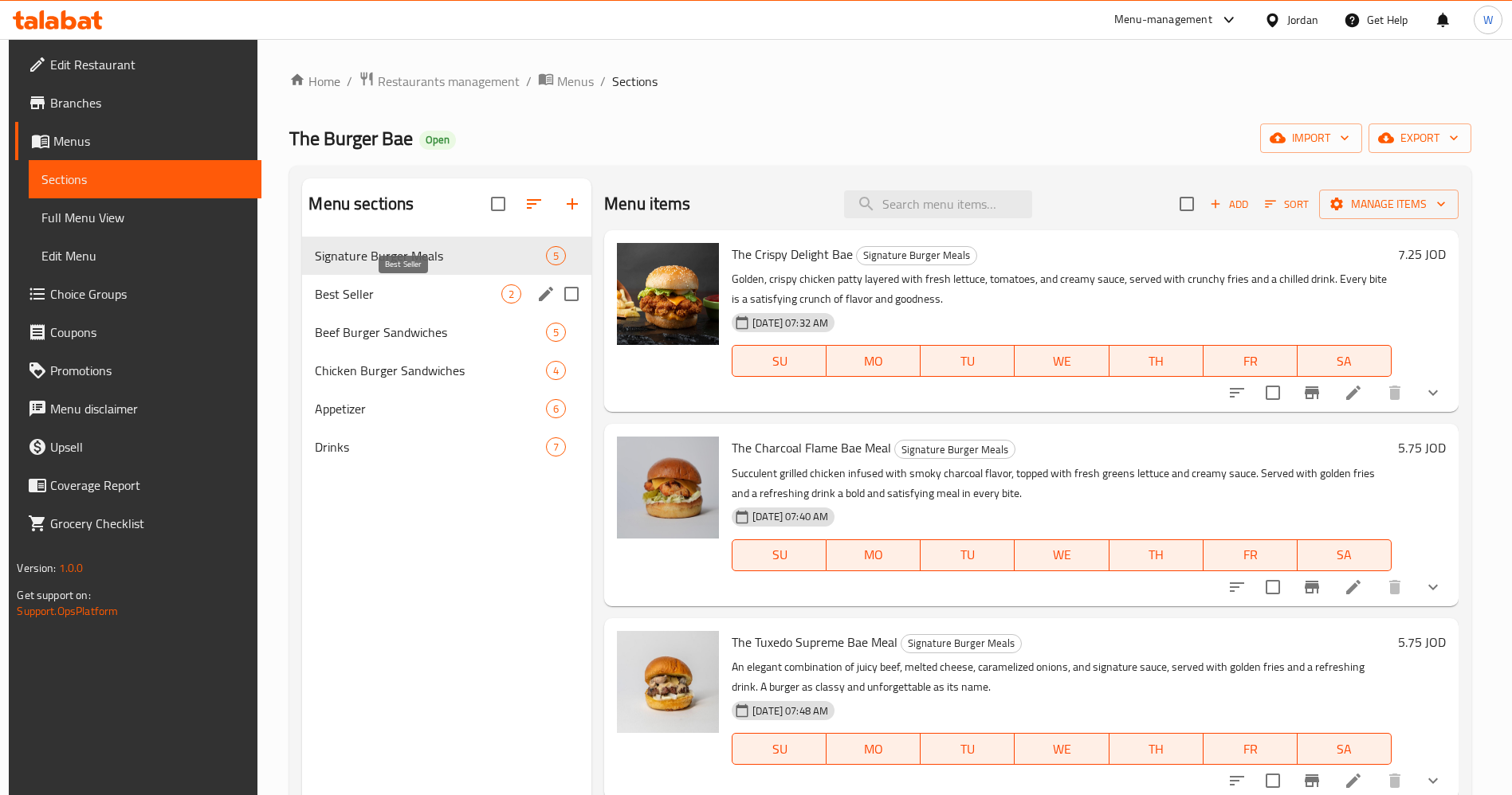
click at [421, 295] on span "Best Seller" at bounding box center [408, 294] width 187 height 19
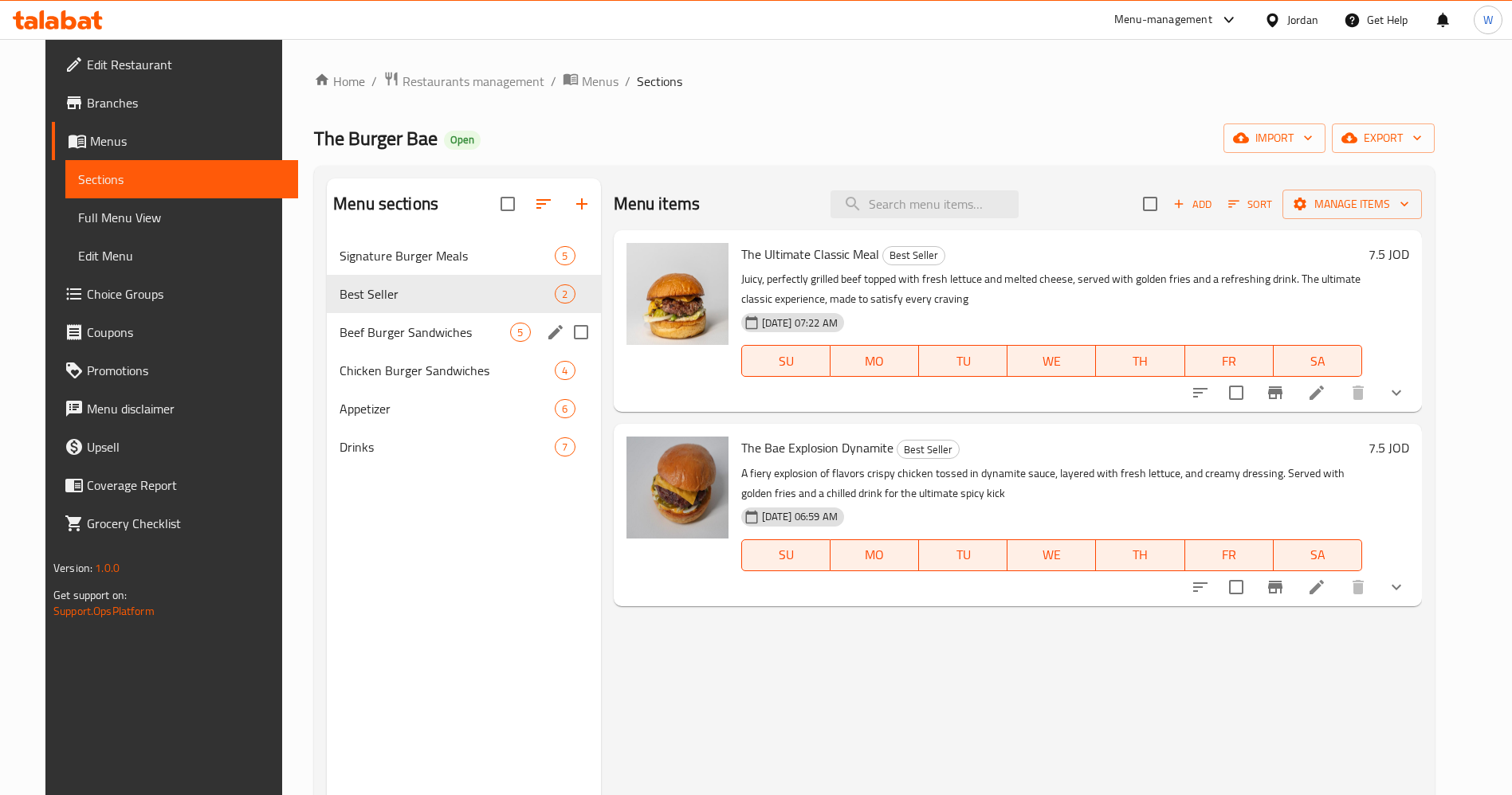
click at [471, 345] on div "Beef Burger Sandwiches 5" at bounding box center [464, 332] width 274 height 38
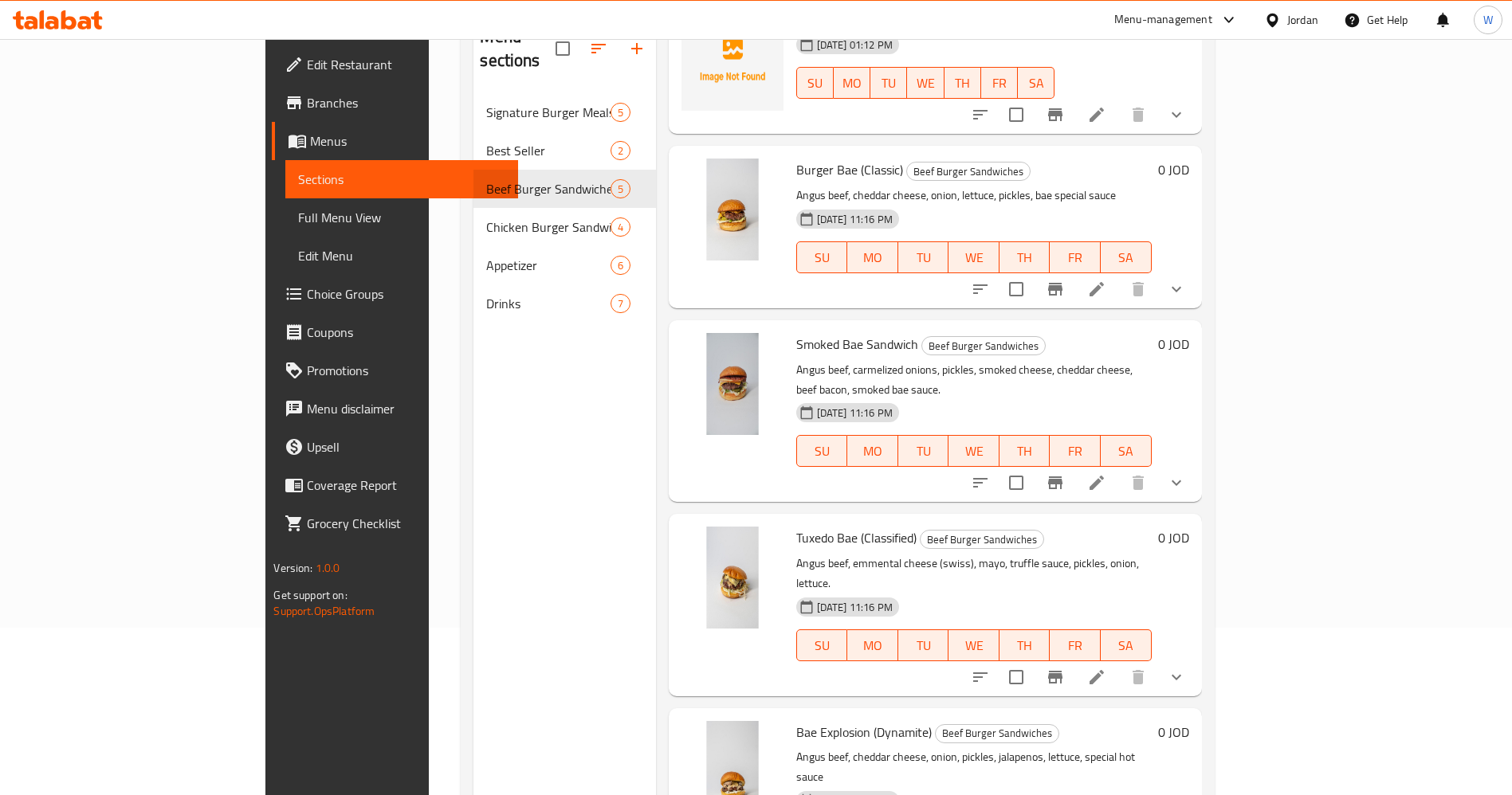
scroll to position [223, 0]
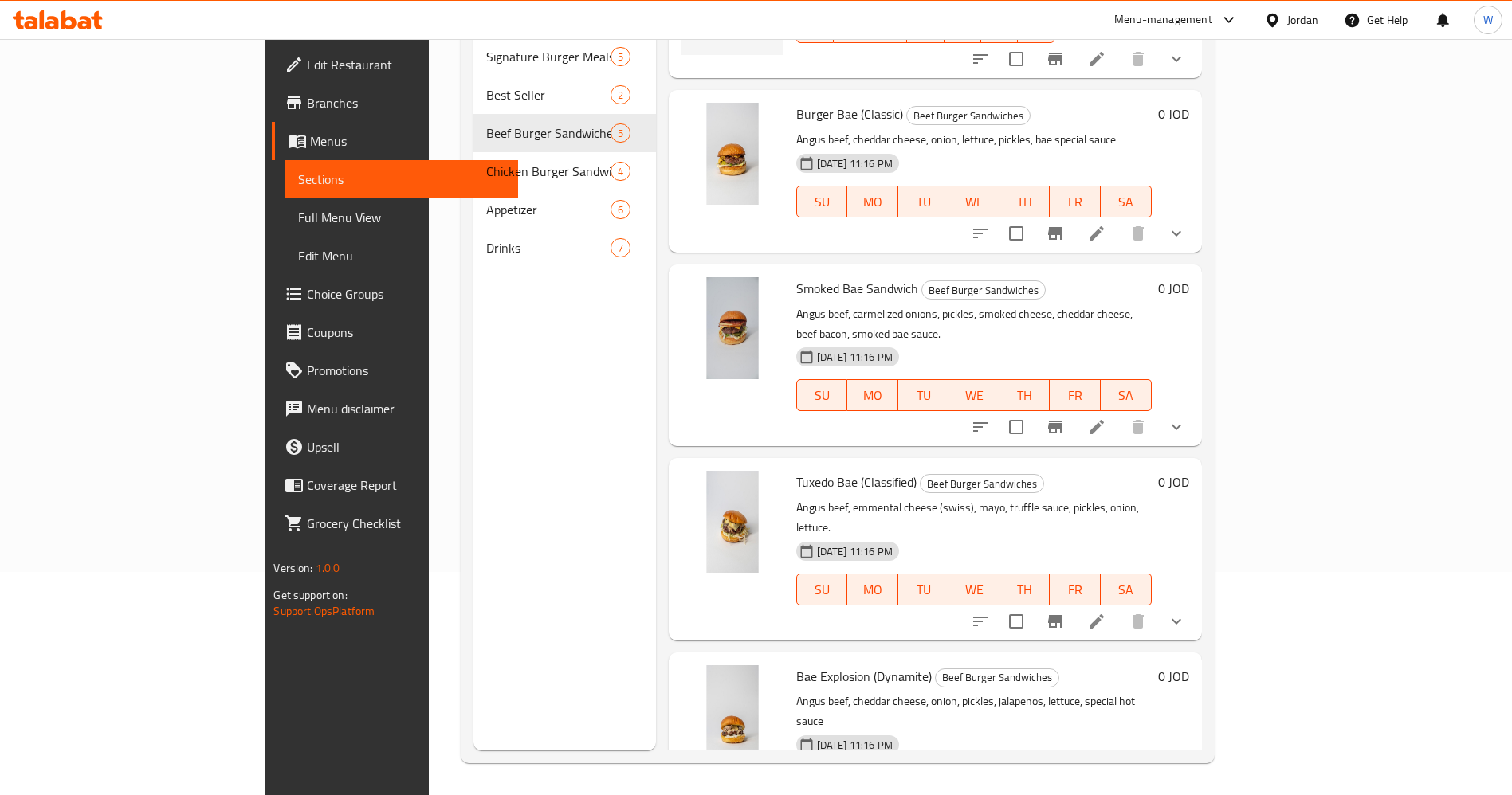
click at [1119, 607] on li at bounding box center [1096, 621] width 44 height 28
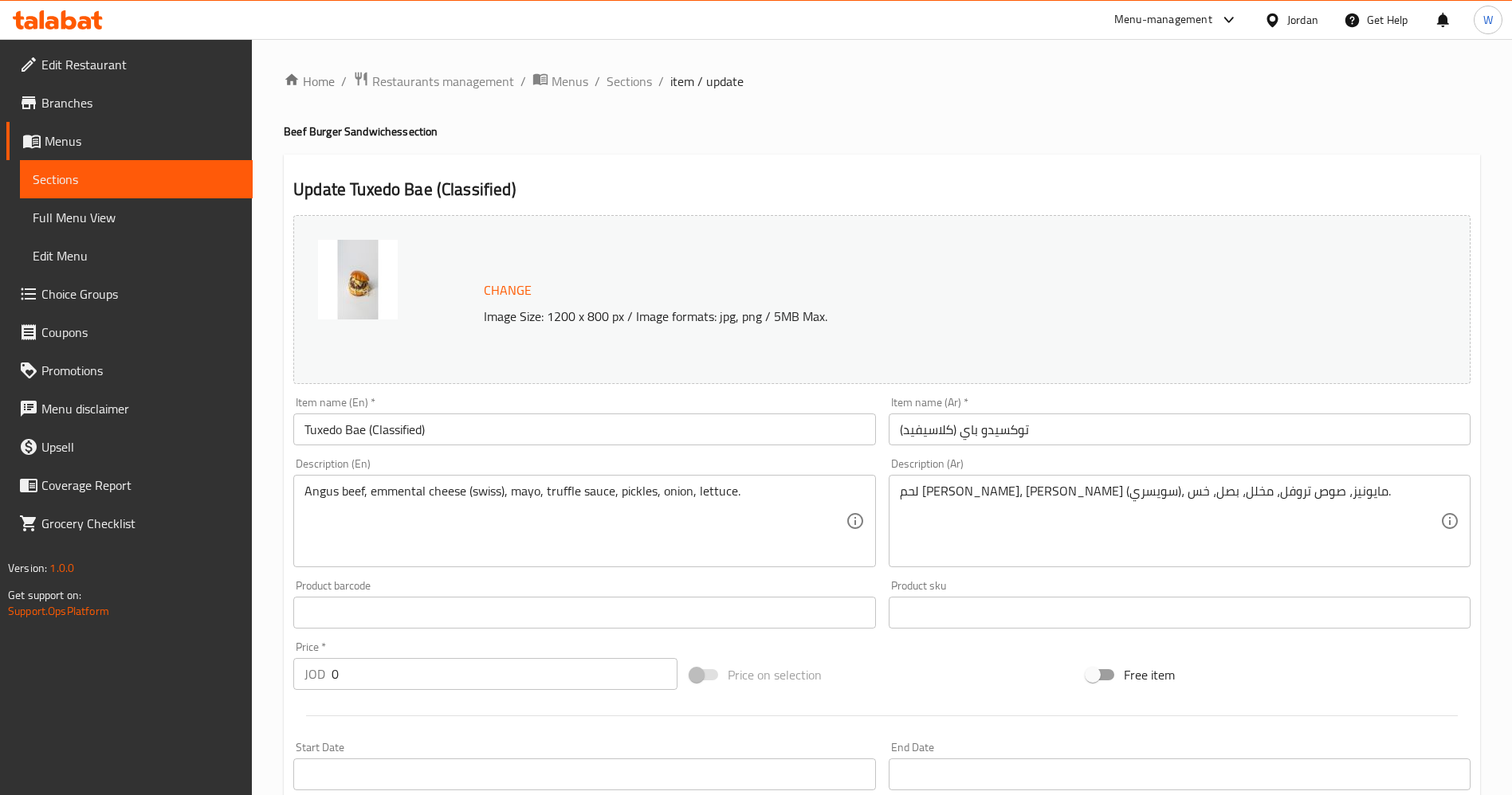
click at [622, 67] on div "Home / Restaurants management / Menus / Sections / item / update Beef Burger Sa…" at bounding box center [882, 742] width 1260 height 1407
click at [623, 68] on div "Home / Restaurants management / Menus / Sections / item / update Beef Burger Sa…" at bounding box center [882, 742] width 1260 height 1407
click at [624, 78] on span "Sections" at bounding box center [629, 81] width 45 height 19
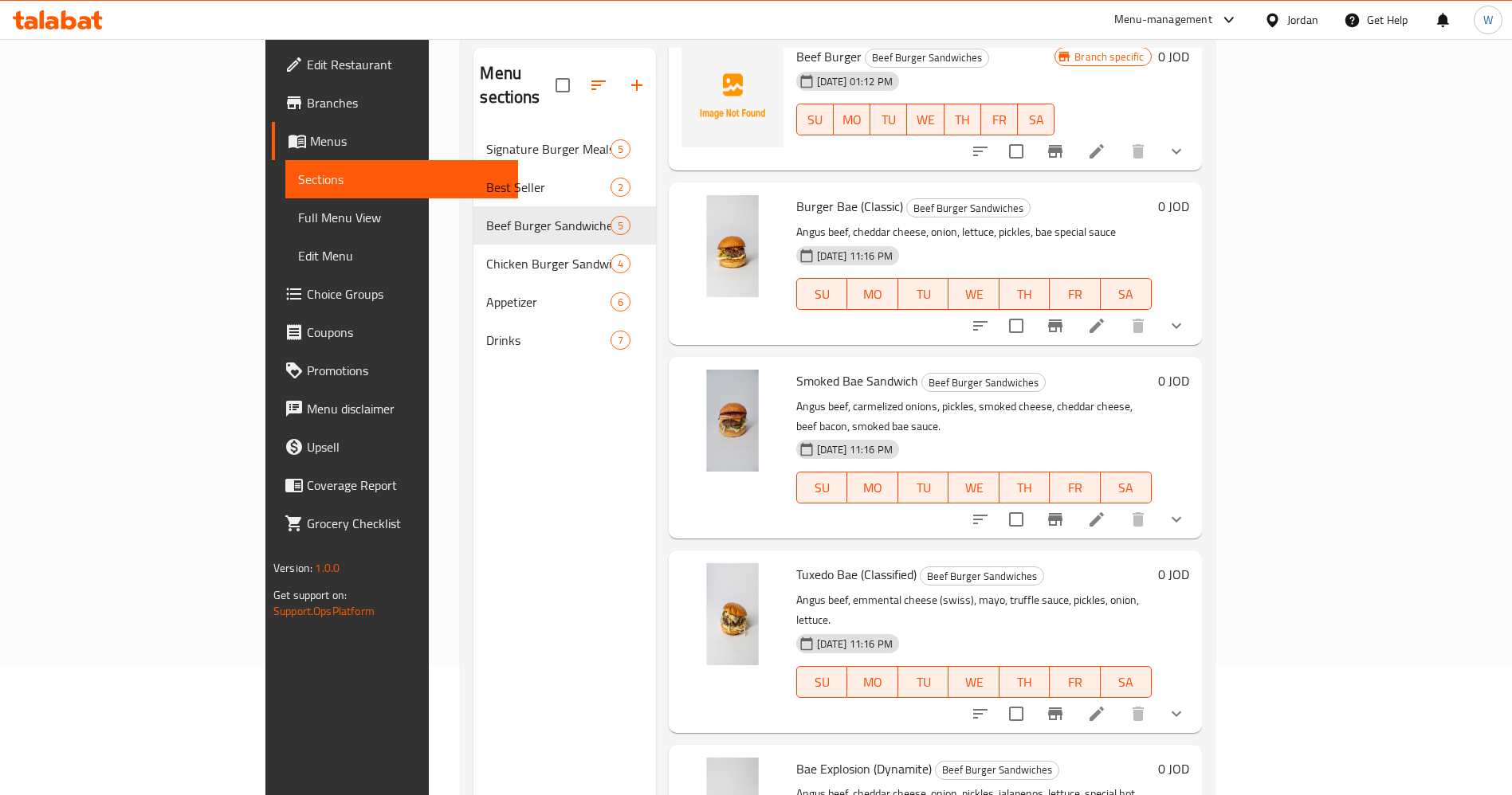
scroll to position [223, 0]
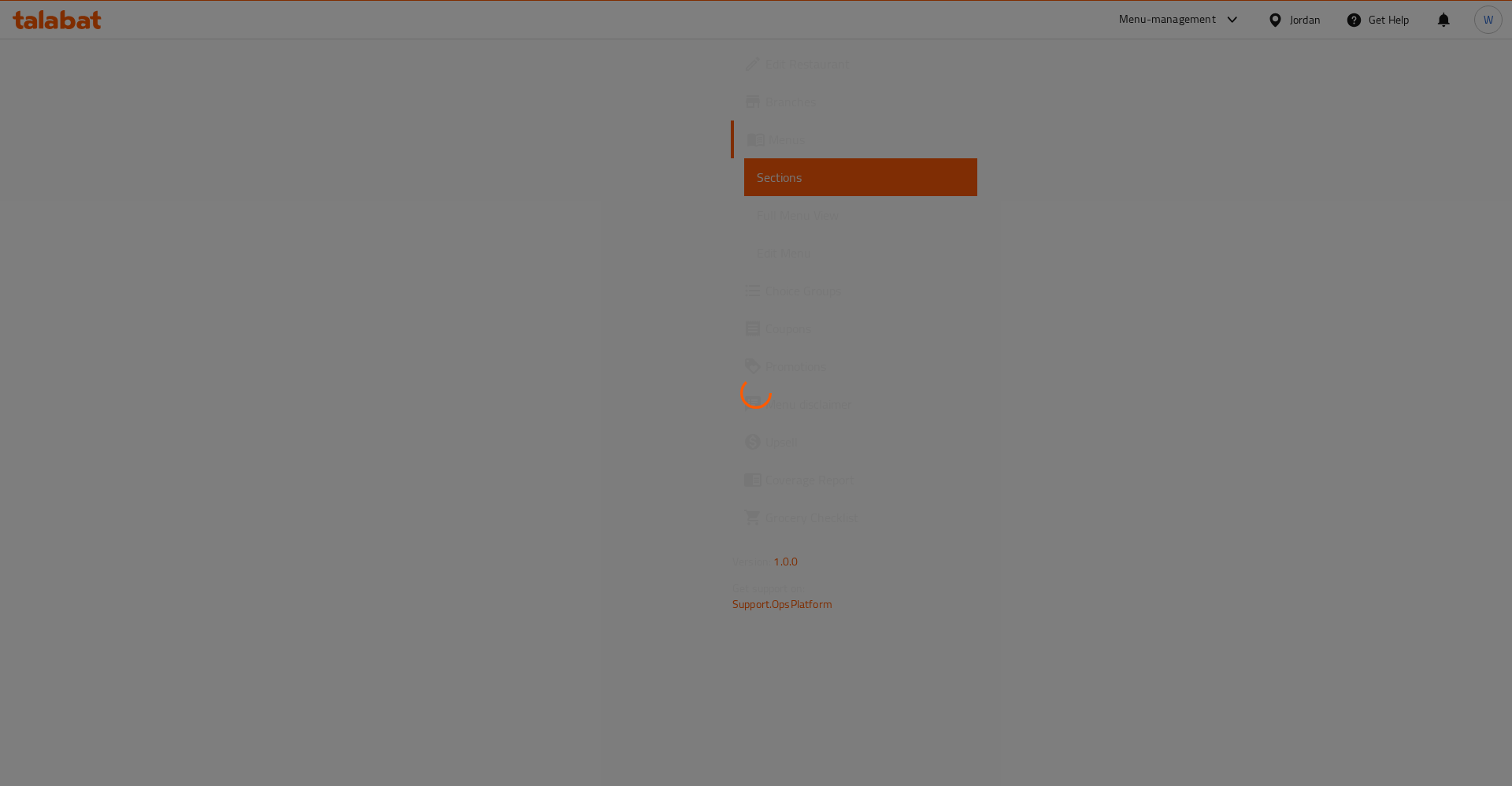
click at [133, 659] on div at bounding box center [756, 393] width 1512 height 786
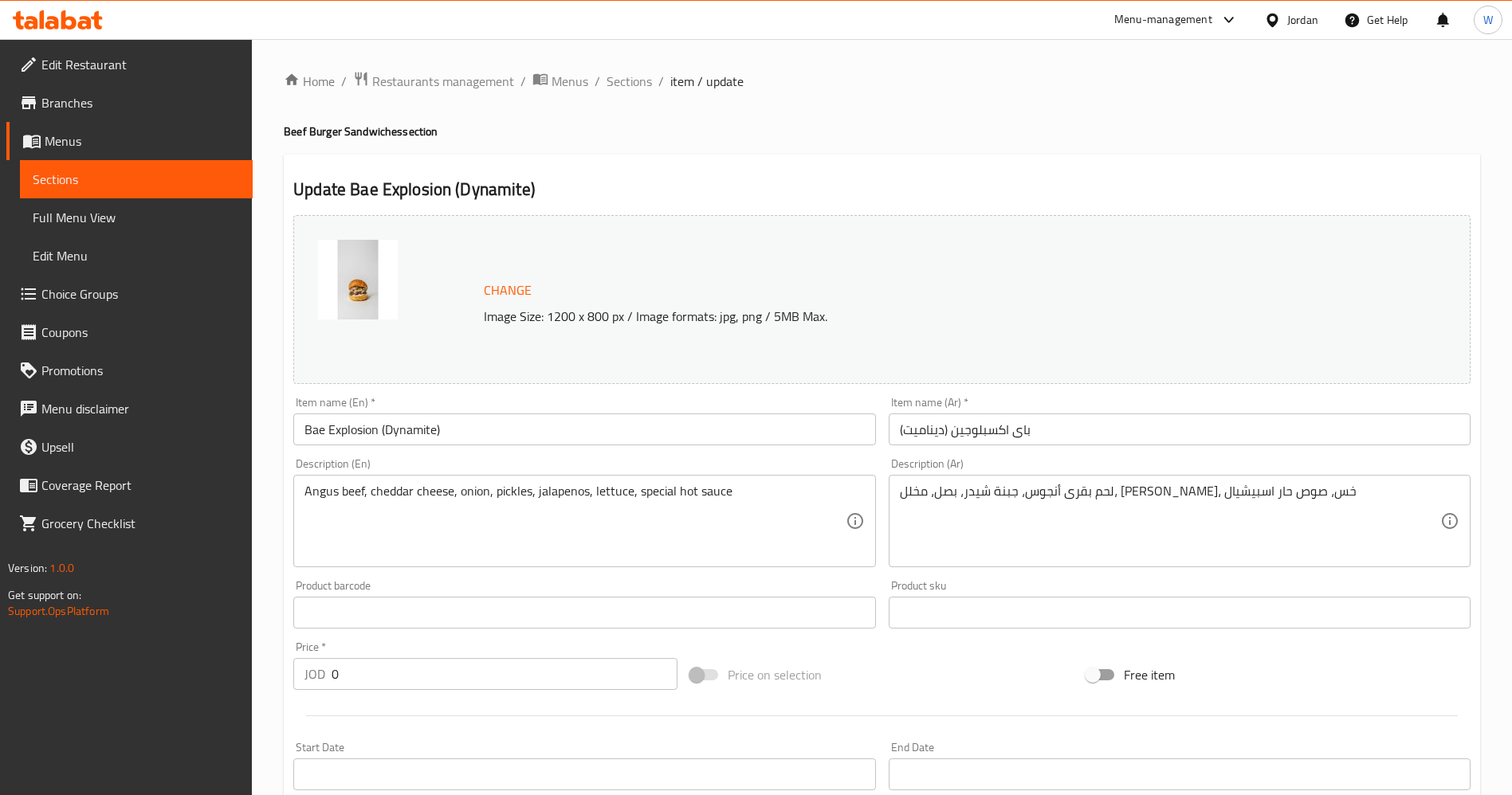
click at [135, 667] on div "Edit Restaurant Branches Menus Sections Full Menu View Edit Menu Choice Groups …" at bounding box center [126, 436] width 253 height 795
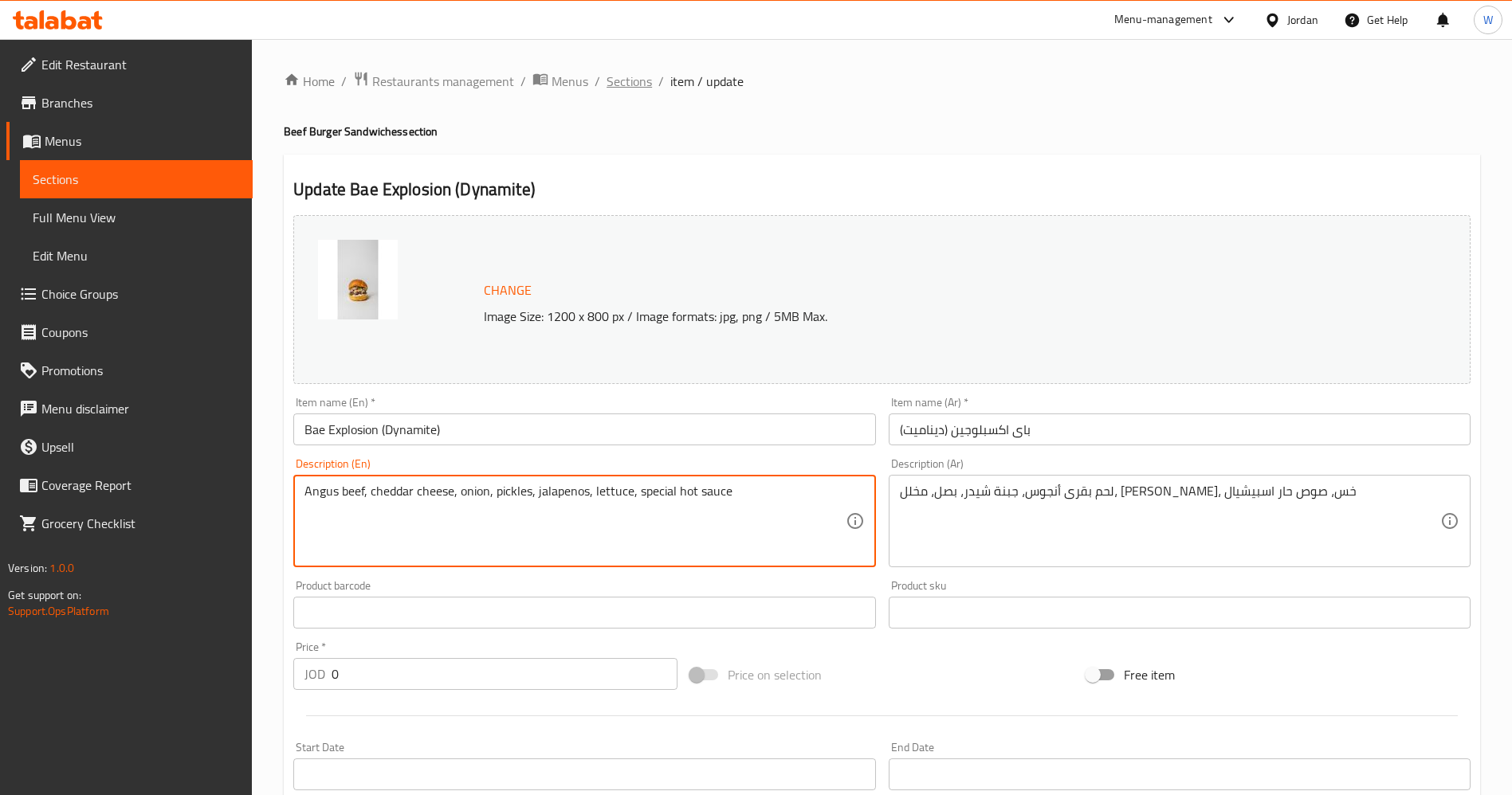
click at [619, 83] on span "Sections" at bounding box center [629, 81] width 45 height 19
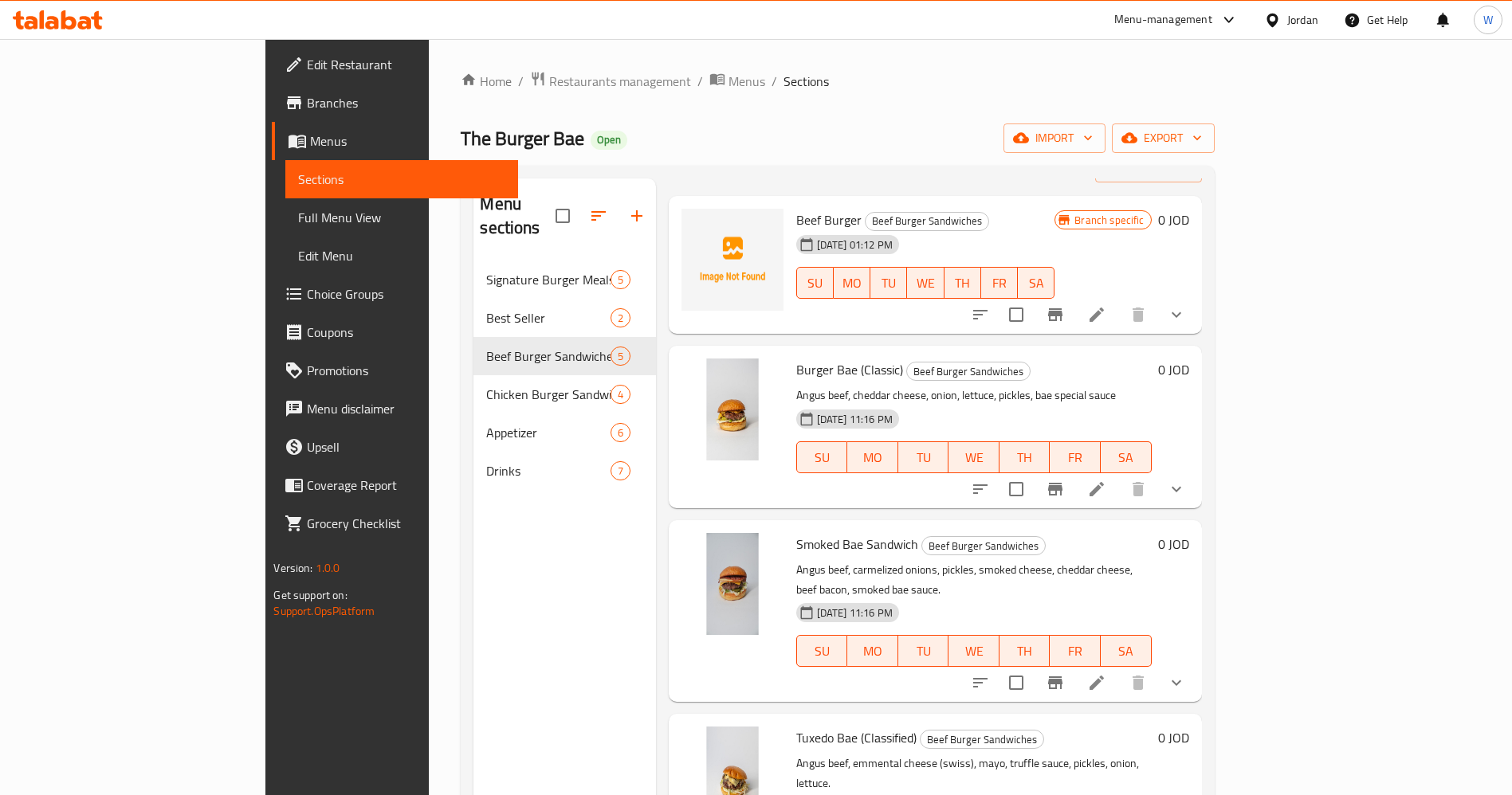
scroll to position [91, 0]
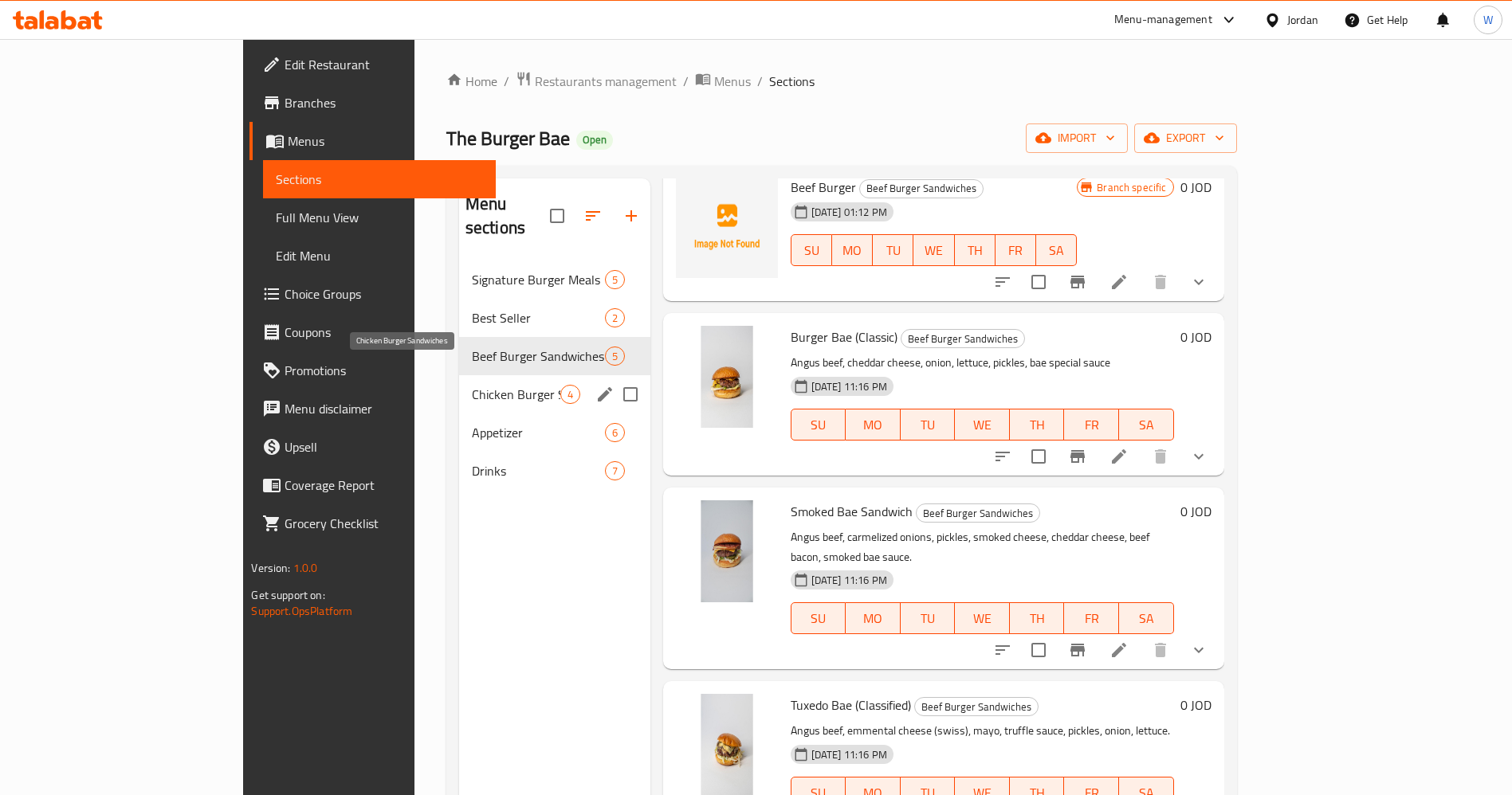
click at [471, 385] on span "Chicken Burger Sandwiches" at bounding box center [516, 394] width 88 height 19
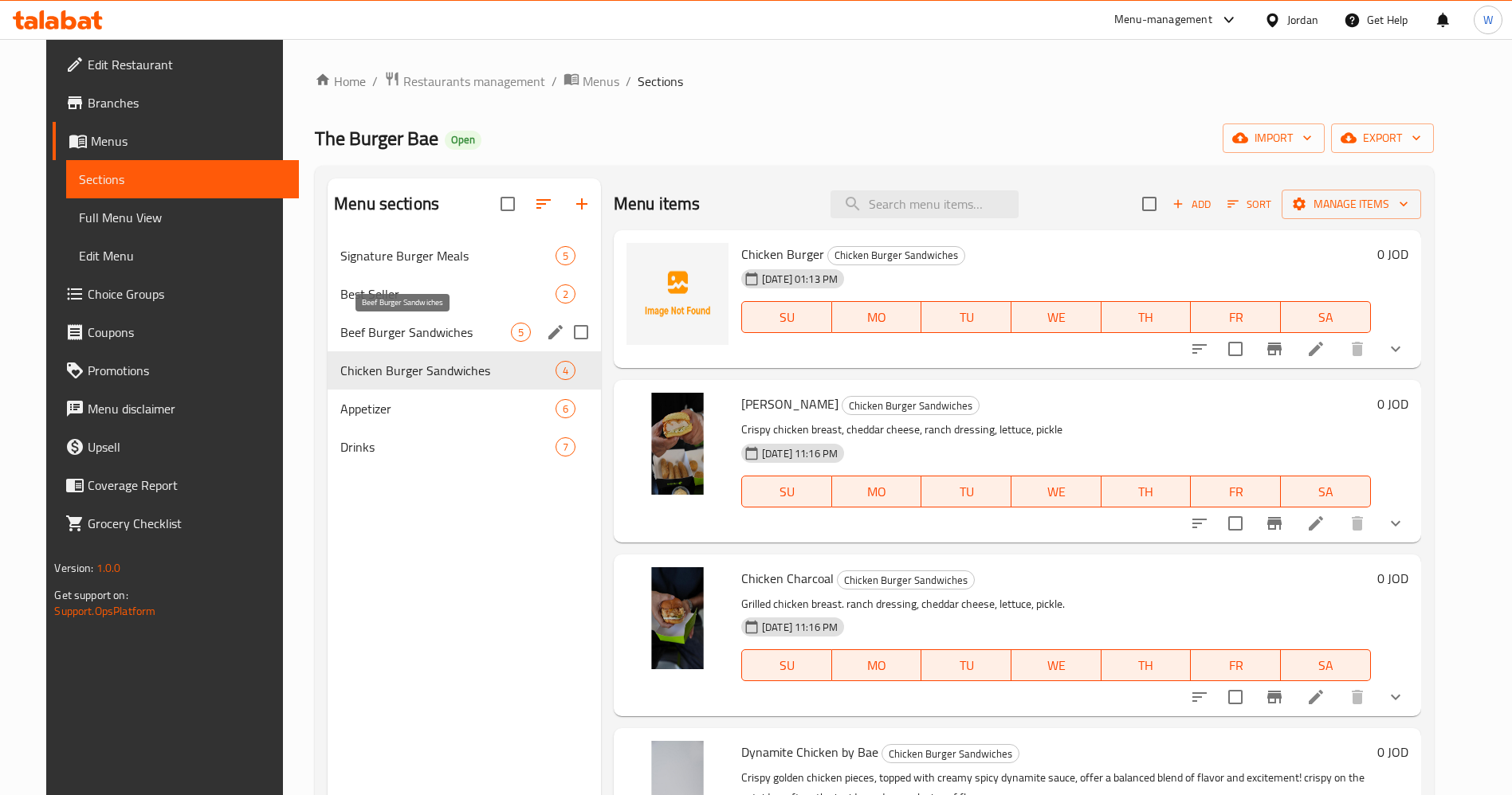
click at [418, 327] on span "Beef Burger Sandwiches" at bounding box center [426, 332] width 170 height 19
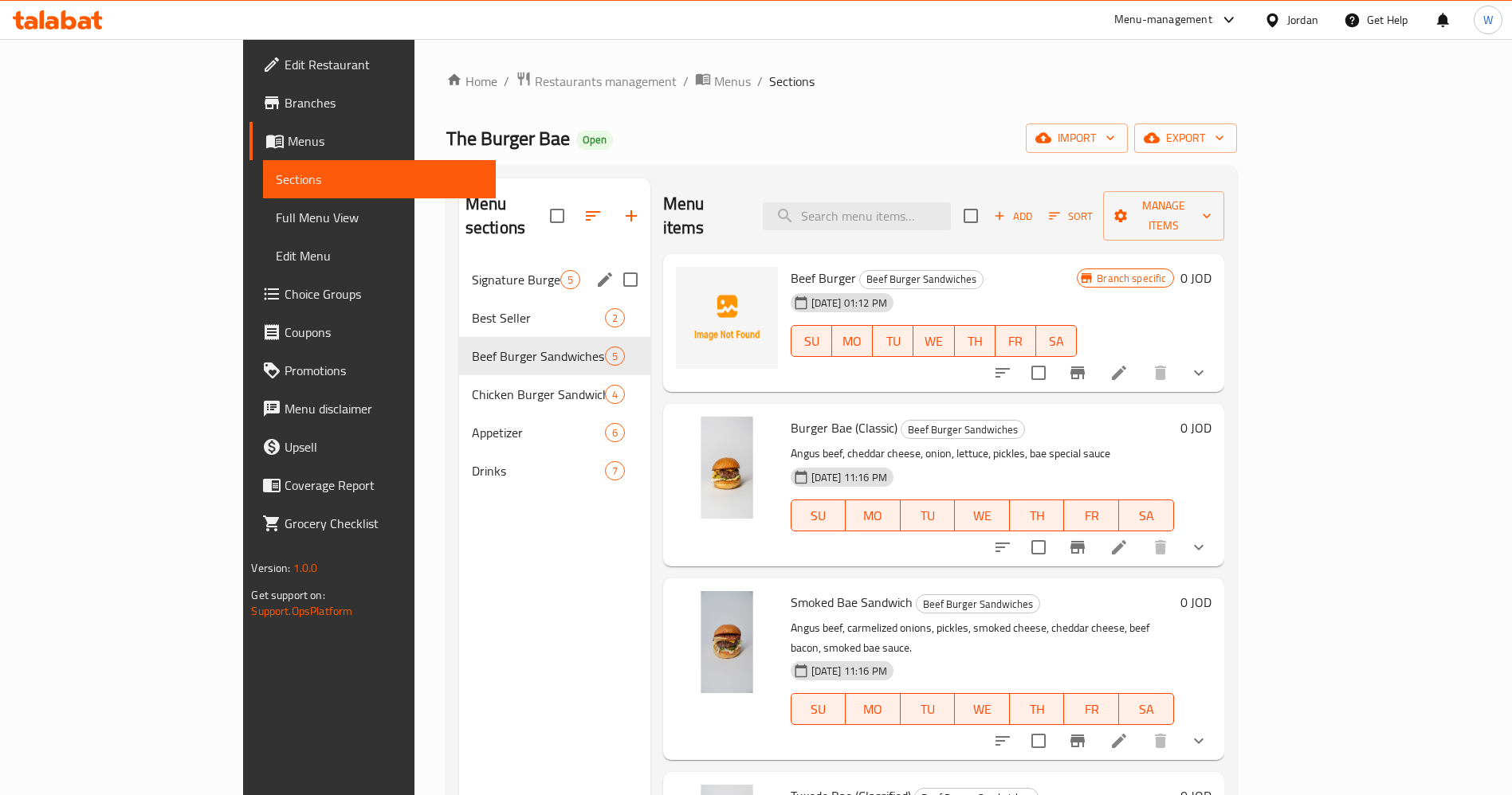
click at [471, 270] on span "Signature Burger Meals" at bounding box center [516, 279] width 88 height 19
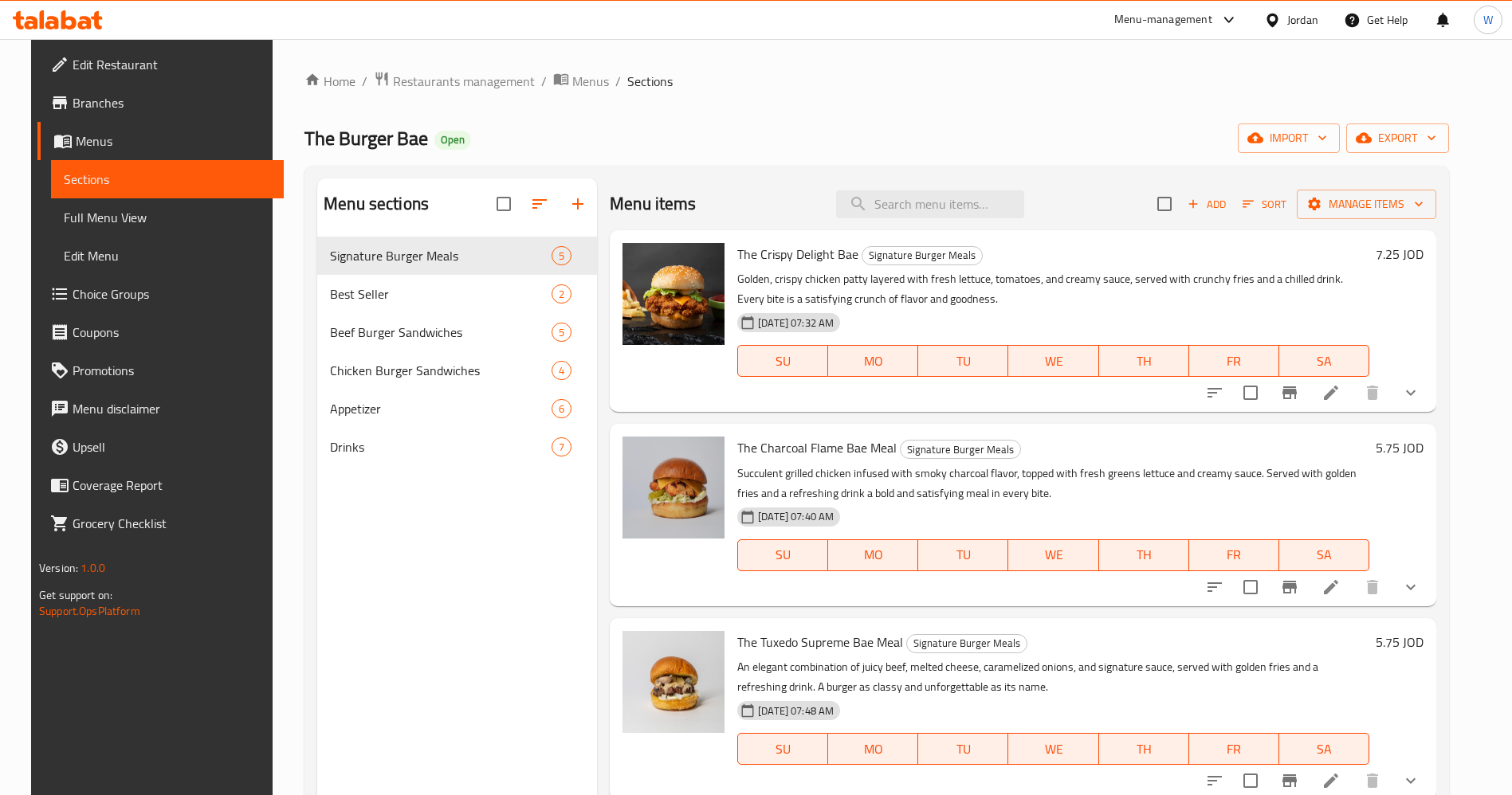
click at [905, 107] on div "Home / Restaurants management / Menus / Sections The Burger Bae Open import exp…" at bounding box center [877, 529] width 1145 height 916
click at [438, 86] on span "Restaurants management" at bounding box center [464, 81] width 142 height 19
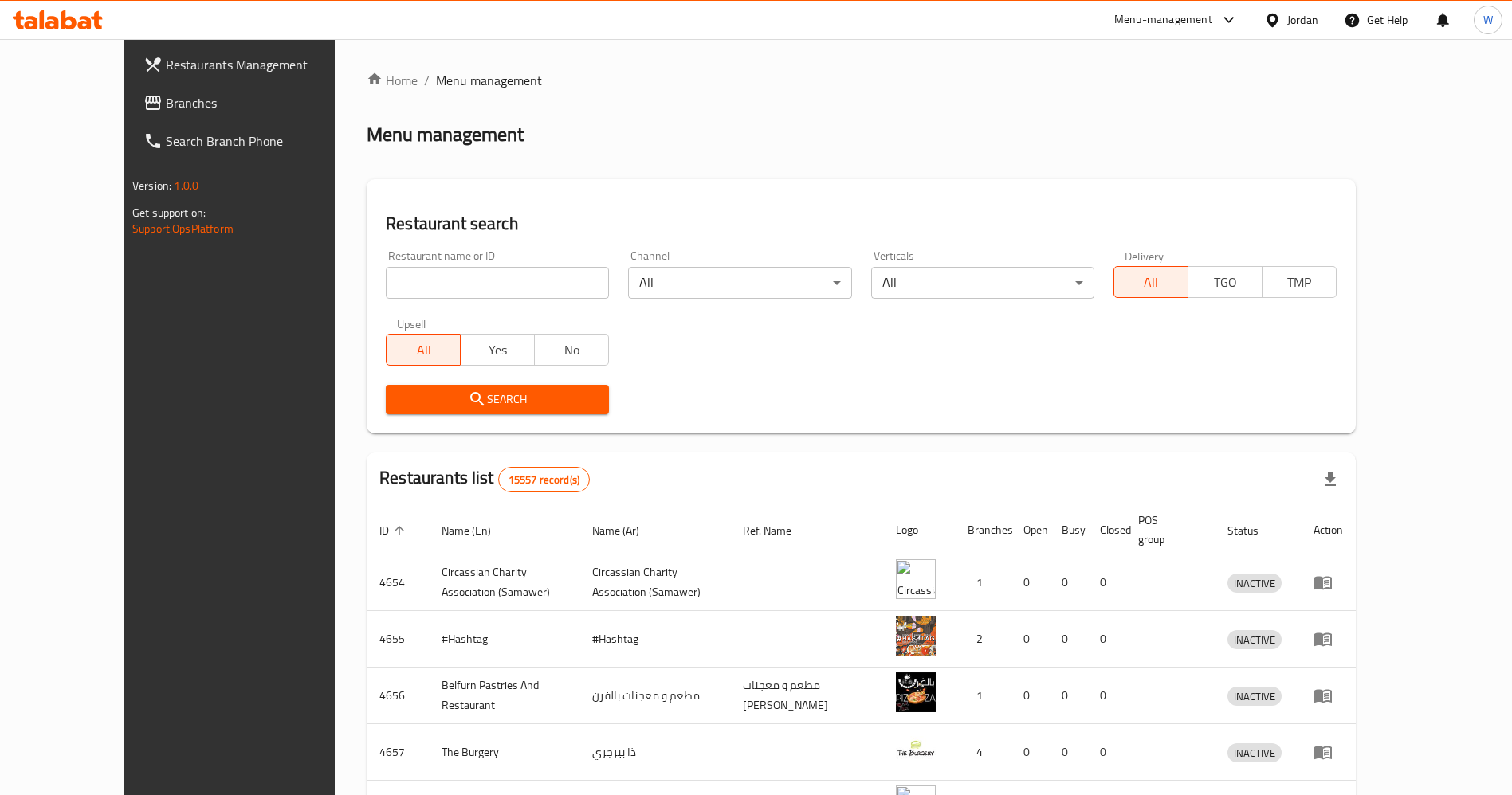
click at [485, 284] on input "search" at bounding box center [496, 283] width 223 height 32
paste input "سبع طبايخ"
click button "Search" at bounding box center [496, 399] width 223 height 29
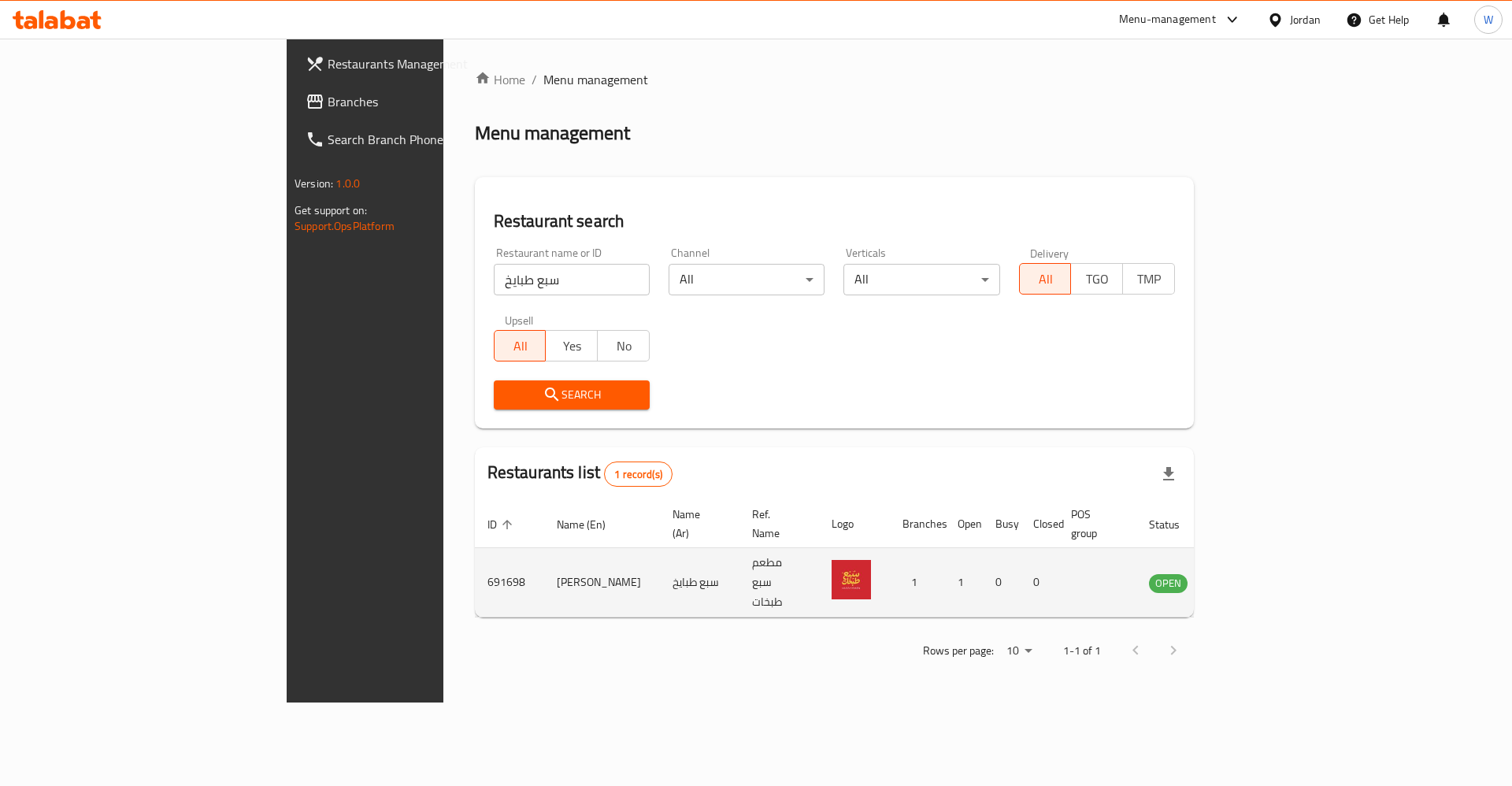
click at [544, 551] on td "Sabaa Tabaikh" at bounding box center [602, 583] width 115 height 69
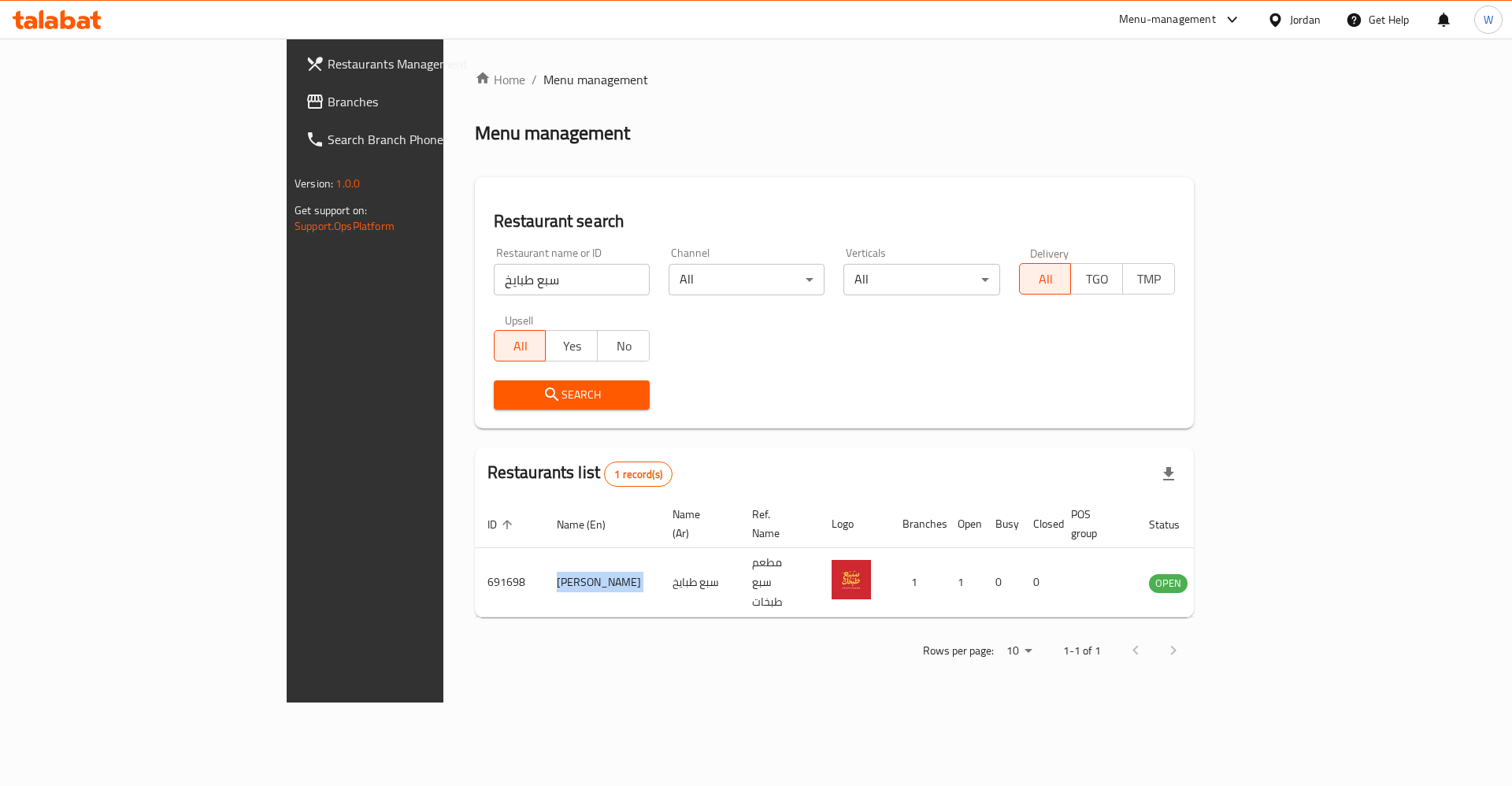
copy td "Sabaa Tabaikh"
click at [494, 287] on input "سبع طبايخ" at bounding box center [571, 280] width 156 height 31
paste input "Bn Taqyh"
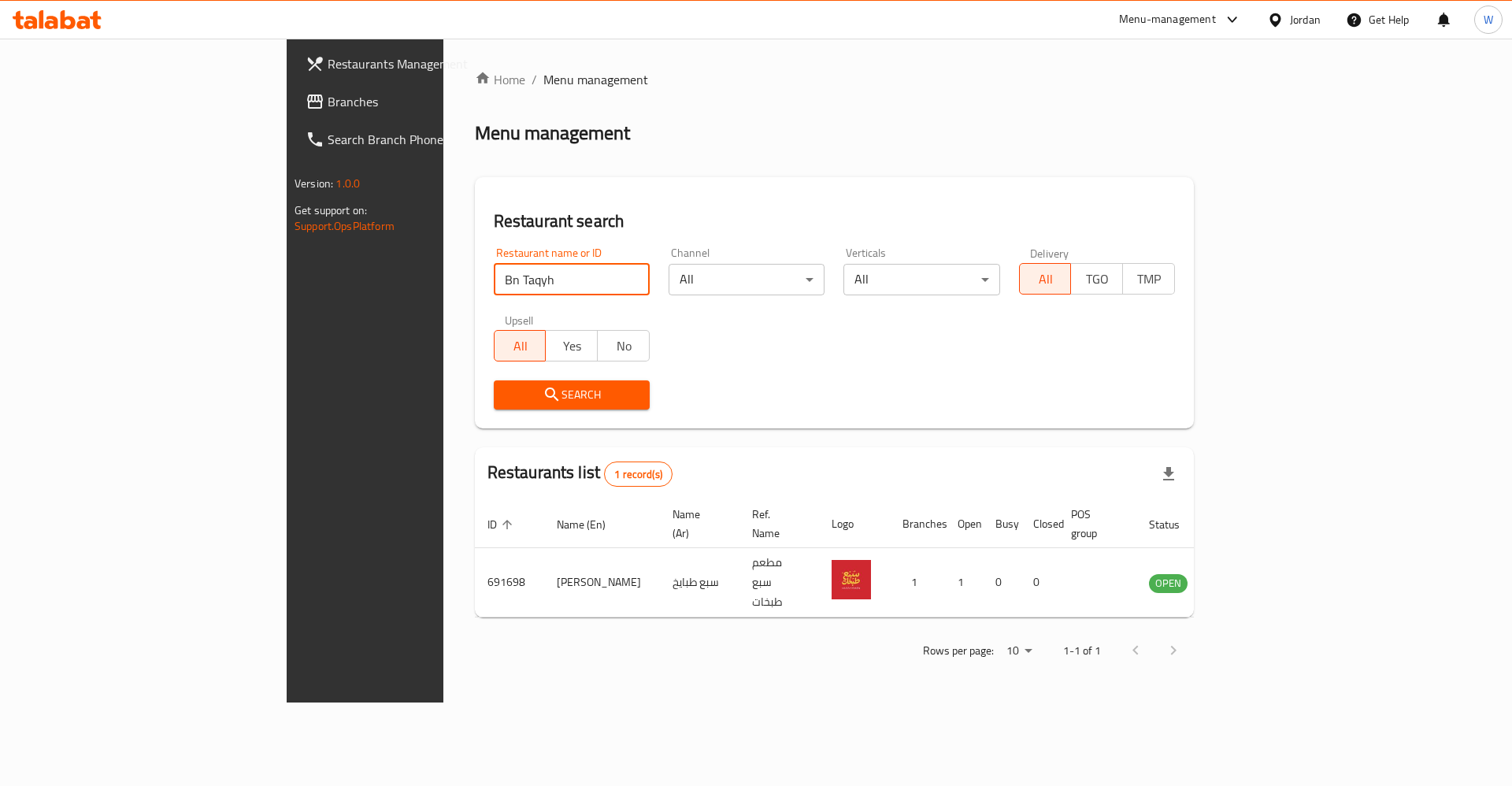
click button "Search" at bounding box center [571, 394] width 156 height 29
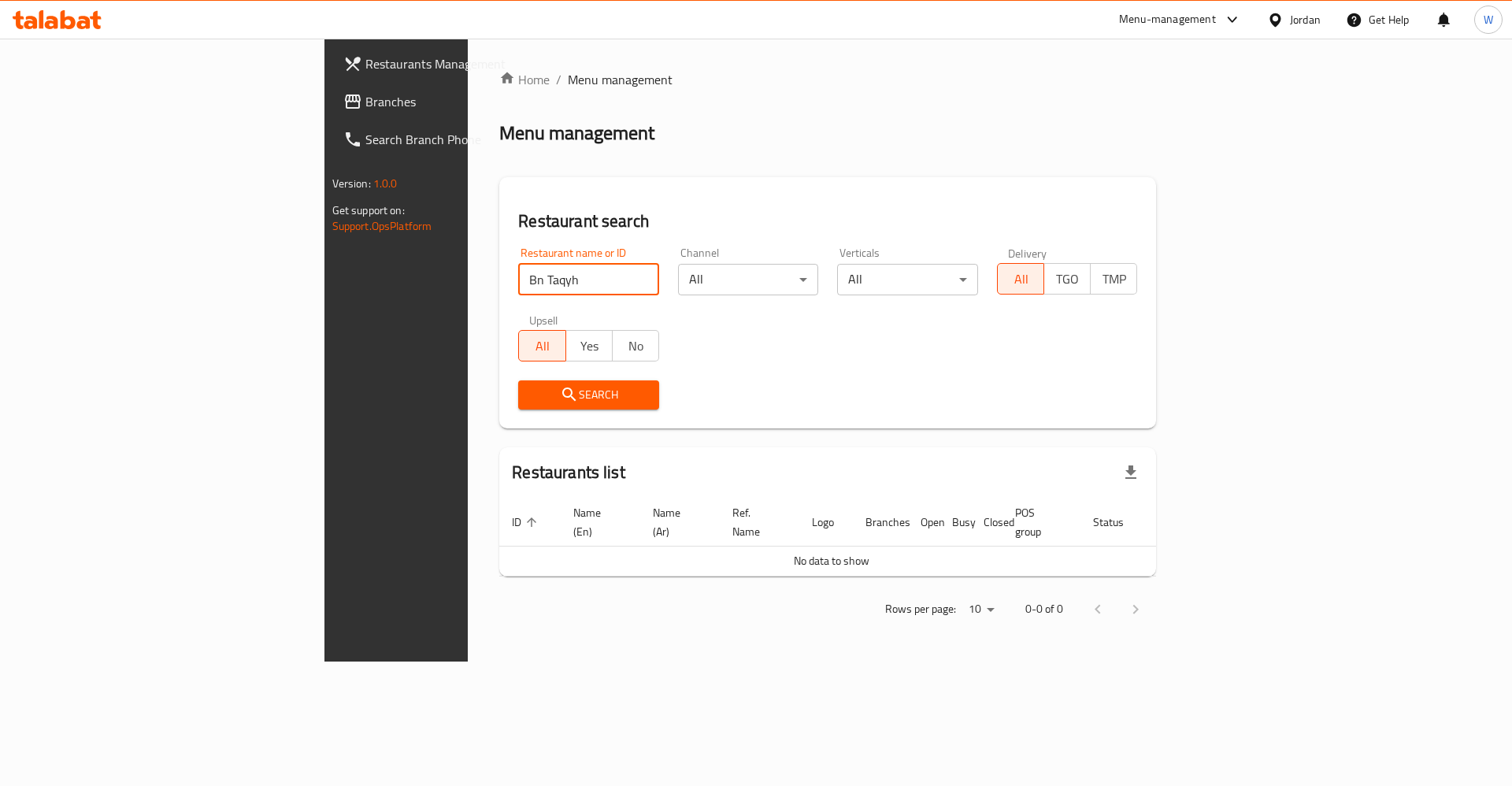
click at [519, 280] on input "Bn Taqyh" at bounding box center [589, 280] width 141 height 31
type input "f"
click at [519, 274] on input "بن طاقيه" at bounding box center [589, 280] width 141 height 31
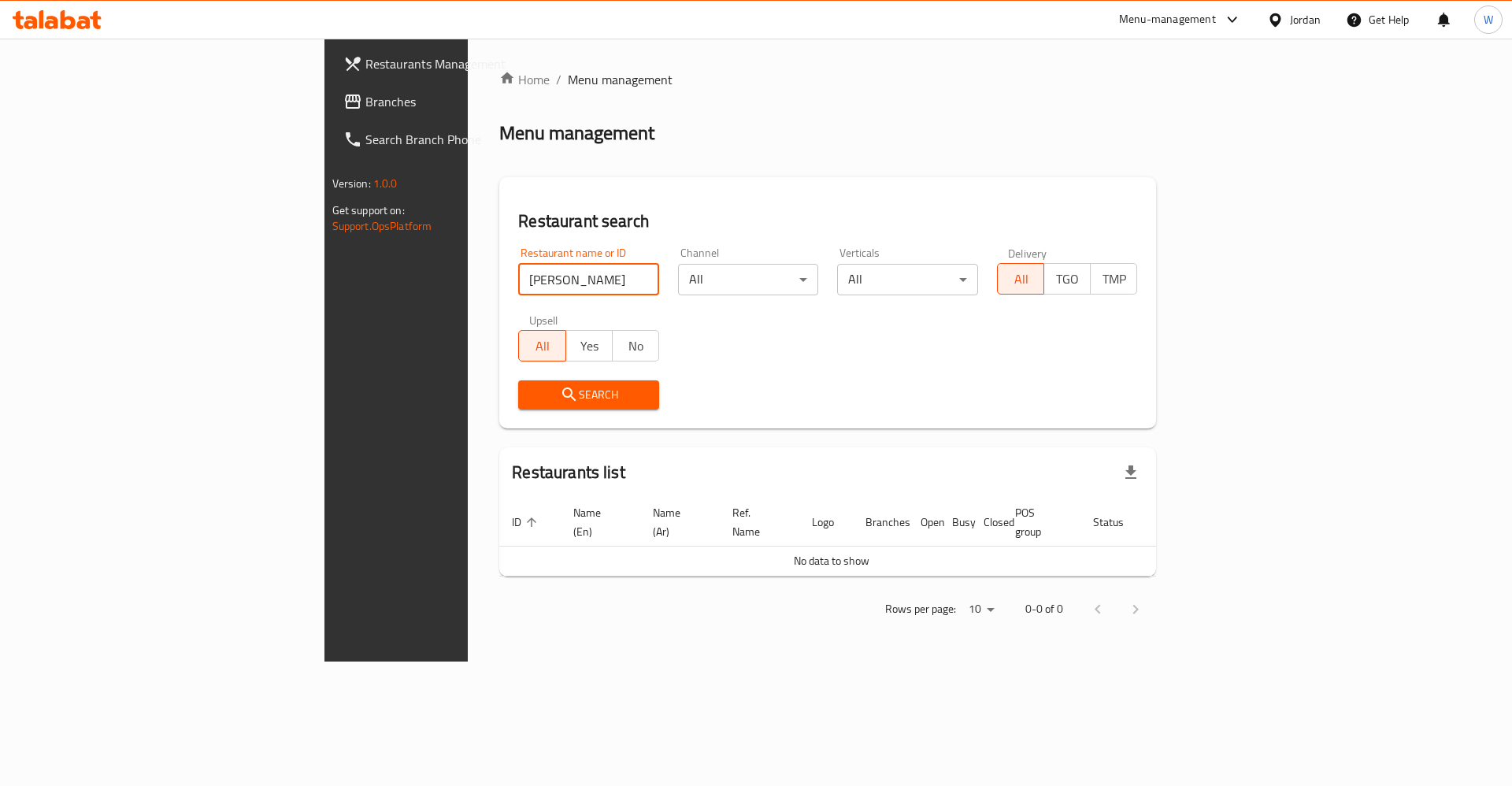
click at [519, 274] on input "بن طاقيه" at bounding box center [589, 280] width 141 height 31
click button "Search" at bounding box center [589, 394] width 141 height 29
type input "طاقية"
click button "Search" at bounding box center [589, 394] width 141 height 29
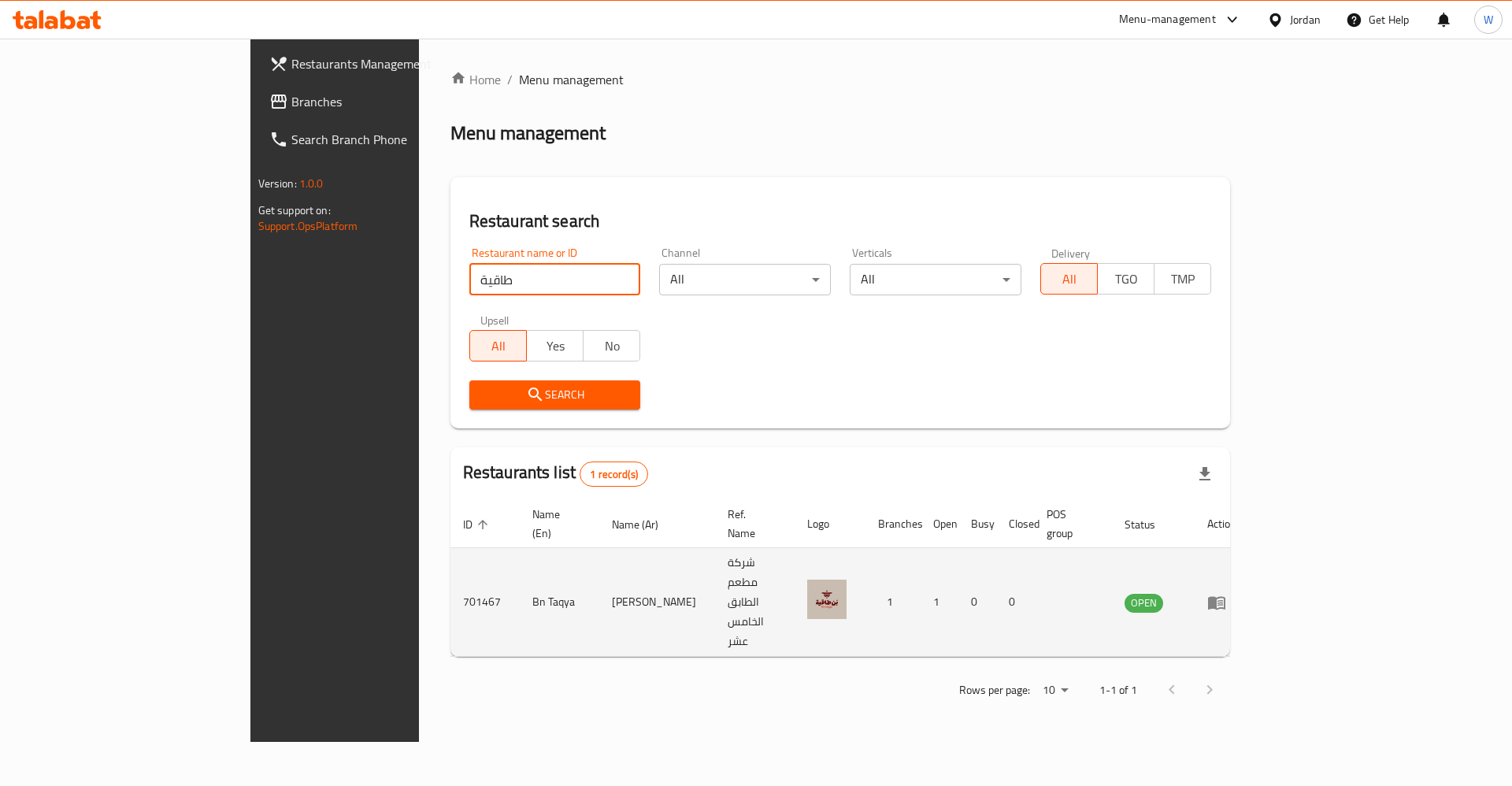
click at [519, 563] on td "Bn Taqya" at bounding box center [559, 603] width 79 height 109
copy td "Bn Taqya"
click at [1225, 596] on icon "enhanced table" at bounding box center [1216, 603] width 17 height 13
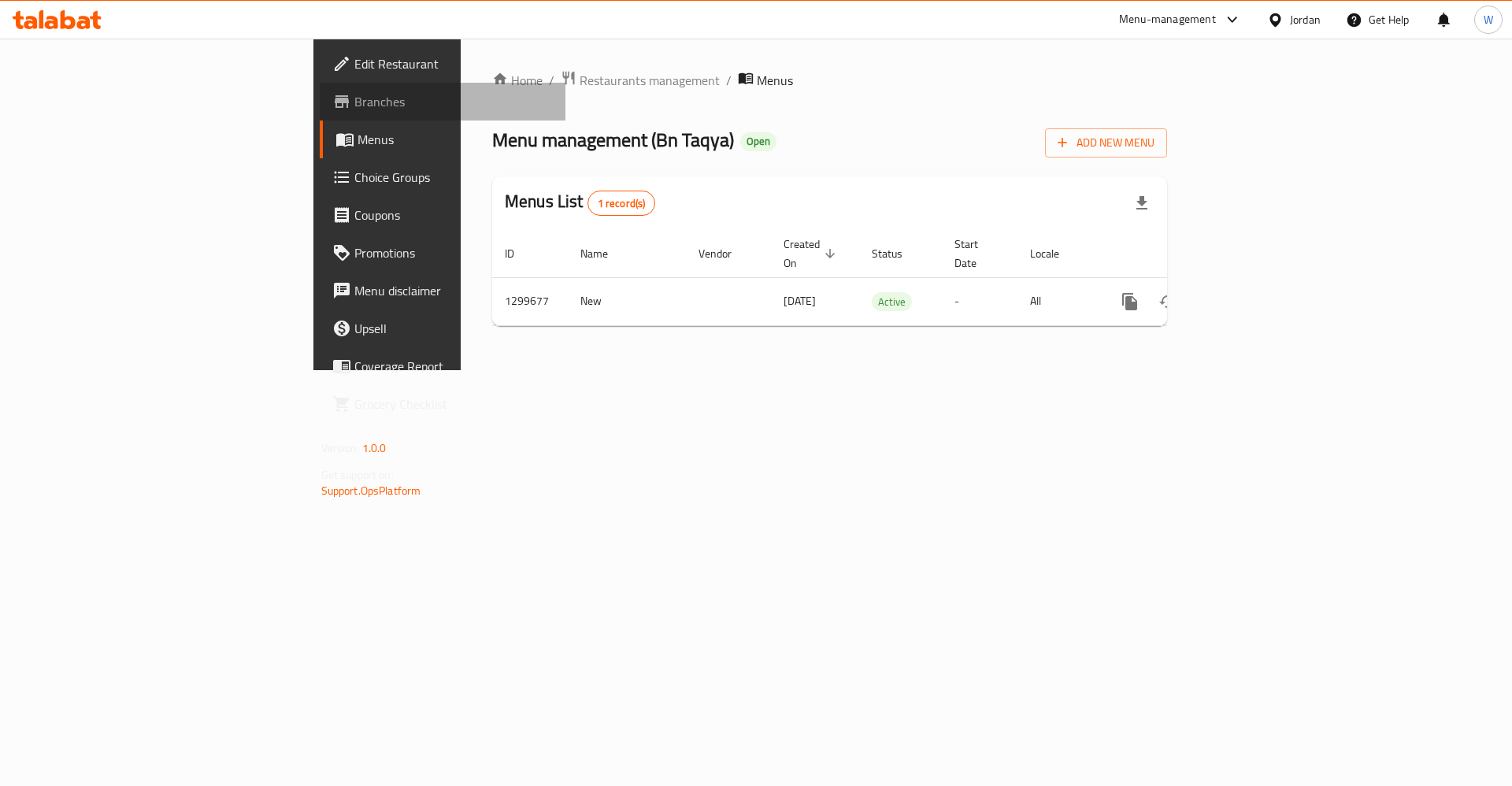
click at [355, 106] on span "Branches" at bounding box center [454, 101] width 200 height 19
